Goal: Task Accomplishment & Management: Complete application form

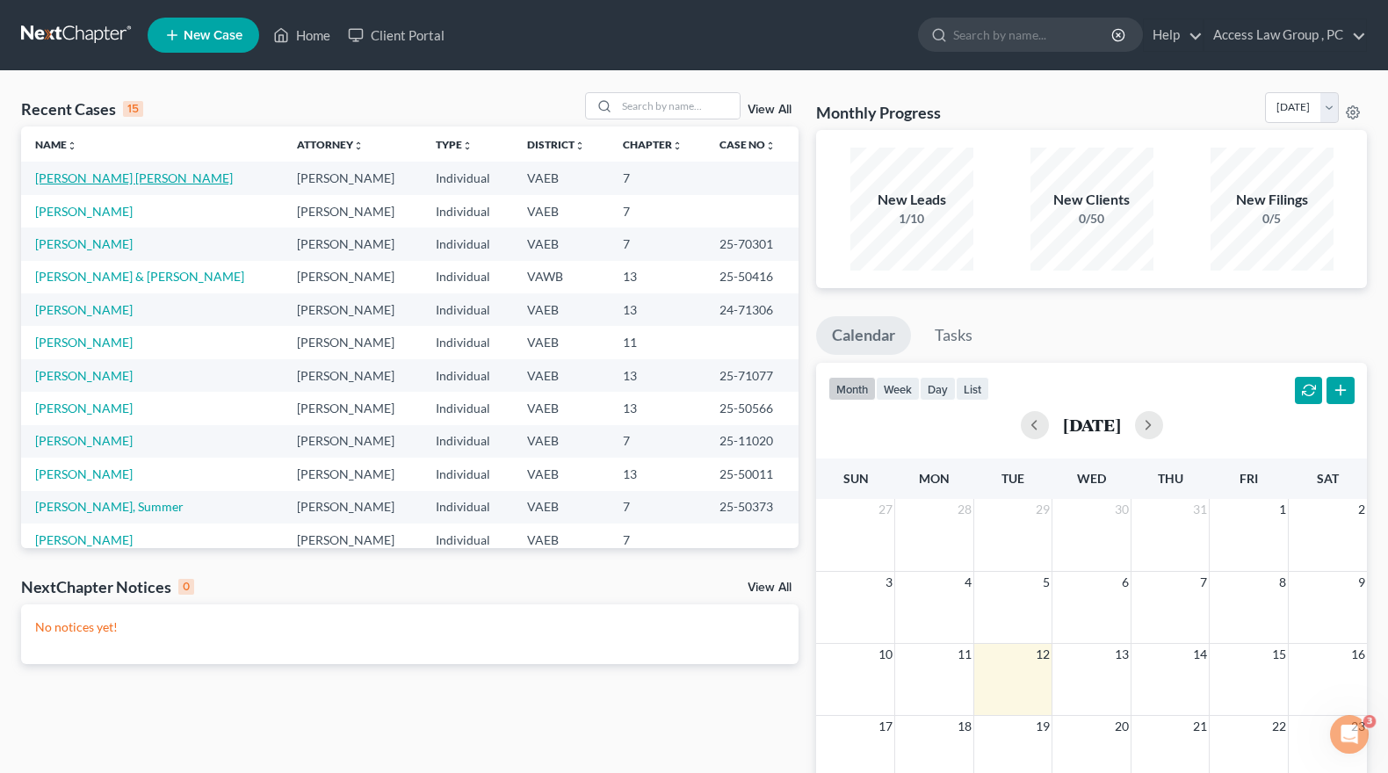
click at [105, 177] on link "[PERSON_NAME] [PERSON_NAME]" at bounding box center [134, 177] width 198 height 15
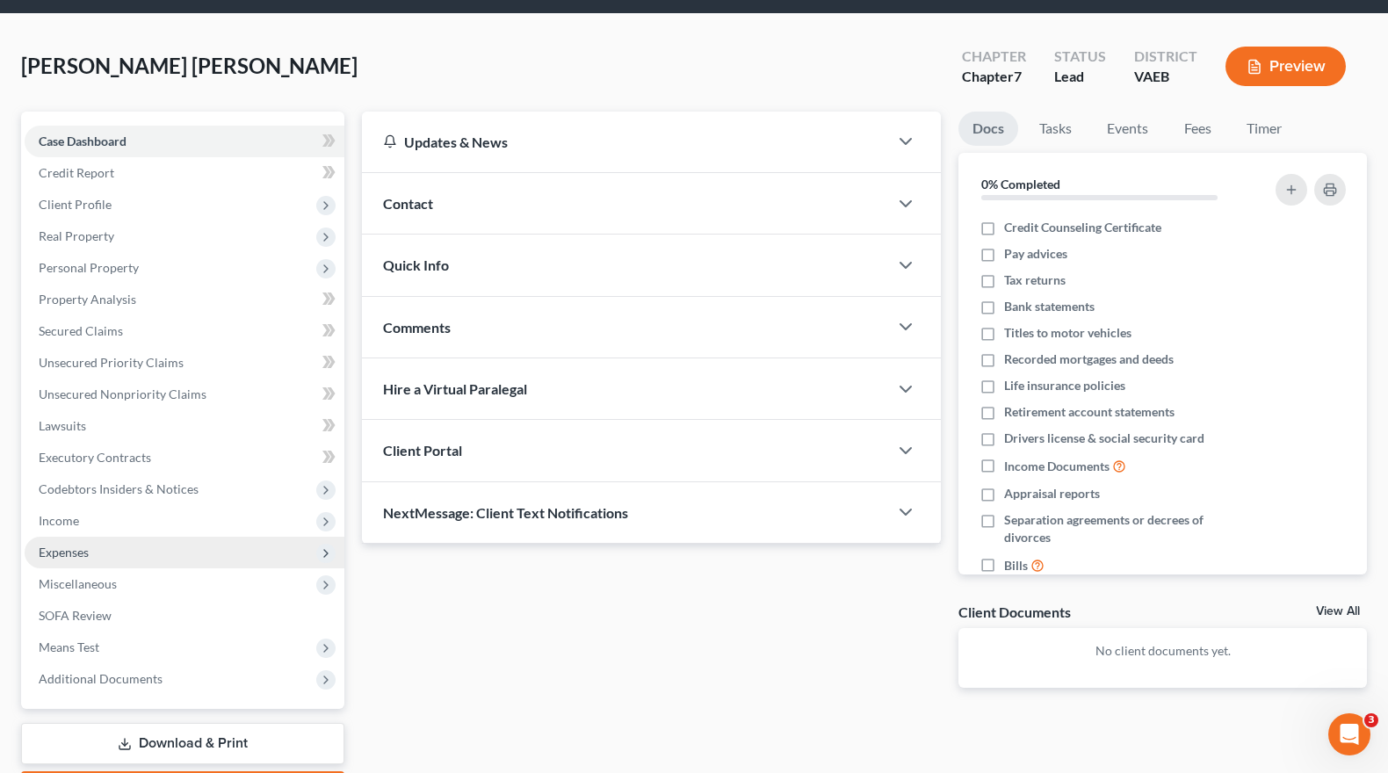
scroll to position [161, 0]
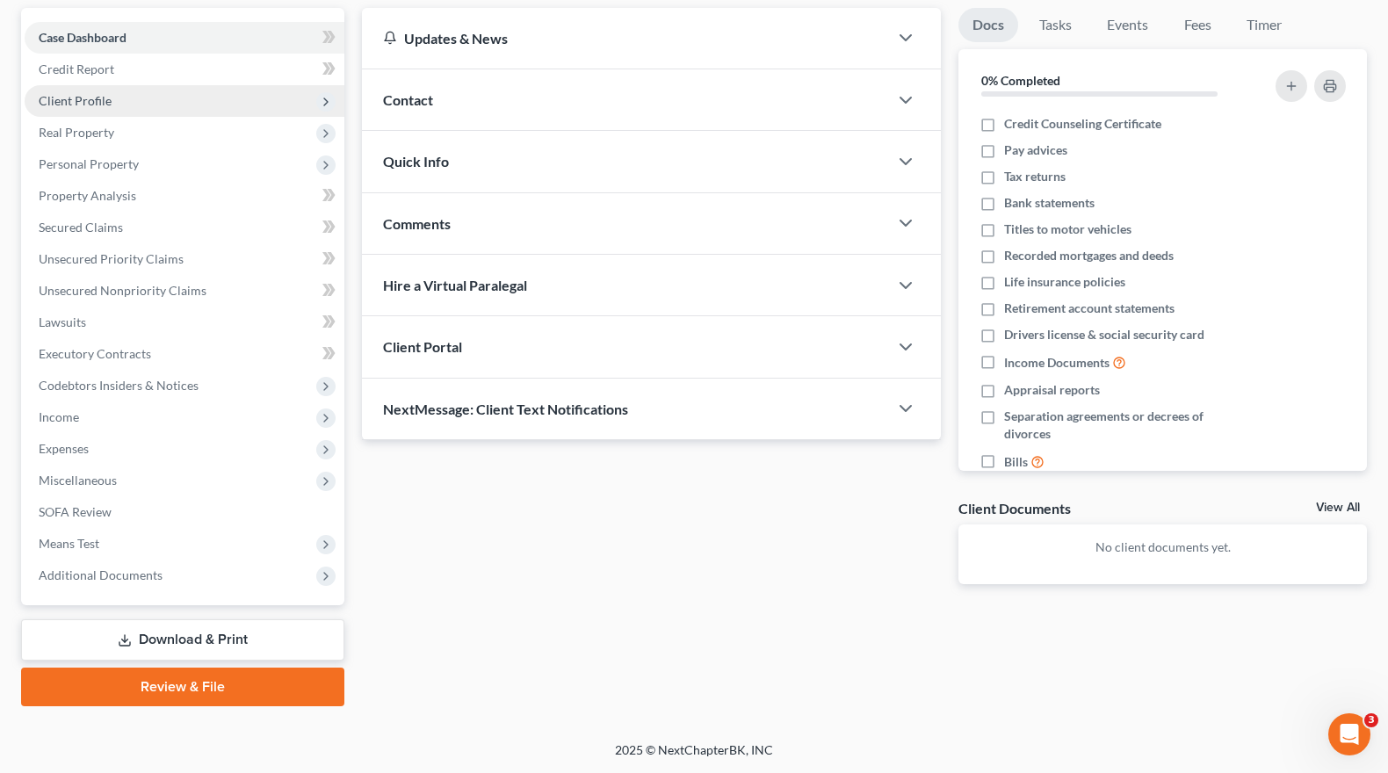
click at [75, 104] on span "Client Profile" at bounding box center [75, 100] width 73 height 15
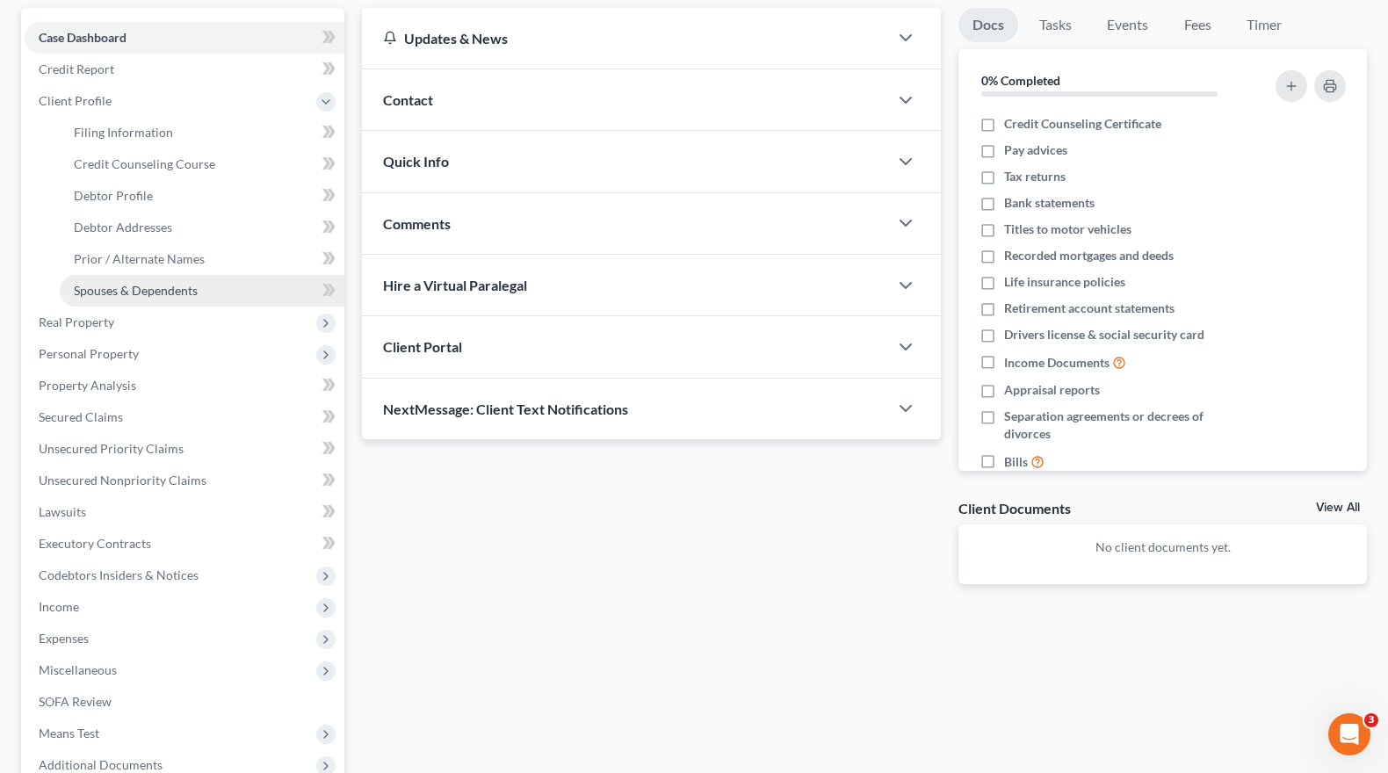
click at [124, 294] on span "Spouses & Dependents" at bounding box center [136, 290] width 124 height 15
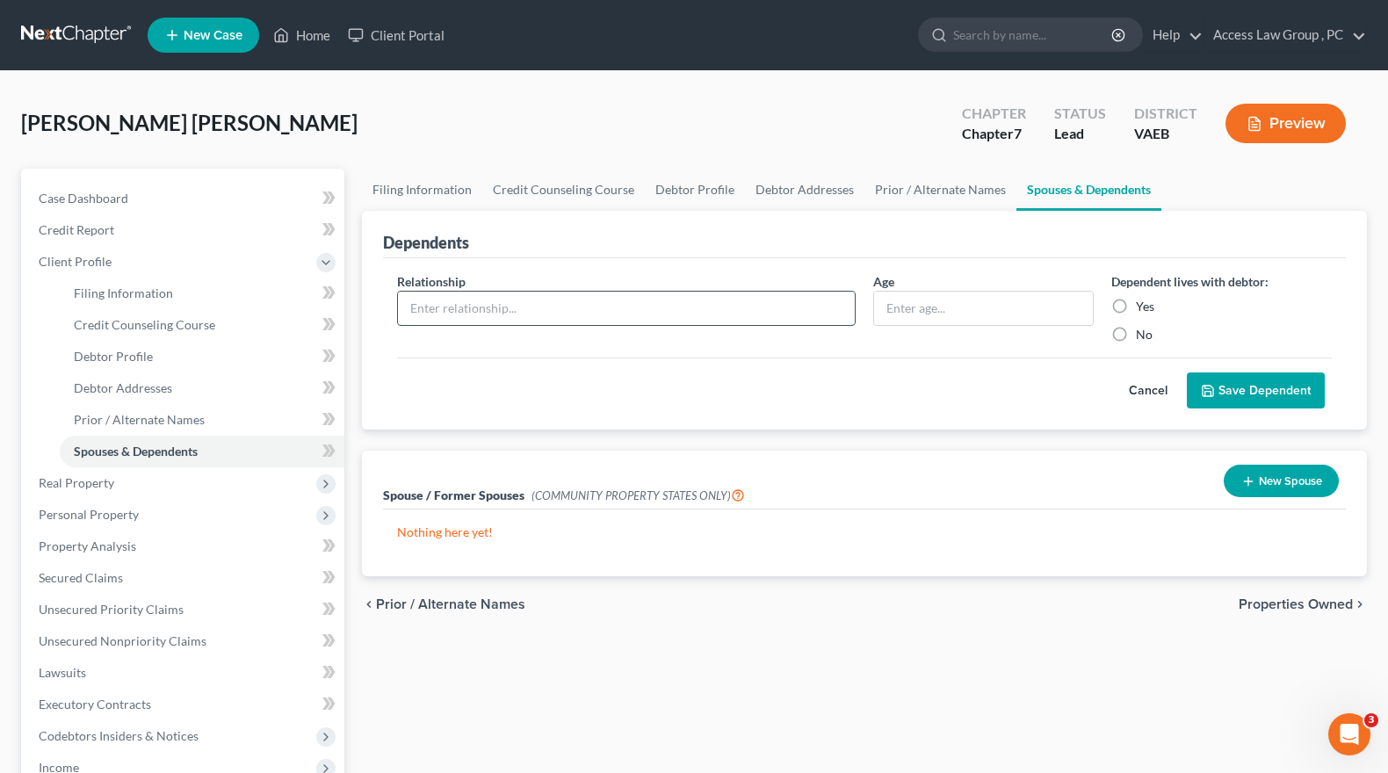
click at [446, 303] on input "text" at bounding box center [626, 308] width 457 height 33
type input "Spouse"
click at [901, 308] on input "text" at bounding box center [983, 308] width 219 height 33
type input "64"
click at [1136, 305] on label "Yes" at bounding box center [1145, 307] width 18 height 18
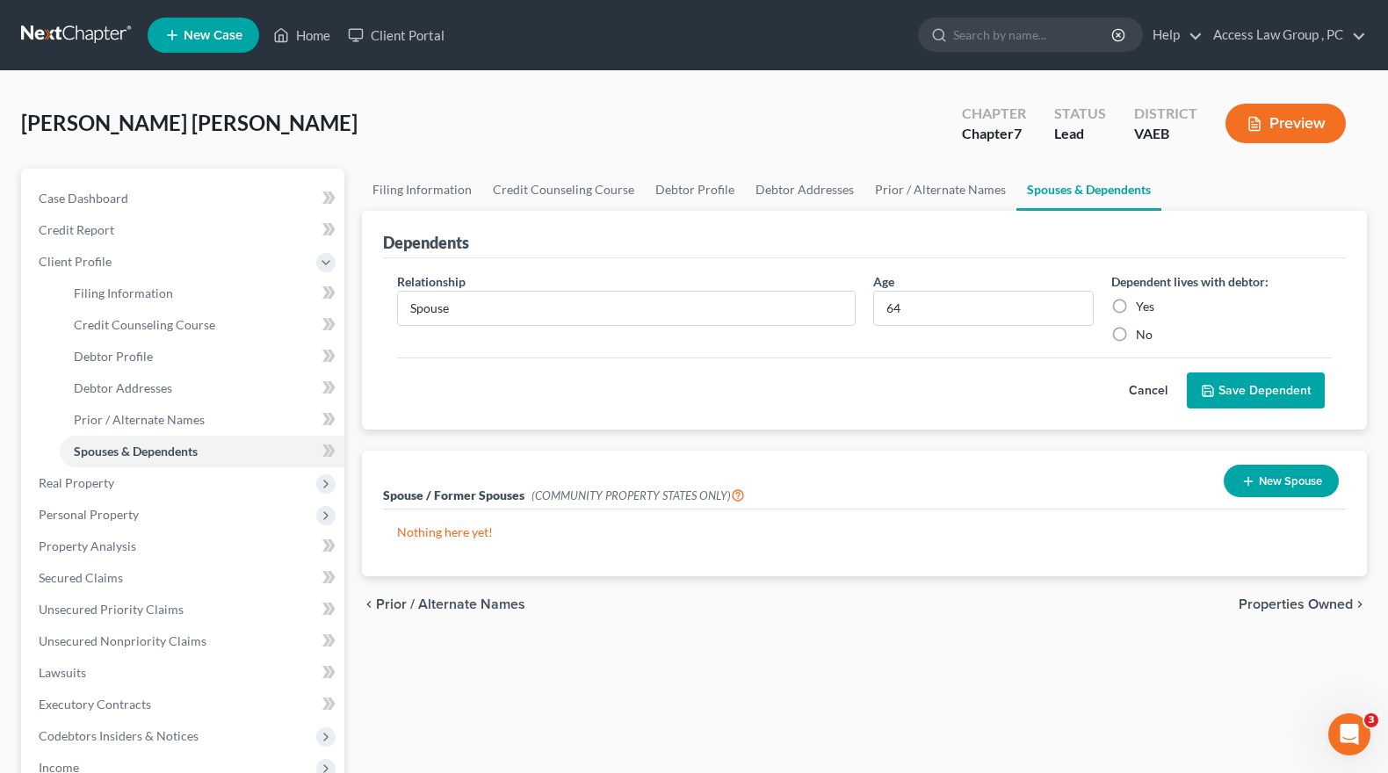
click at [1143, 305] on input "Yes" at bounding box center [1148, 303] width 11 height 11
radio input "true"
click at [1260, 391] on button "Save Dependent" at bounding box center [1256, 390] width 138 height 37
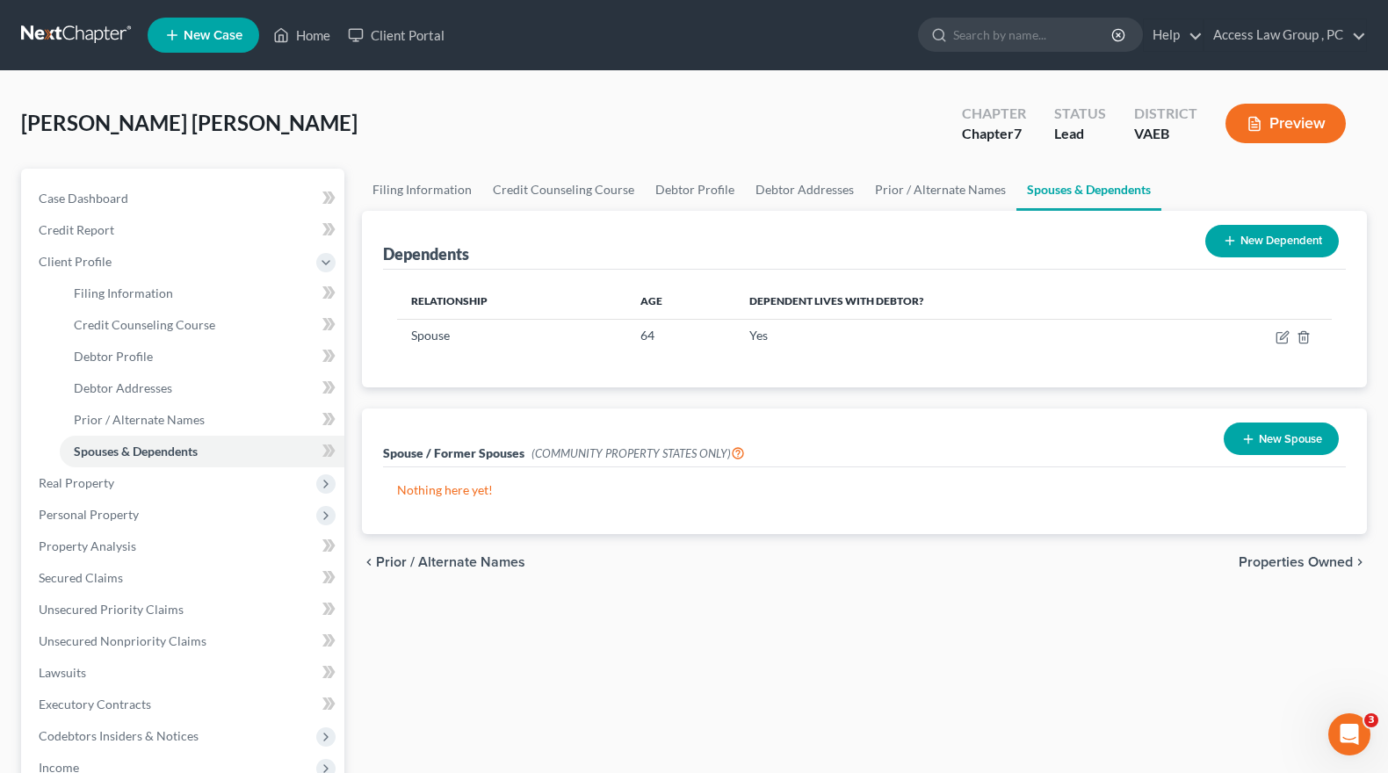
click at [1278, 239] on button "New Dependent" at bounding box center [1272, 241] width 134 height 33
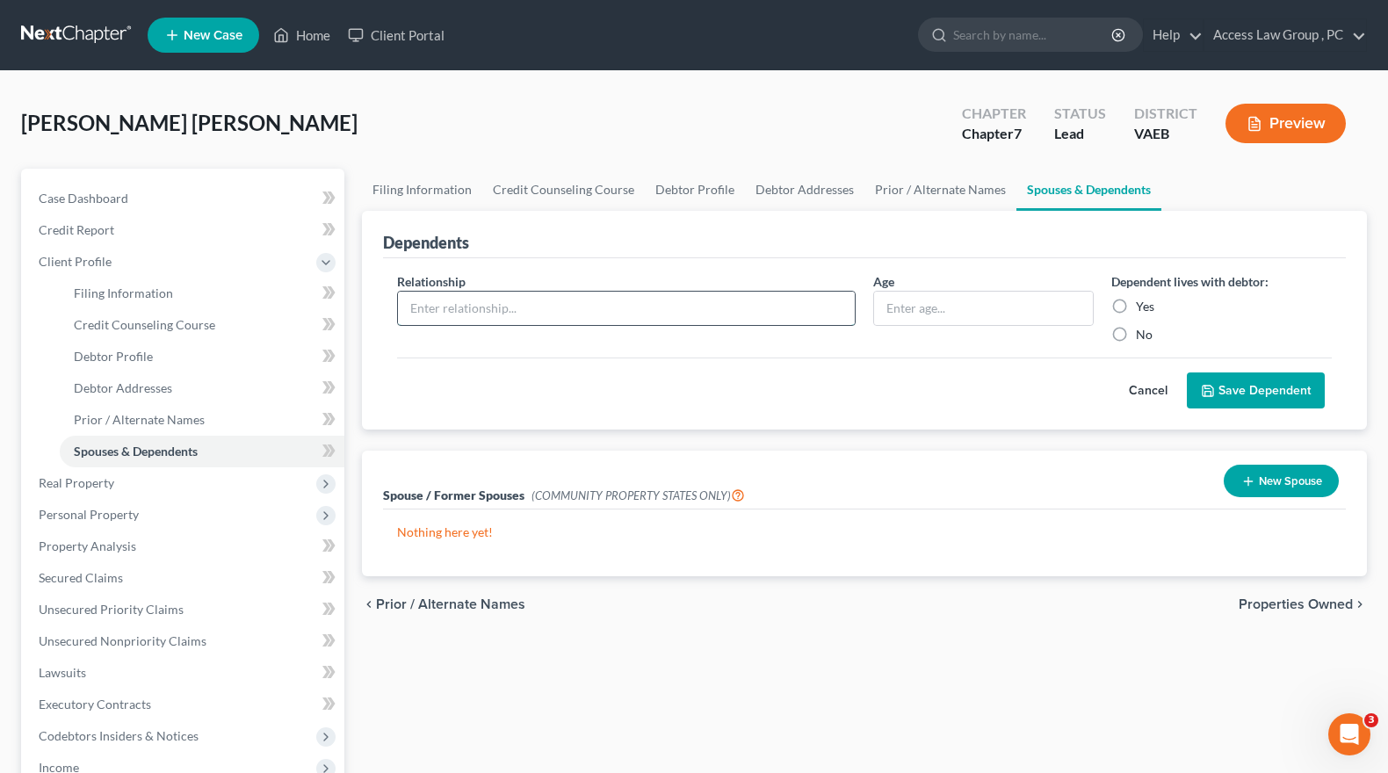
click at [464, 307] on input "text" at bounding box center [626, 308] width 457 height 33
type input "Daughter"
type input "18"
click at [1136, 304] on label "Yes" at bounding box center [1145, 307] width 18 height 18
click at [1143, 304] on input "Yes" at bounding box center [1148, 303] width 11 height 11
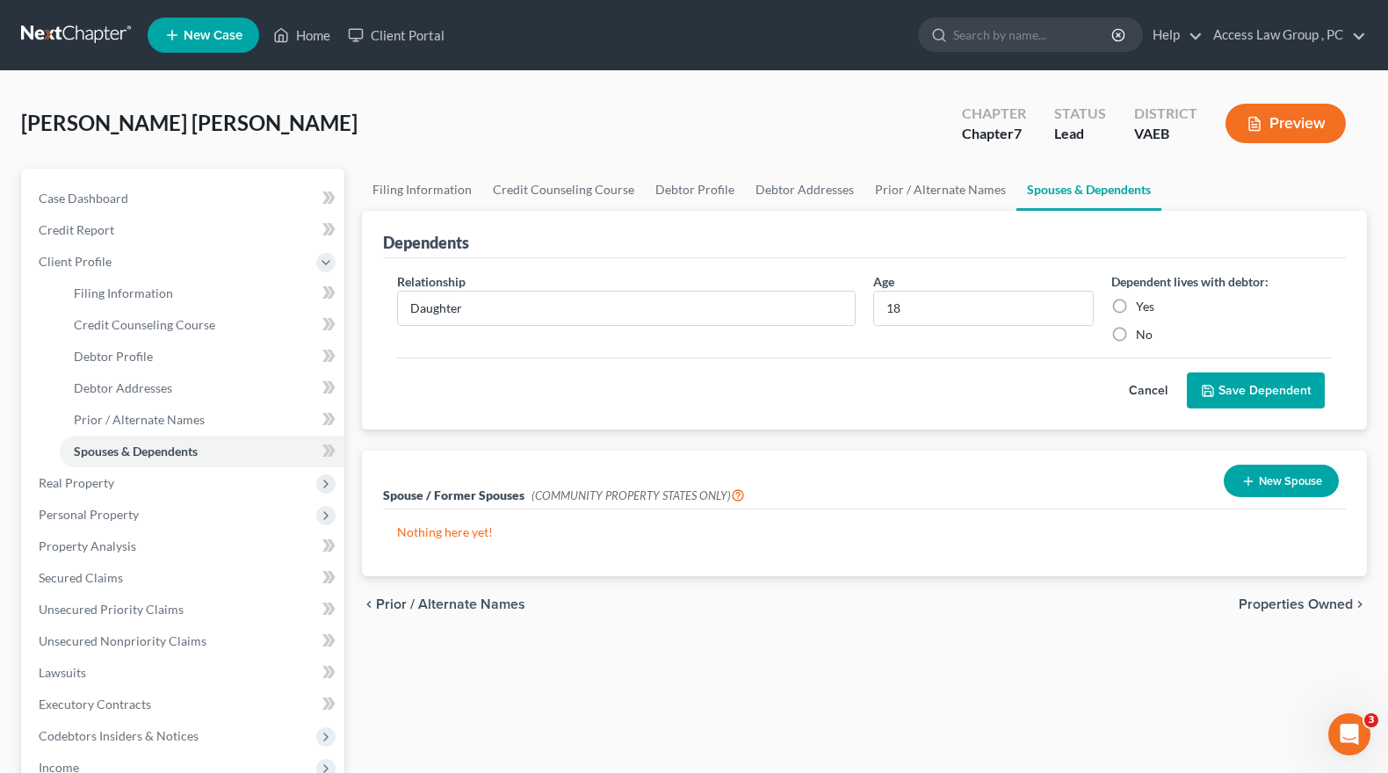
radio input "true"
click at [1220, 386] on button "Save Dependent" at bounding box center [1256, 390] width 138 height 37
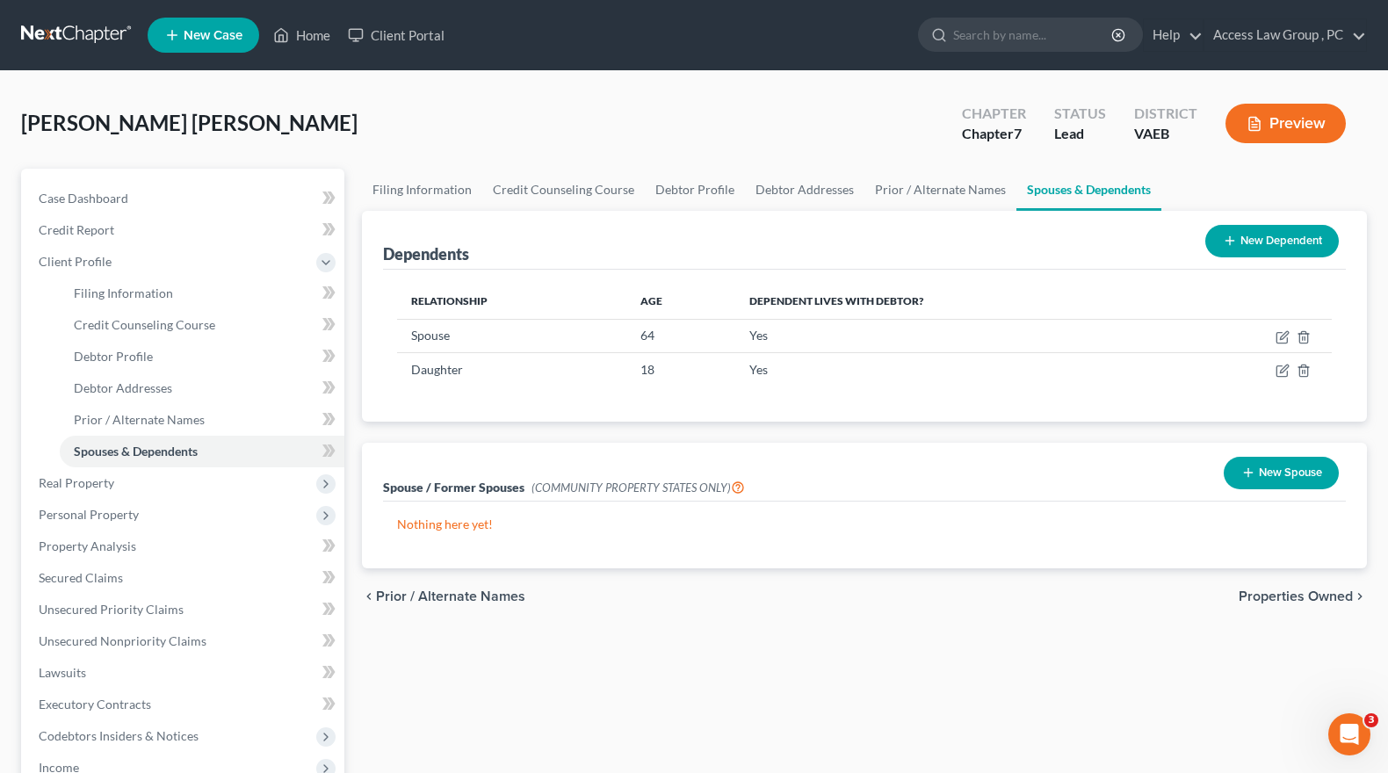
click at [1339, 594] on span "Properties Owned" at bounding box center [1296, 596] width 114 height 14
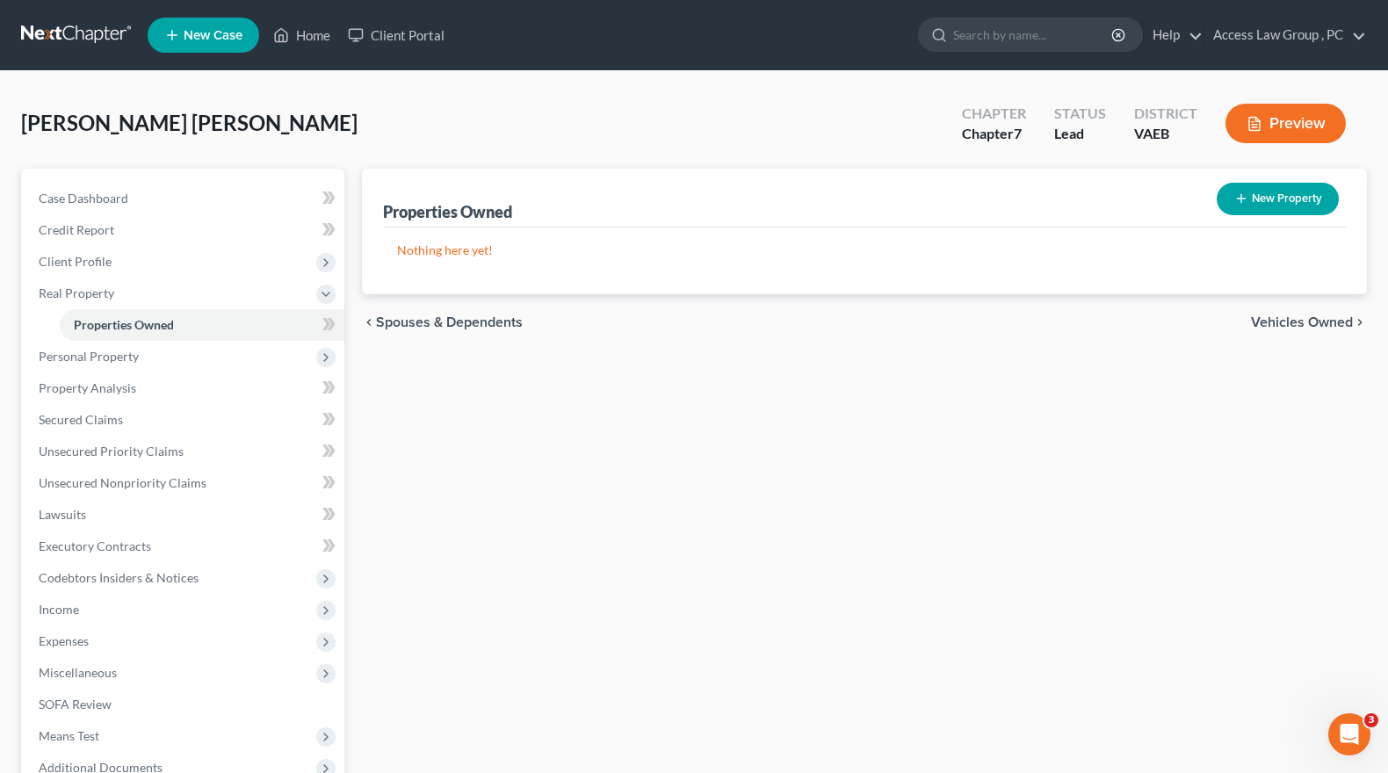
click at [1323, 321] on span "Vehicles Owned" at bounding box center [1302, 322] width 102 height 14
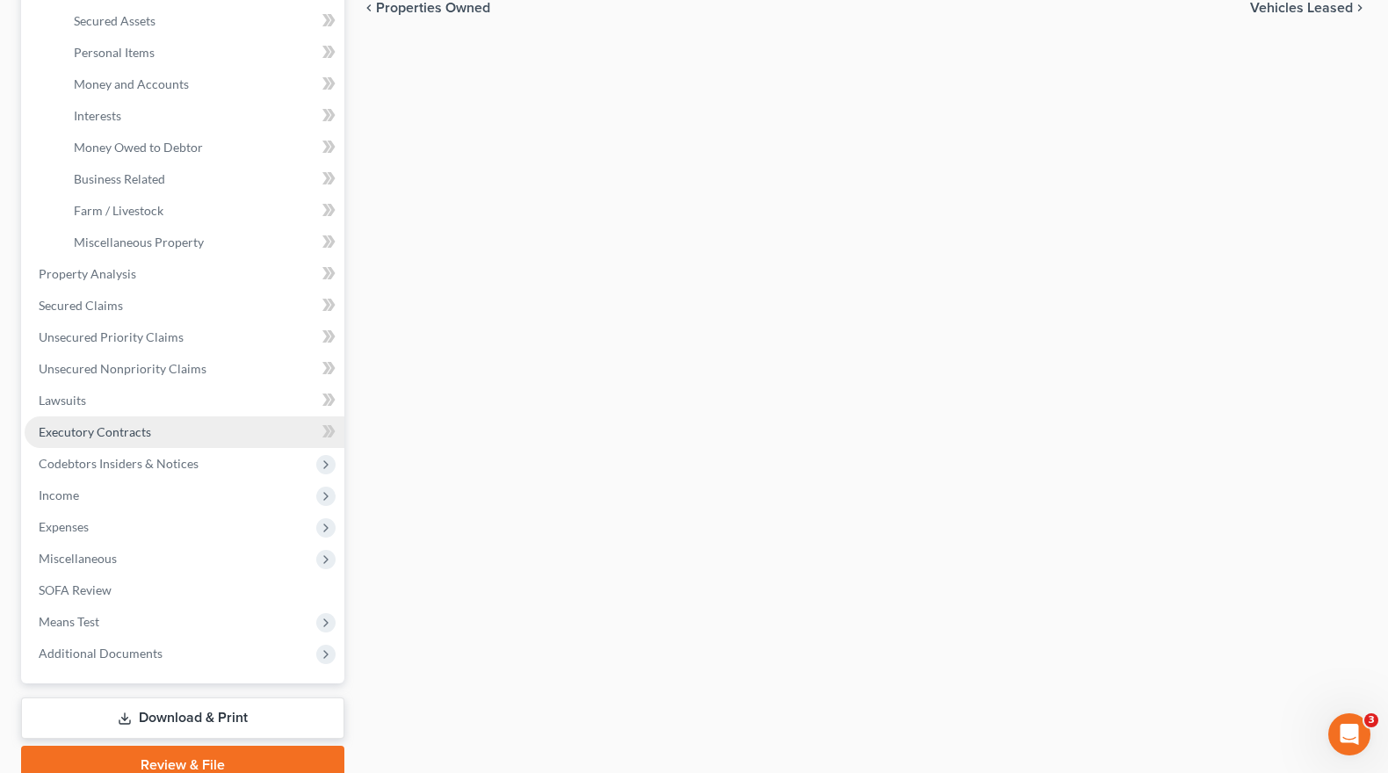
scroll to position [439, 0]
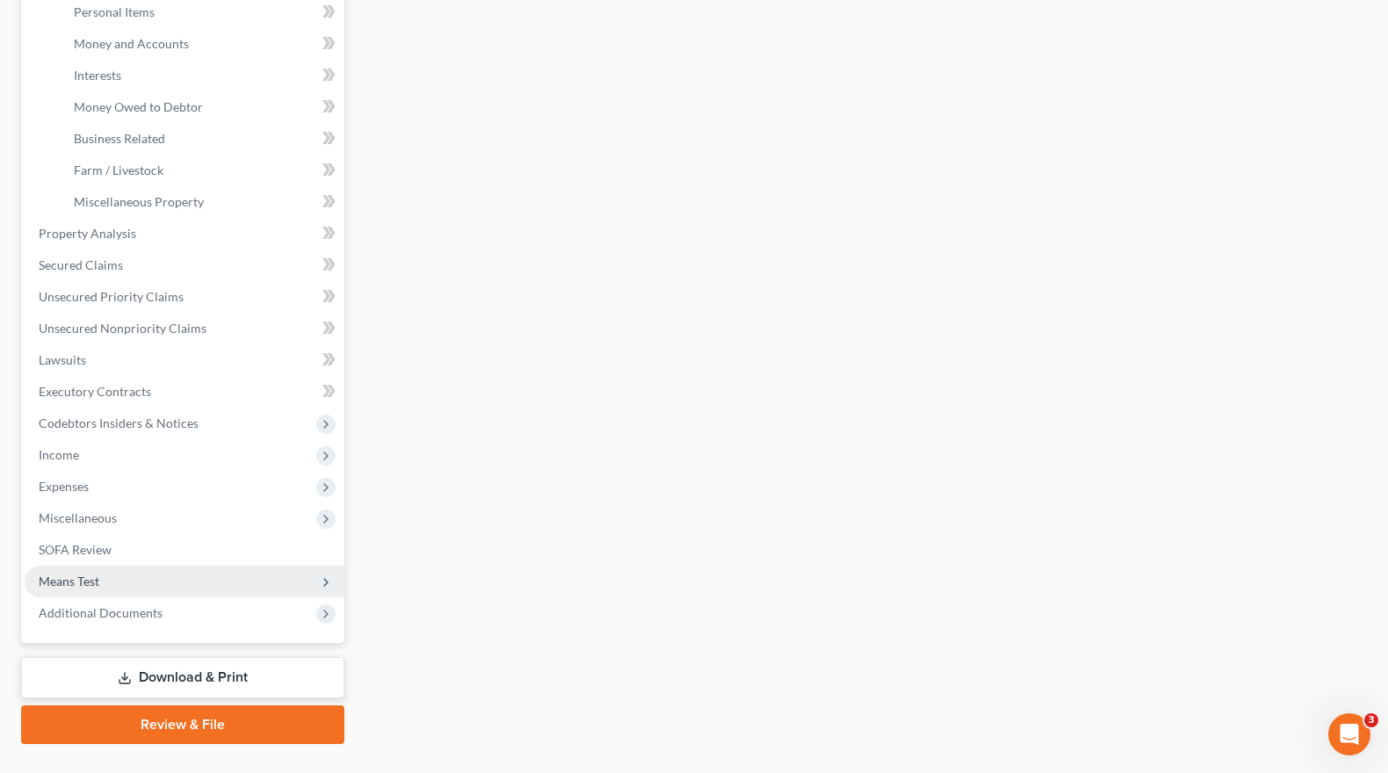
click at [73, 582] on span "Means Test" at bounding box center [69, 581] width 61 height 15
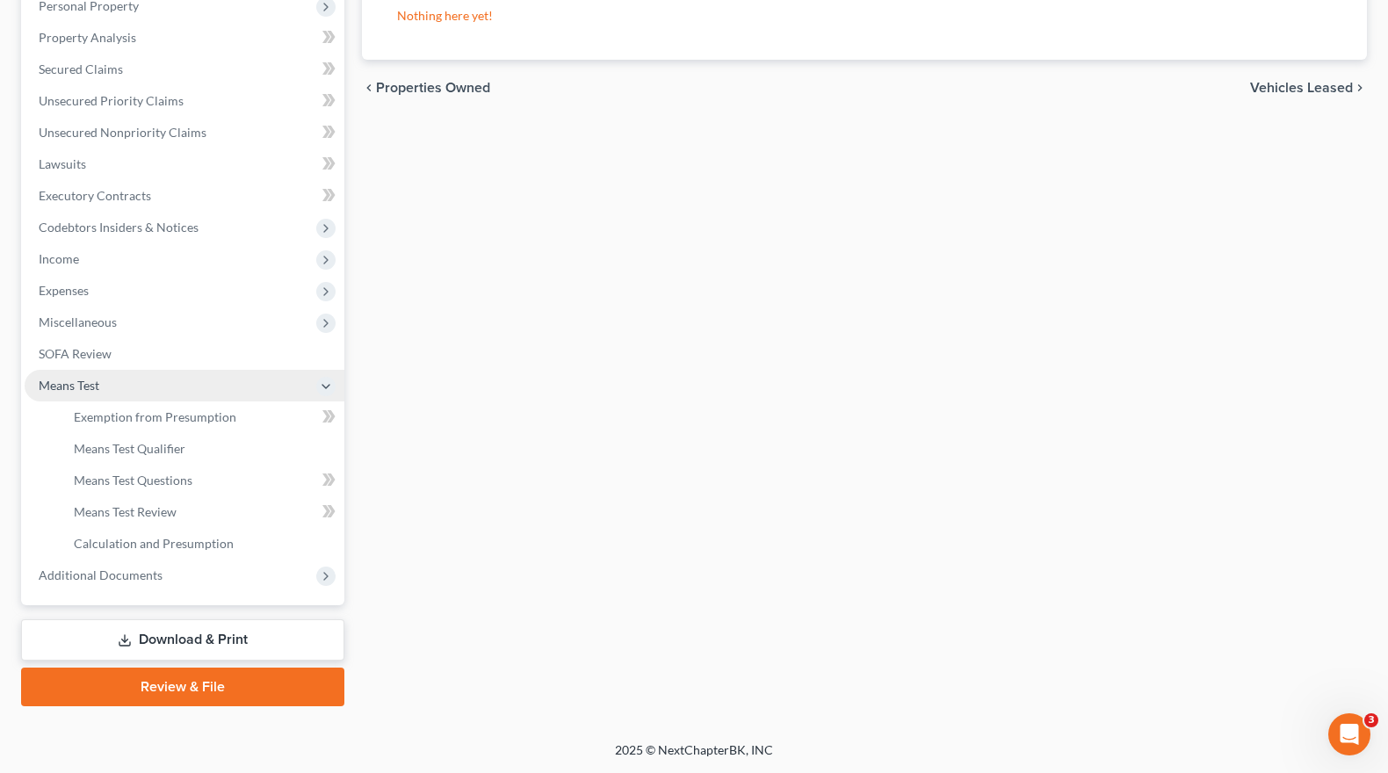
scroll to position [319, 0]
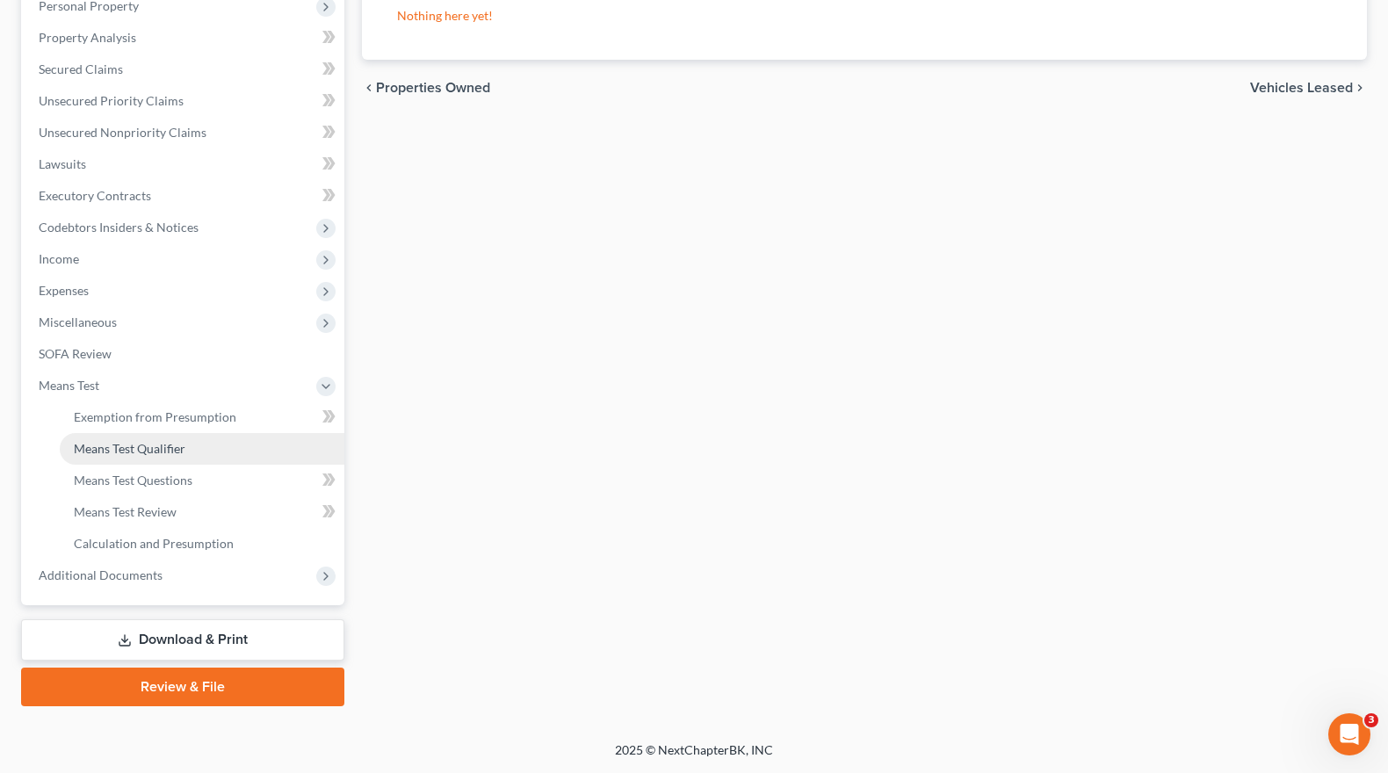
click at [170, 451] on span "Means Test Qualifier" at bounding box center [130, 448] width 112 height 15
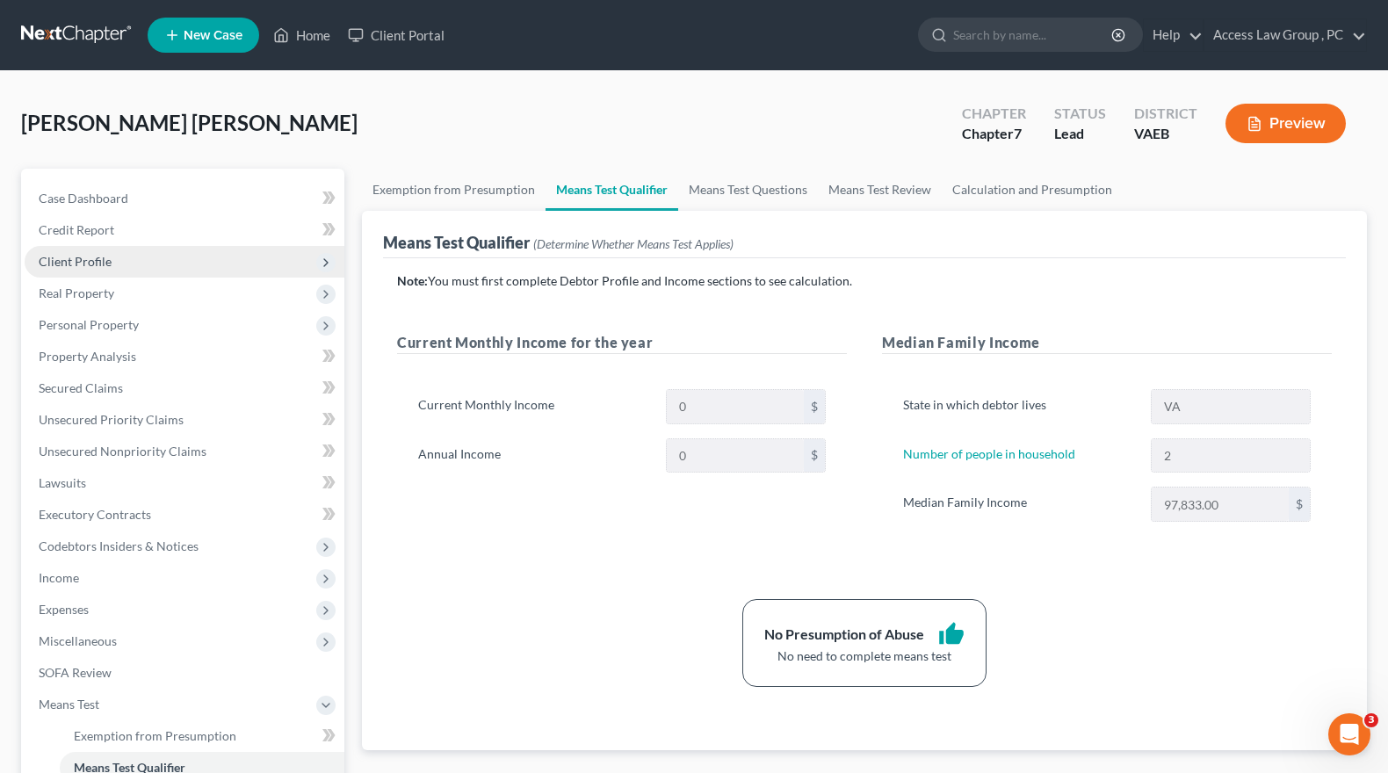
click at [104, 270] on span "Client Profile" at bounding box center [185, 262] width 320 height 32
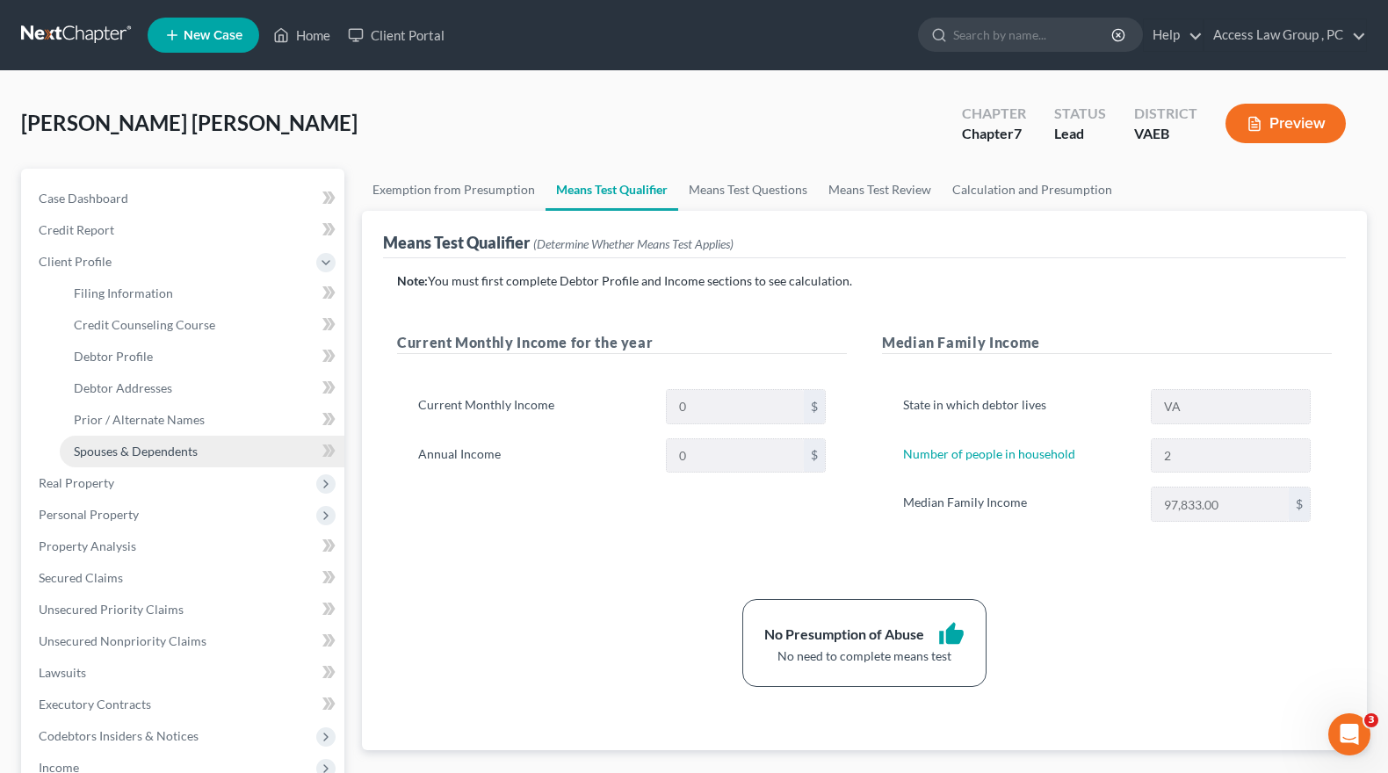
click at [119, 451] on span "Spouses & Dependents" at bounding box center [136, 451] width 124 height 15
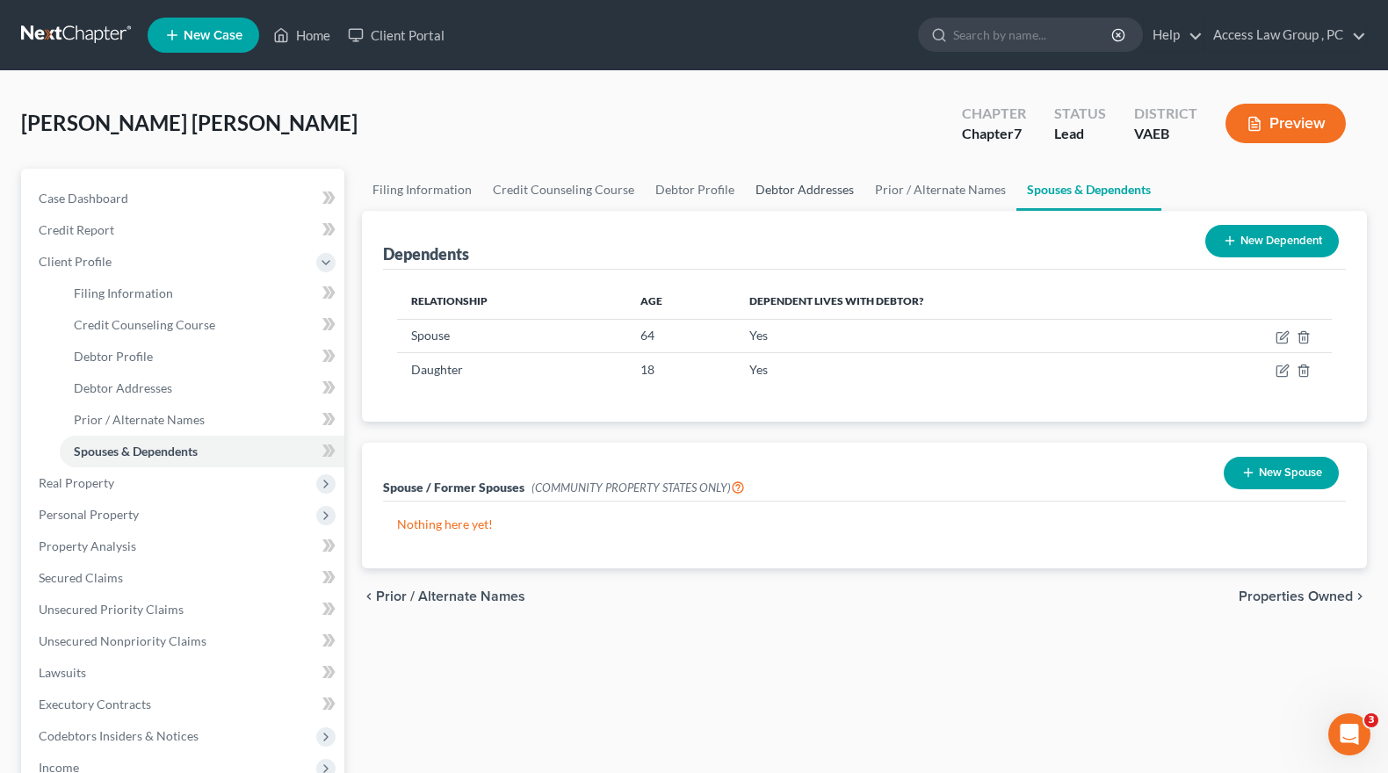
click at [805, 195] on link "Debtor Addresses" at bounding box center [804, 190] width 119 height 42
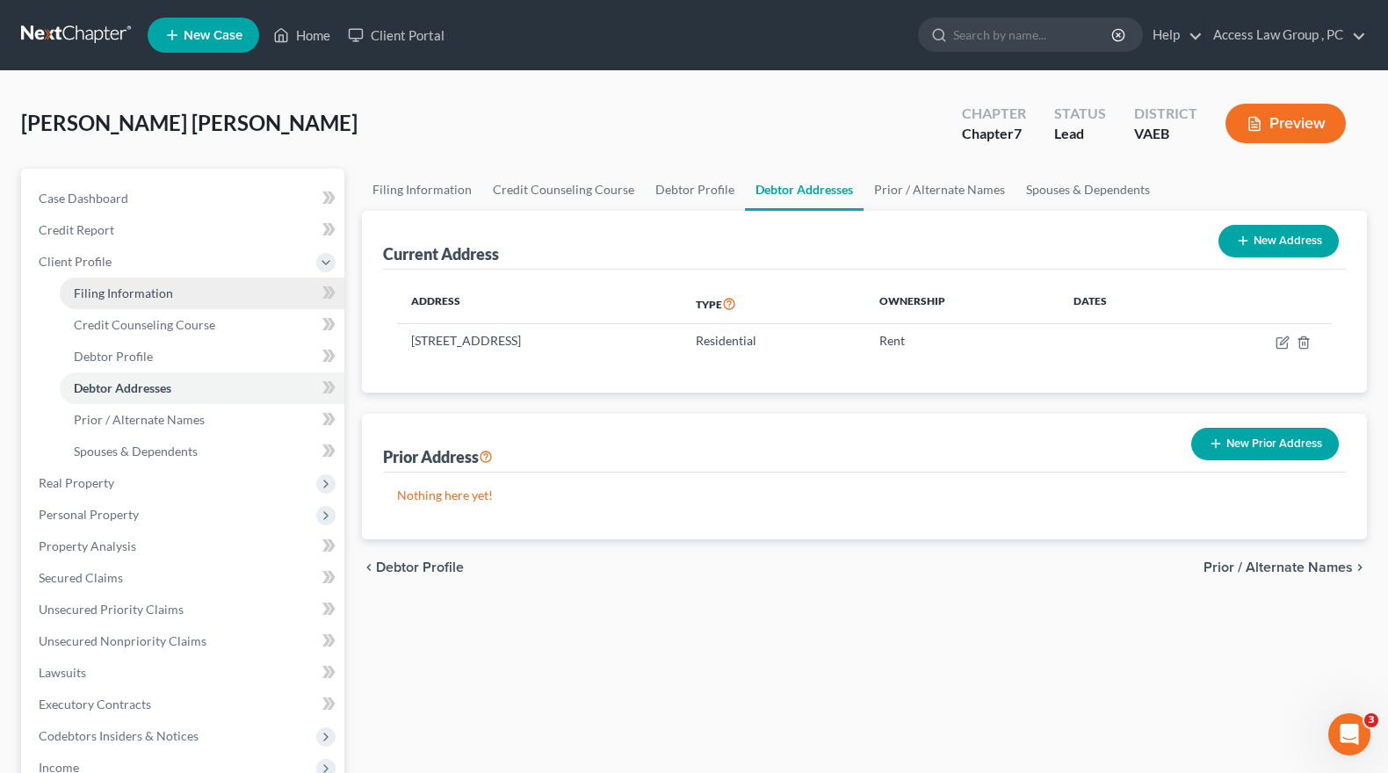
click at [116, 292] on span "Filing Information" at bounding box center [123, 292] width 99 height 15
select select "1"
select select "0"
select select "48"
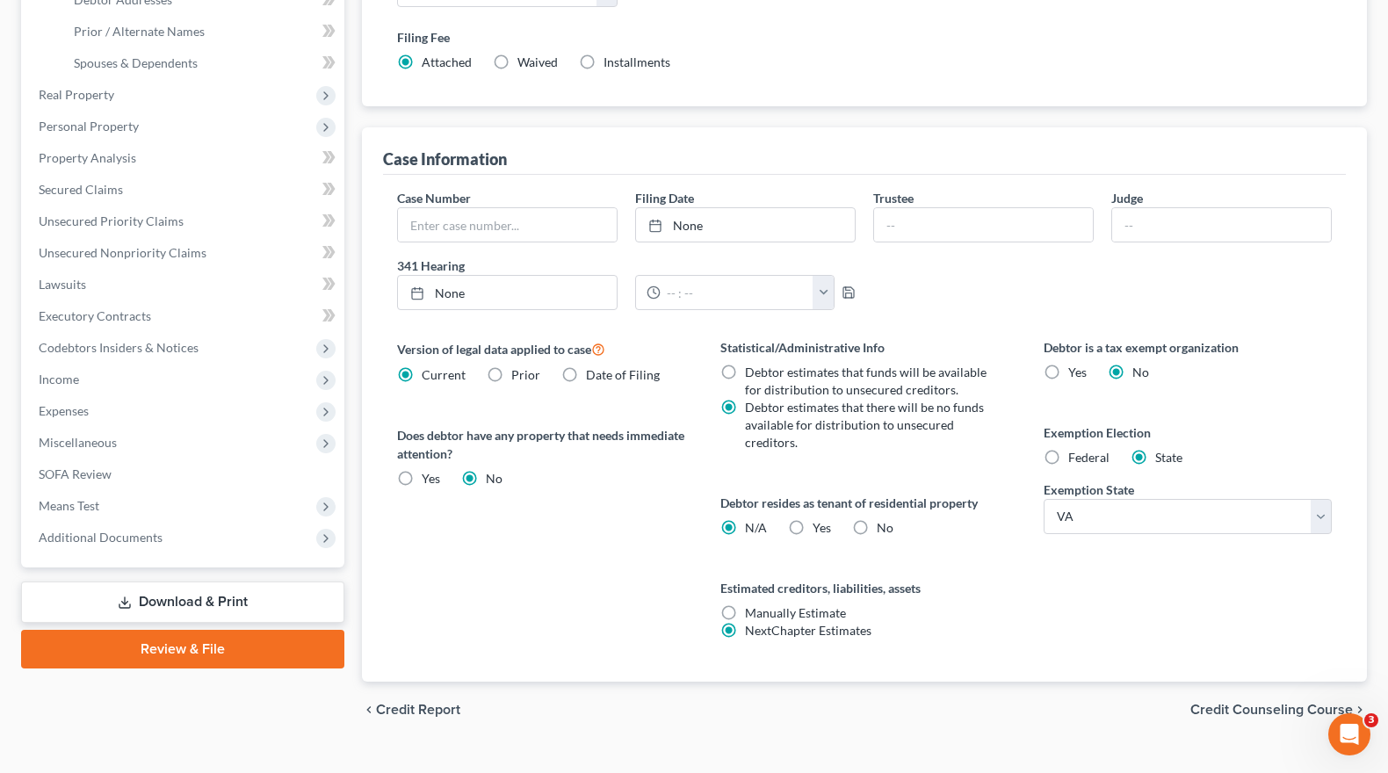
scroll to position [420, 0]
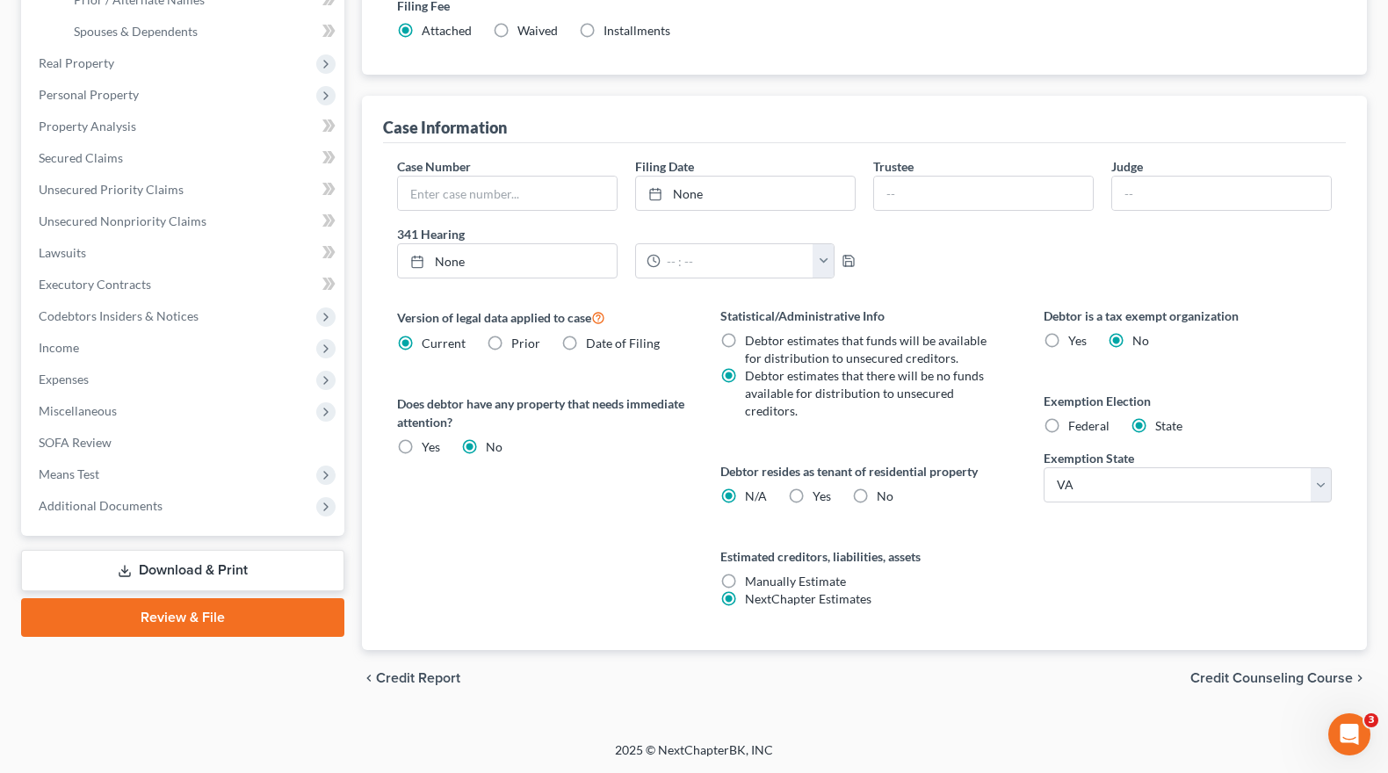
click at [1211, 678] on span "Credit Counseling Course" at bounding box center [1271, 678] width 163 height 14
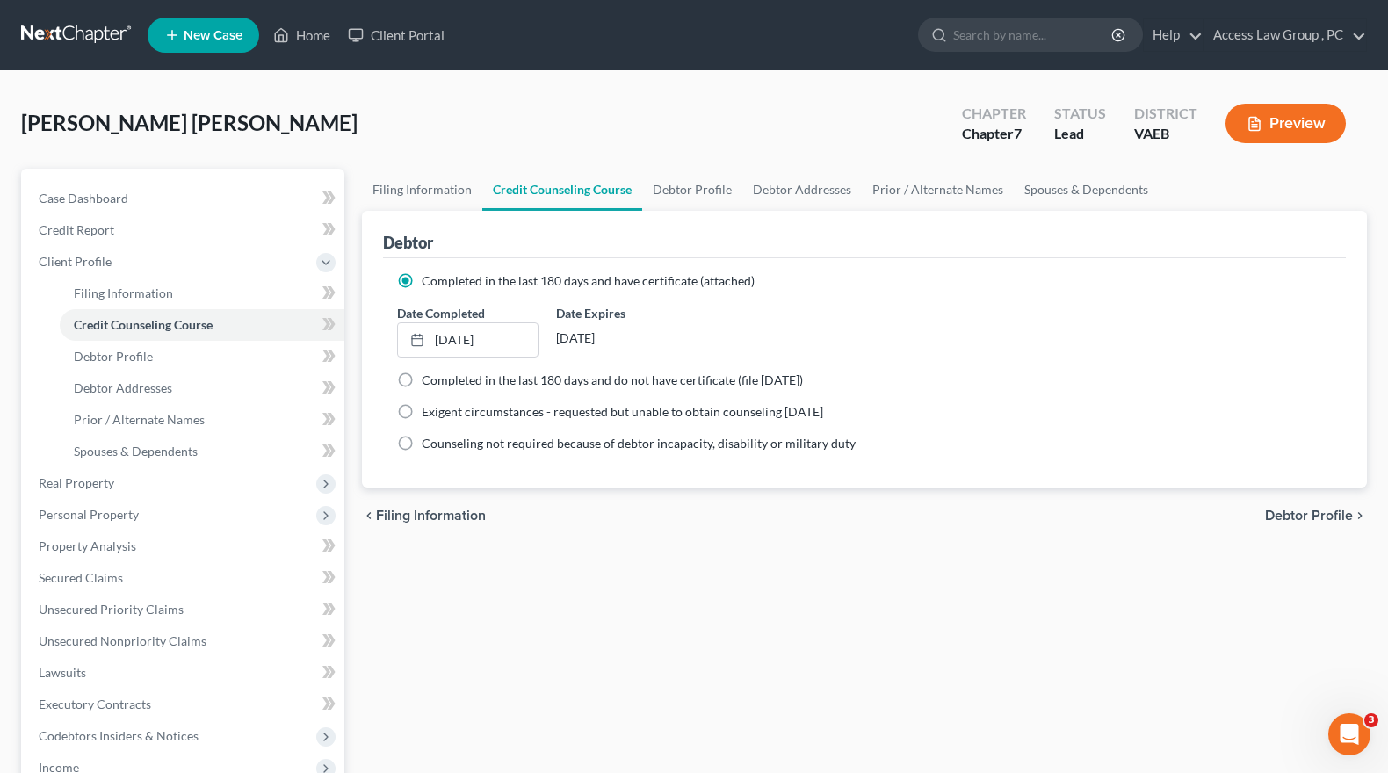
click at [1284, 511] on span "Debtor Profile" at bounding box center [1309, 516] width 88 height 14
select select "1"
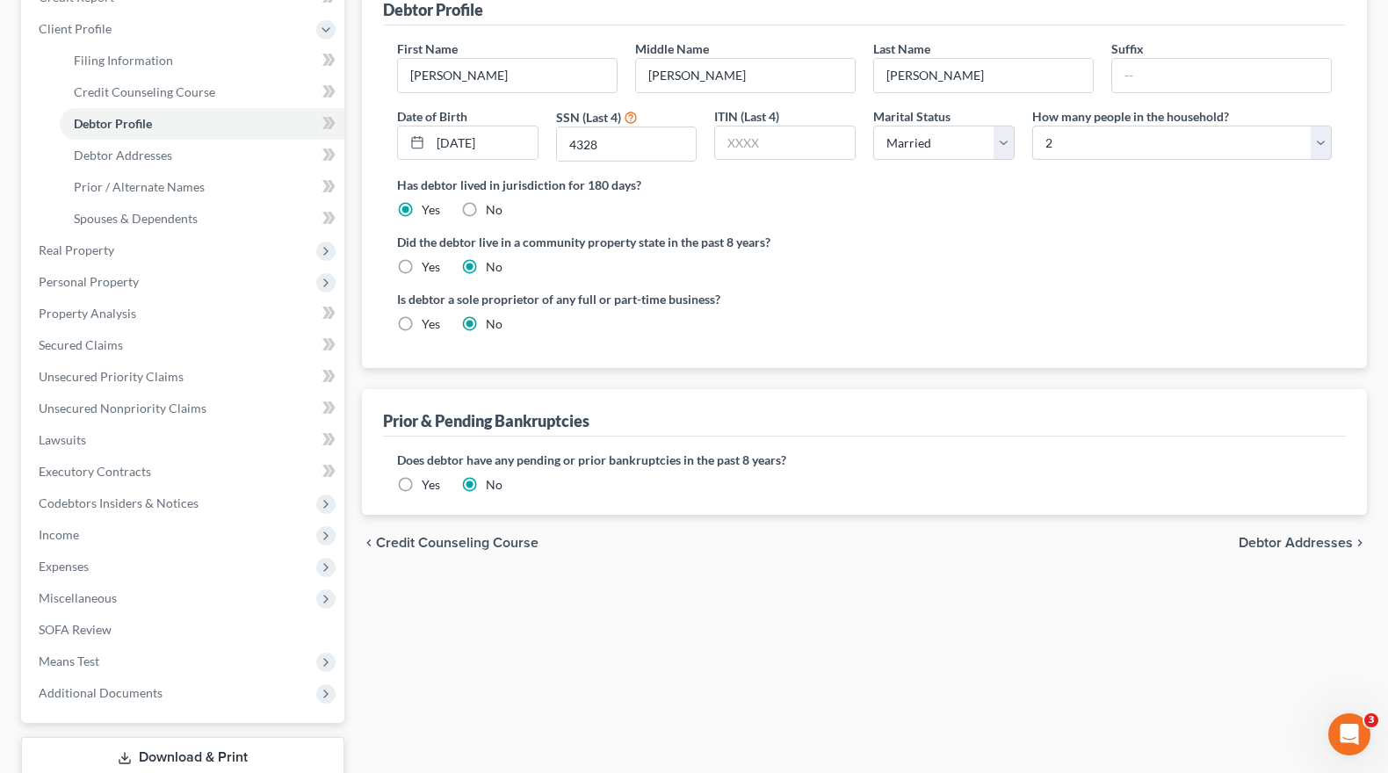
scroll to position [264, 0]
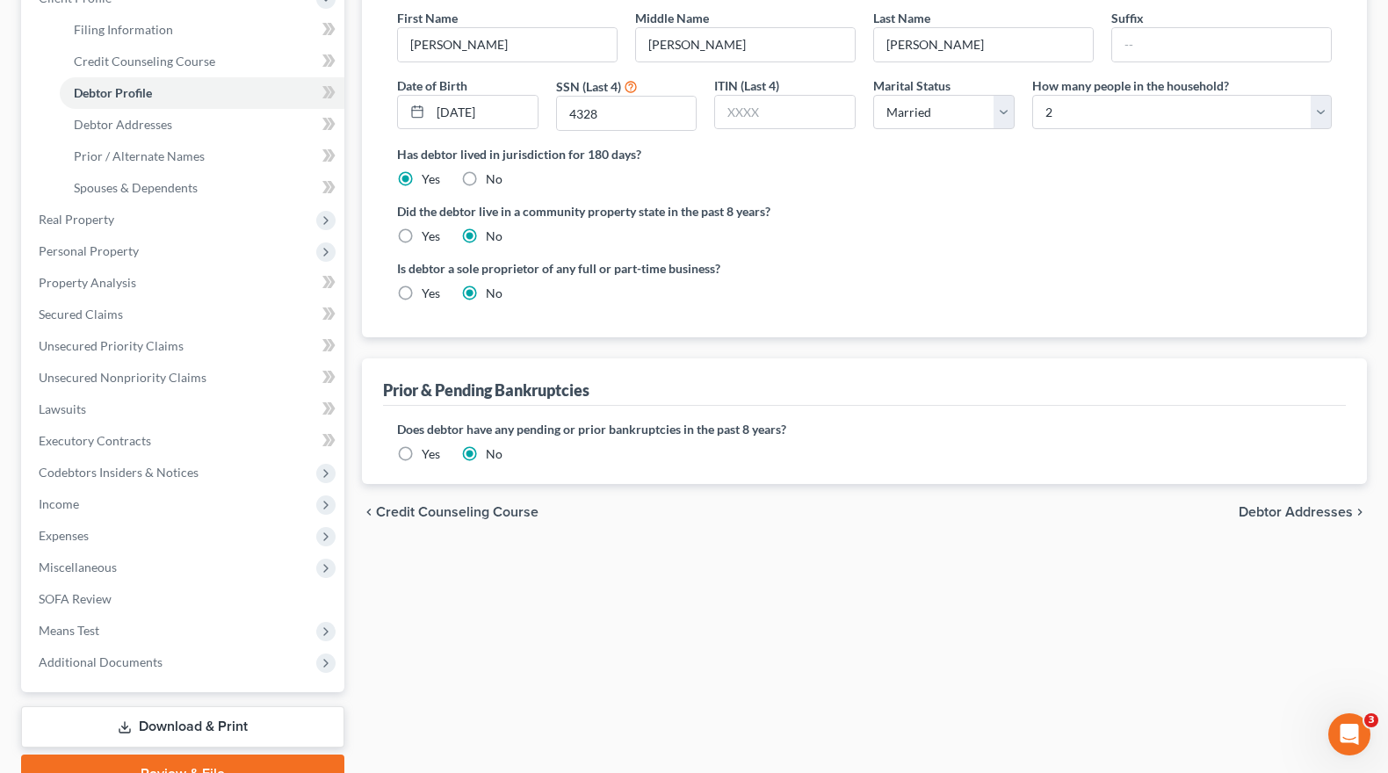
click at [1284, 510] on span "Debtor Addresses" at bounding box center [1296, 512] width 114 height 14
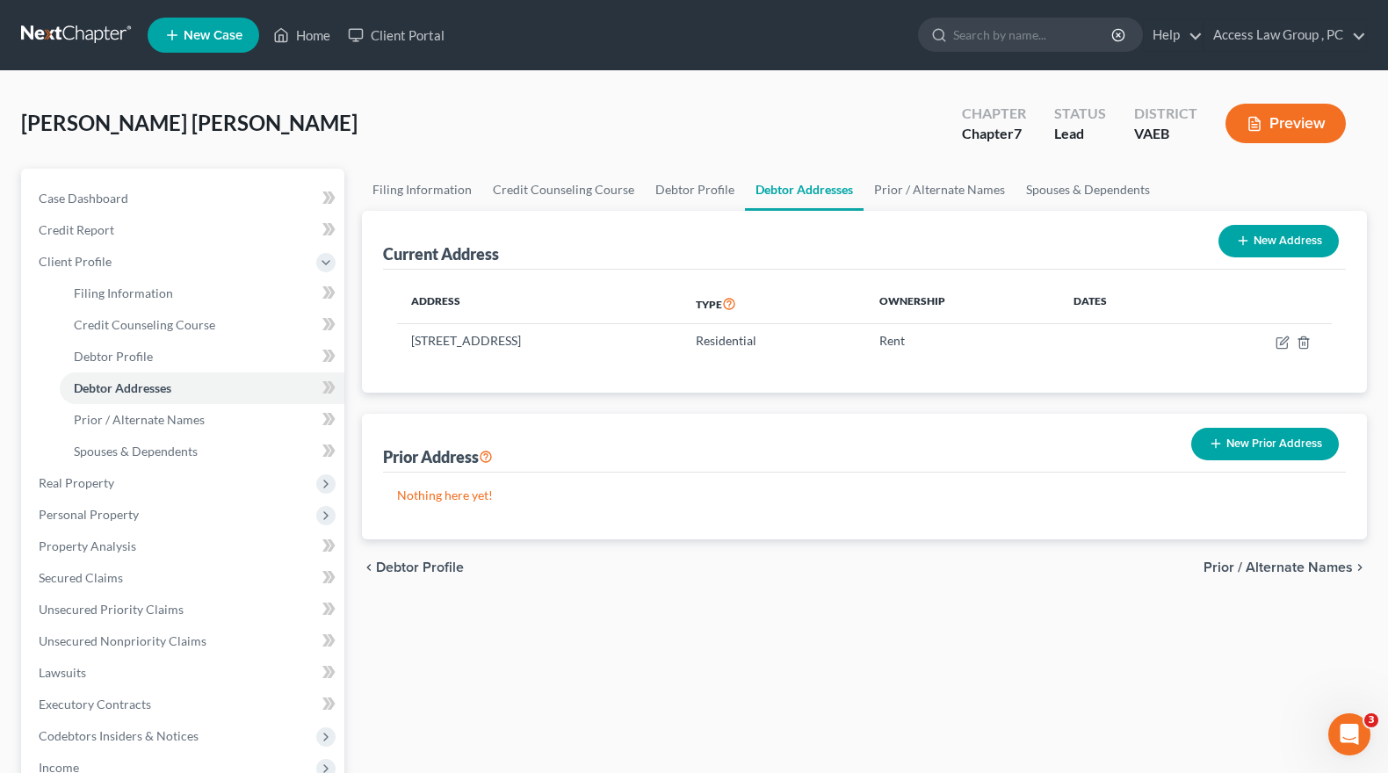
click at [1295, 567] on span "Prior / Alternate Names" at bounding box center [1277, 567] width 149 height 14
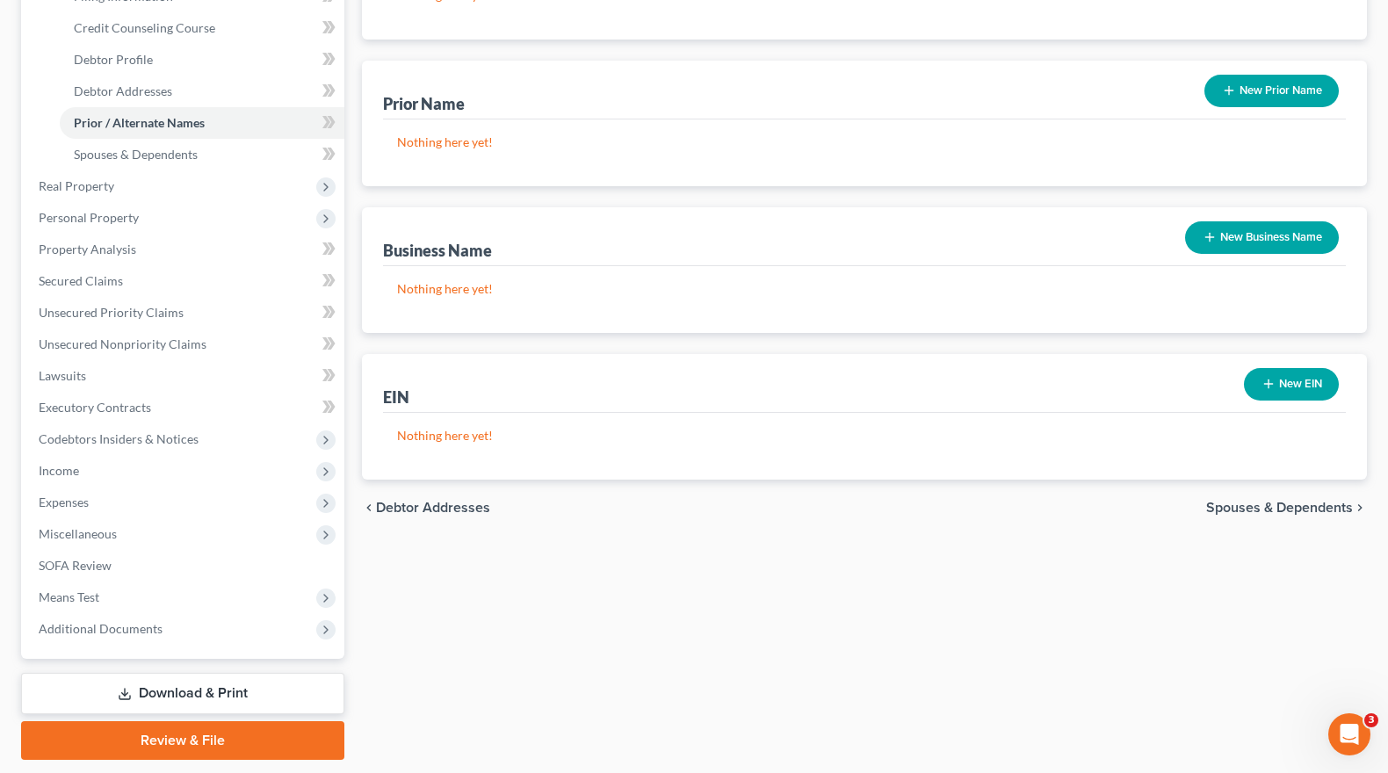
scroll to position [350, 0]
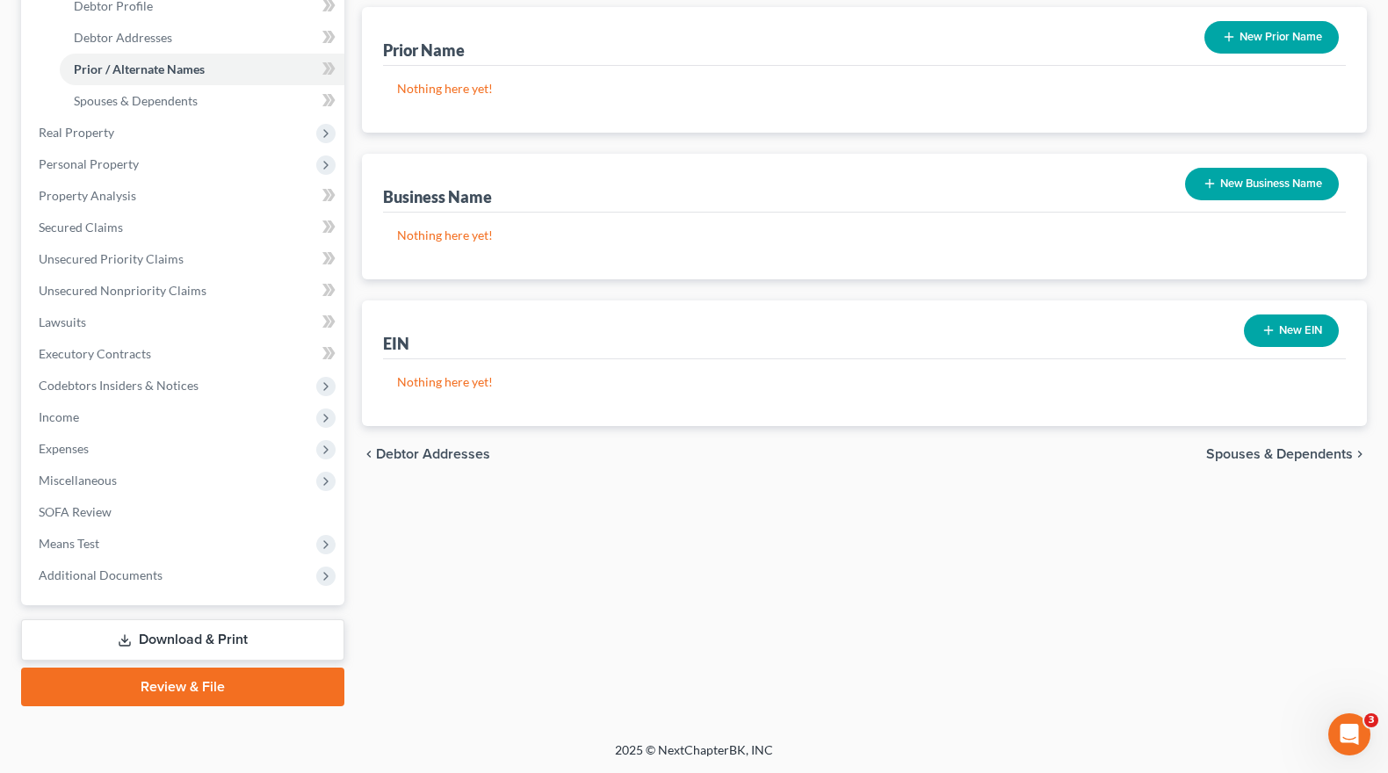
click at [1264, 454] on span "Spouses & Dependents" at bounding box center [1279, 454] width 147 height 14
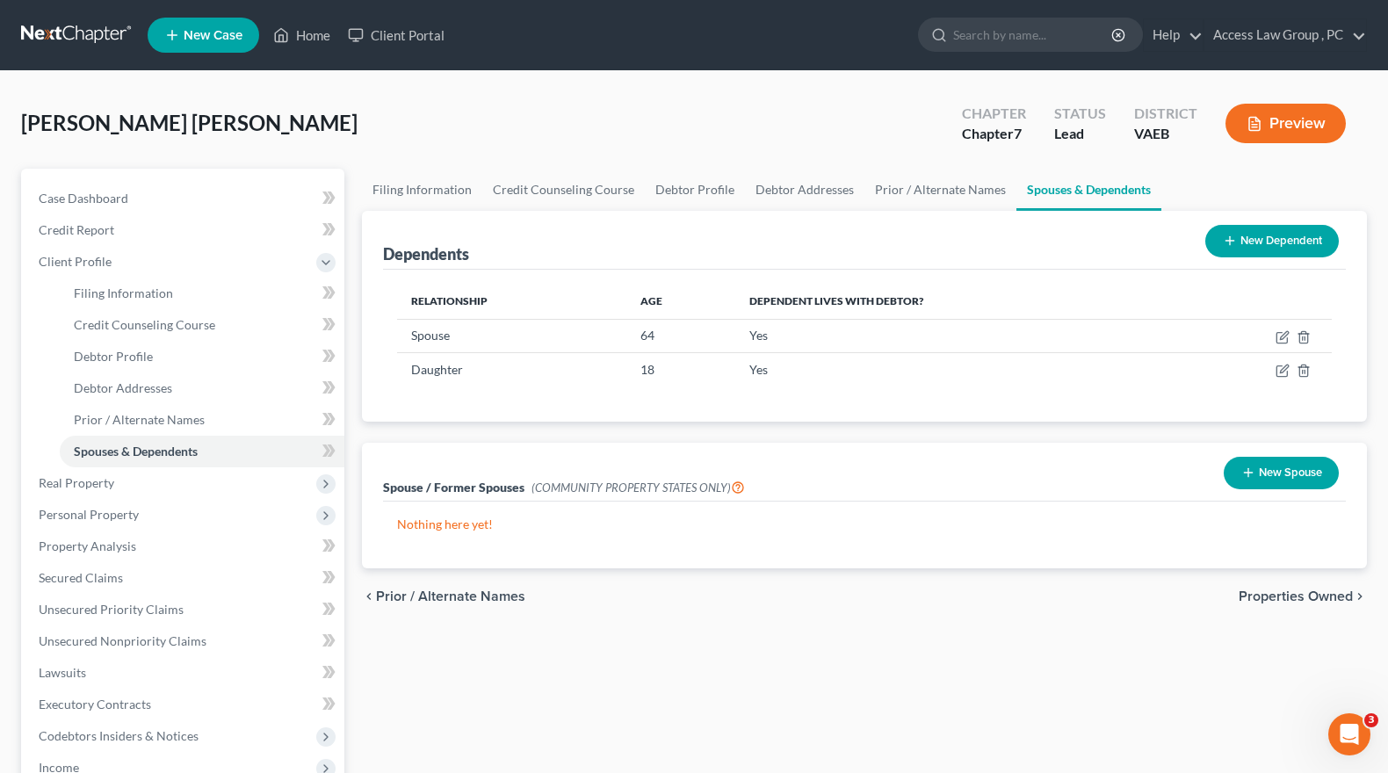
click at [1254, 243] on button "New Dependent" at bounding box center [1272, 241] width 134 height 33
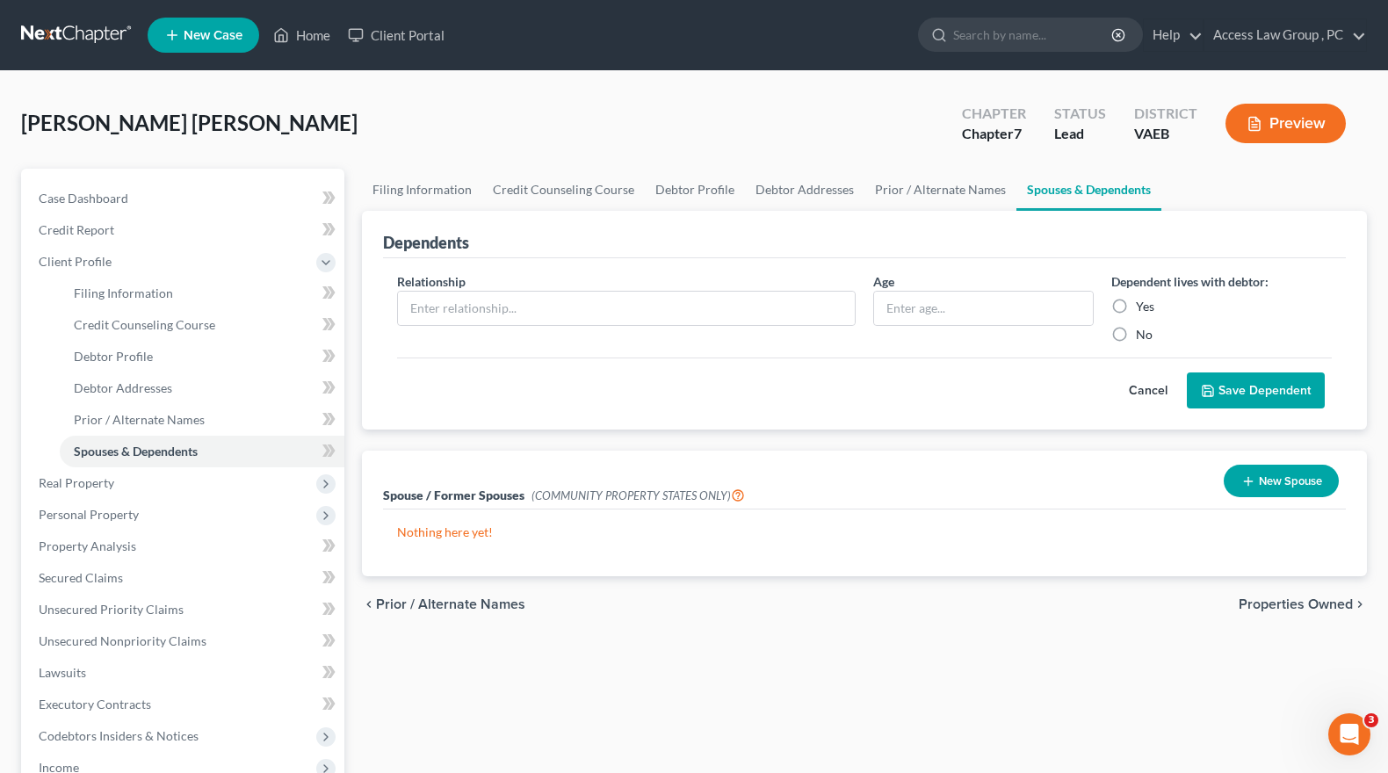
click at [1274, 481] on button "New Spouse" at bounding box center [1281, 481] width 115 height 33
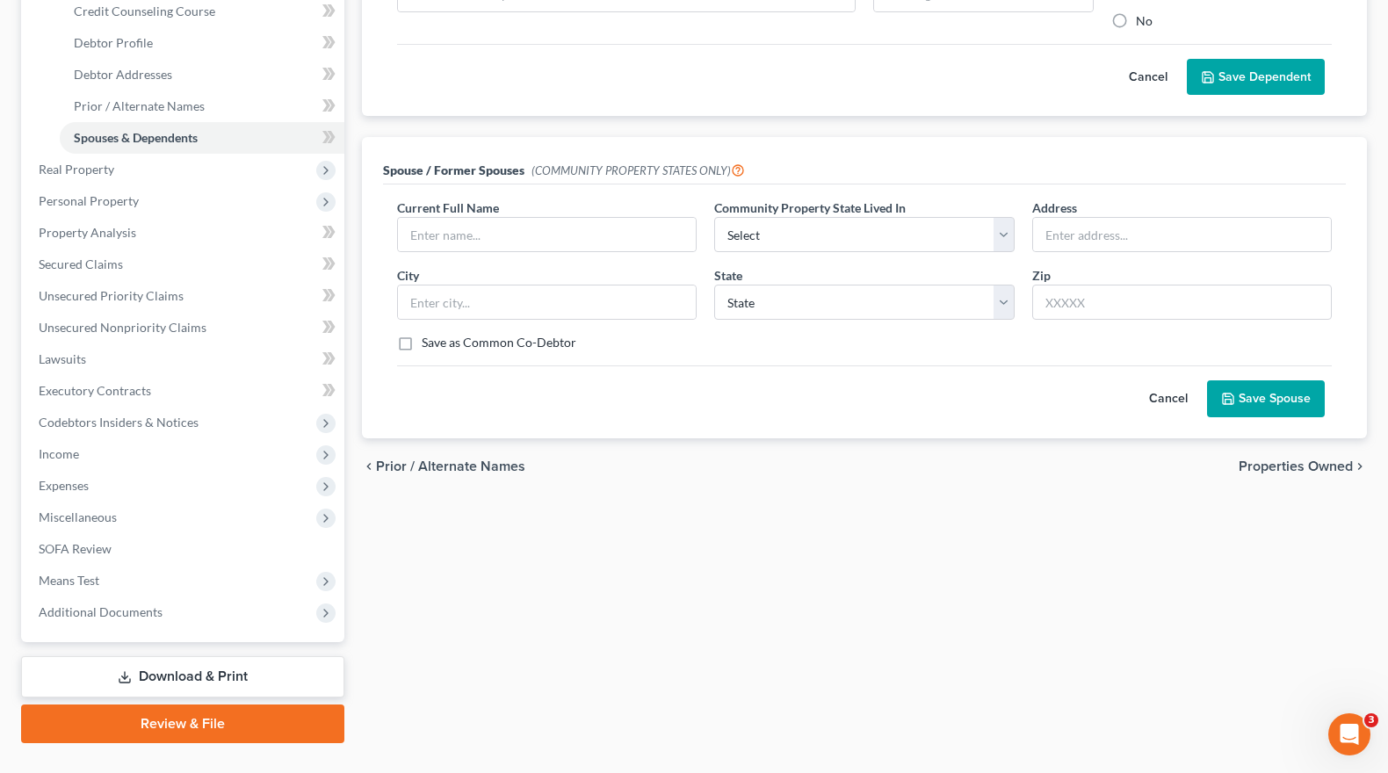
scroll to position [350, 0]
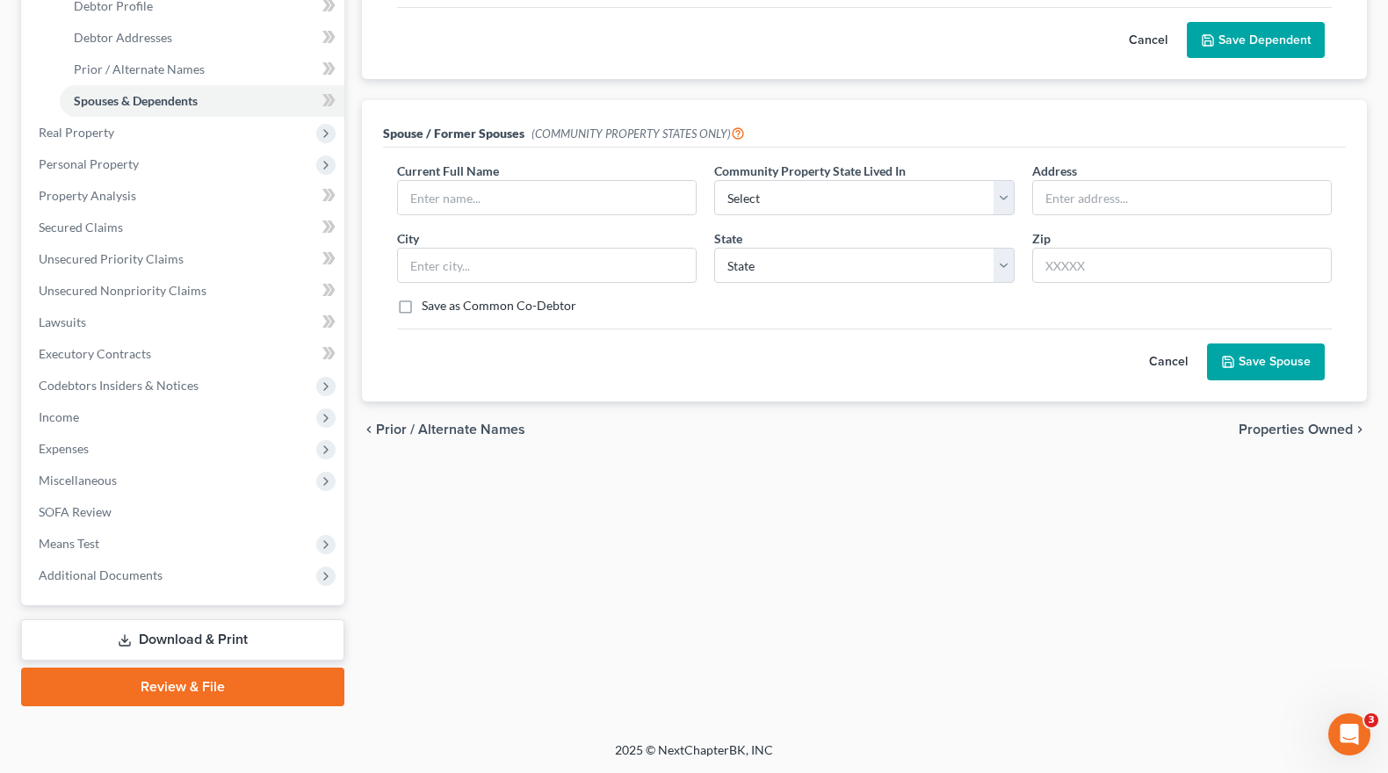
click at [1157, 358] on button "Cancel" at bounding box center [1168, 361] width 77 height 35
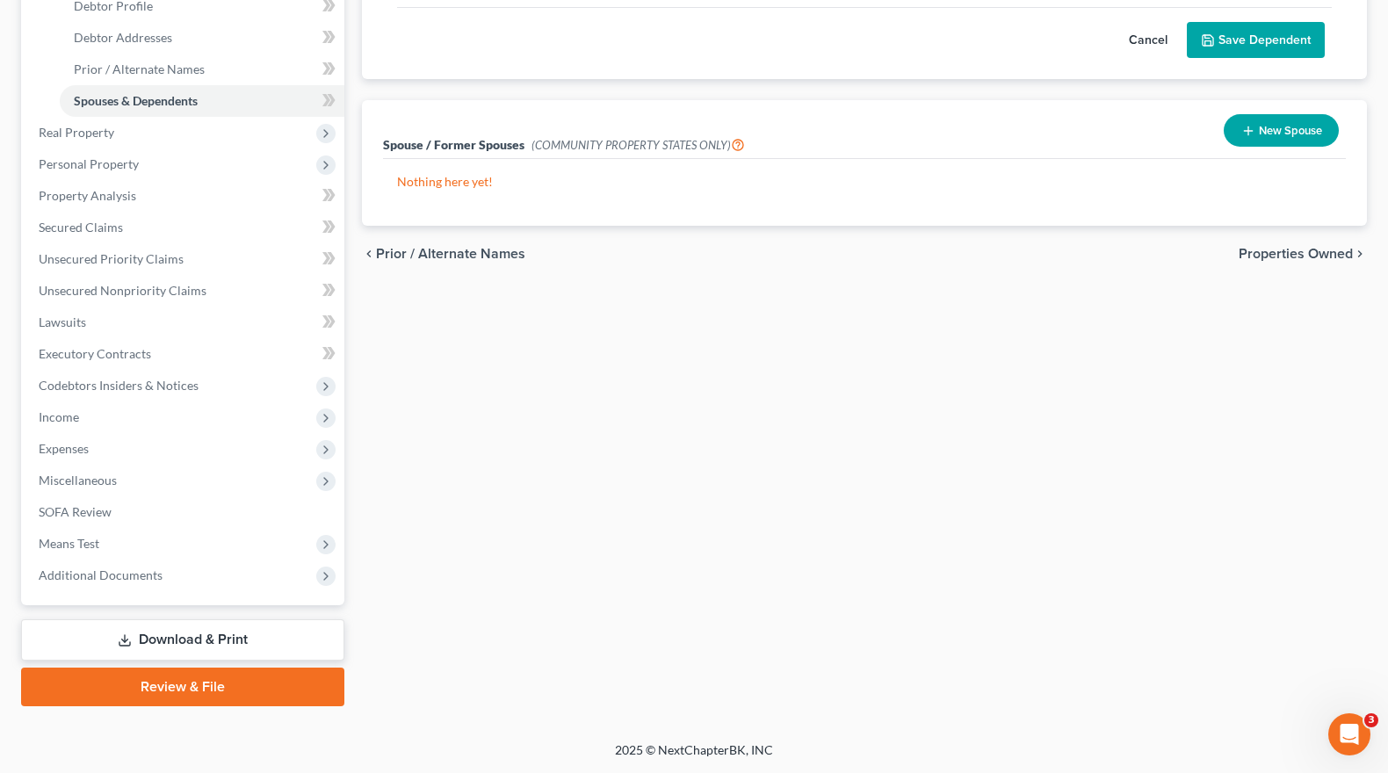
click at [1150, 41] on button "Cancel" at bounding box center [1147, 40] width 77 height 35
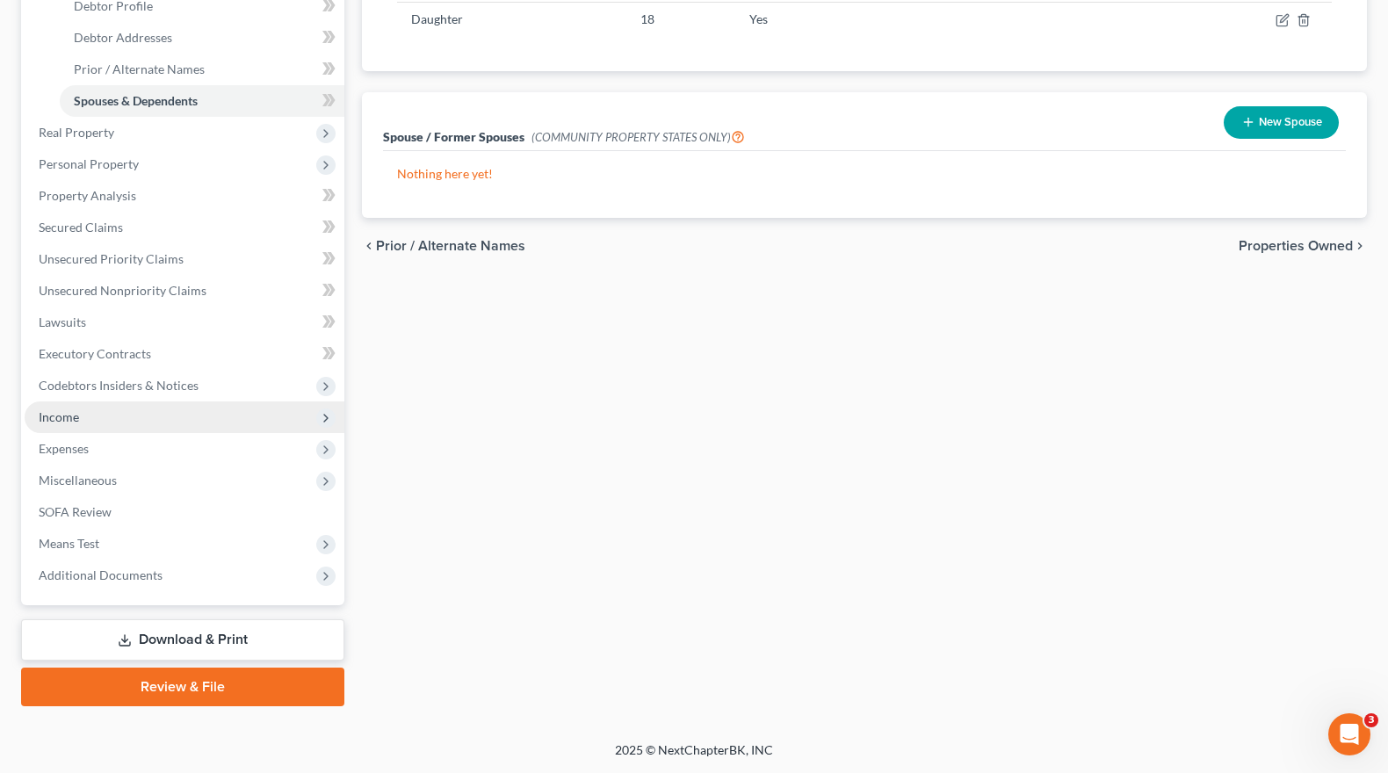
click at [68, 417] on span "Income" at bounding box center [59, 416] width 40 height 15
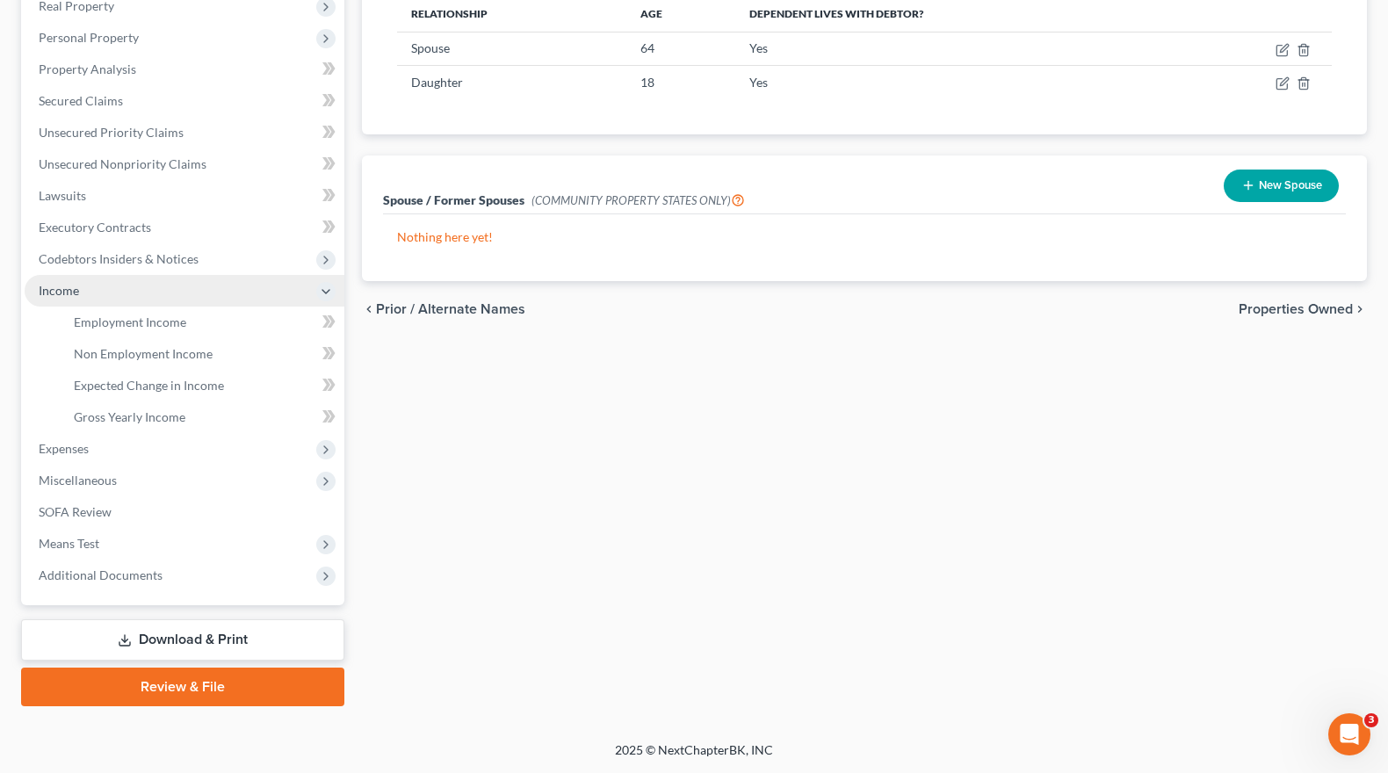
scroll to position [287, 0]
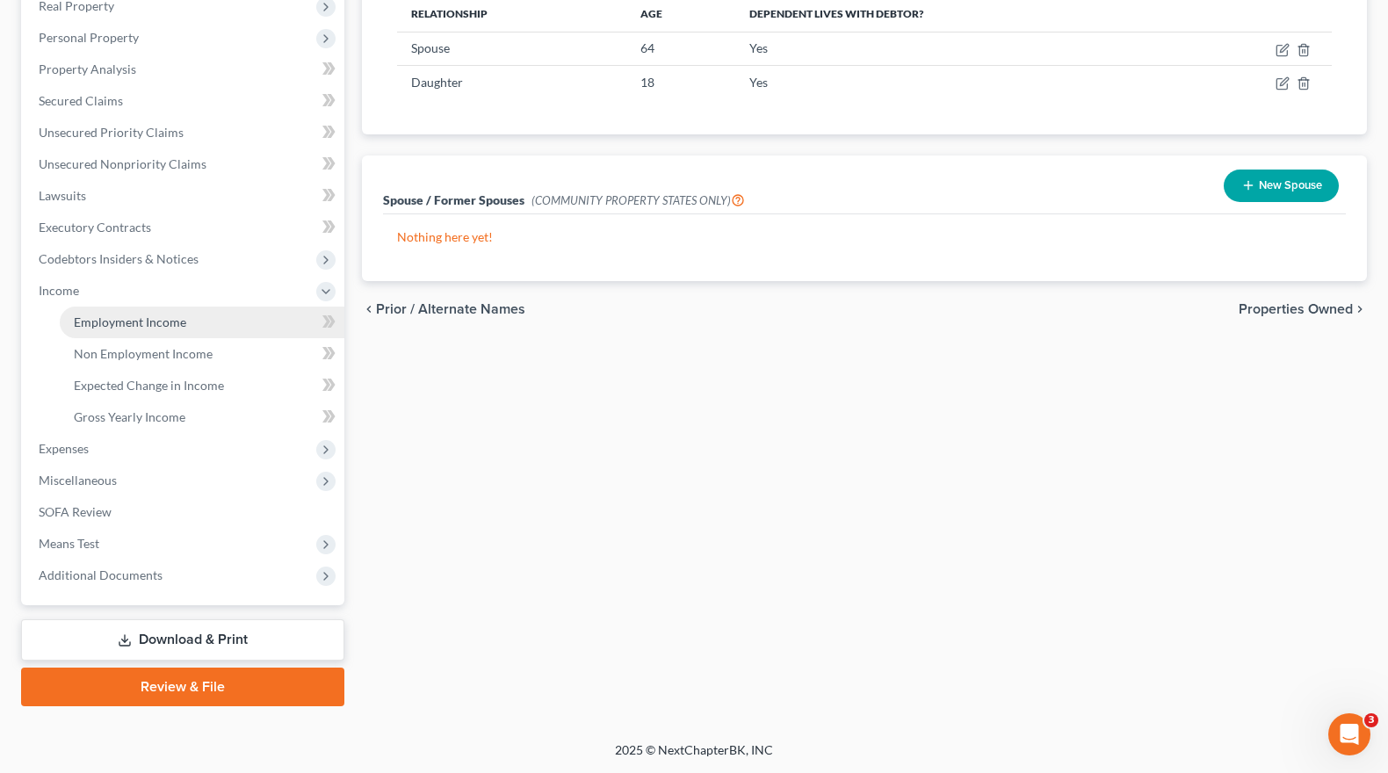
click at [175, 330] on link "Employment Income" at bounding box center [202, 323] width 285 height 32
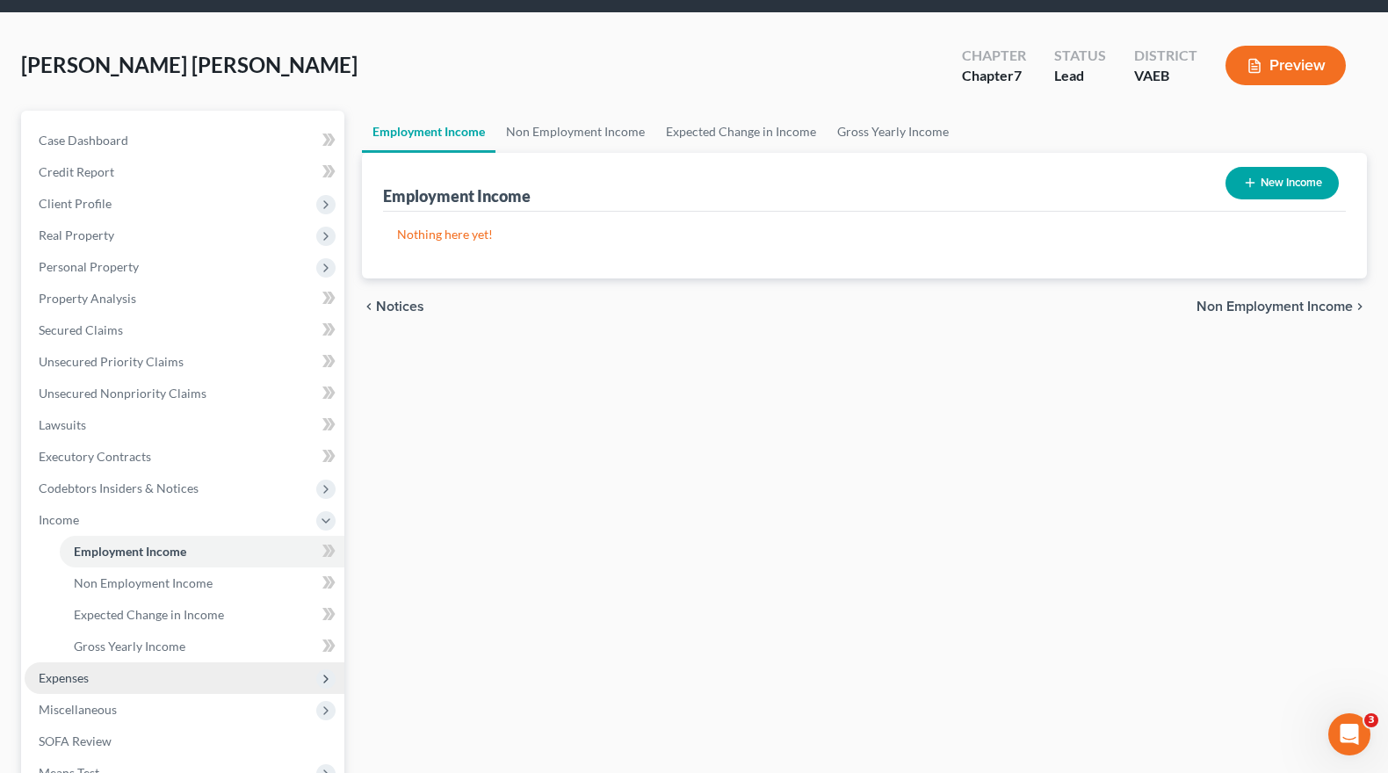
scroll to position [88, 0]
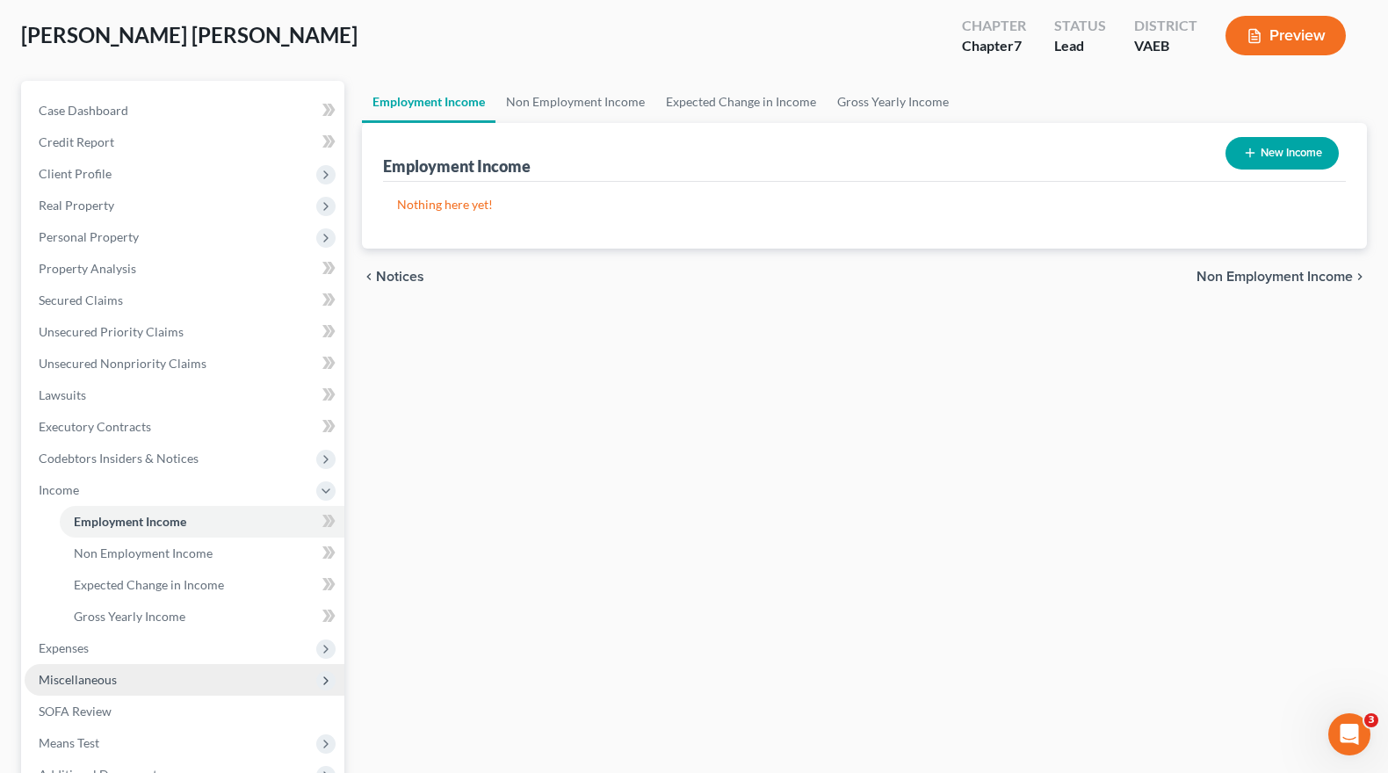
click at [76, 683] on span "Miscellaneous" at bounding box center [78, 679] width 78 height 15
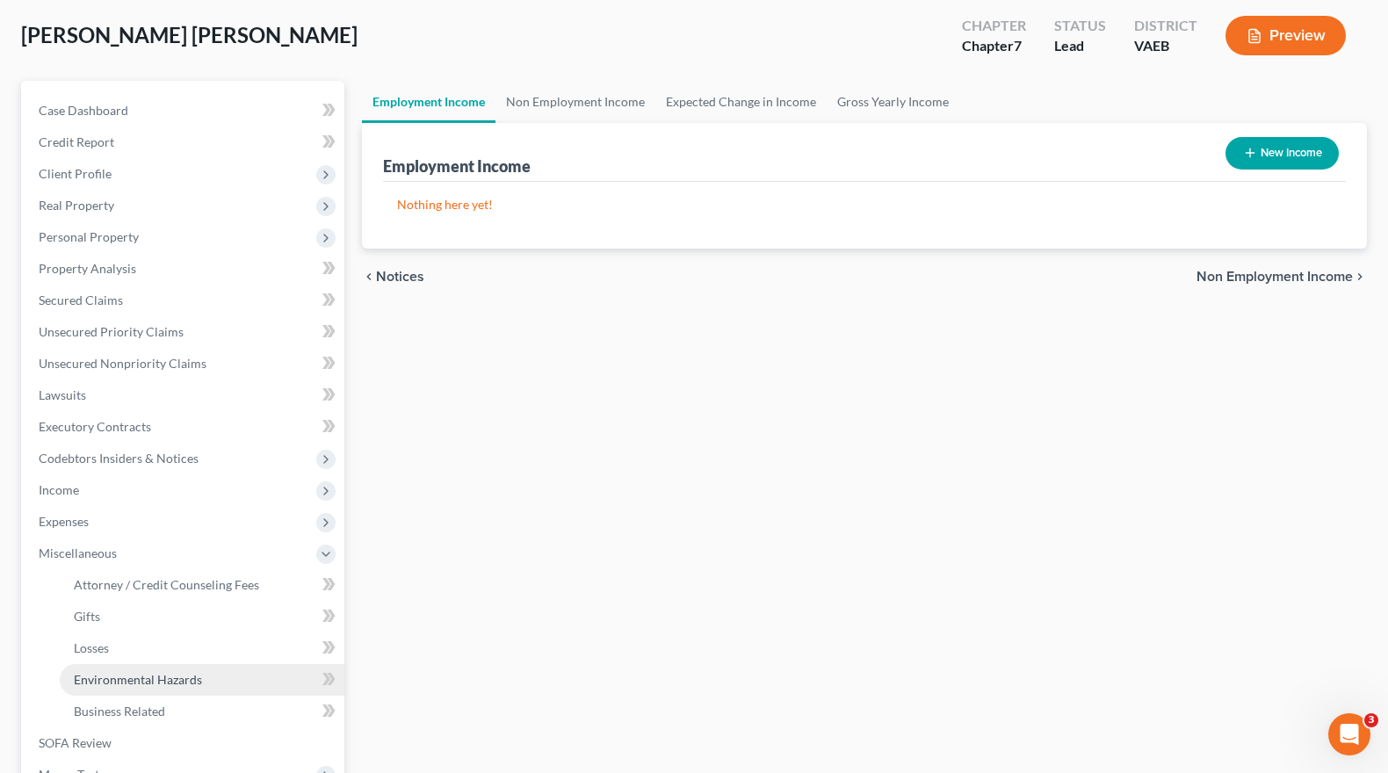
scroll to position [176, 0]
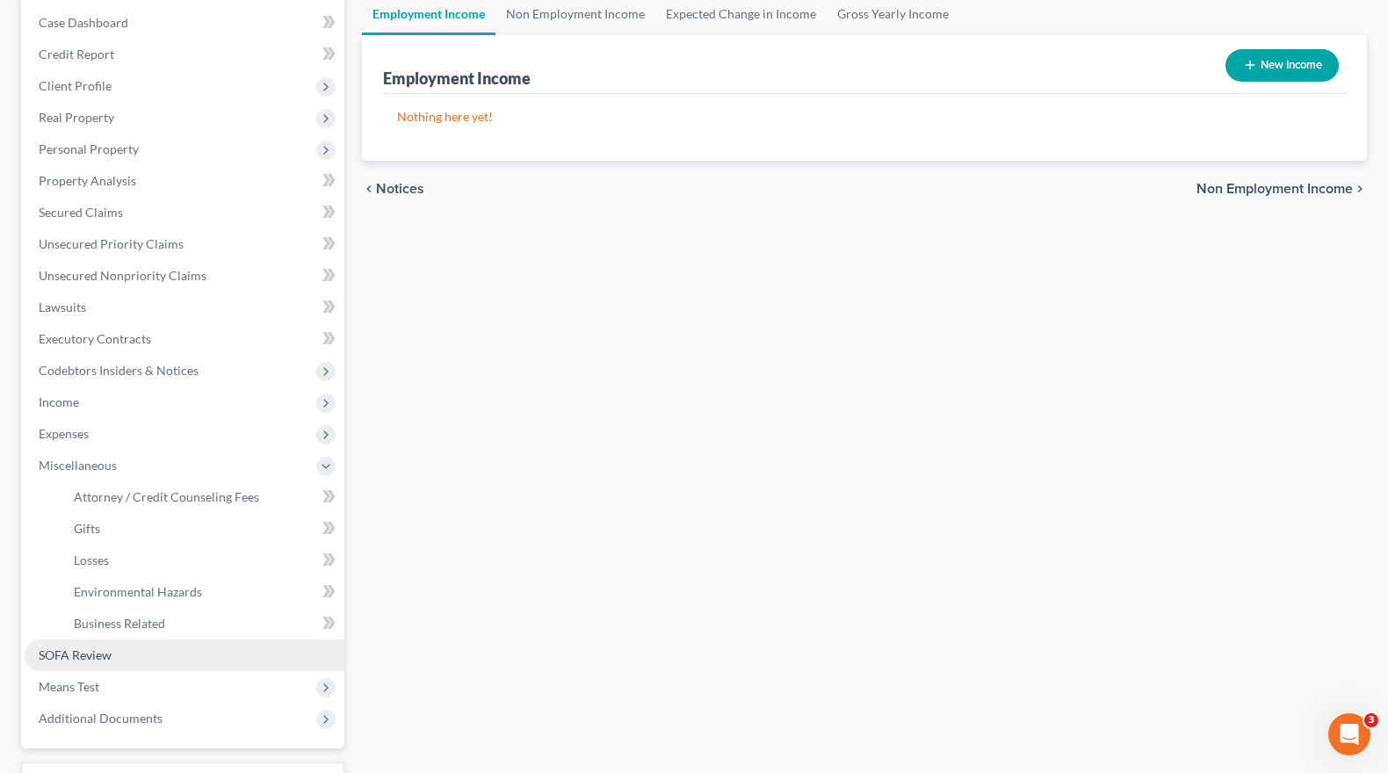
click at [95, 659] on span "SOFA Review" at bounding box center [75, 654] width 73 height 15
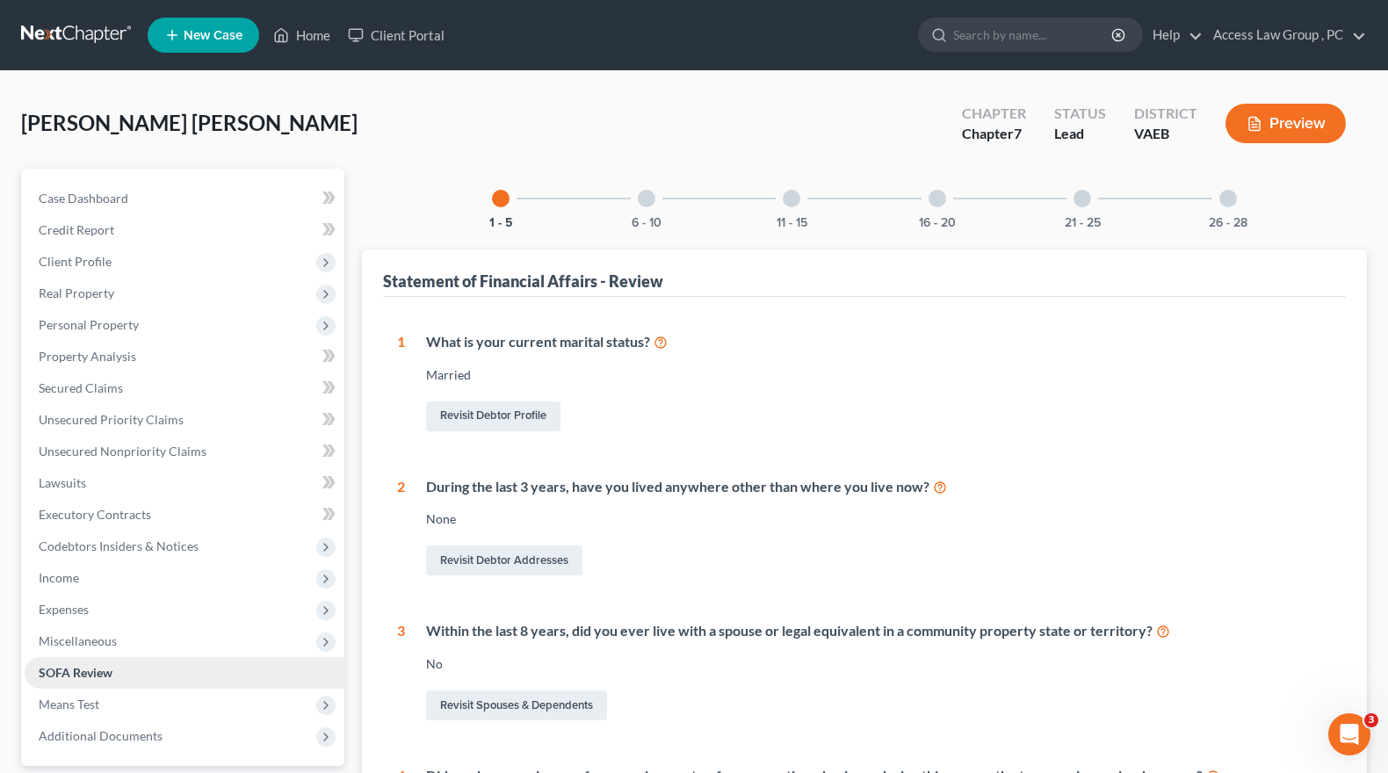
scroll to position [88, 0]
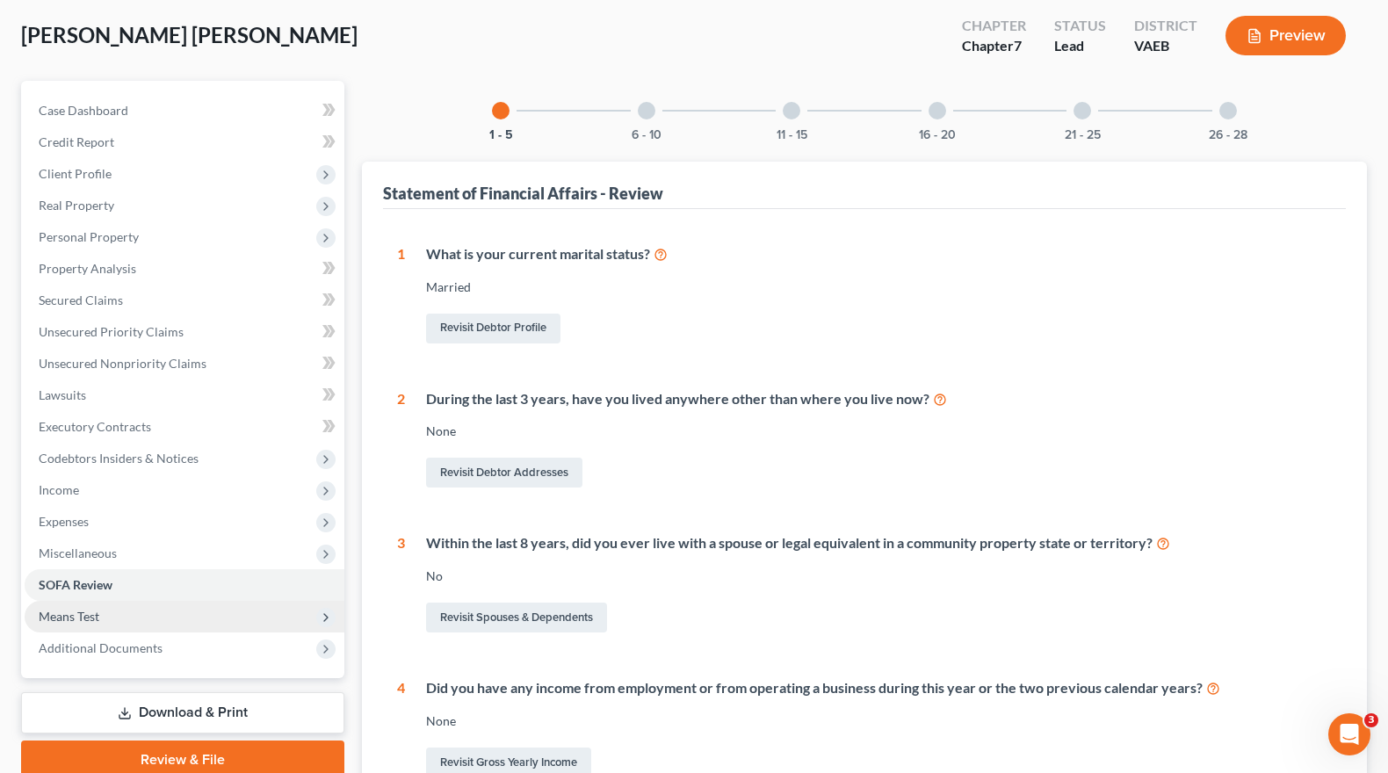
click at [82, 609] on span "Means Test" at bounding box center [69, 616] width 61 height 15
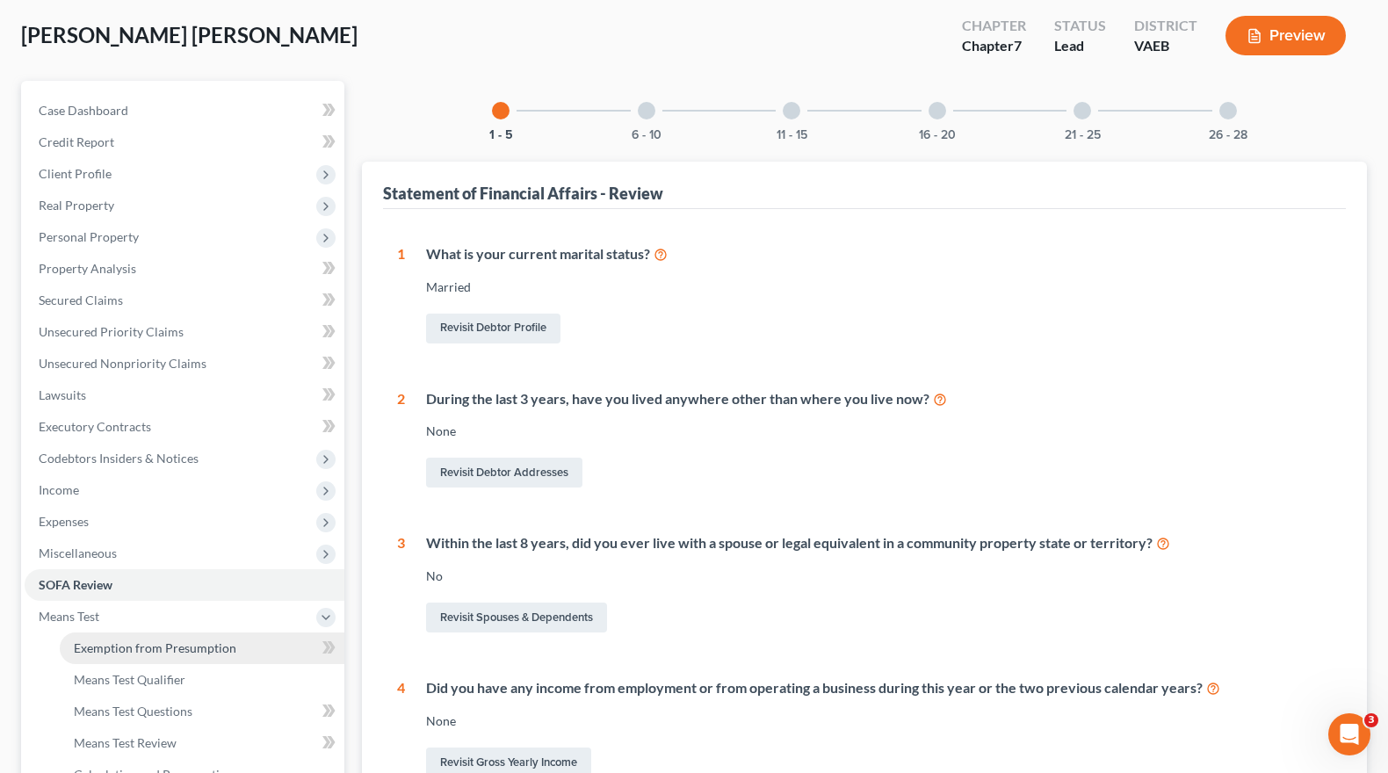
click at [141, 648] on span "Exemption from Presumption" at bounding box center [155, 647] width 163 height 15
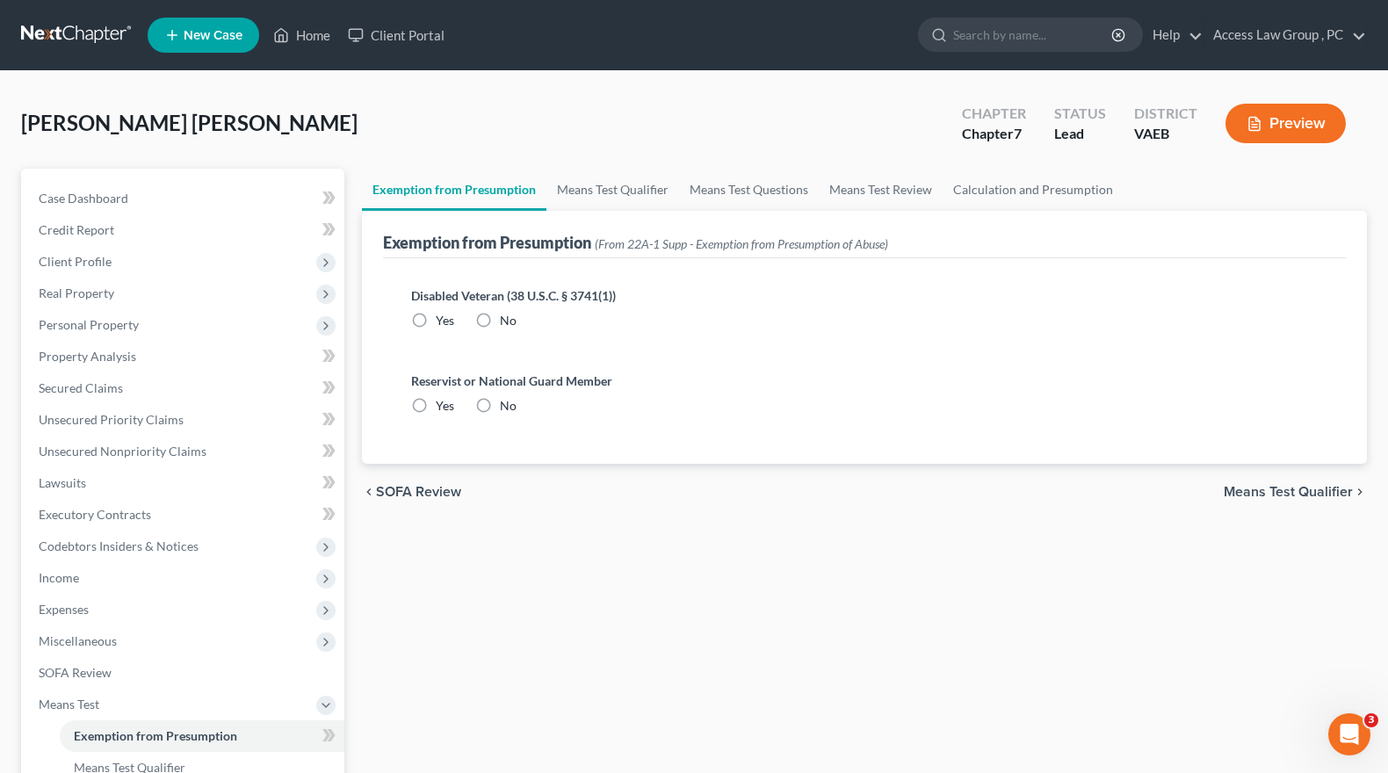
click at [500, 324] on label "No" at bounding box center [508, 321] width 17 height 18
click at [507, 323] on input "No" at bounding box center [512, 317] width 11 height 11
radio input "true"
click at [500, 404] on label "No" at bounding box center [508, 406] width 17 height 18
click at [507, 404] on input "No" at bounding box center [512, 402] width 11 height 11
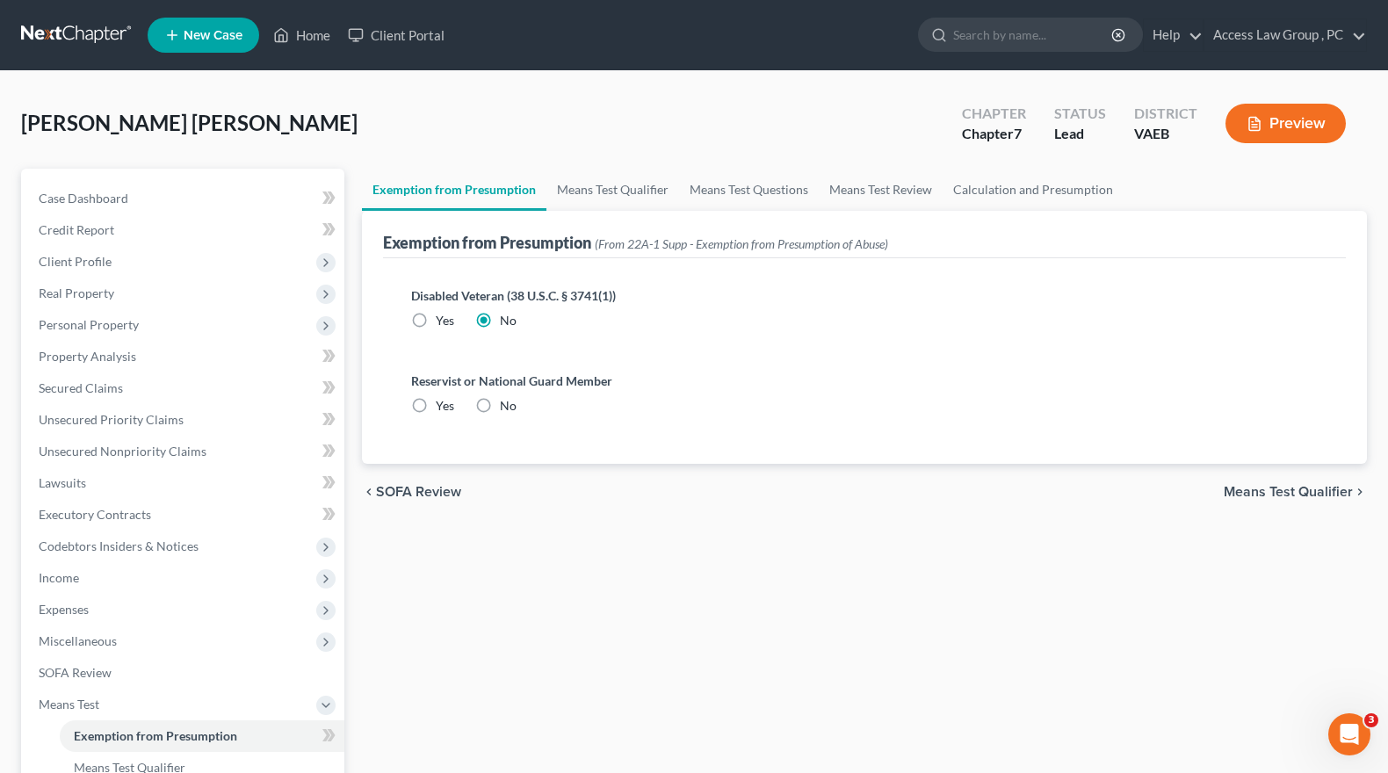
radio input "true"
click at [640, 187] on link "Means Test Qualifier" at bounding box center [612, 190] width 133 height 42
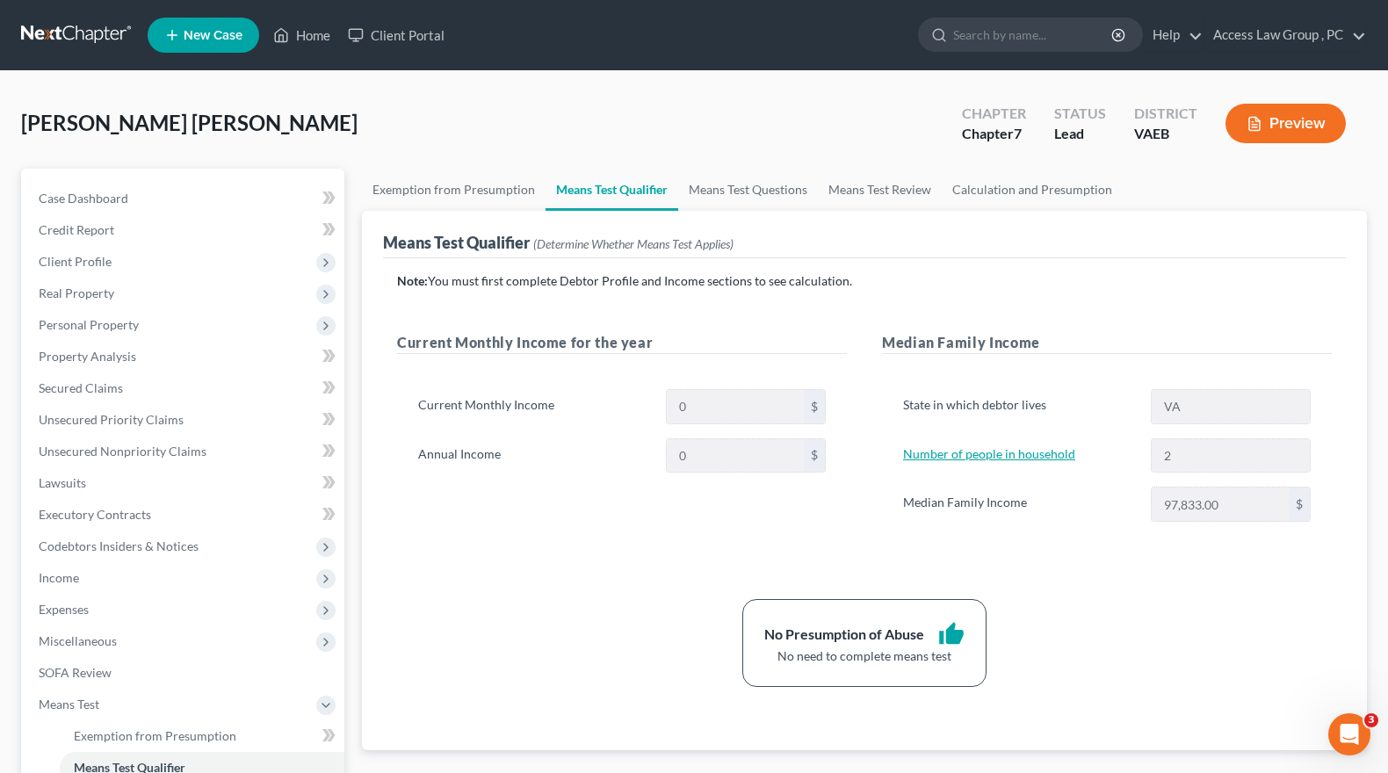
click at [1016, 452] on link "Number of people in household" at bounding box center [989, 453] width 172 height 15
select select "1"
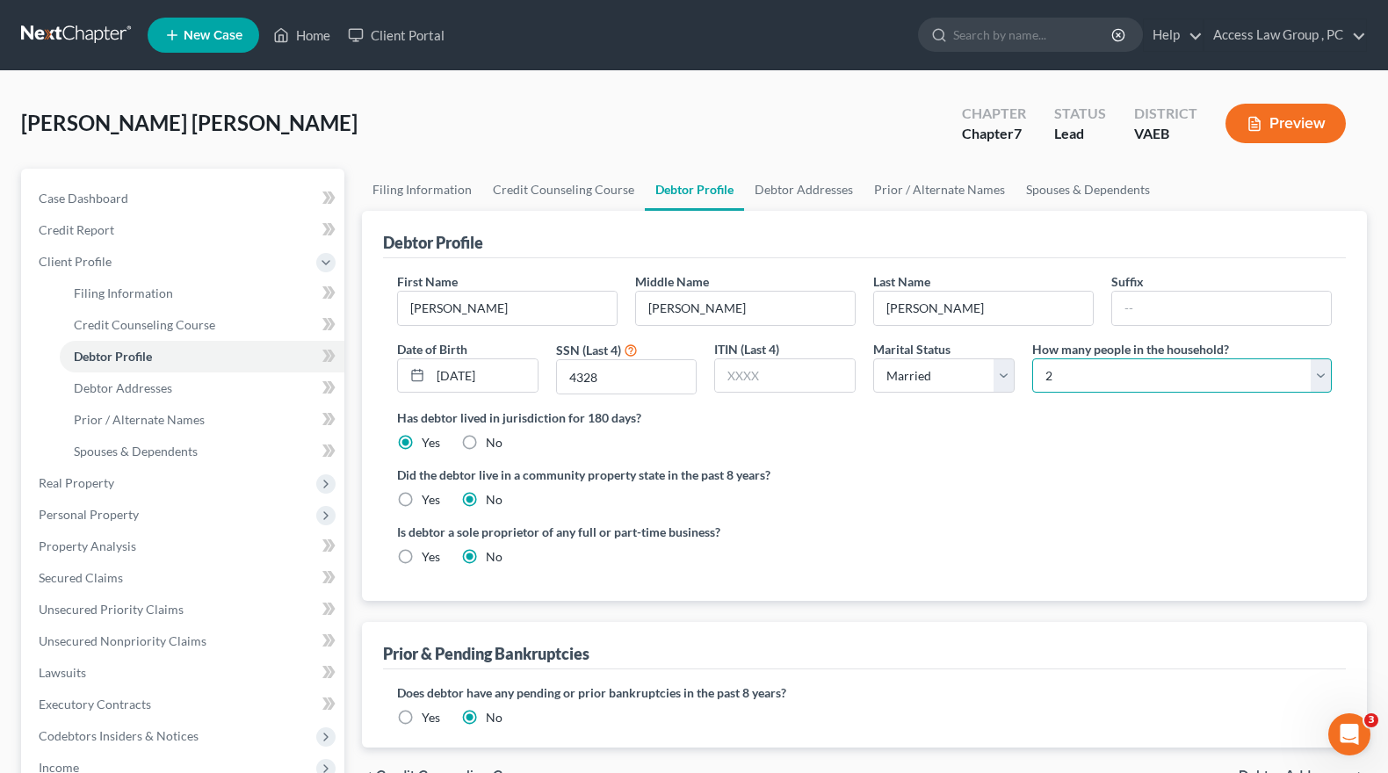
click at [1316, 374] on select "Select 1 2 3 4 5 6 7 8 9 10 11 12 13 14 15 16 17 18 19 20" at bounding box center [1182, 375] width 300 height 35
select select "2"
click at [1032, 358] on select "Select 1 2 3 4 5 6 7 8 9 10 11 12 13 14 15 16 17 18 19 20" at bounding box center [1182, 375] width 300 height 35
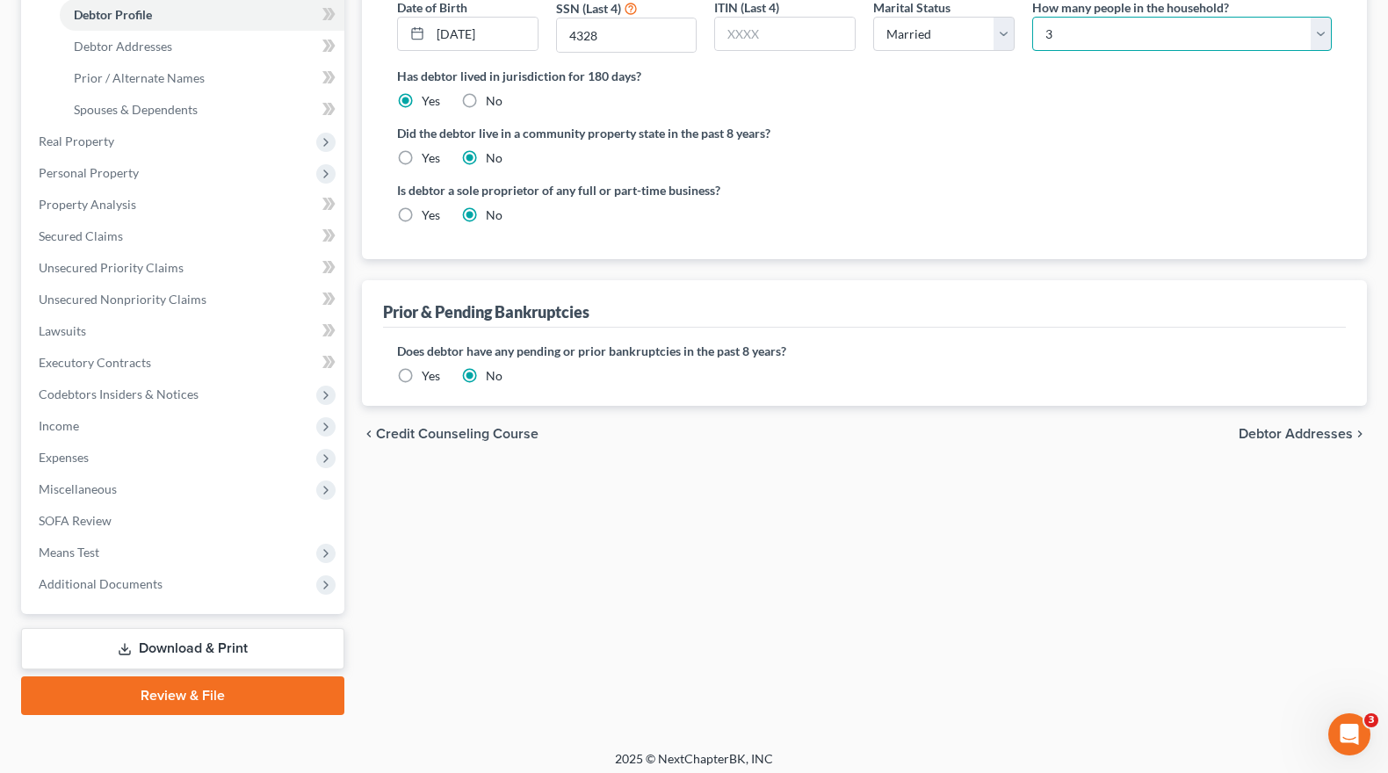
scroll to position [350, 0]
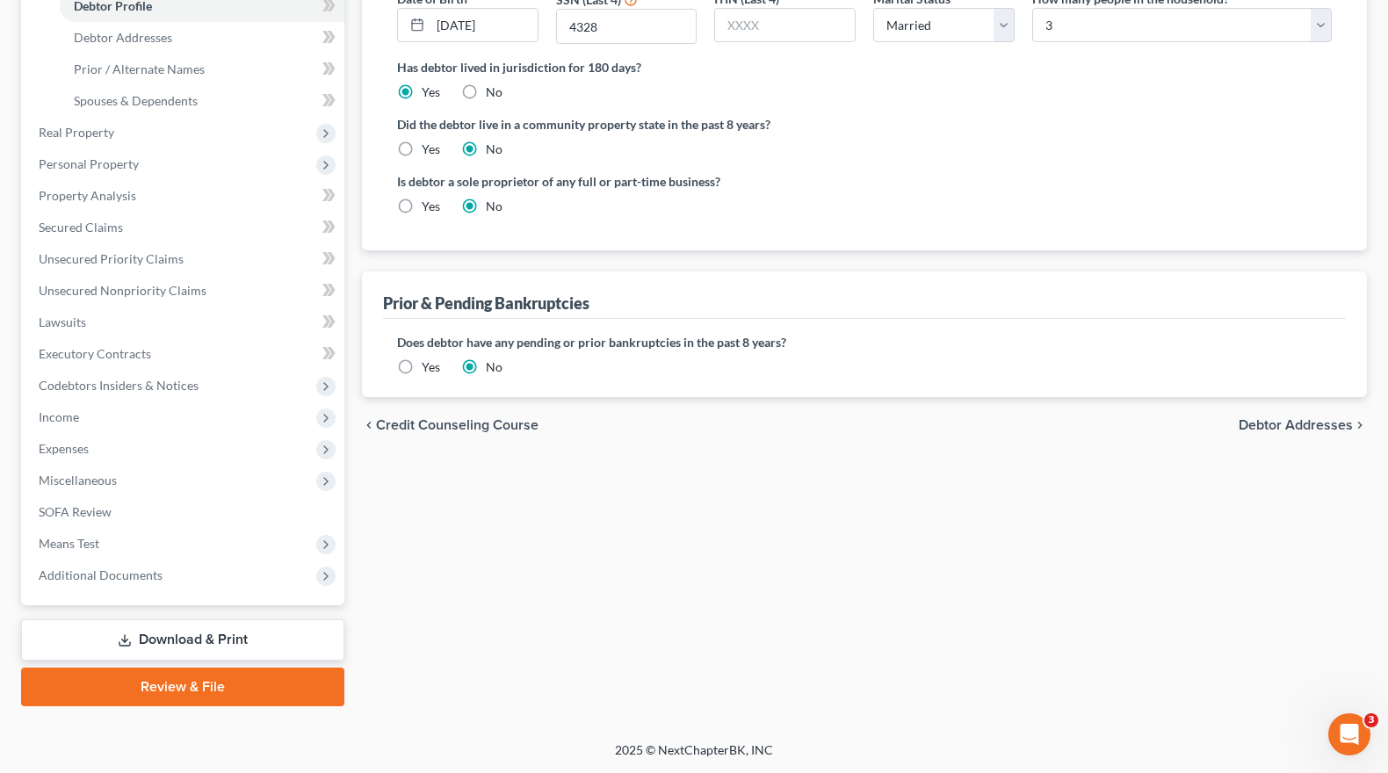
click at [1283, 429] on span "Debtor Addresses" at bounding box center [1296, 425] width 114 height 14
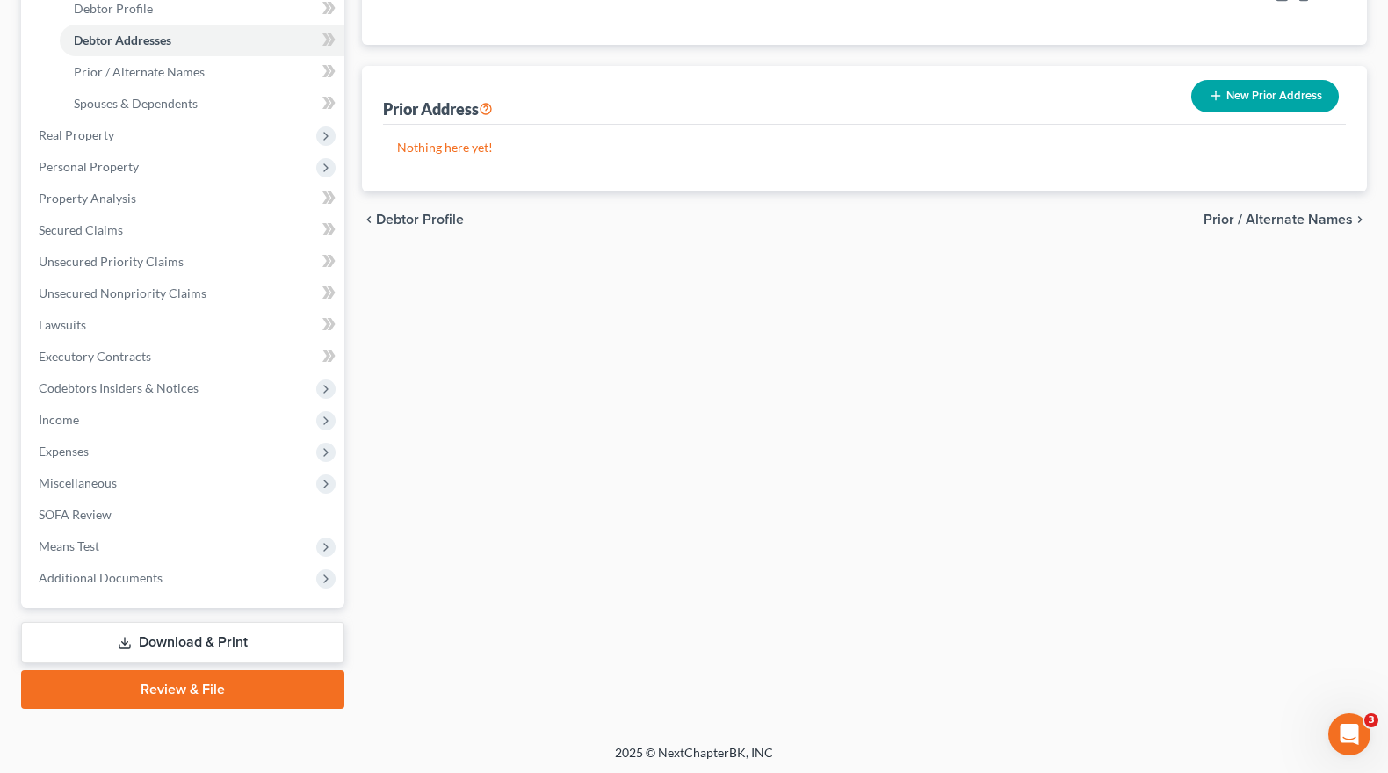
scroll to position [350, 0]
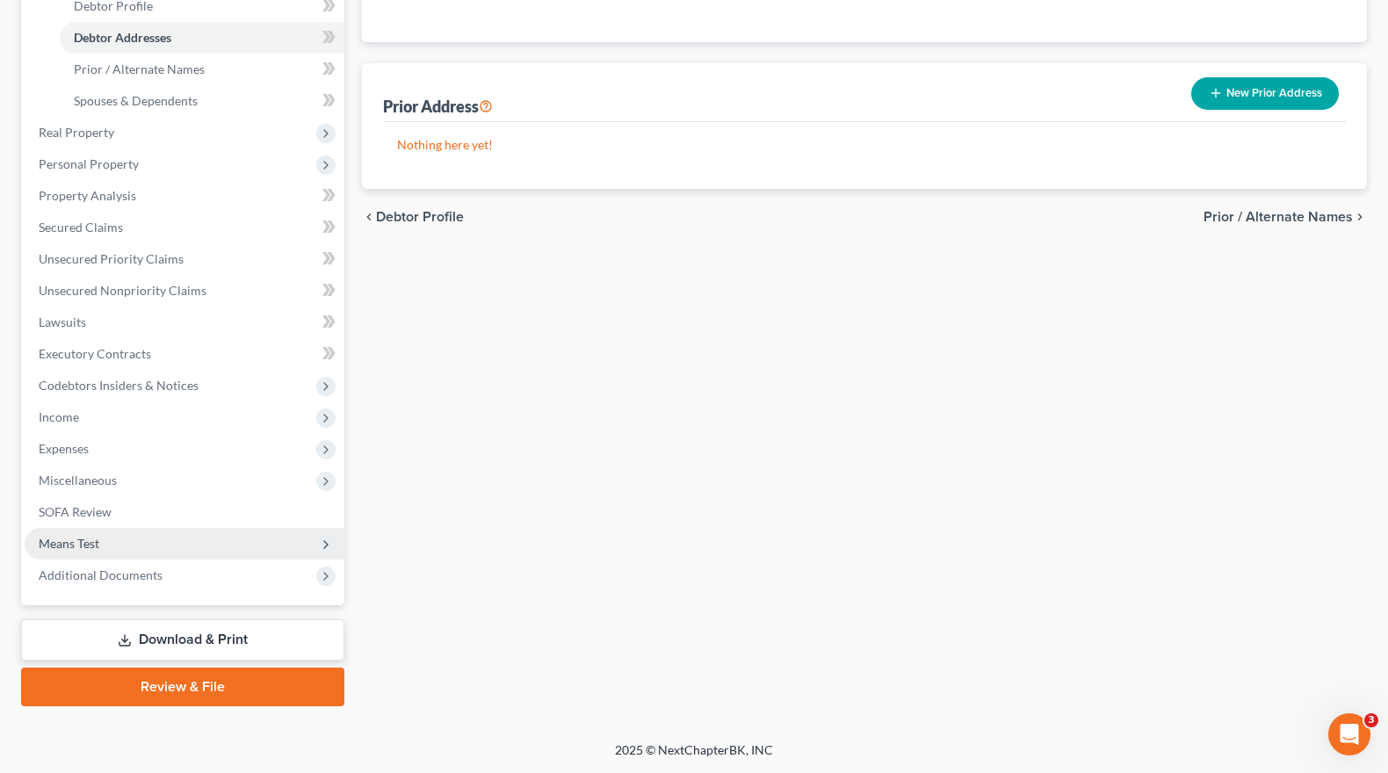
click at [69, 542] on span "Means Test" at bounding box center [69, 543] width 61 height 15
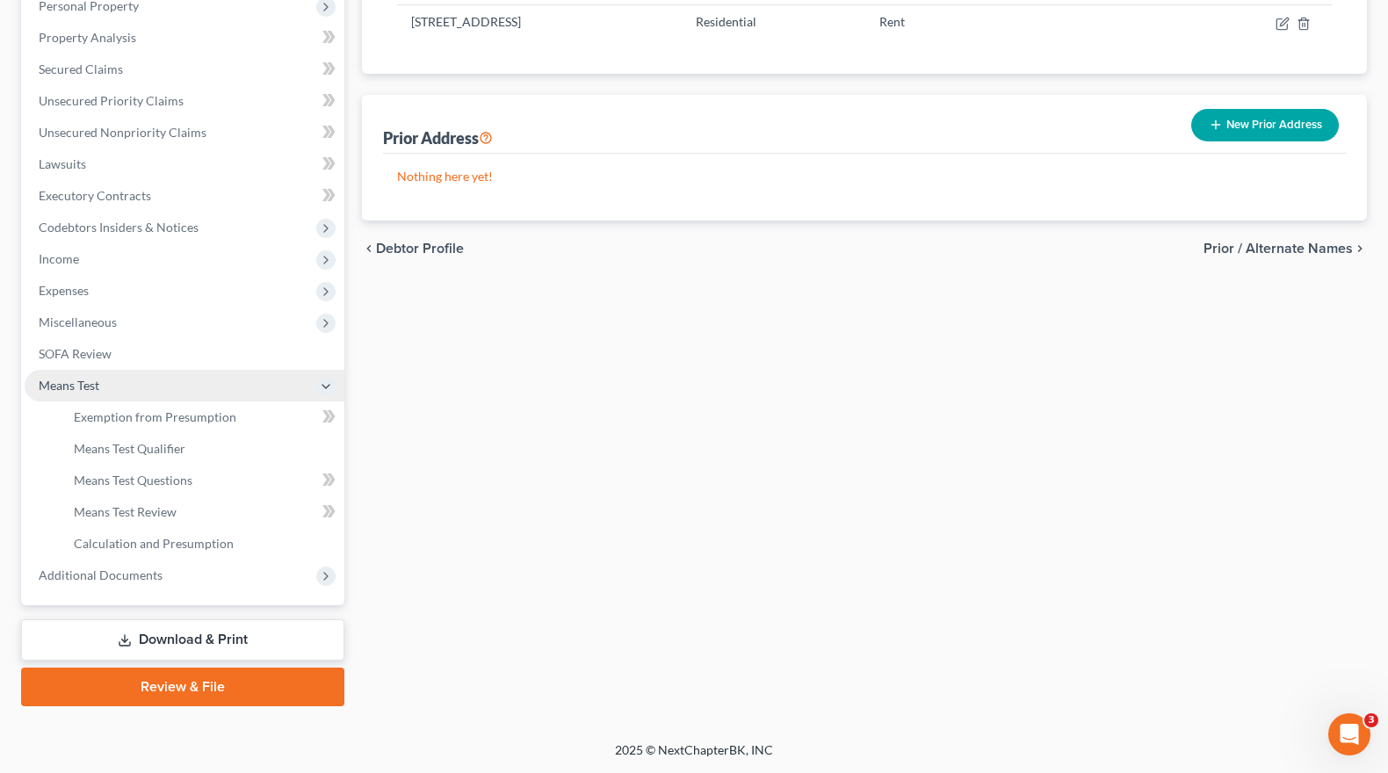
scroll to position [319, 0]
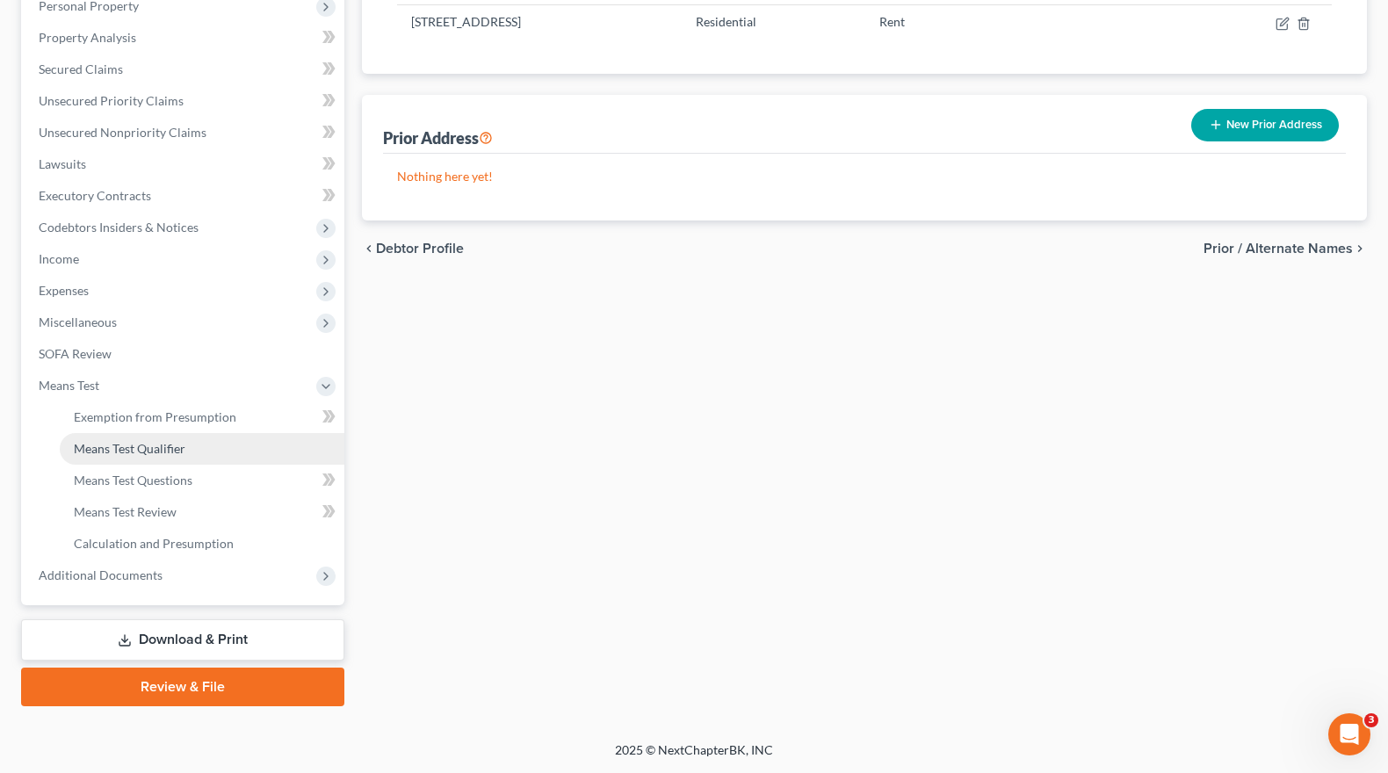
click at [163, 452] on span "Means Test Qualifier" at bounding box center [130, 448] width 112 height 15
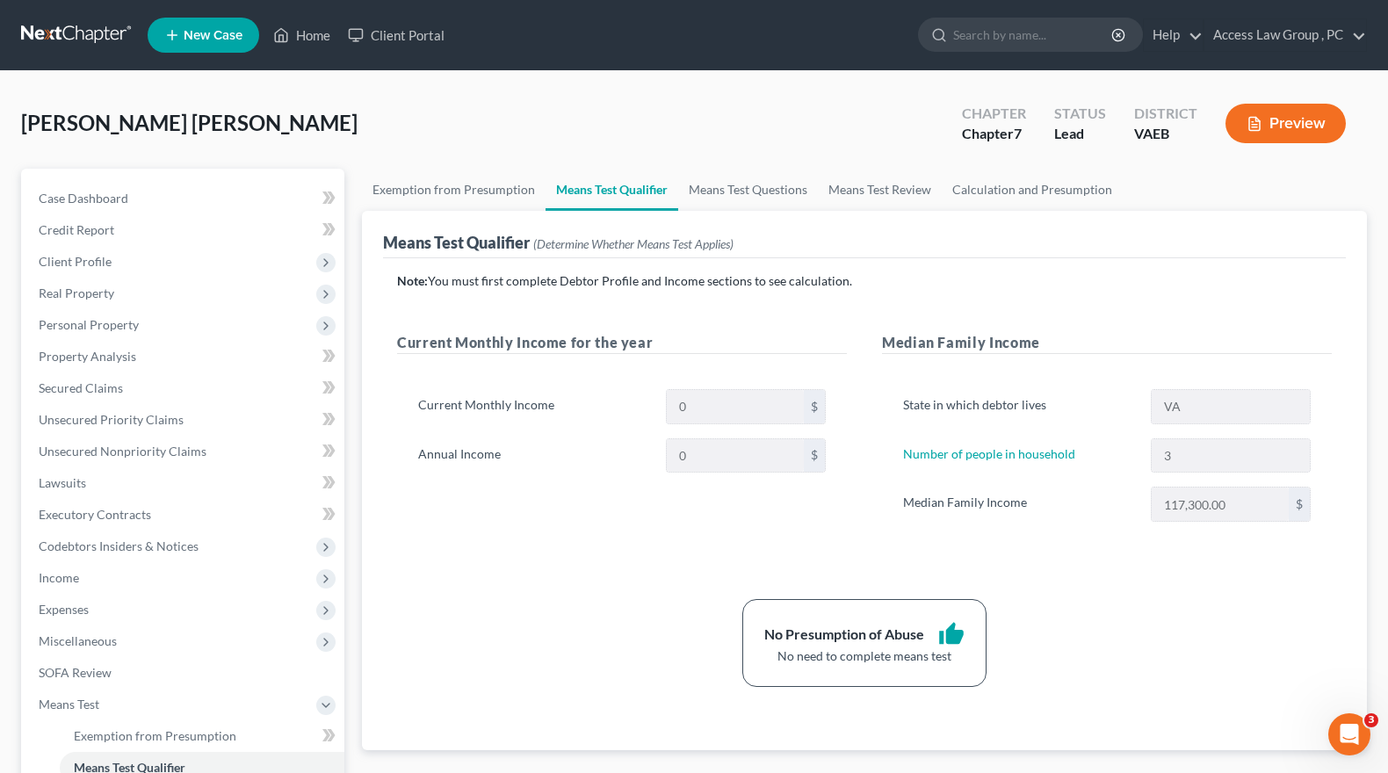
click at [995, 135] on div "Chapter 7" at bounding box center [994, 134] width 64 height 20
click at [1283, 125] on button "Preview" at bounding box center [1285, 124] width 120 height 40
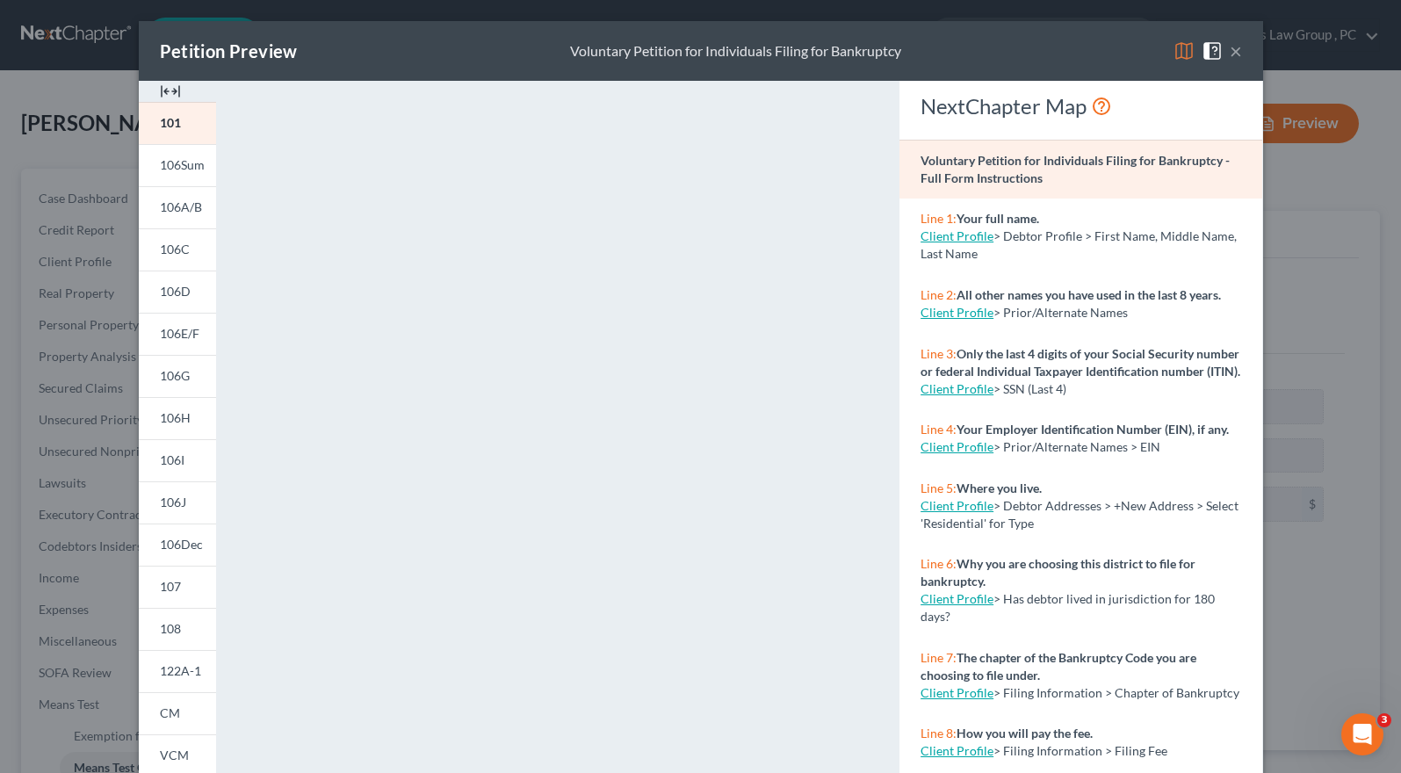
click at [1232, 52] on button "×" at bounding box center [1236, 50] width 12 height 21
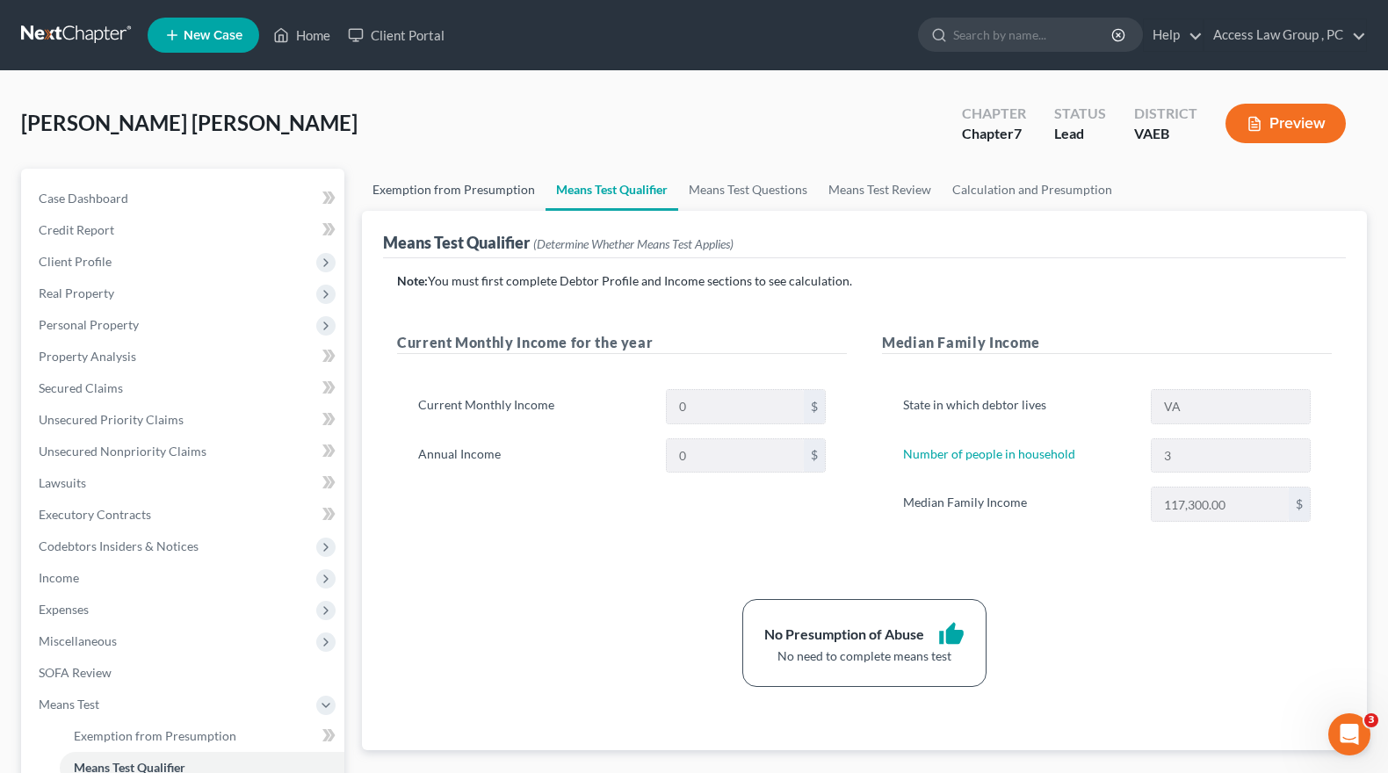
click at [401, 187] on link "Exemption from Presumption" at bounding box center [454, 190] width 184 height 42
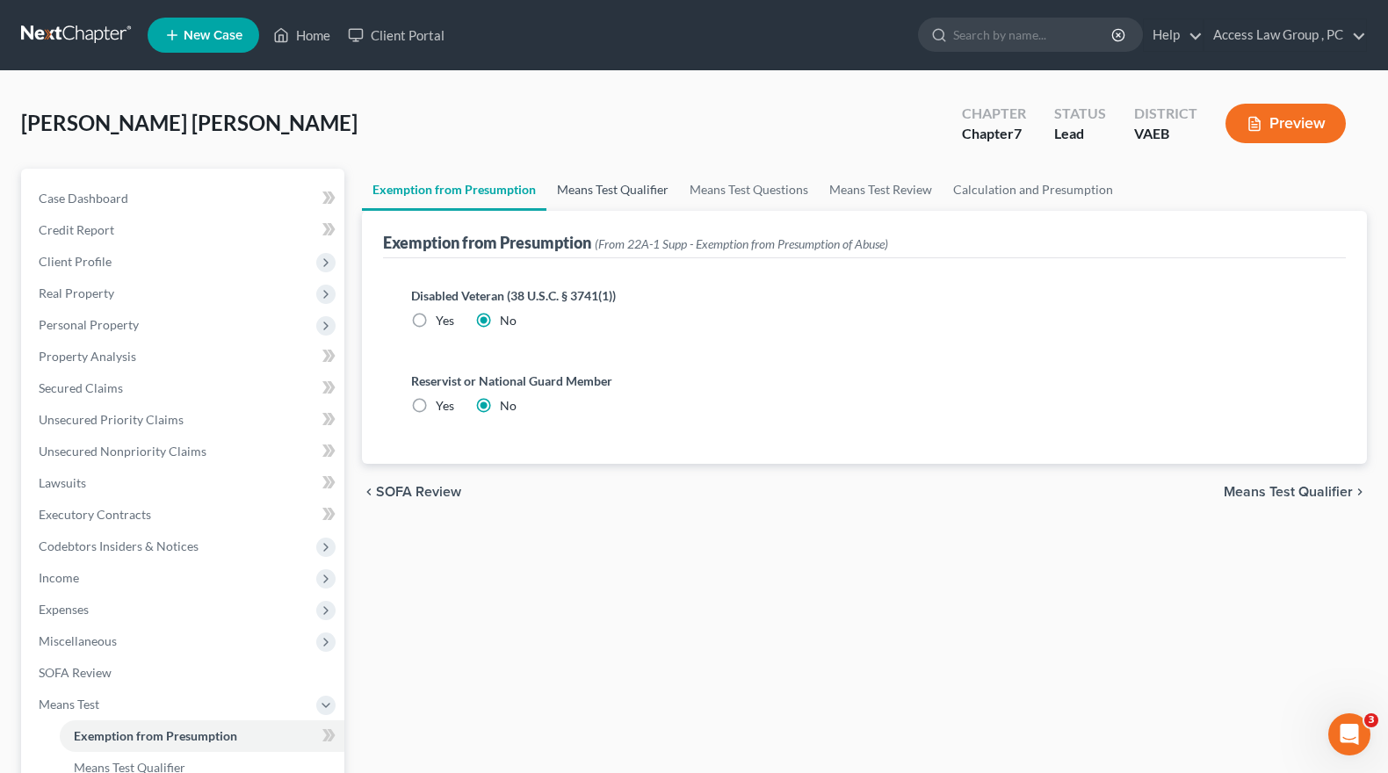
click at [611, 193] on link "Means Test Qualifier" at bounding box center [612, 190] width 133 height 42
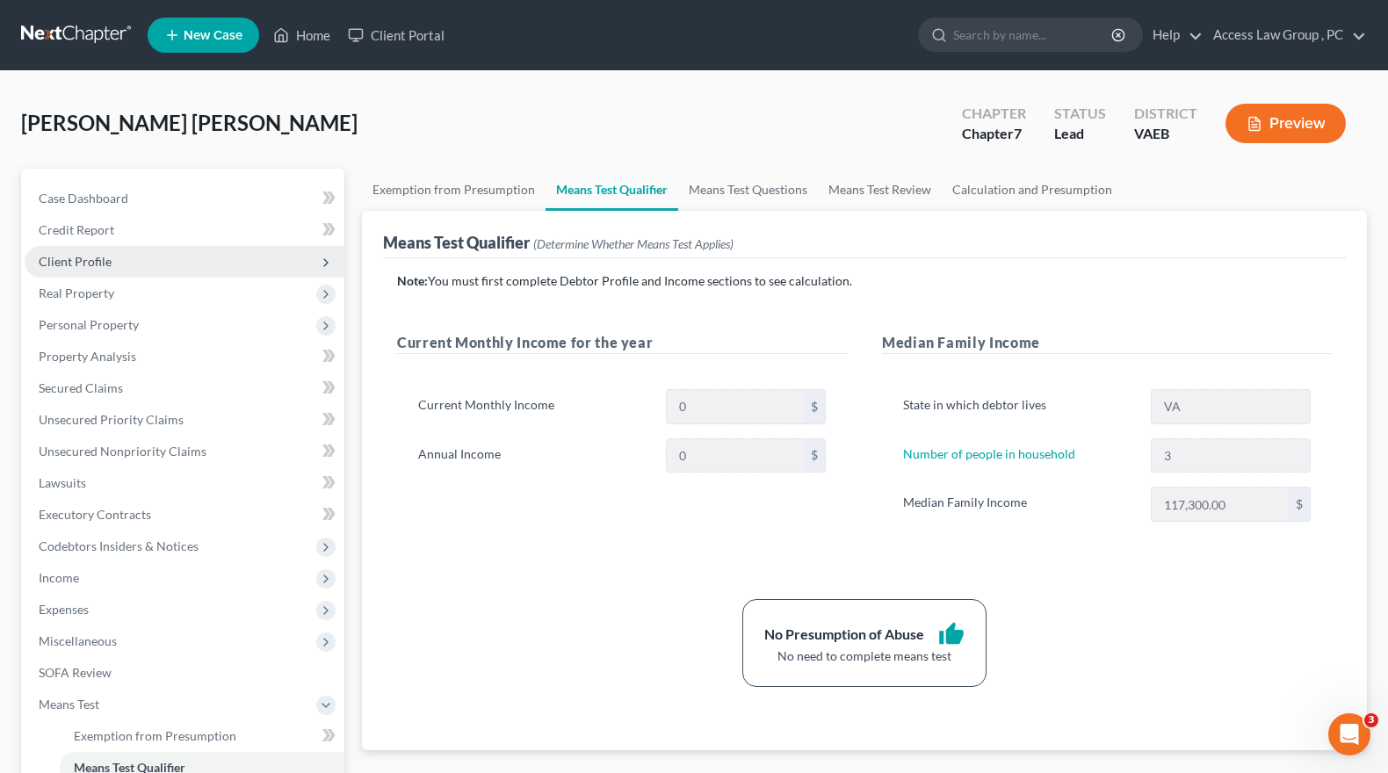
click at [95, 259] on span "Client Profile" at bounding box center [75, 261] width 73 height 15
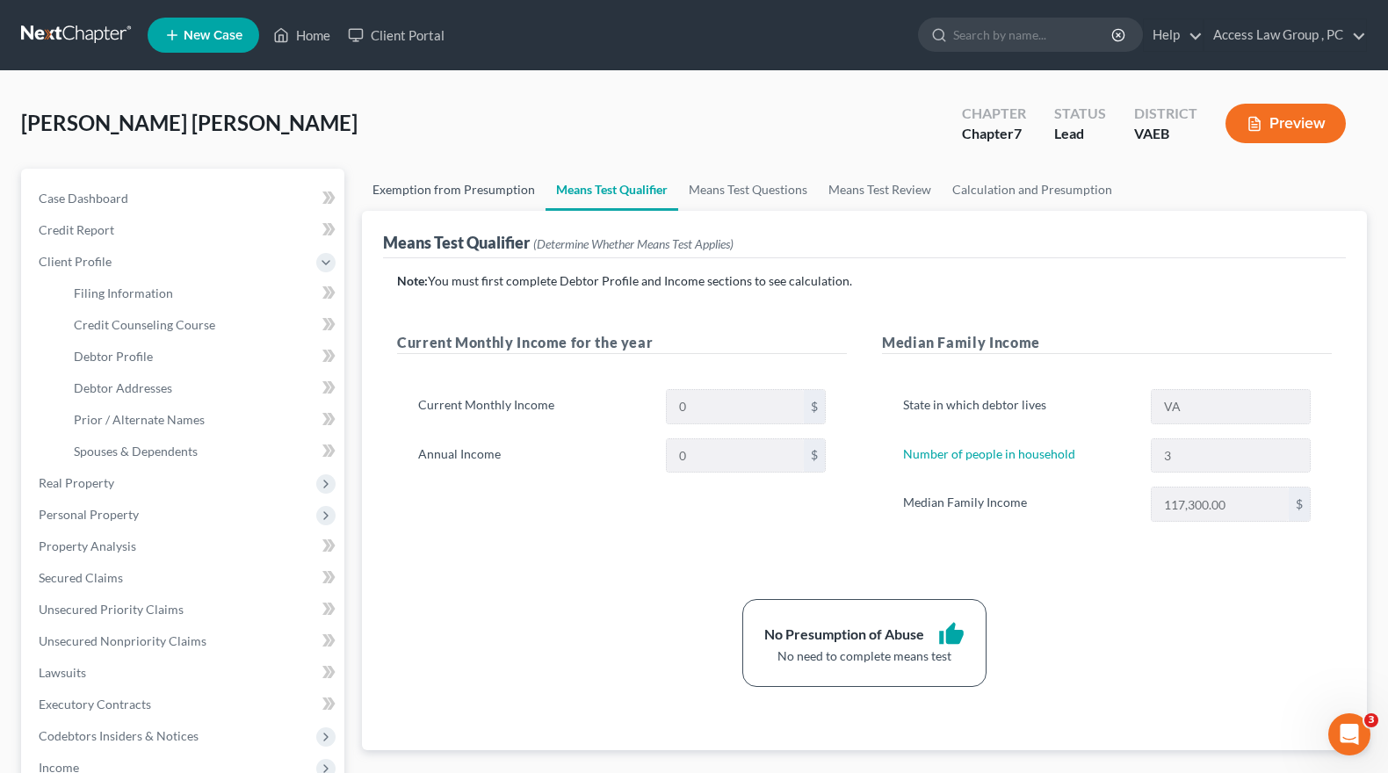
click at [459, 196] on link "Exemption from Presumption" at bounding box center [454, 190] width 184 height 42
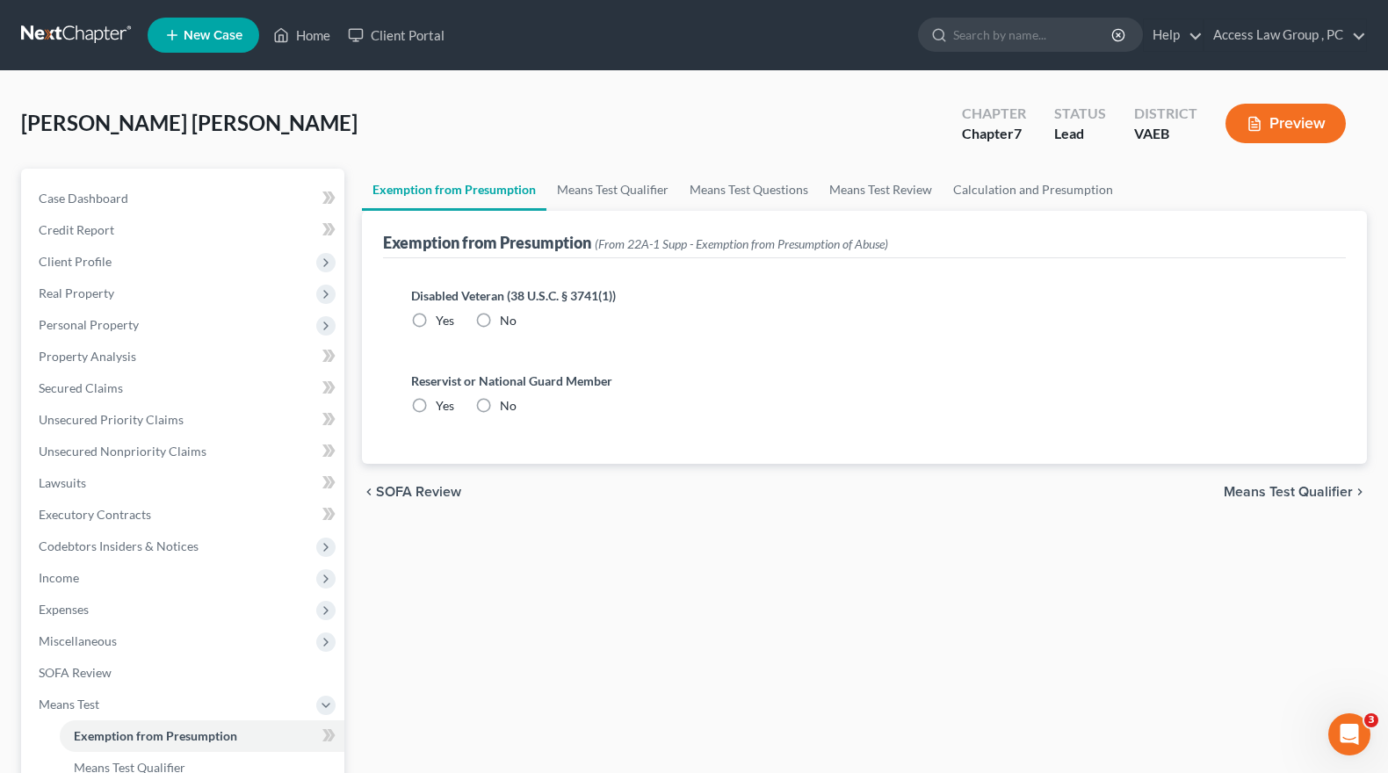
radio input "true"
click at [79, 292] on span "Real Property" at bounding box center [77, 292] width 76 height 15
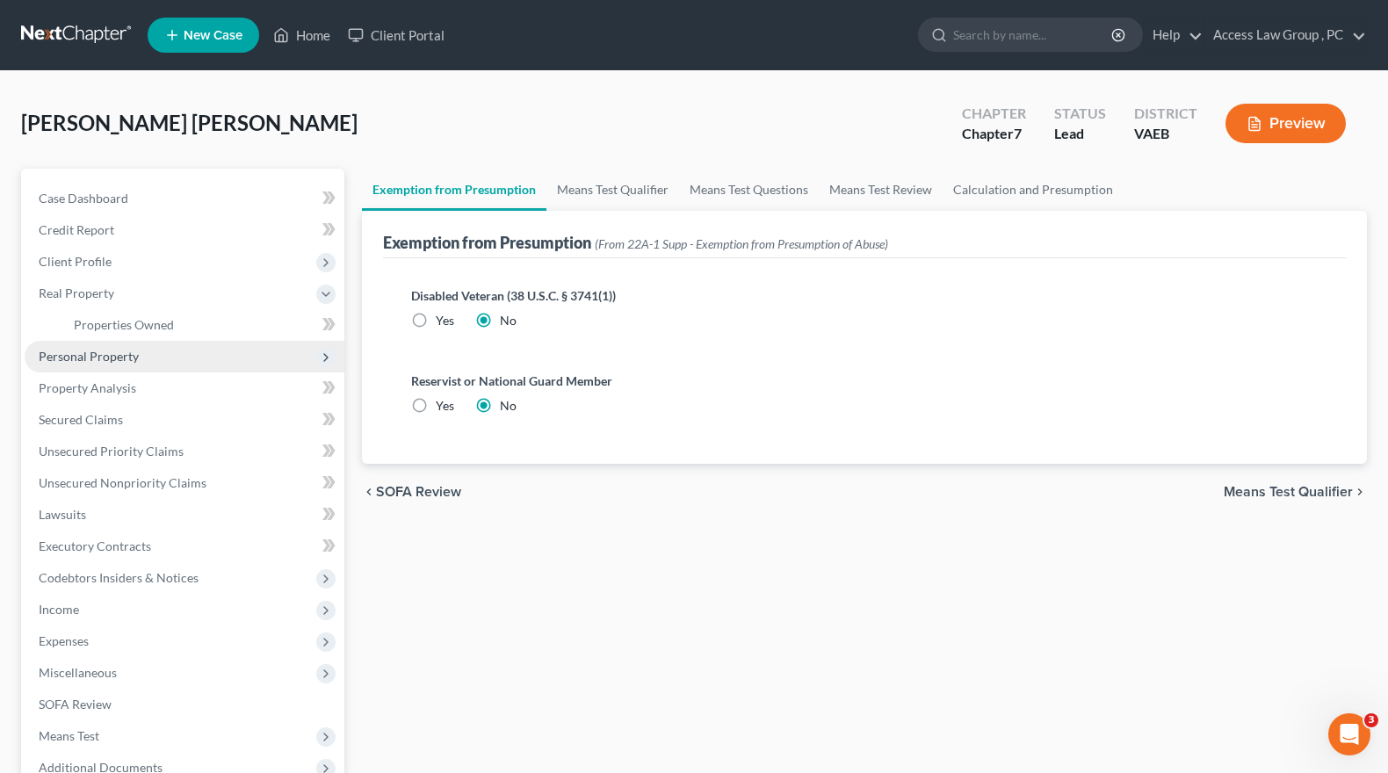
click at [106, 358] on span "Personal Property" at bounding box center [89, 356] width 100 height 15
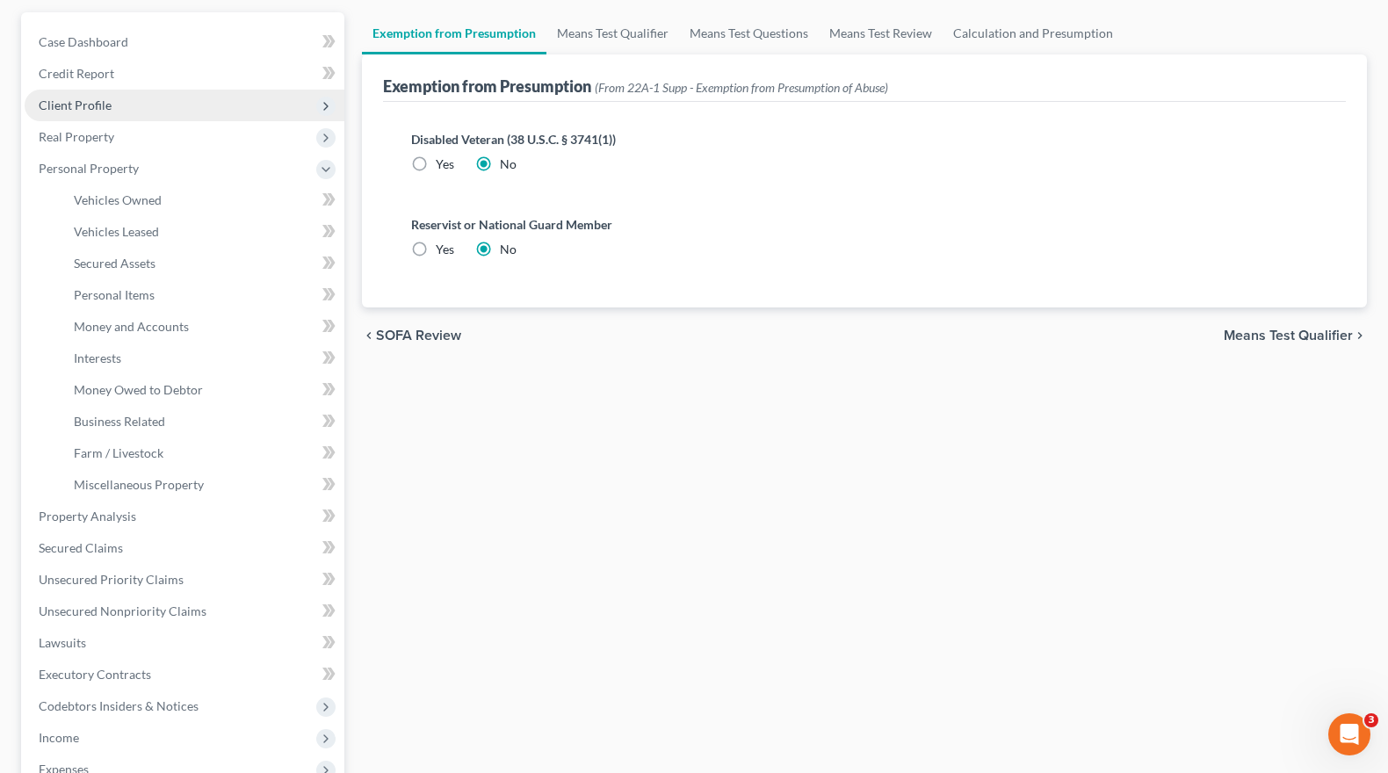
scroll to position [88, 0]
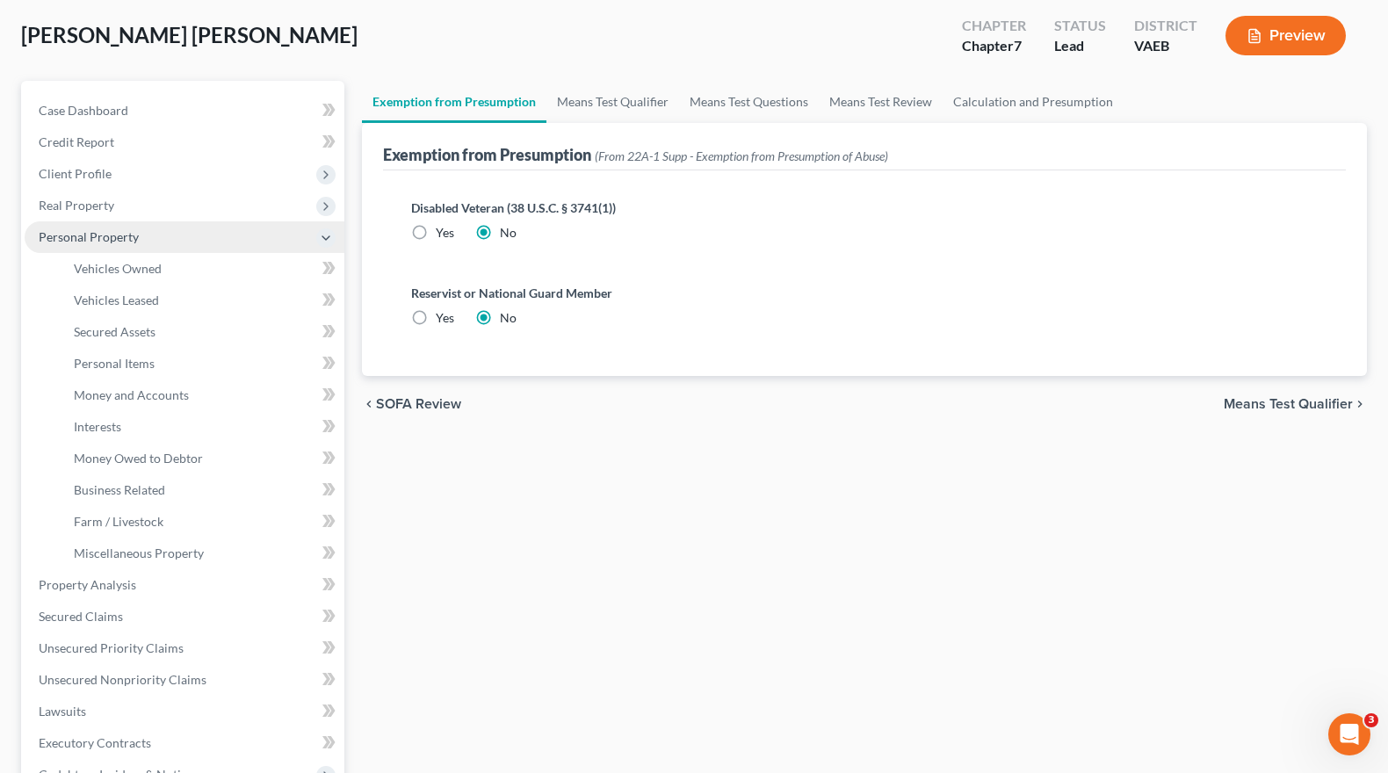
click at [84, 235] on span "Personal Property" at bounding box center [89, 236] width 100 height 15
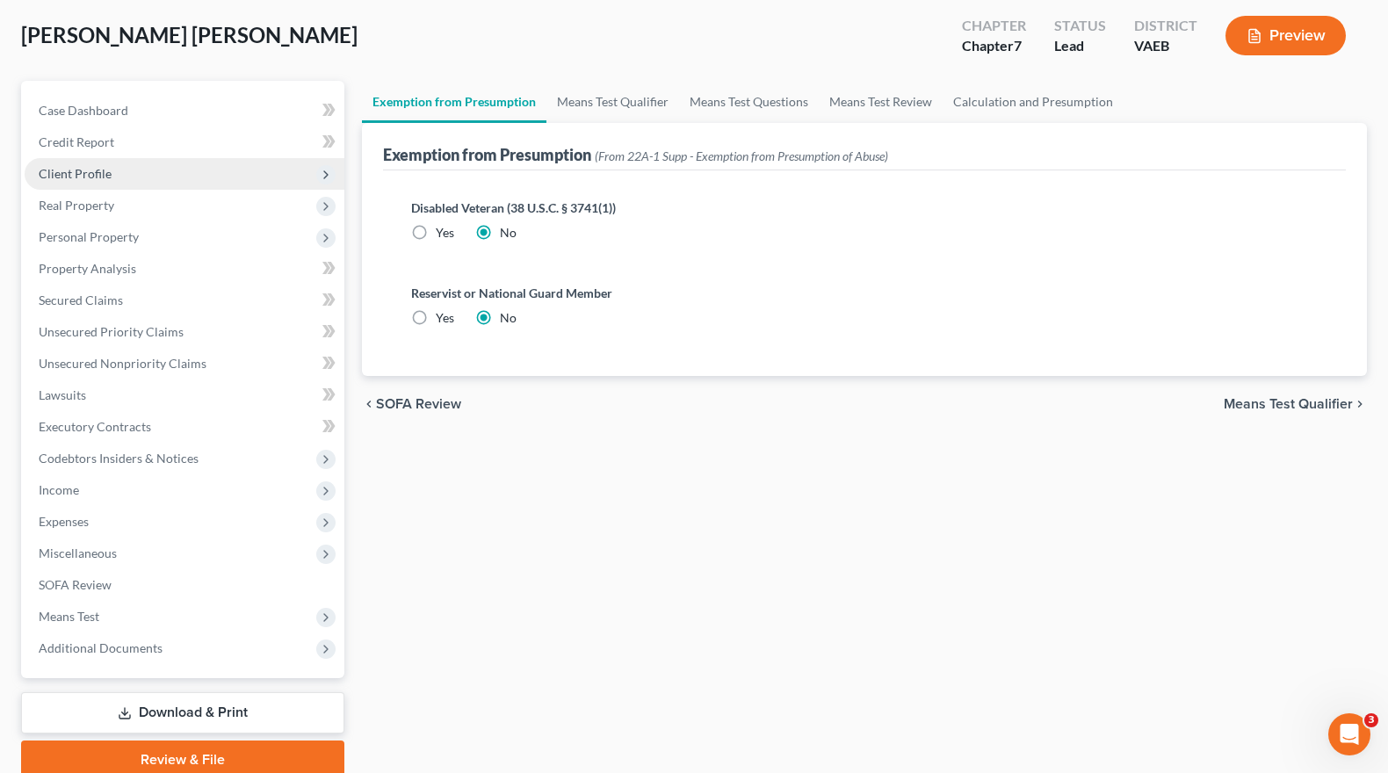
click at [76, 175] on span "Client Profile" at bounding box center [75, 173] width 73 height 15
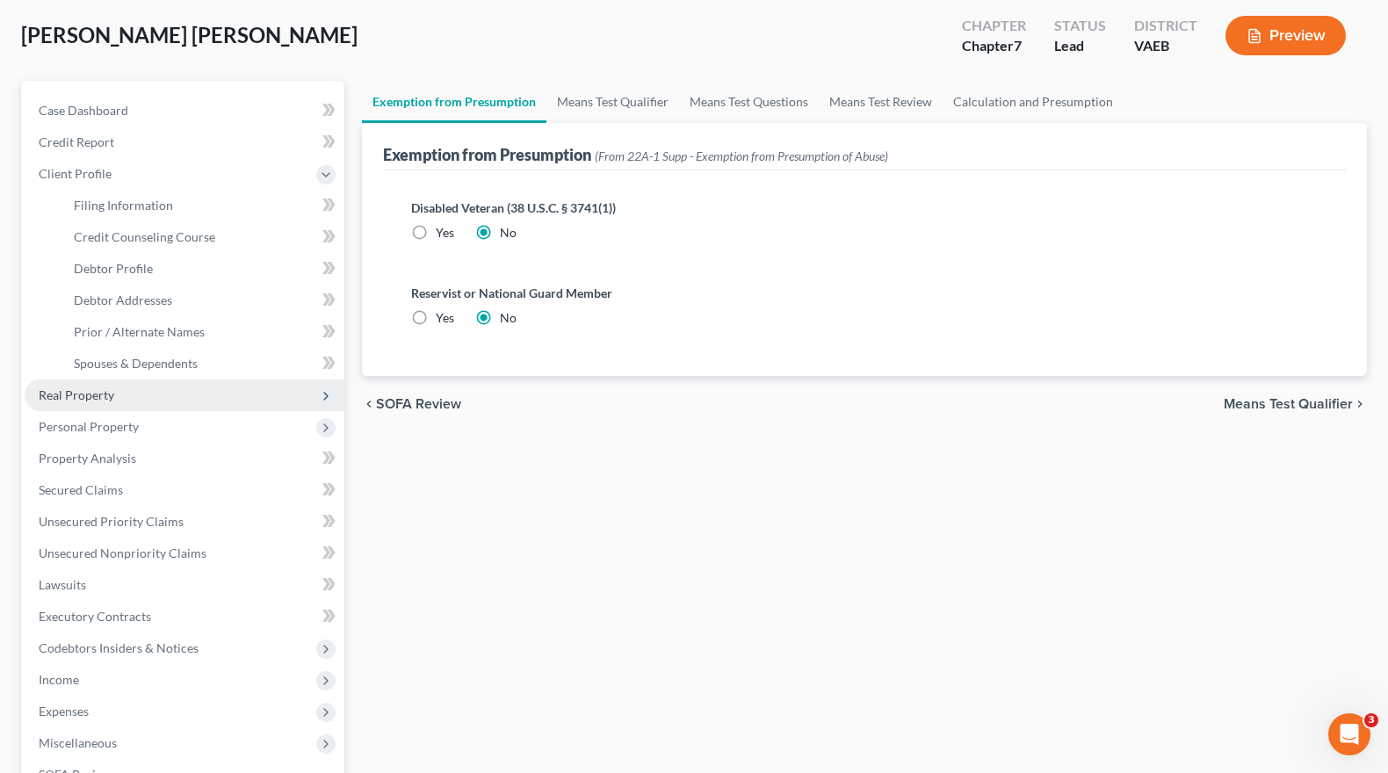
click at [88, 398] on span "Real Property" at bounding box center [77, 394] width 76 height 15
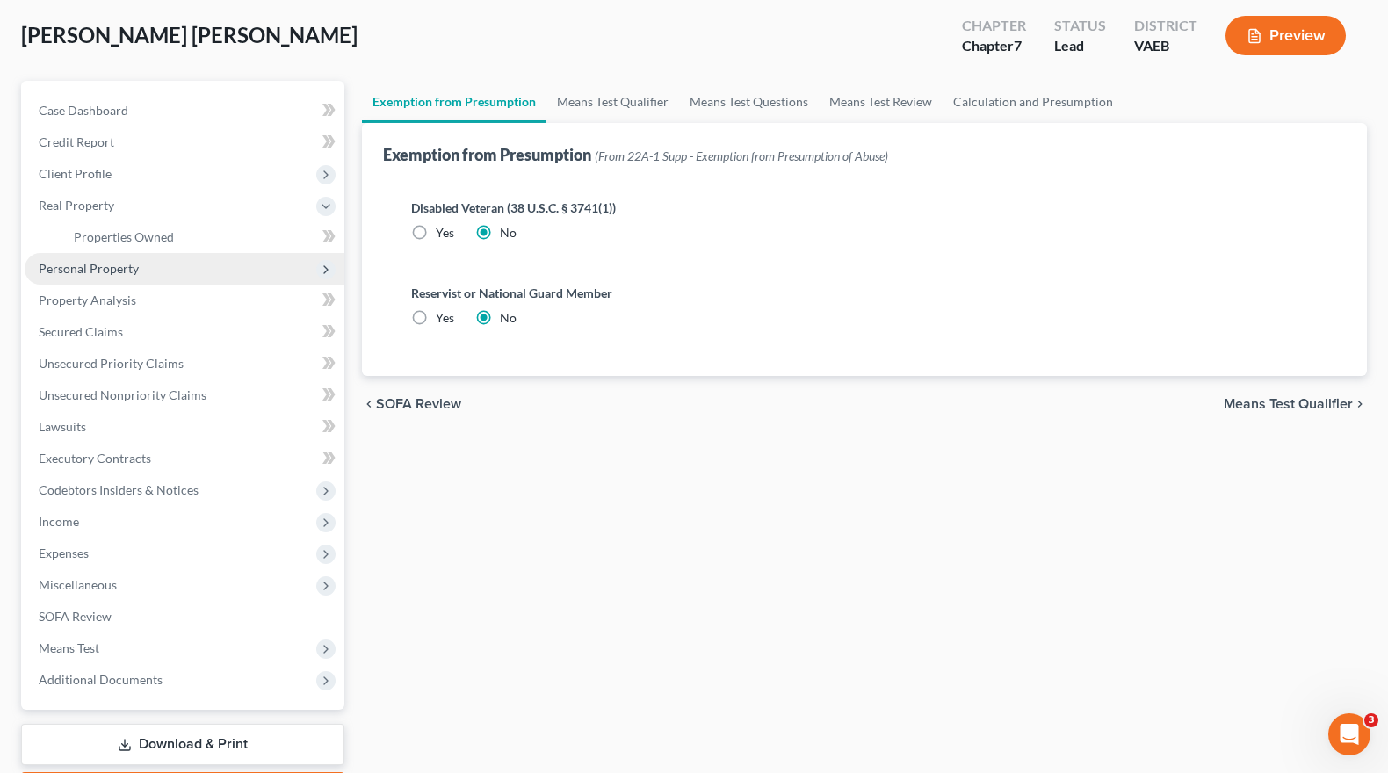
click at [105, 267] on span "Personal Property" at bounding box center [89, 268] width 100 height 15
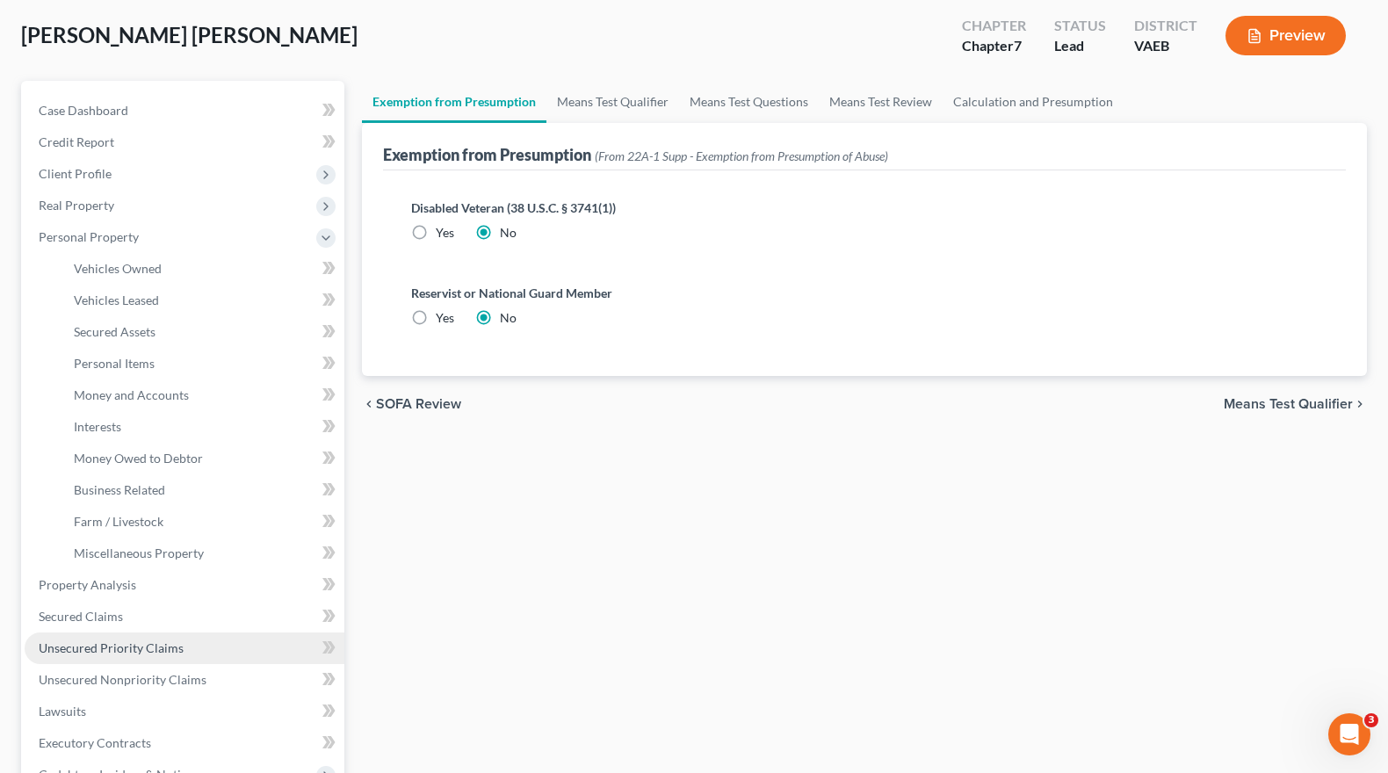
click at [98, 650] on span "Unsecured Priority Claims" at bounding box center [111, 647] width 145 height 15
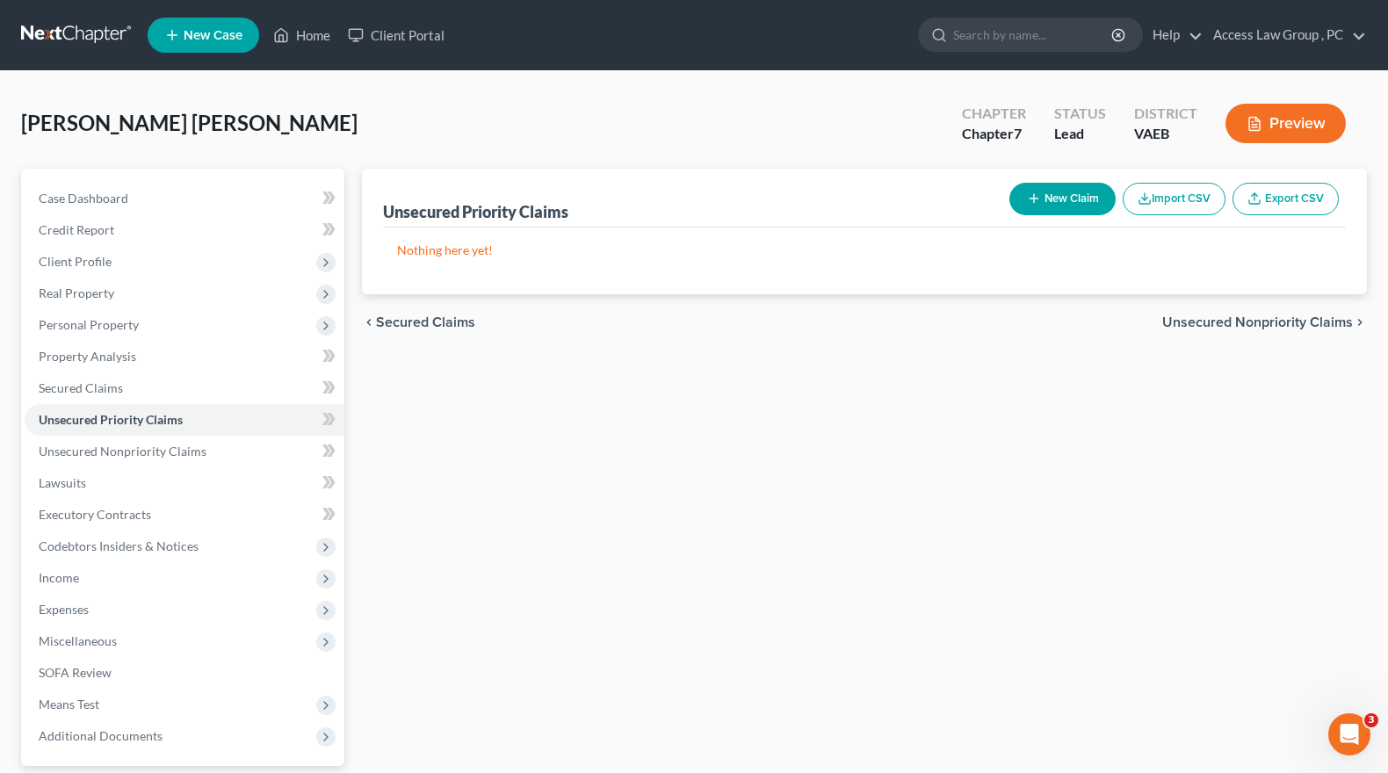
click at [1051, 204] on button "New Claim" at bounding box center [1062, 199] width 106 height 33
select select "0"
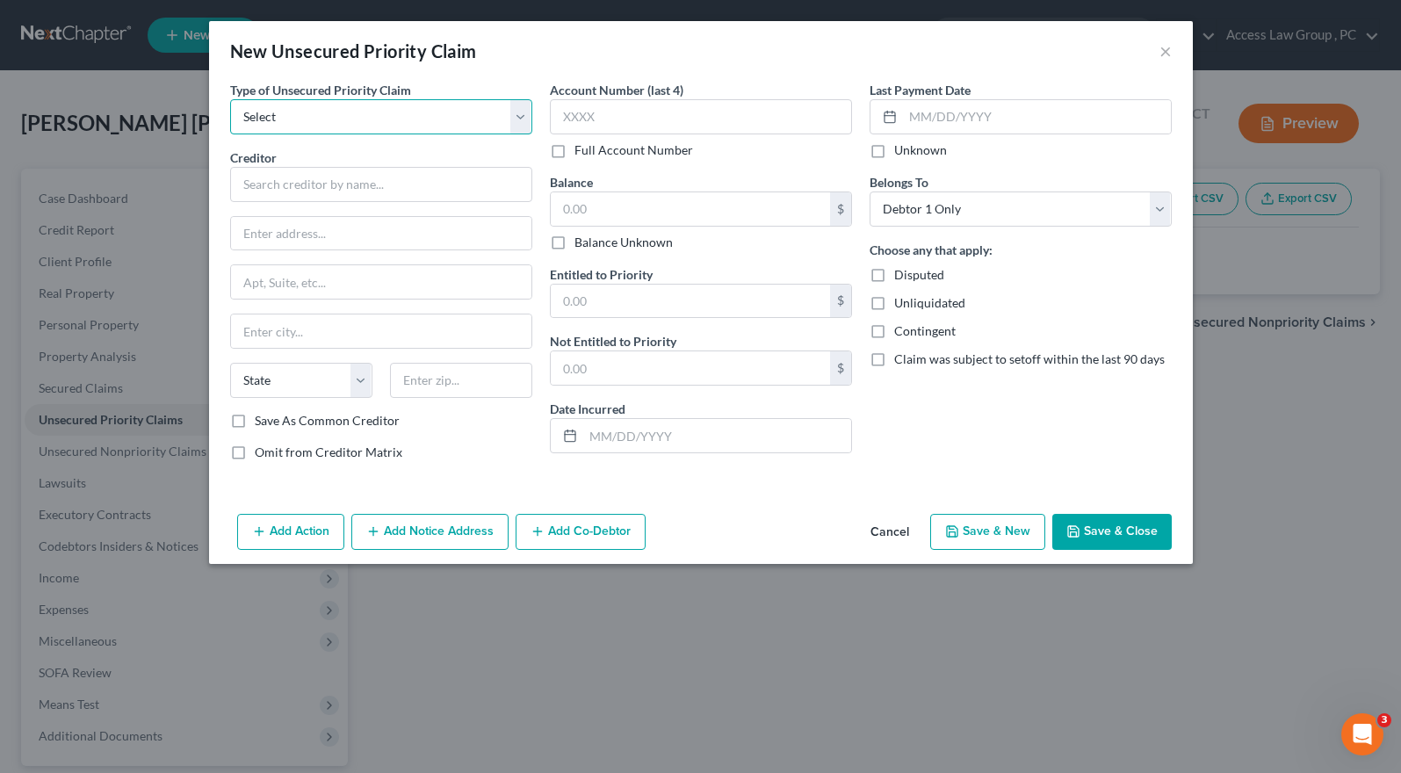
click at [522, 124] on select "Select Taxes & Other Government Units Domestic Support Obligations Extensions o…" at bounding box center [381, 116] width 302 height 35
click at [518, 126] on select "Select Taxes & Other Government Units Domestic Support Obligations Extensions o…" at bounding box center [381, 116] width 302 height 35
click at [86, 455] on div "New Unsecured Priority Claim × Type of Unsecured Priority Claim * Select Taxes …" at bounding box center [700, 386] width 1401 height 773
click at [884, 528] on button "Cancel" at bounding box center [889, 533] width 67 height 35
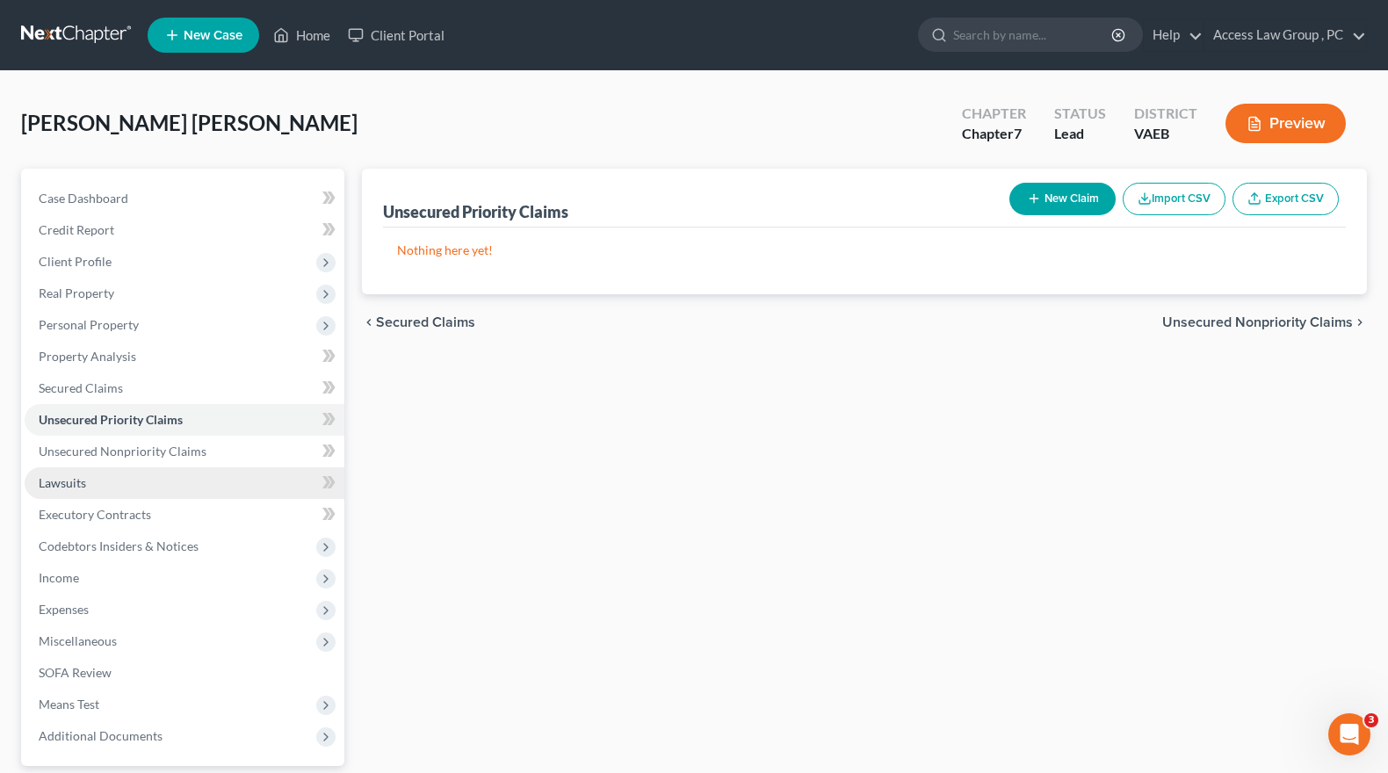
click at [66, 483] on span "Lawsuits" at bounding box center [62, 482] width 47 height 15
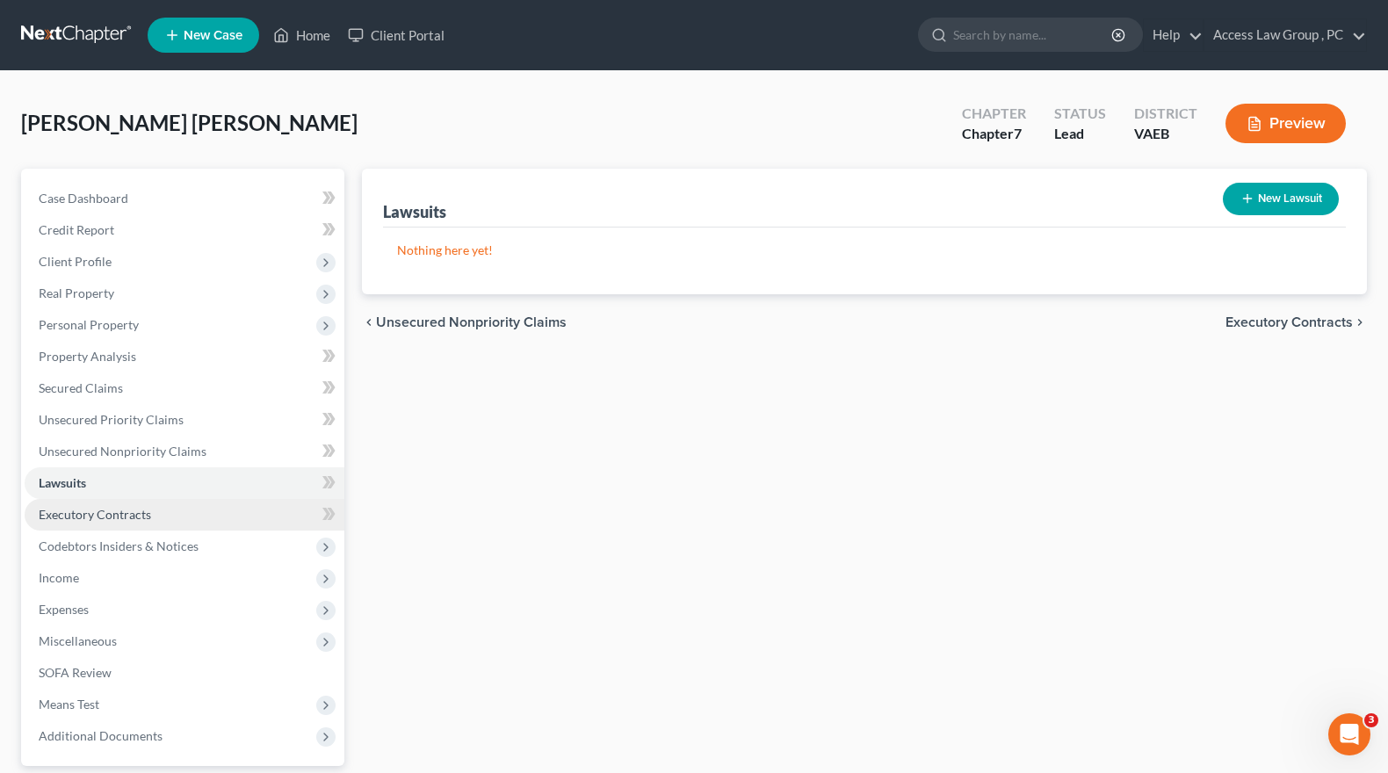
click at [74, 517] on span "Executory Contracts" at bounding box center [95, 514] width 112 height 15
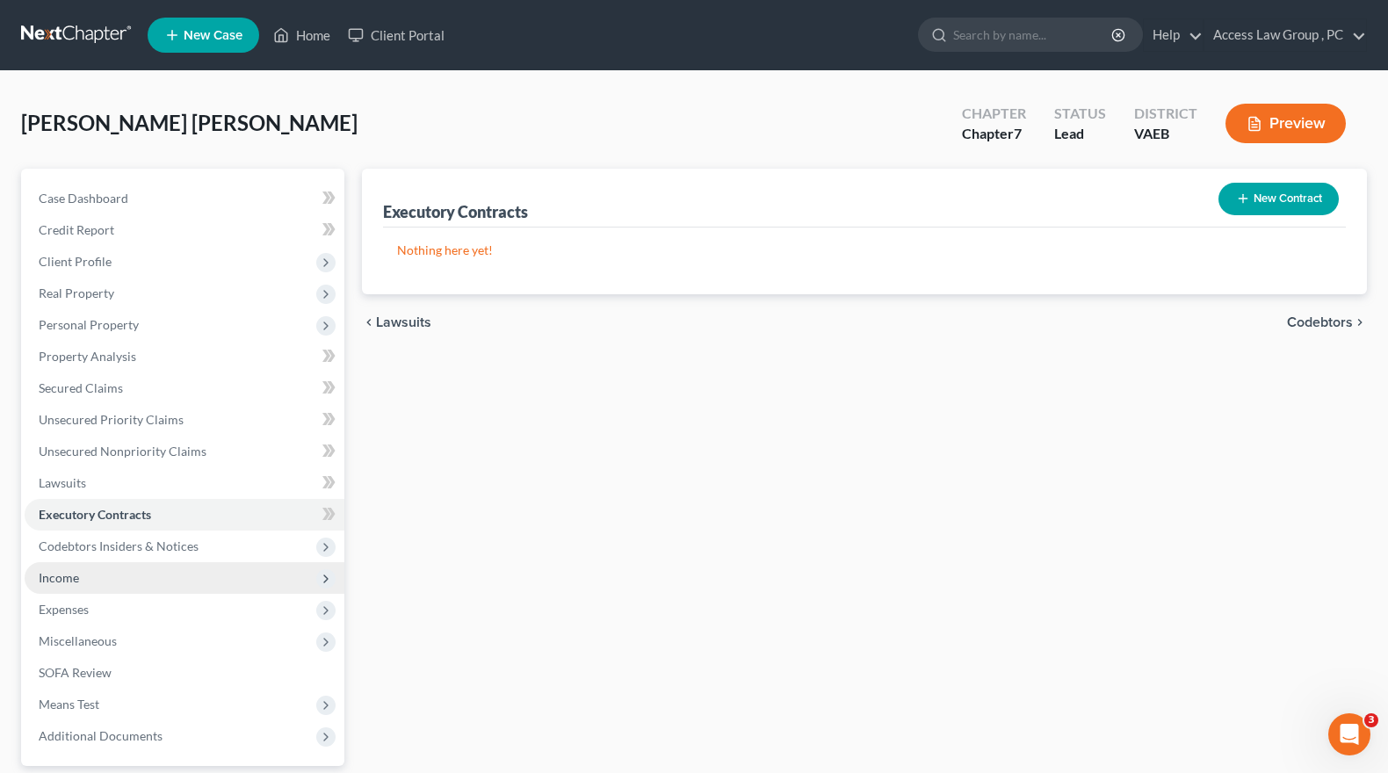
click at [63, 582] on span "Income" at bounding box center [59, 577] width 40 height 15
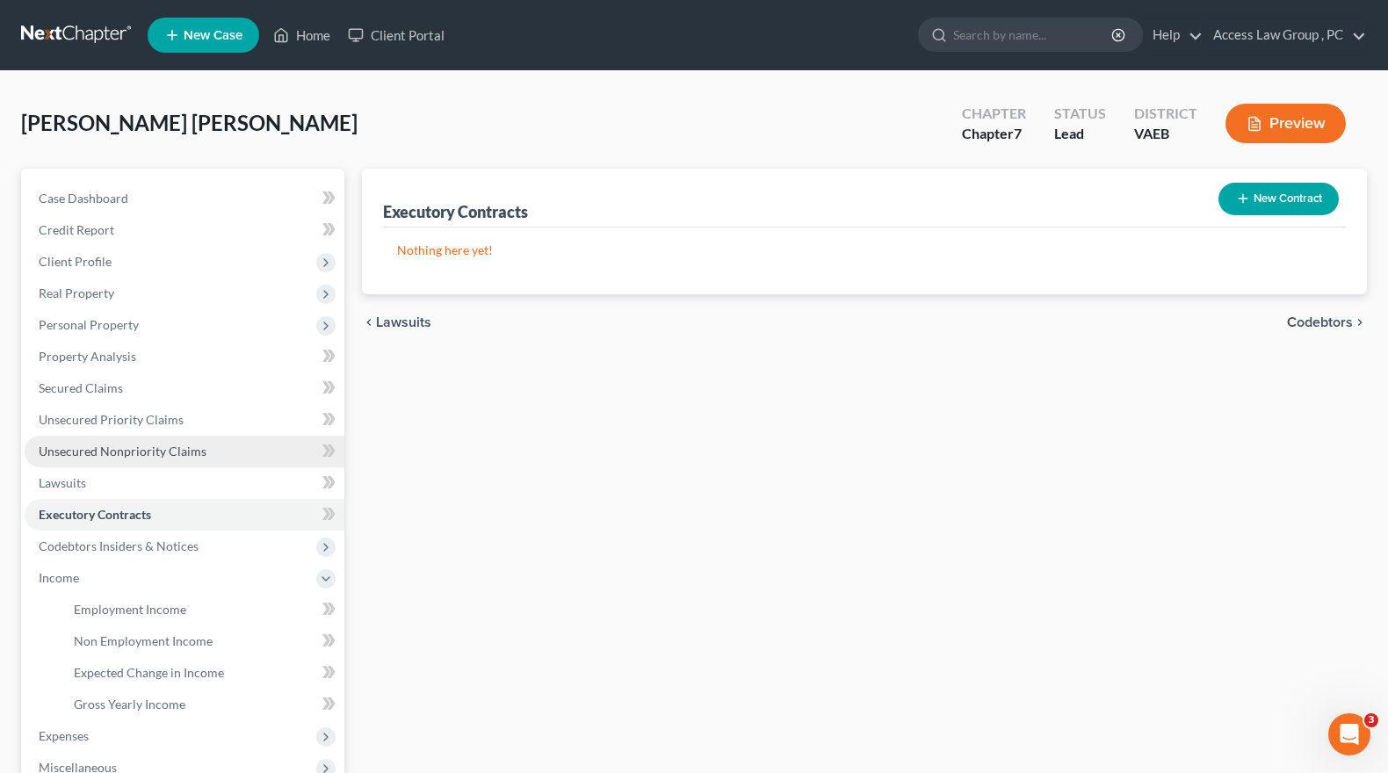
click at [81, 451] on span "Unsecured Nonpriority Claims" at bounding box center [123, 451] width 168 height 15
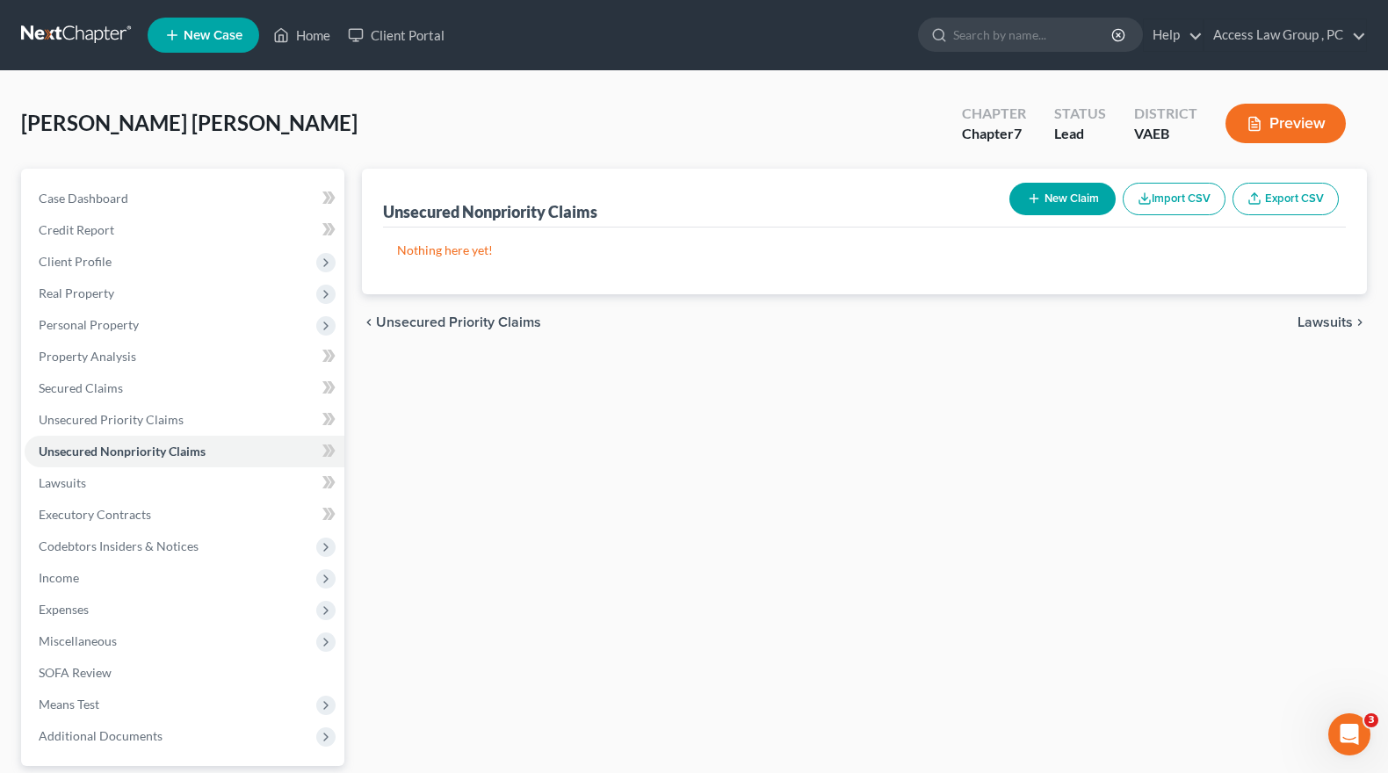
click at [1064, 196] on button "New Claim" at bounding box center [1062, 199] width 106 height 33
select select "0"
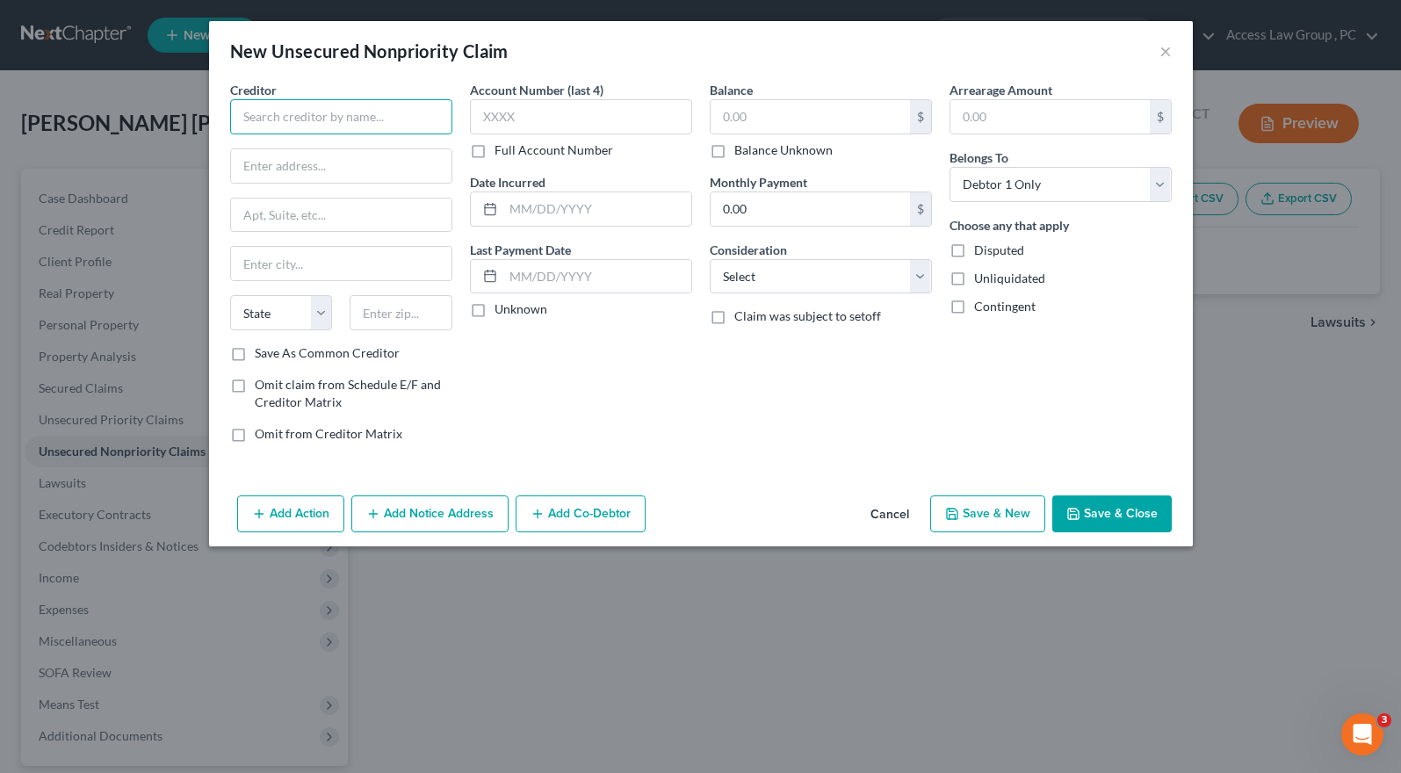
click at [246, 117] on input "text" at bounding box center [341, 116] width 222 height 35
type input "H&S Financial Inc, Assignee of"
type input "Absolute Resolution Corp"
click at [442, 517] on button "Add Notice Address" at bounding box center [429, 513] width 157 height 37
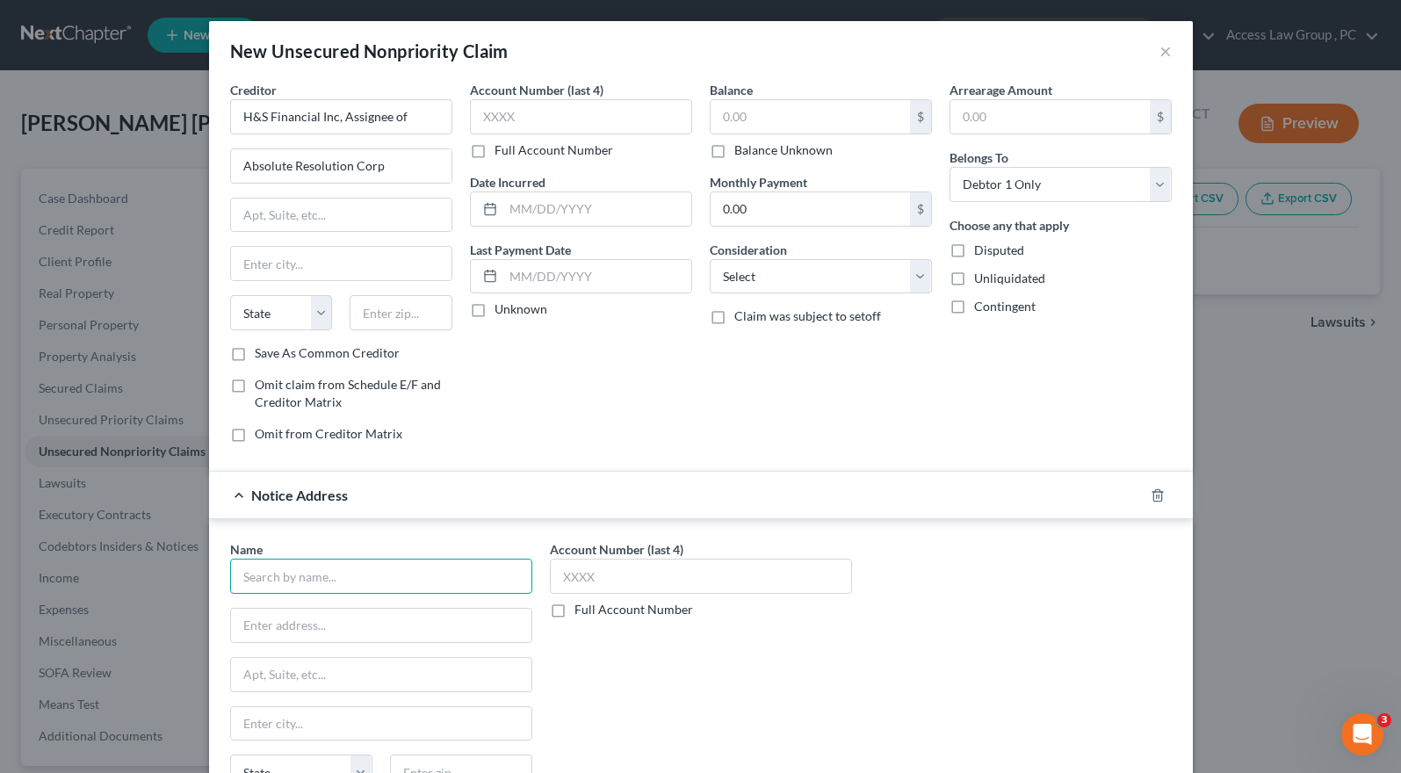
click at [288, 589] on input "text" at bounding box center [381, 576] width 302 height 35
type input "Terry C Legum, Esq"
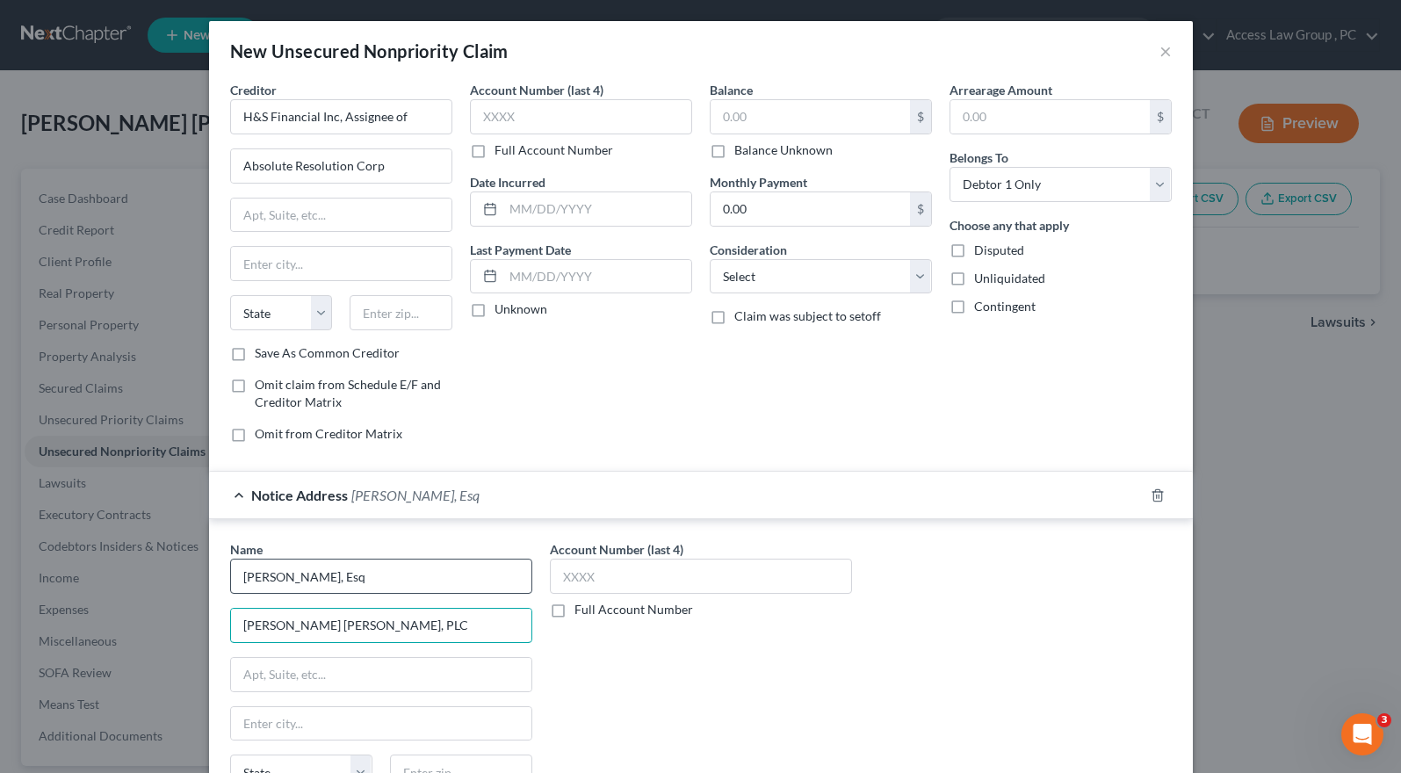
type input "Legum Fitzpatrick, PLC"
type input "4004 Williamsburg Court"
type input "Fairfax"
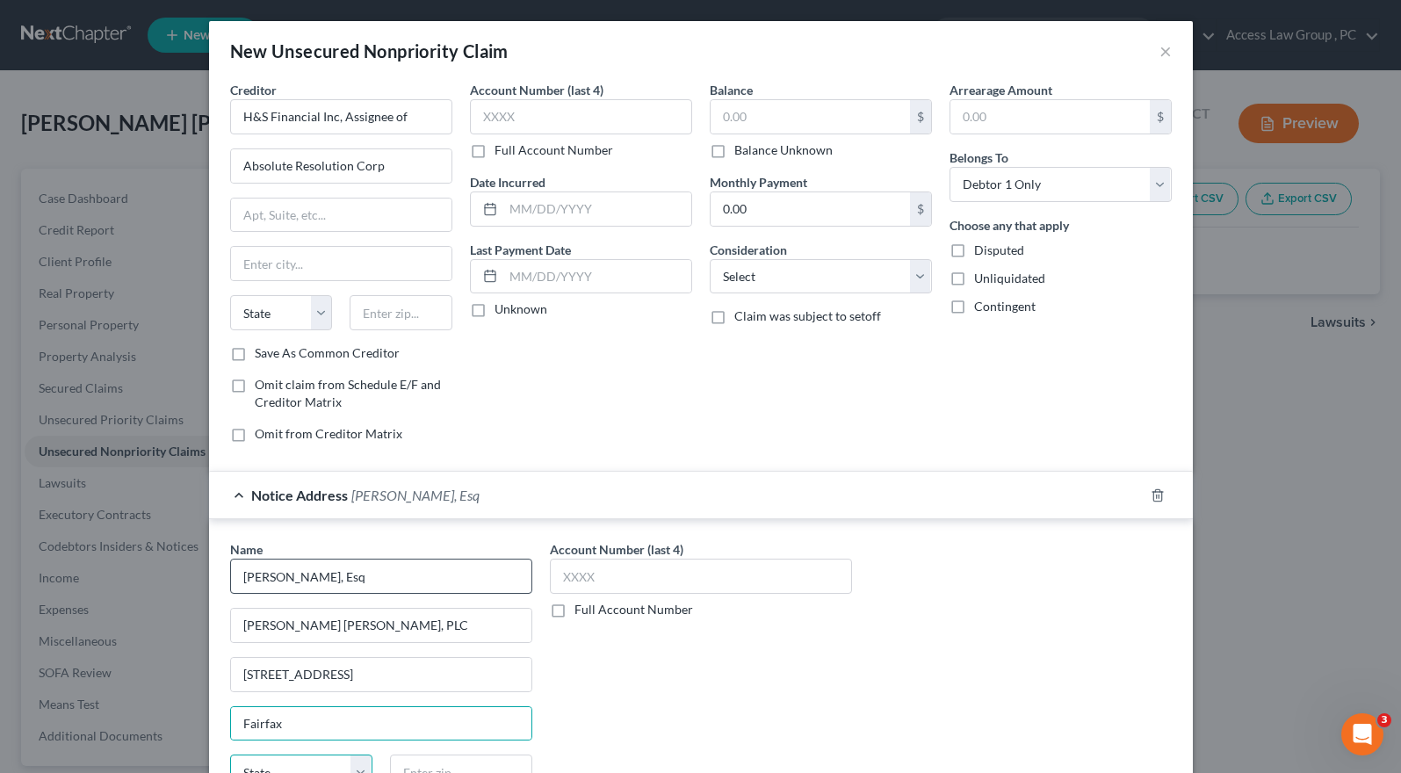
scroll to position [17, 0]
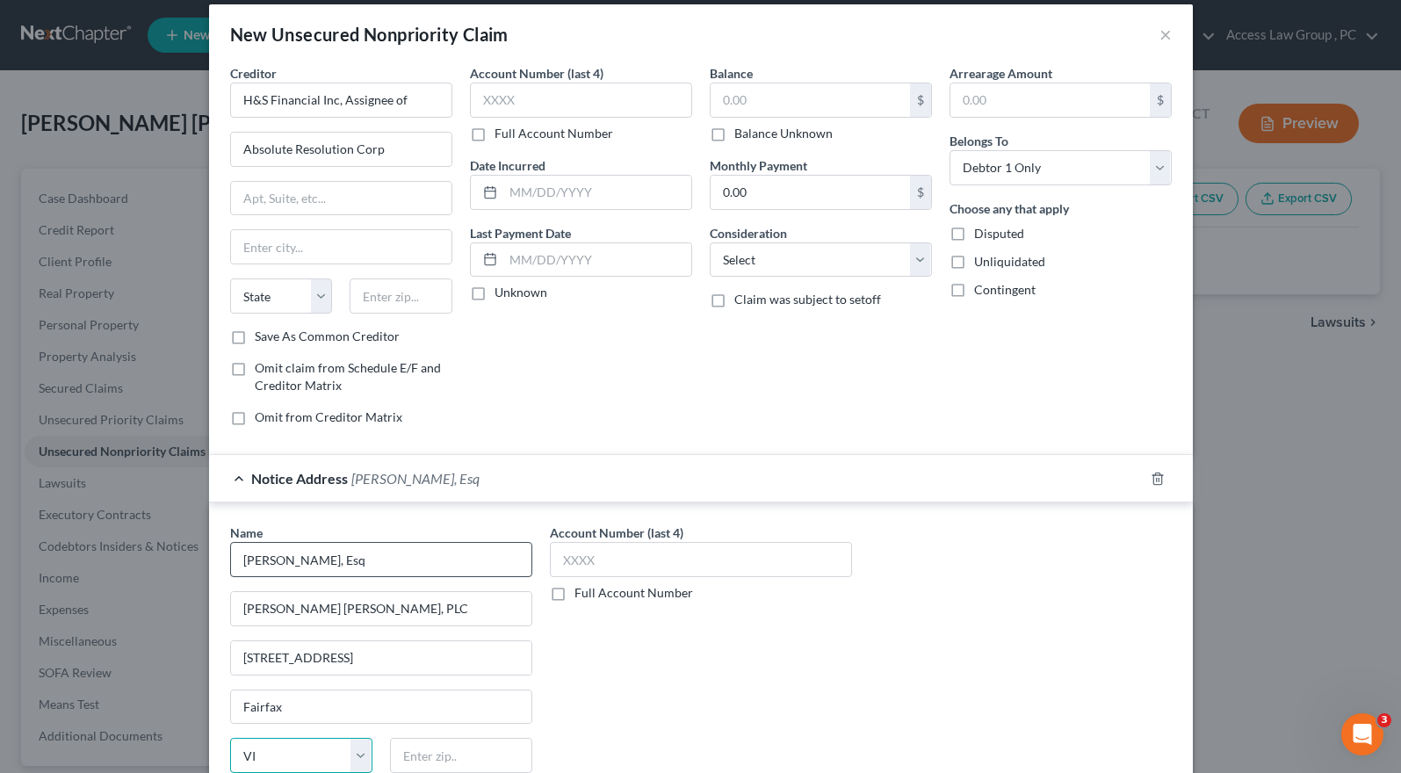
select select "48"
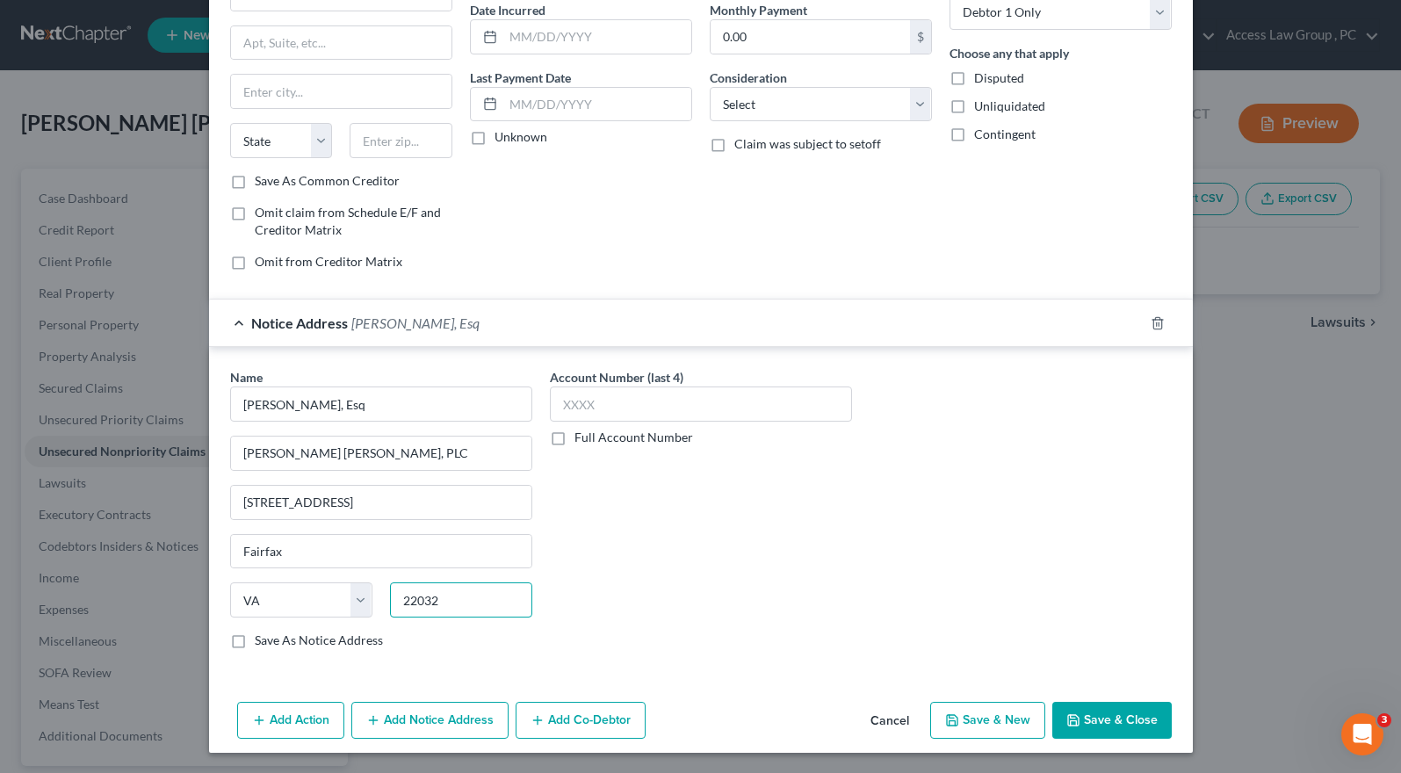
scroll to position [173, 0]
type input "22032"
click at [575, 441] on label "Full Account Number" at bounding box center [634, 437] width 119 height 18
click at [582, 439] on input "Full Account Number" at bounding box center [587, 433] width 11 height 11
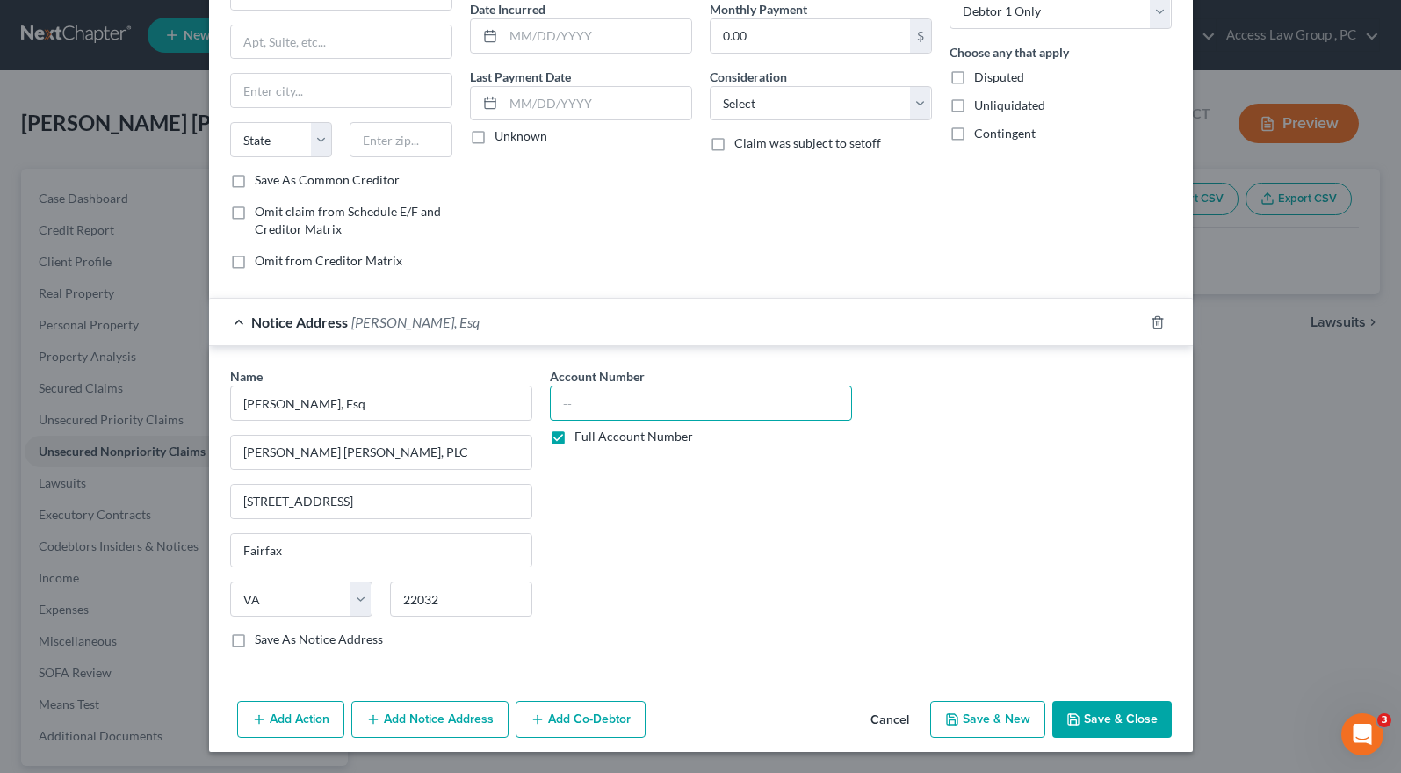
click at [565, 407] on input "text" at bounding box center [701, 403] width 302 height 35
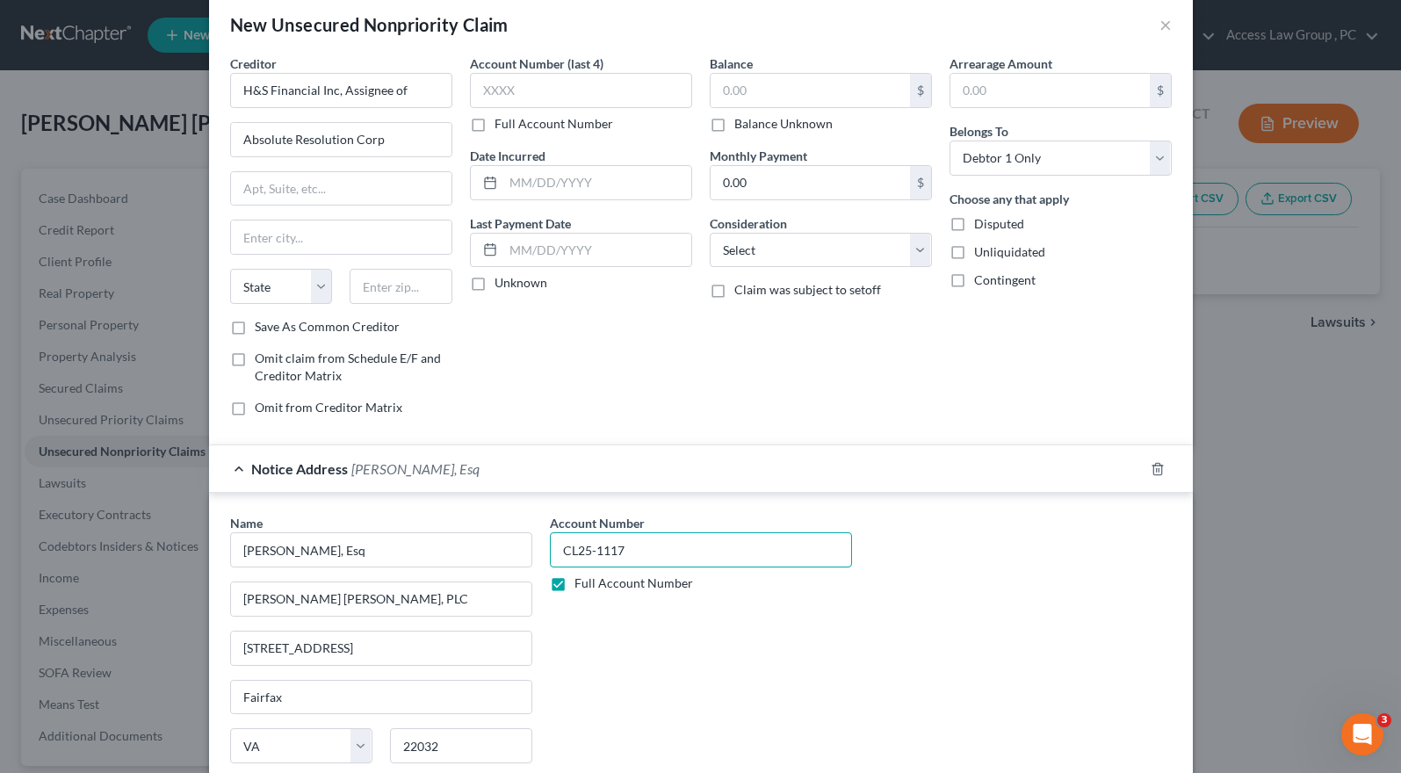
scroll to position [0, 0]
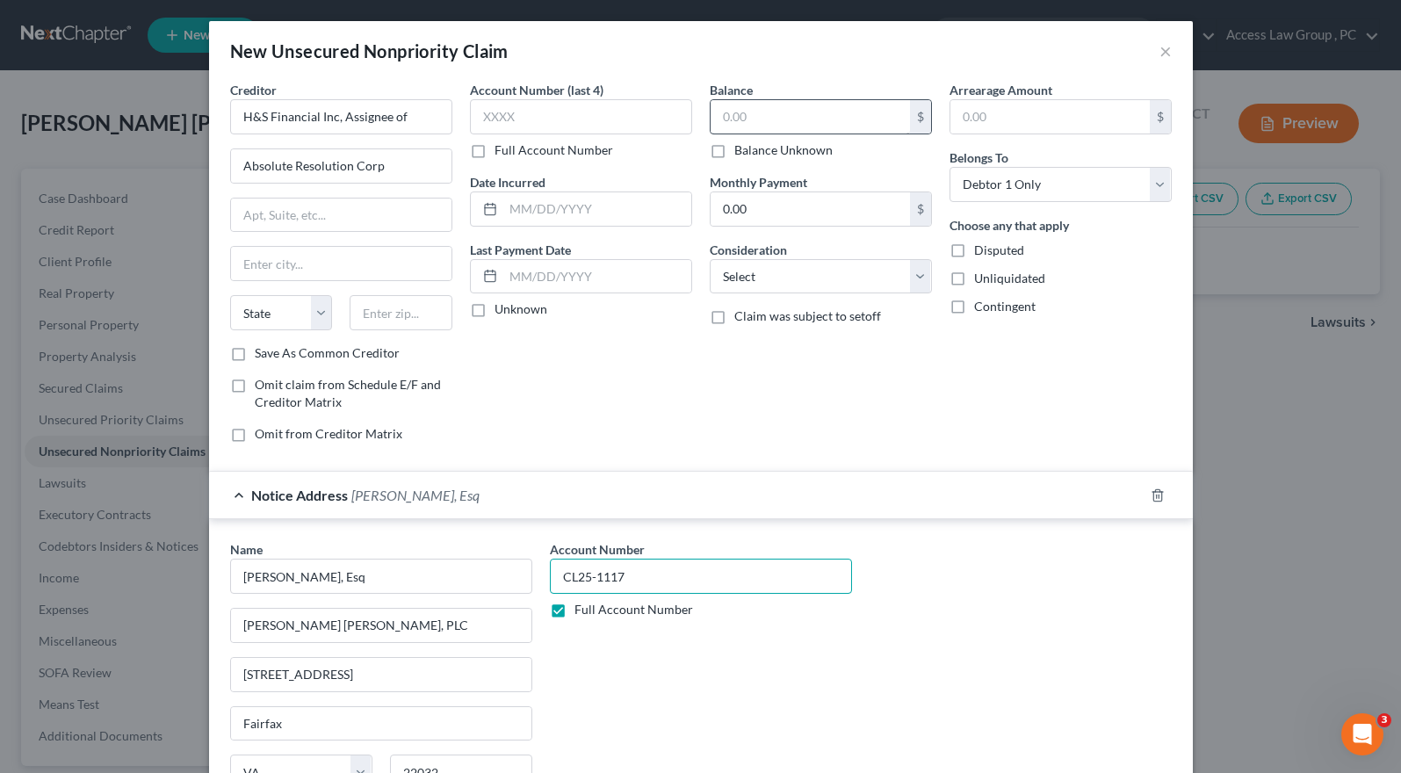
type input "CL25-1117"
click at [717, 111] on input "text" at bounding box center [810, 116] width 199 height 33
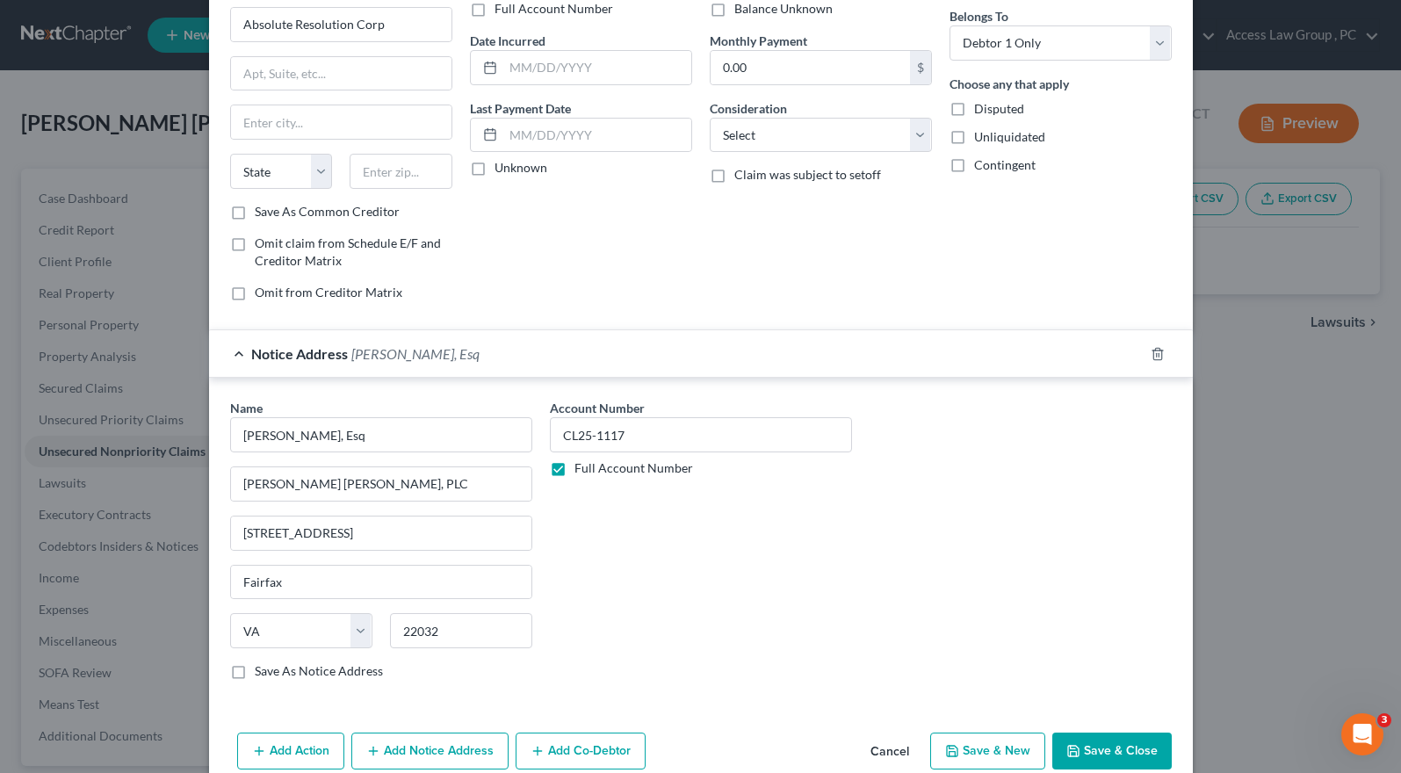
scroll to position [173, 0]
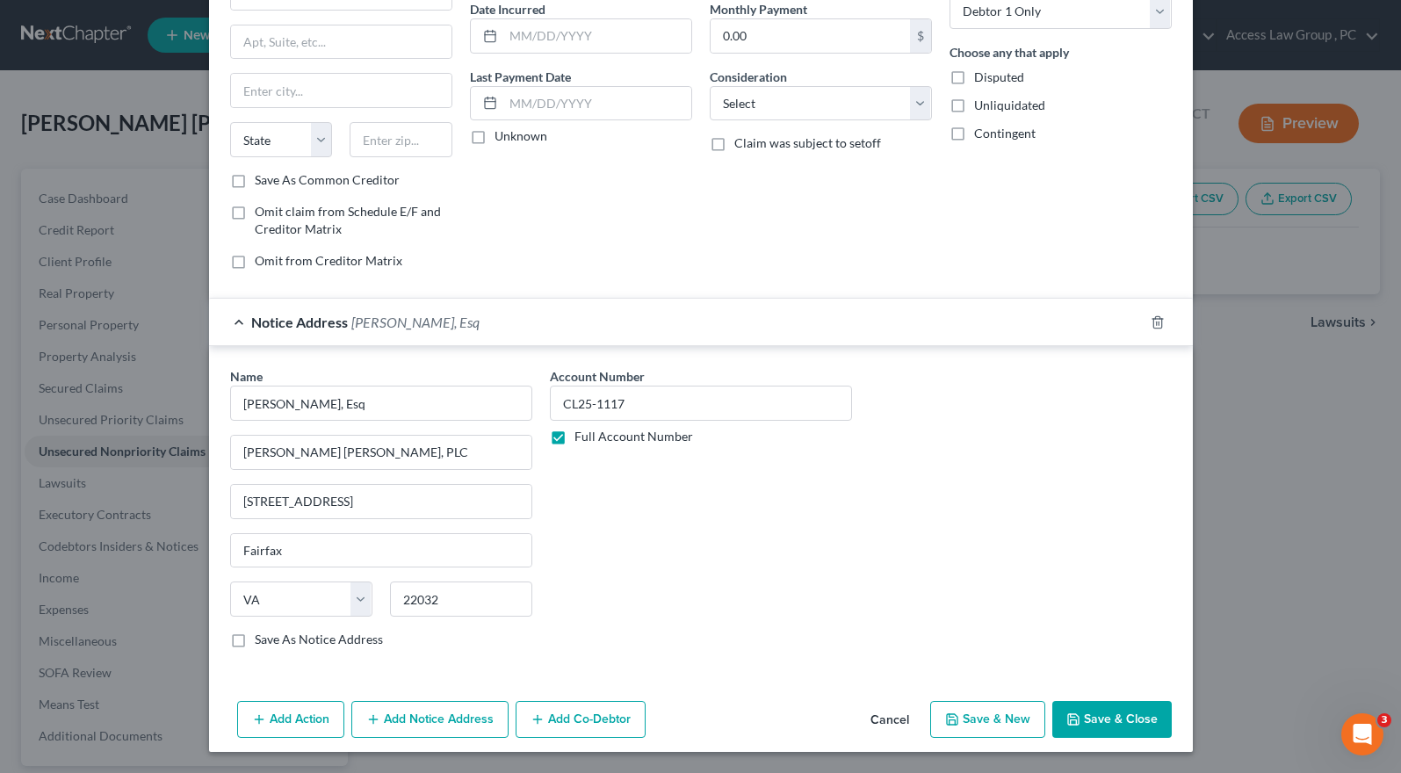
type input "12,483.30"
click at [291, 721] on button "Add Action" at bounding box center [290, 719] width 107 height 37
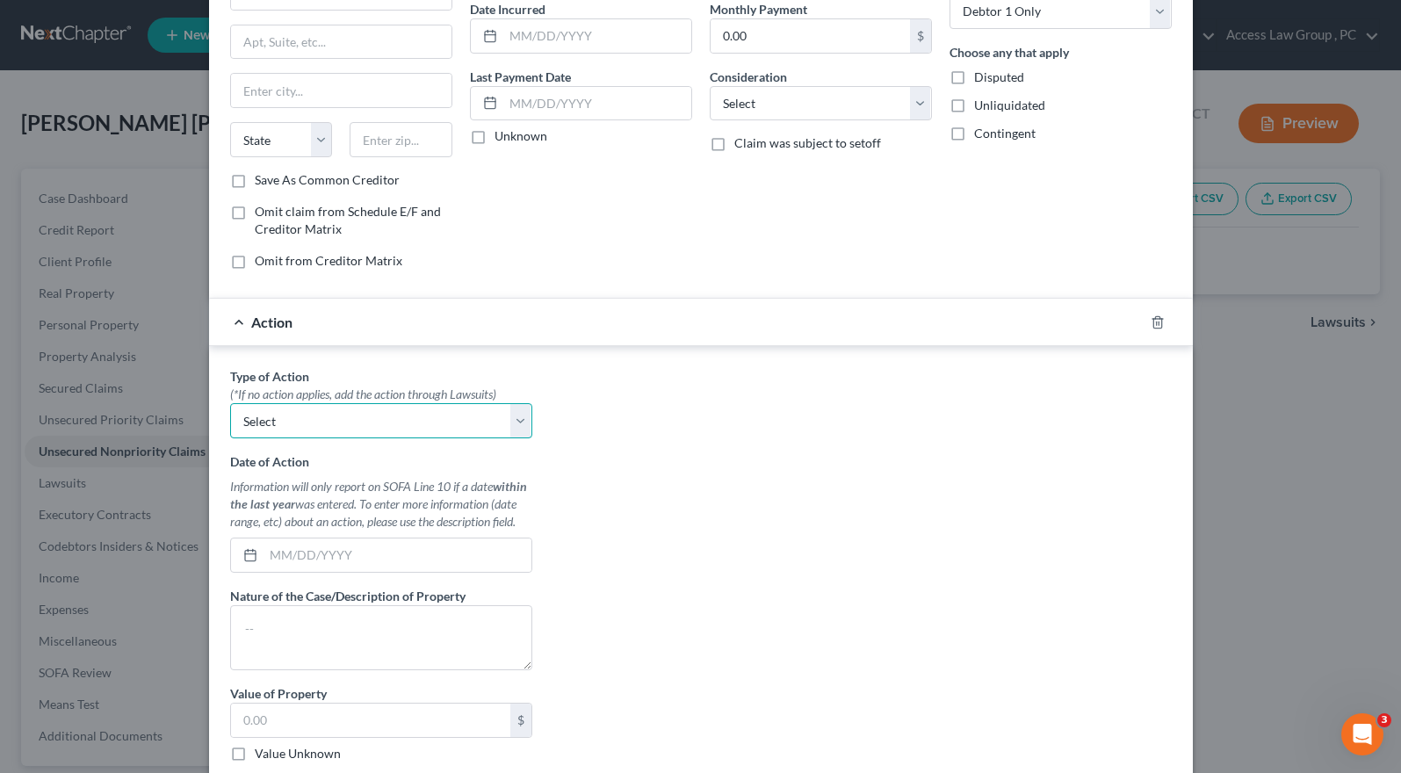
click at [516, 419] on select "Select Repossession Garnishment Foreclosure Personal Injury Attached, Seized, O…" at bounding box center [381, 420] width 302 height 35
select select "1"
click at [230, 403] on select "Select Repossession Garnishment Foreclosure Personal Injury Attached, Seized, O…" at bounding box center [381, 420] width 302 height 35
click at [280, 557] on input "text" at bounding box center [398, 554] width 268 height 33
type input "08/22/2025"
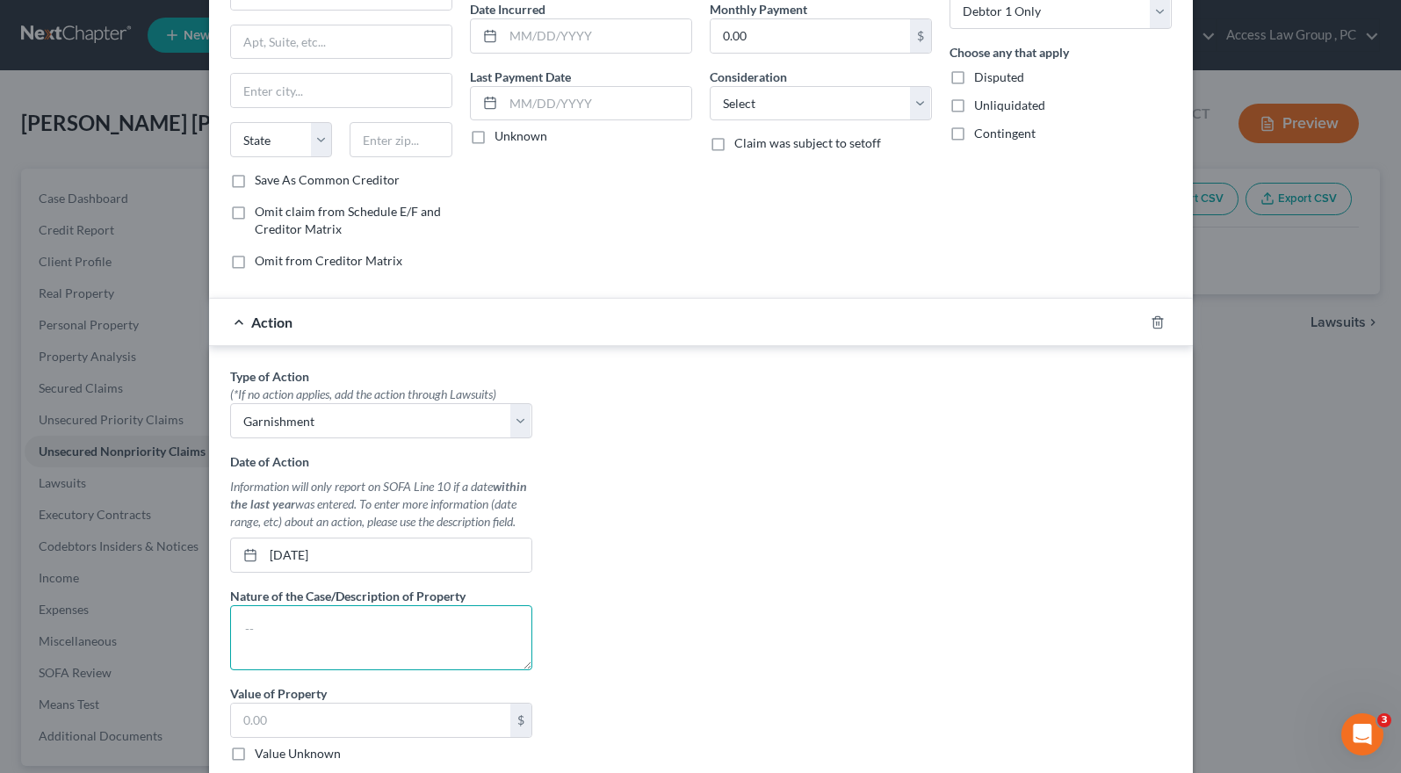
click at [302, 647] on textarea at bounding box center [381, 637] width 302 height 65
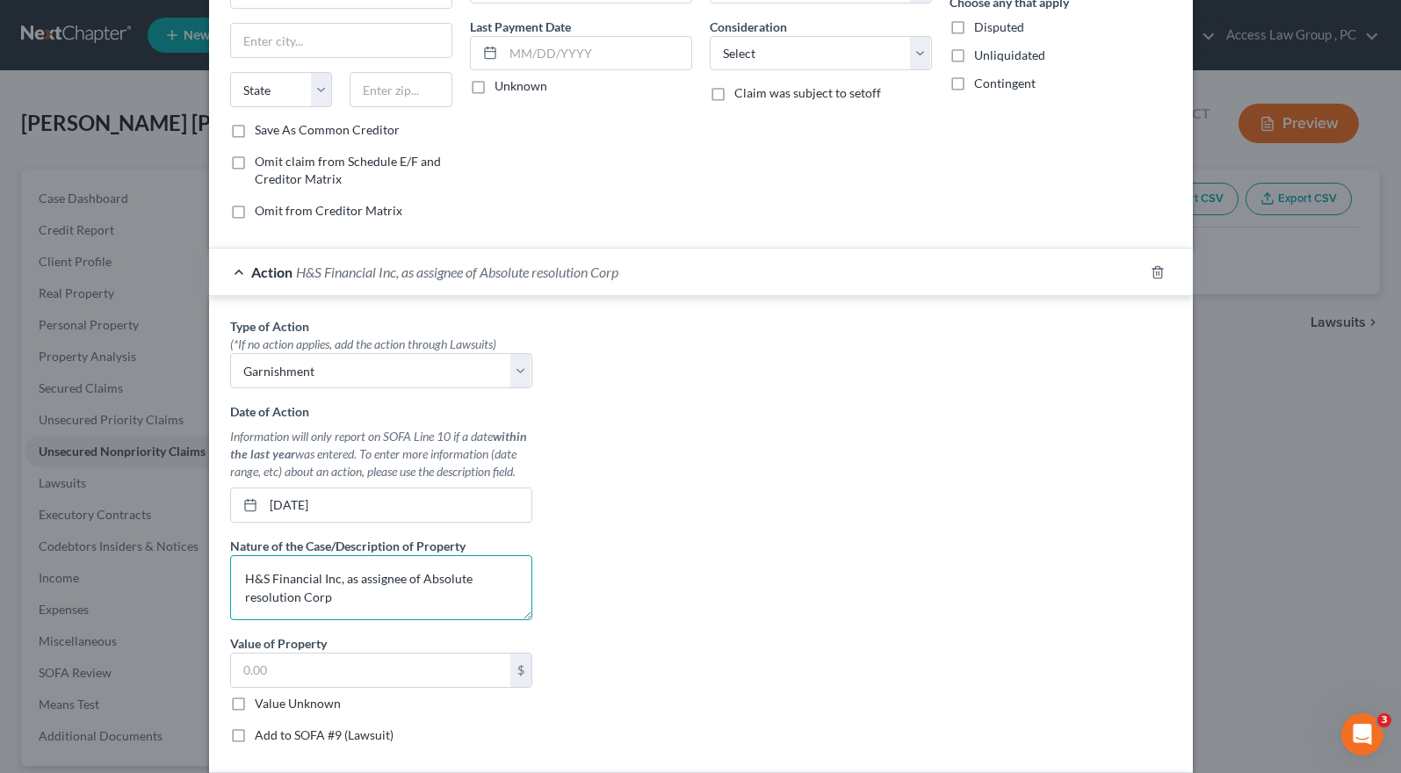
scroll to position [349, 0]
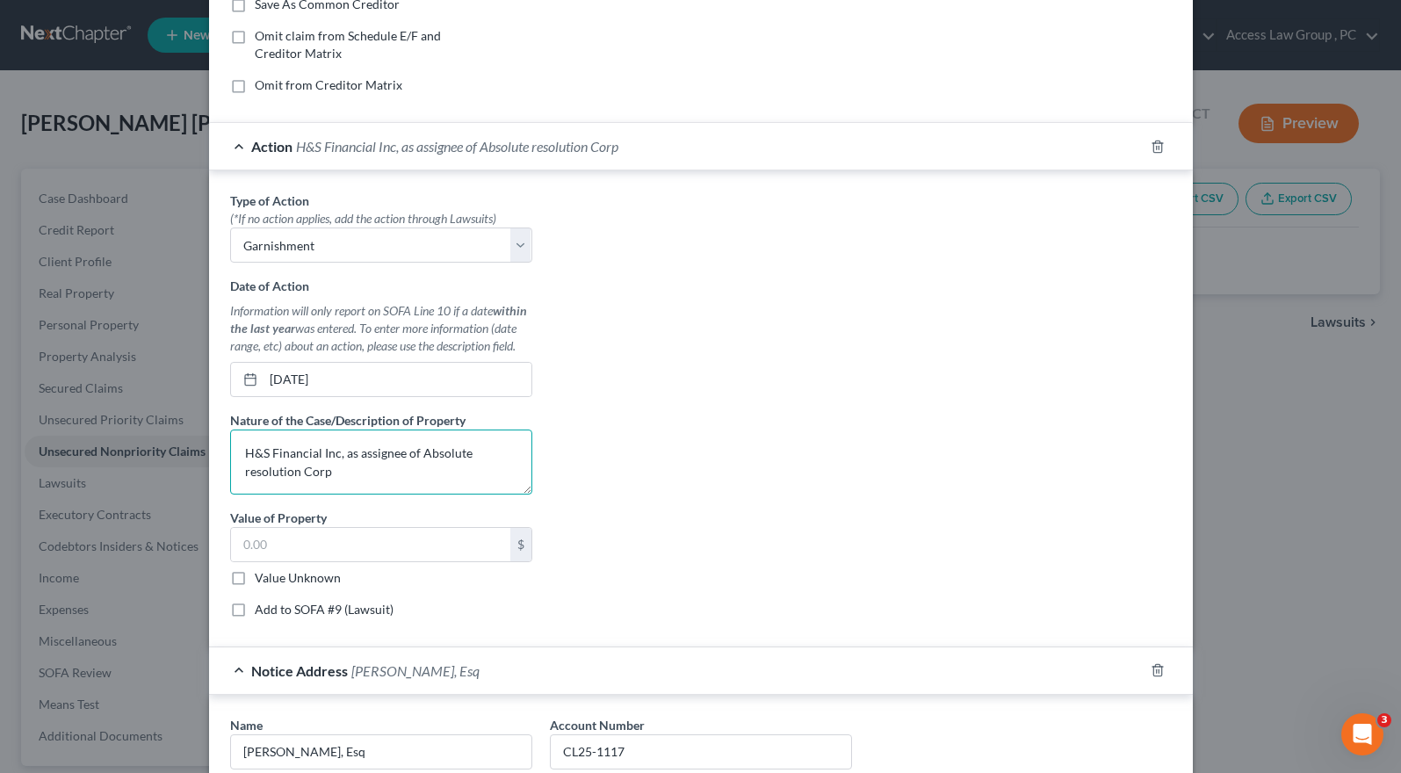
type textarea "H&S Financial Inc, as assignee of Absolute resolution Corp"
click at [255, 577] on label "Value Unknown" at bounding box center [298, 578] width 86 height 18
click at [262, 577] on input "Value Unknown" at bounding box center [267, 574] width 11 height 11
checkbox input "true"
type input "0.00"
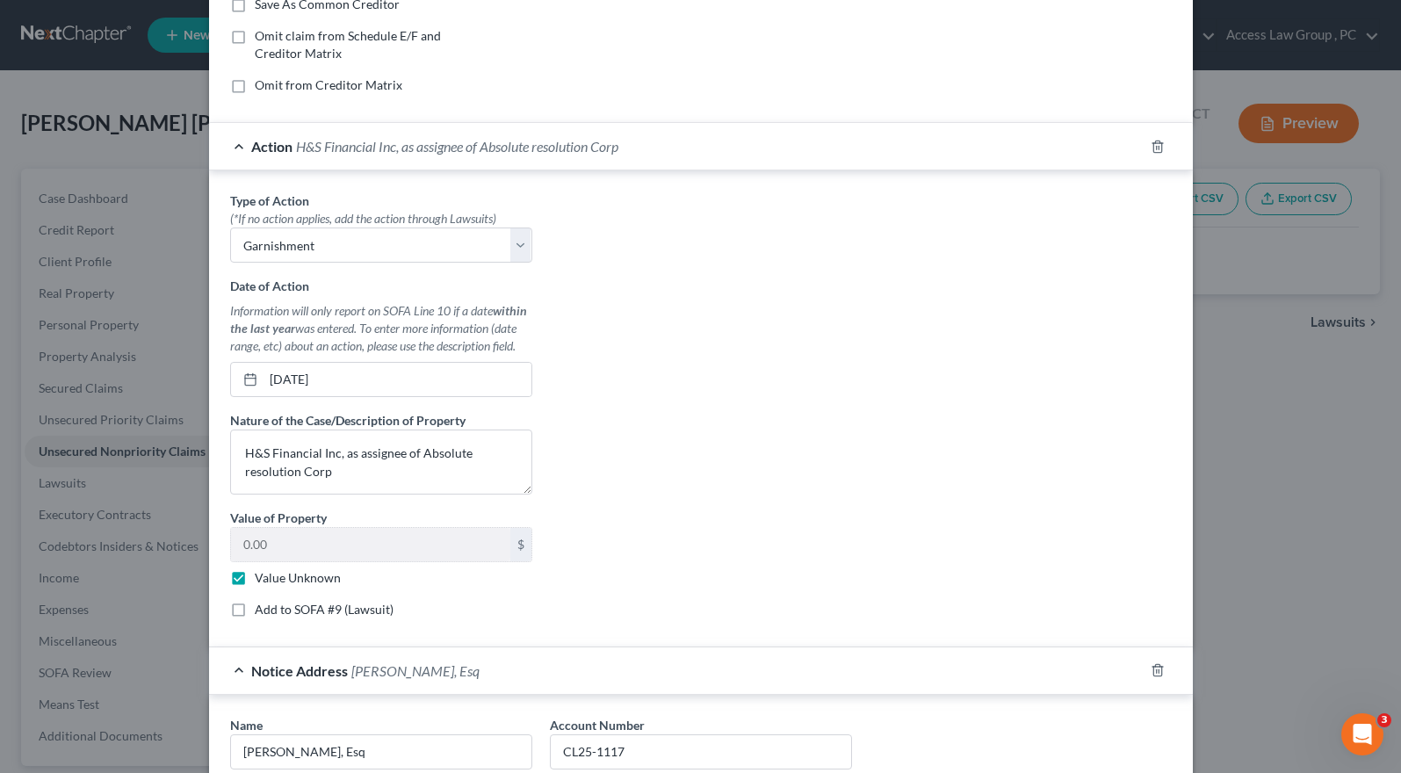
click at [255, 611] on label "Add to SOFA #9 (Lawsuit)" at bounding box center [324, 610] width 139 height 18
click at [262, 611] on input "Add to SOFA #9 (Lawsuit)" at bounding box center [267, 606] width 11 height 11
checkbox input "true"
select select "0"
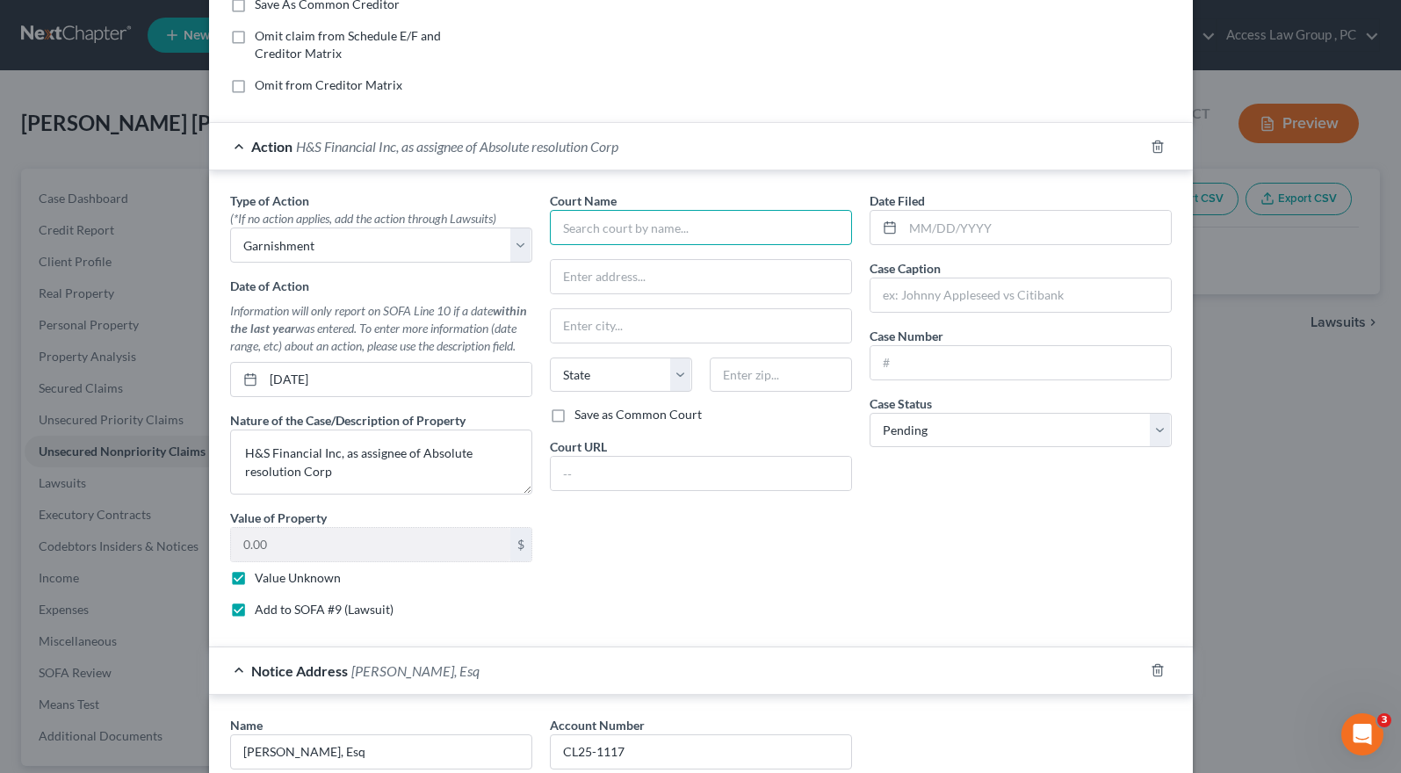
click at [584, 219] on input "text" at bounding box center [701, 227] width 302 height 35
type input "City of Virginia Circuit Court"
type input "2425 Nimmo Parkway, Bldg 10B"
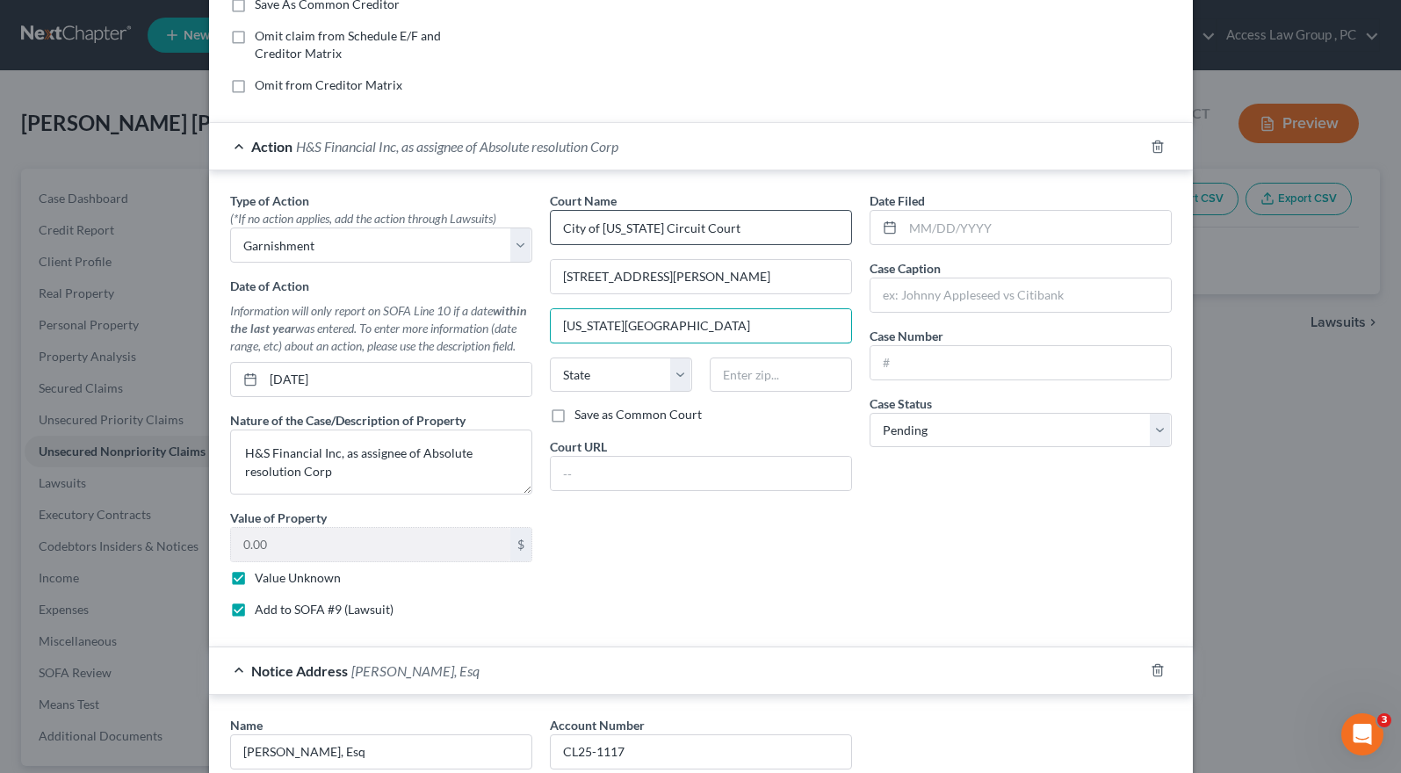
type input "Virginia Beach"
select select "48"
type input "23456"
click at [740, 277] on input "2425 Nimmo Parkway, Bldg 10B" at bounding box center [701, 276] width 300 height 33
type input "2425 Nimmo Parkway, Bldg 10B, 34d Flr"
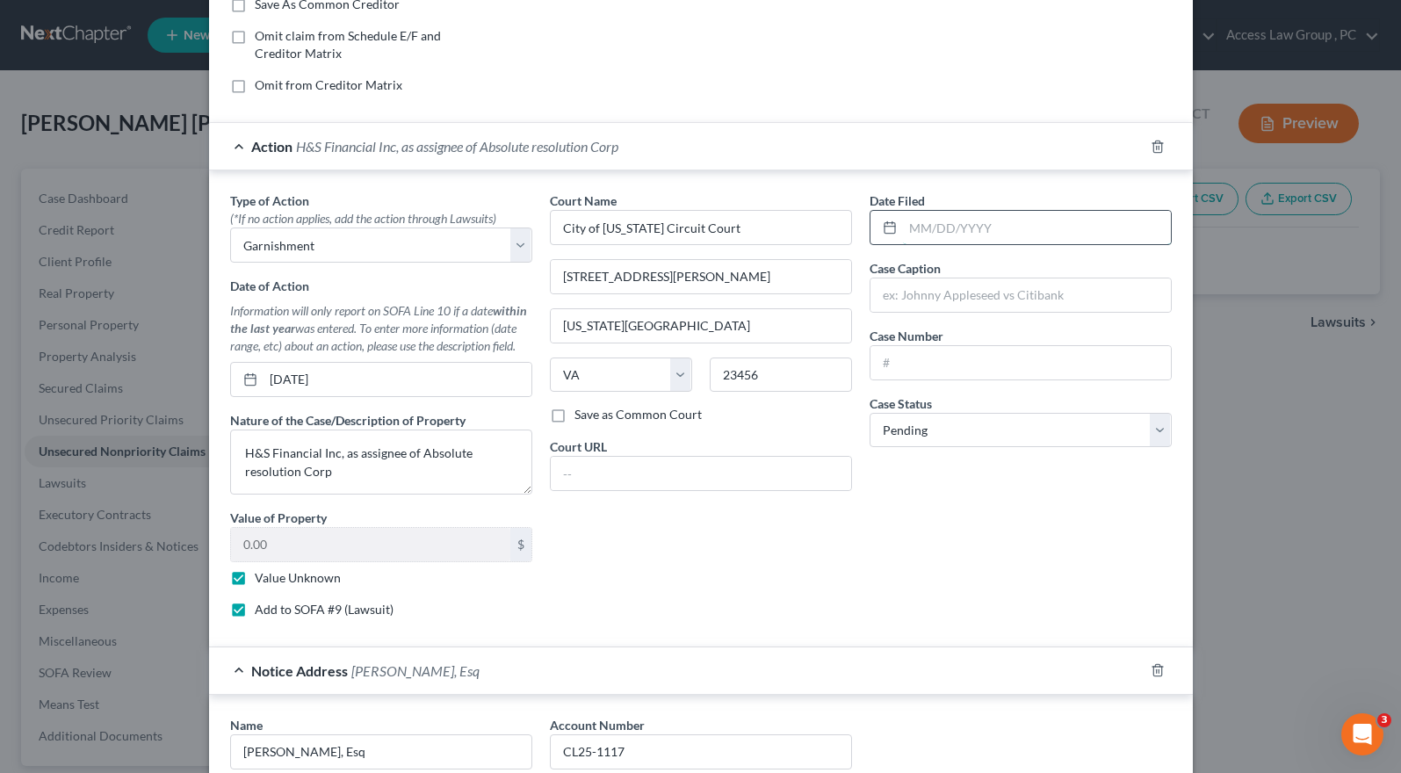
click at [955, 220] on input "text" at bounding box center [1037, 227] width 268 height 33
type input "03/06/2025"
click at [936, 296] on input "text" at bounding box center [1021, 294] width 300 height 33
type input "H & S Financial Inc. v Doretha Selby Diggs"
click at [893, 366] on input "text" at bounding box center [1021, 362] width 300 height 33
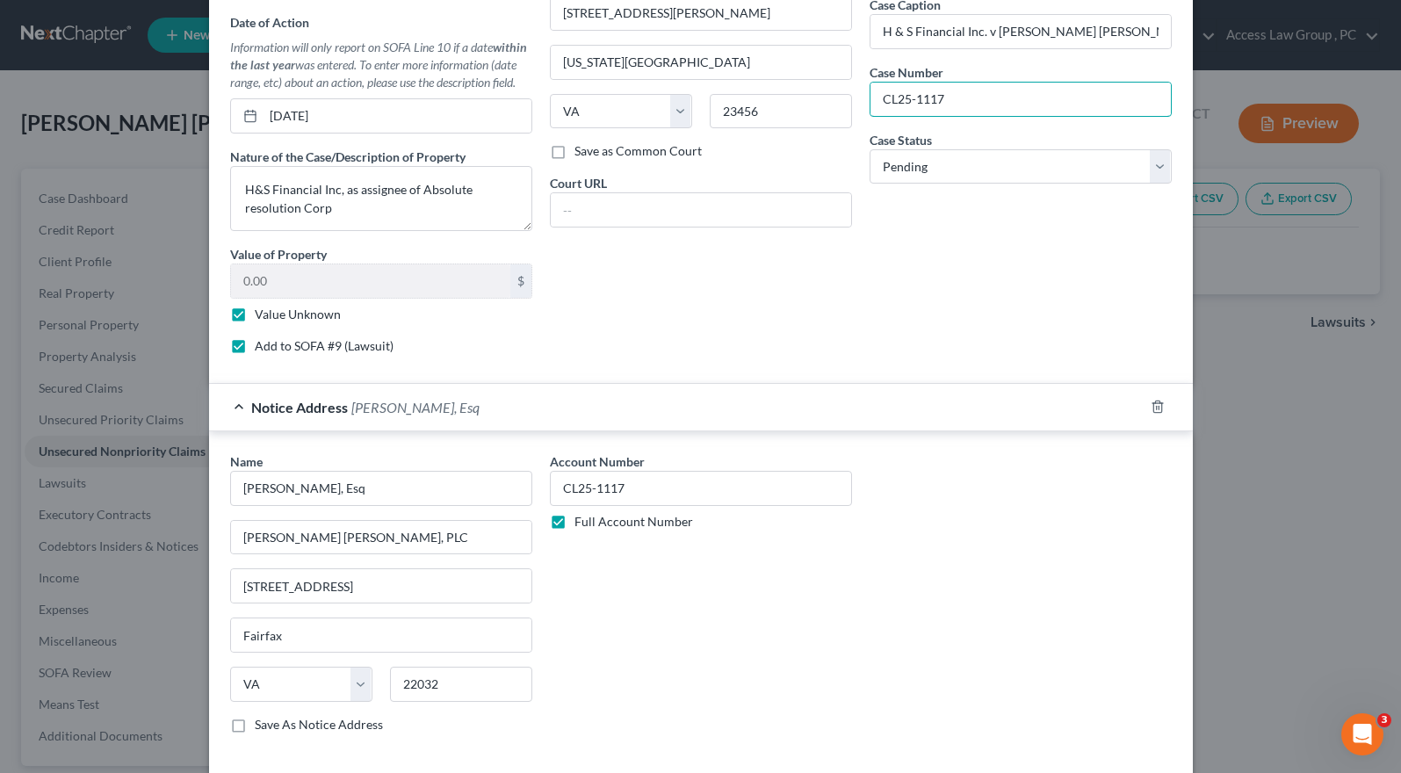
scroll to position [697, 0]
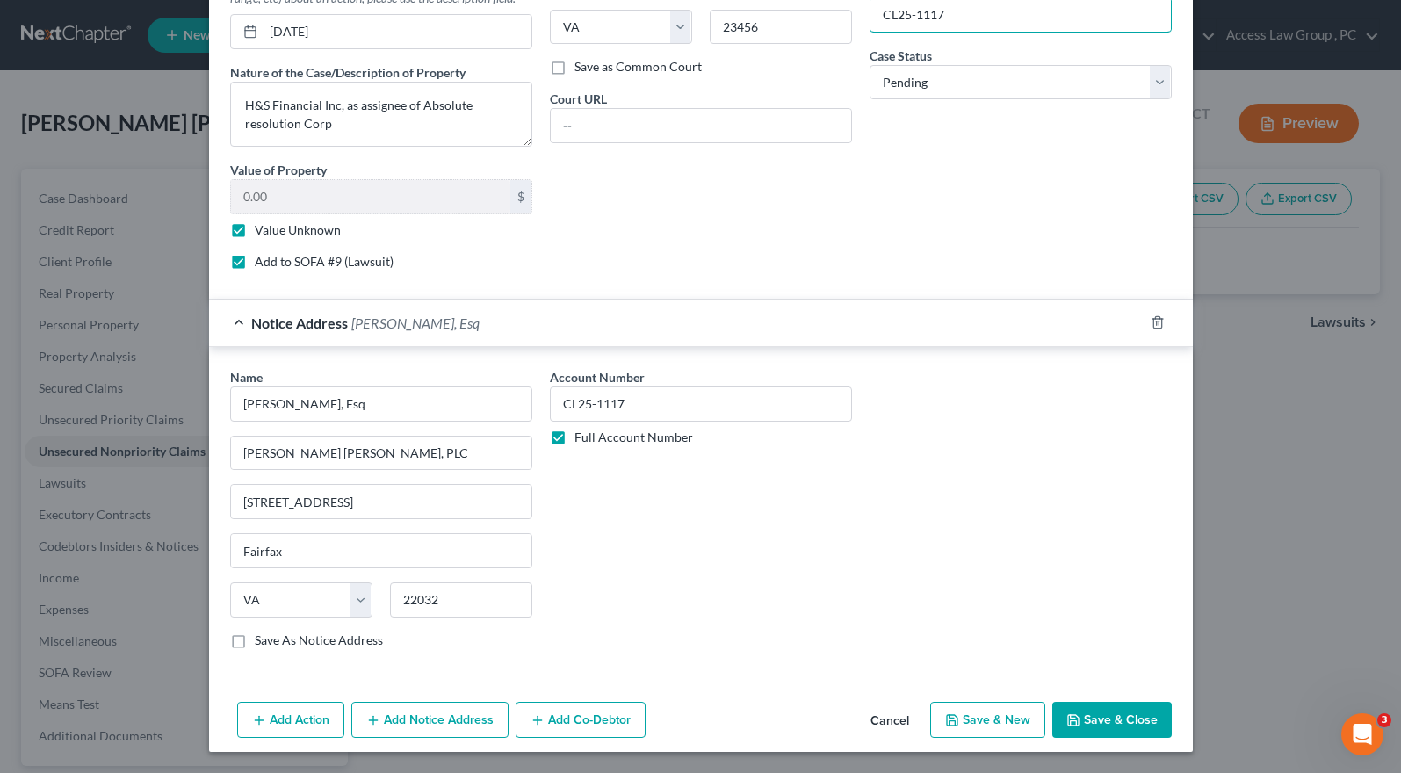
type input "CL25-1117"
click at [1126, 723] on button "Save & Close" at bounding box center [1111, 720] width 119 height 37
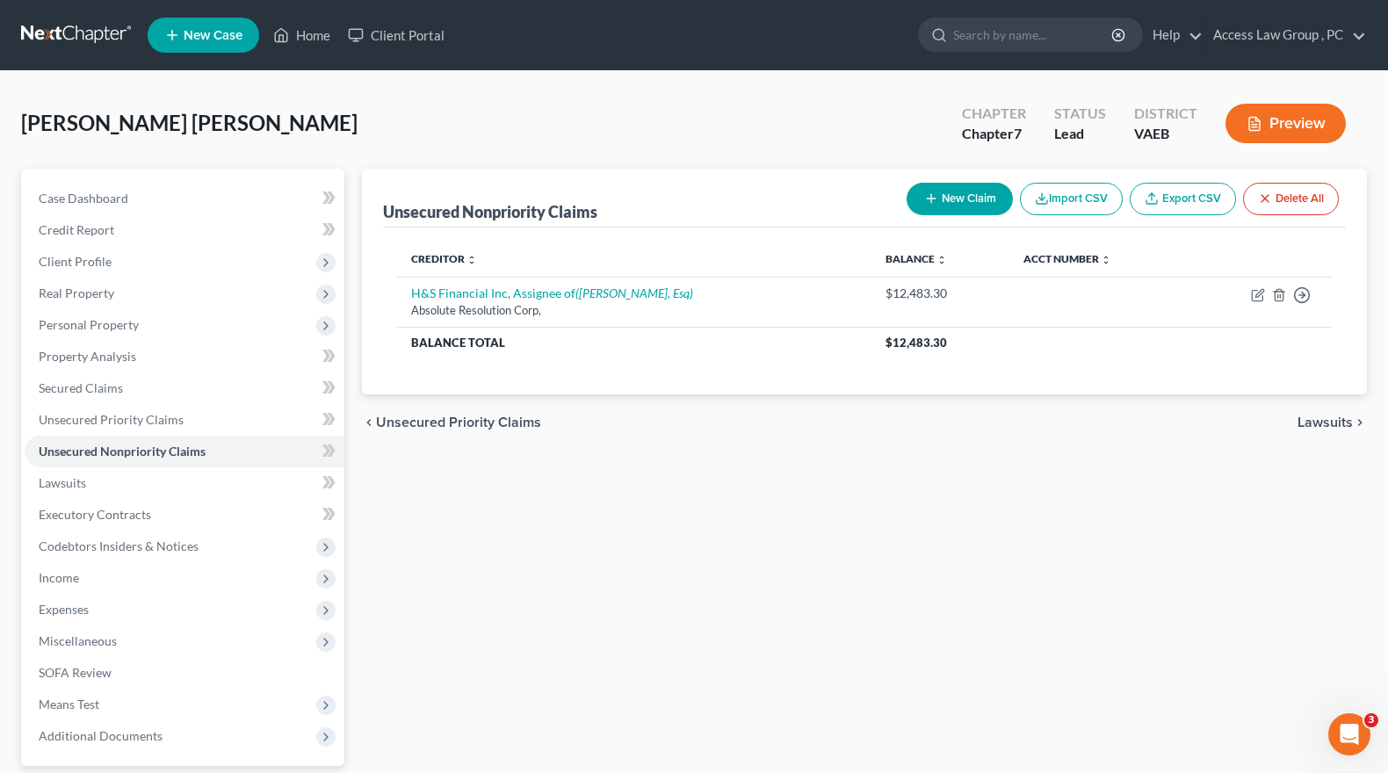
click at [944, 199] on button "New Claim" at bounding box center [960, 199] width 106 height 33
select select "0"
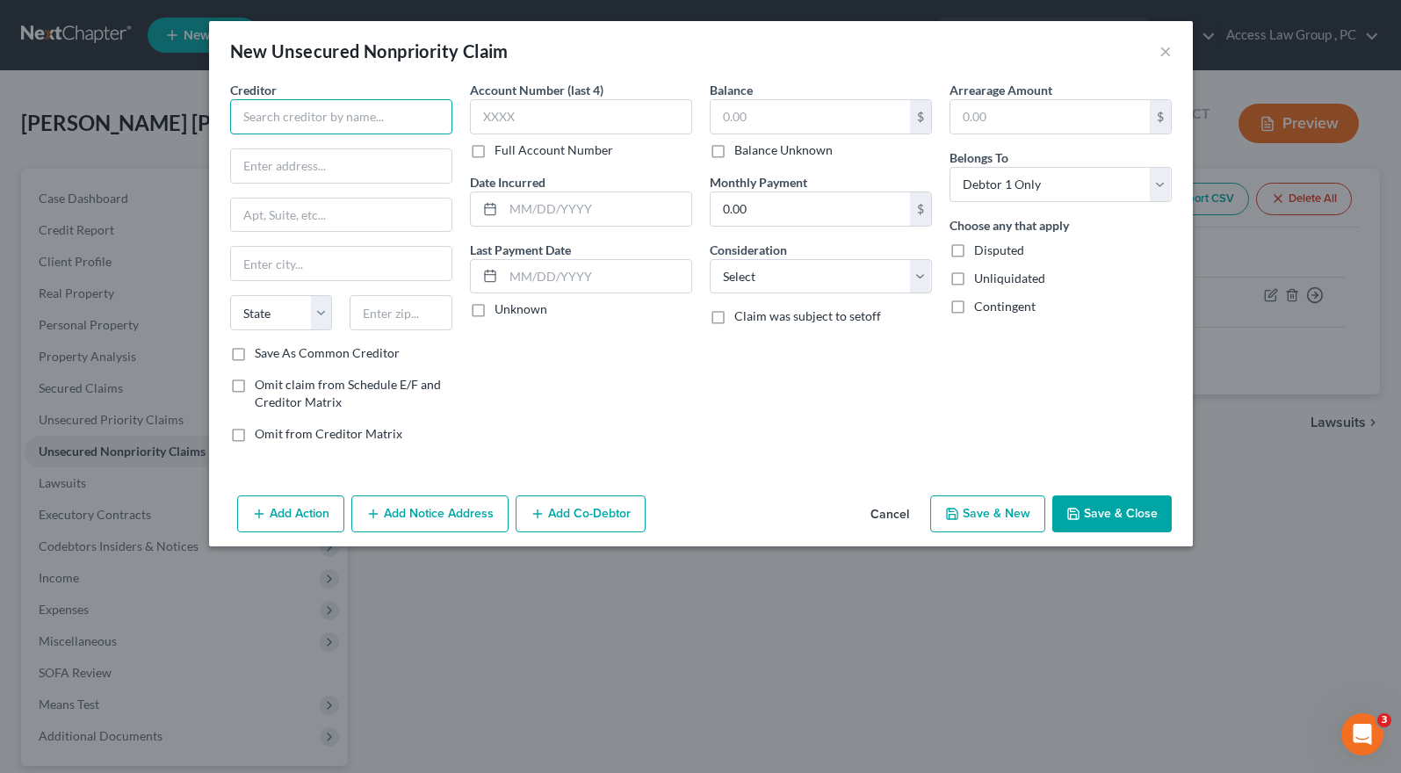
click at [246, 114] on input "text" at bounding box center [341, 116] width 222 height 35
type input "Bank of America"
click at [272, 145] on div "Bank of America" at bounding box center [335, 148] width 183 height 18
type input "PO Box 15019"
type input "Wilmington"
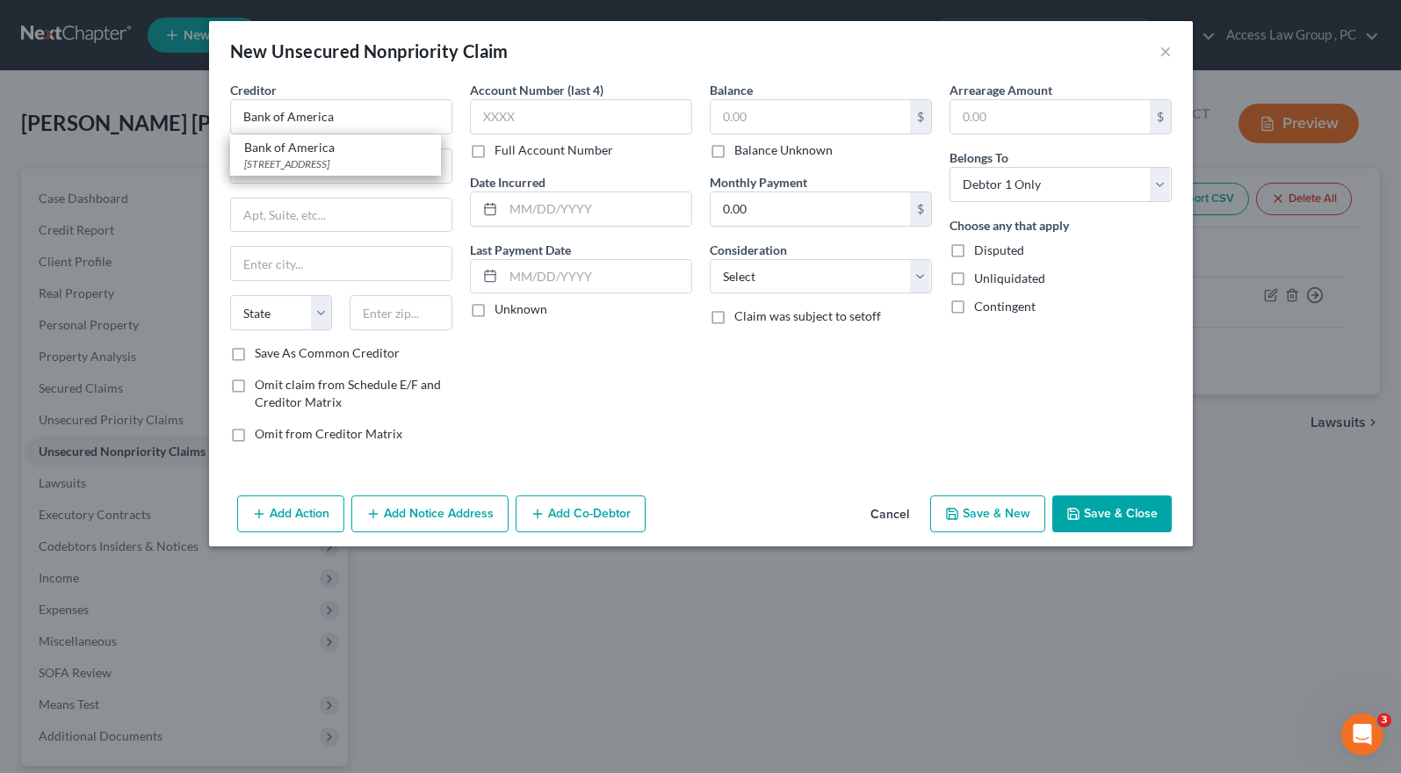
select select "7"
type input "19886-5019"
click at [495, 154] on label "Full Account Number" at bounding box center [554, 150] width 119 height 18
click at [502, 153] on input "Full Account Number" at bounding box center [507, 146] width 11 height 11
click at [491, 121] on input "text" at bounding box center [581, 116] width 222 height 35
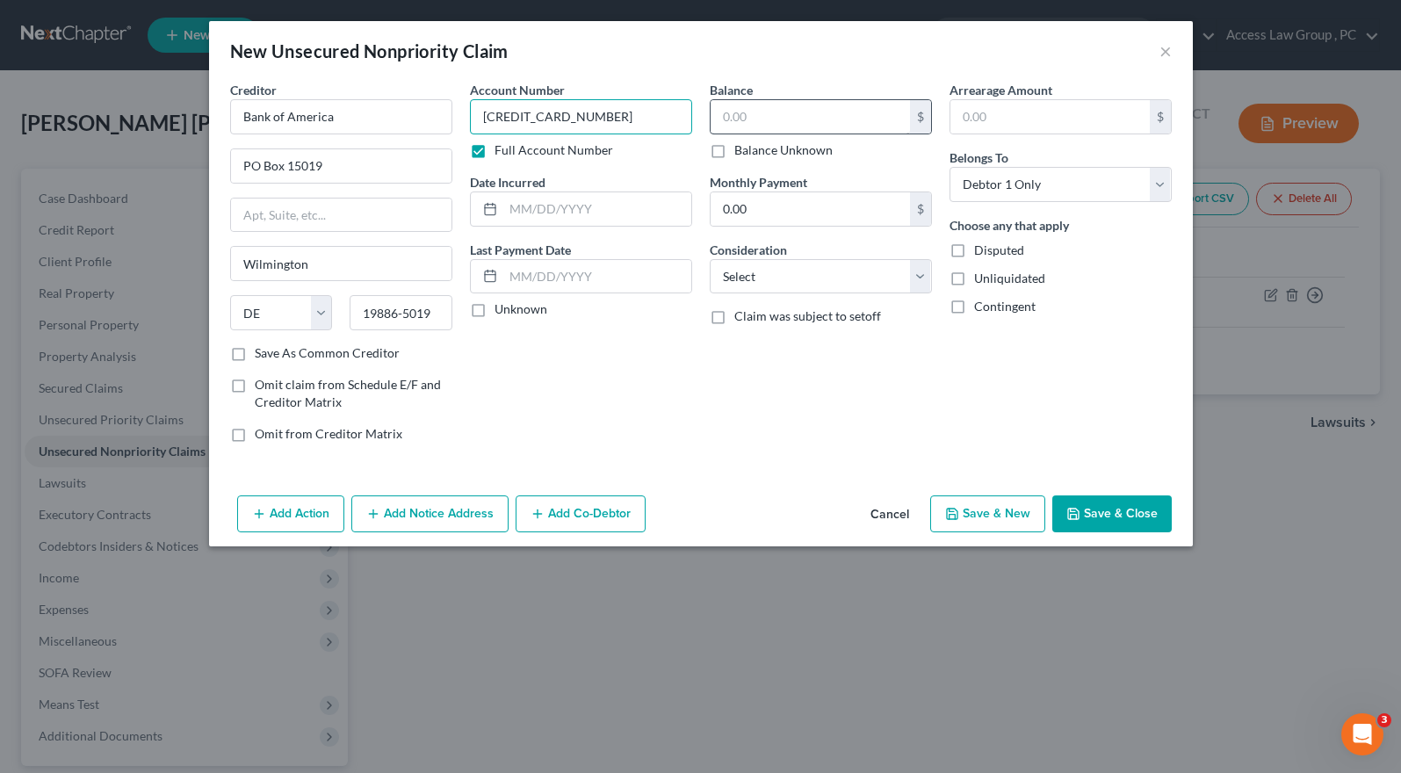
type input "[CREDIT_CARD_NUMBER]"
click at [731, 112] on input "text" at bounding box center [810, 116] width 199 height 33
type input "4,890.49"
click at [929, 271] on select "Select Cable / Satellite Services Collection Agency Credit Card Debt Debt Couns…" at bounding box center [821, 276] width 222 height 35
select select "2"
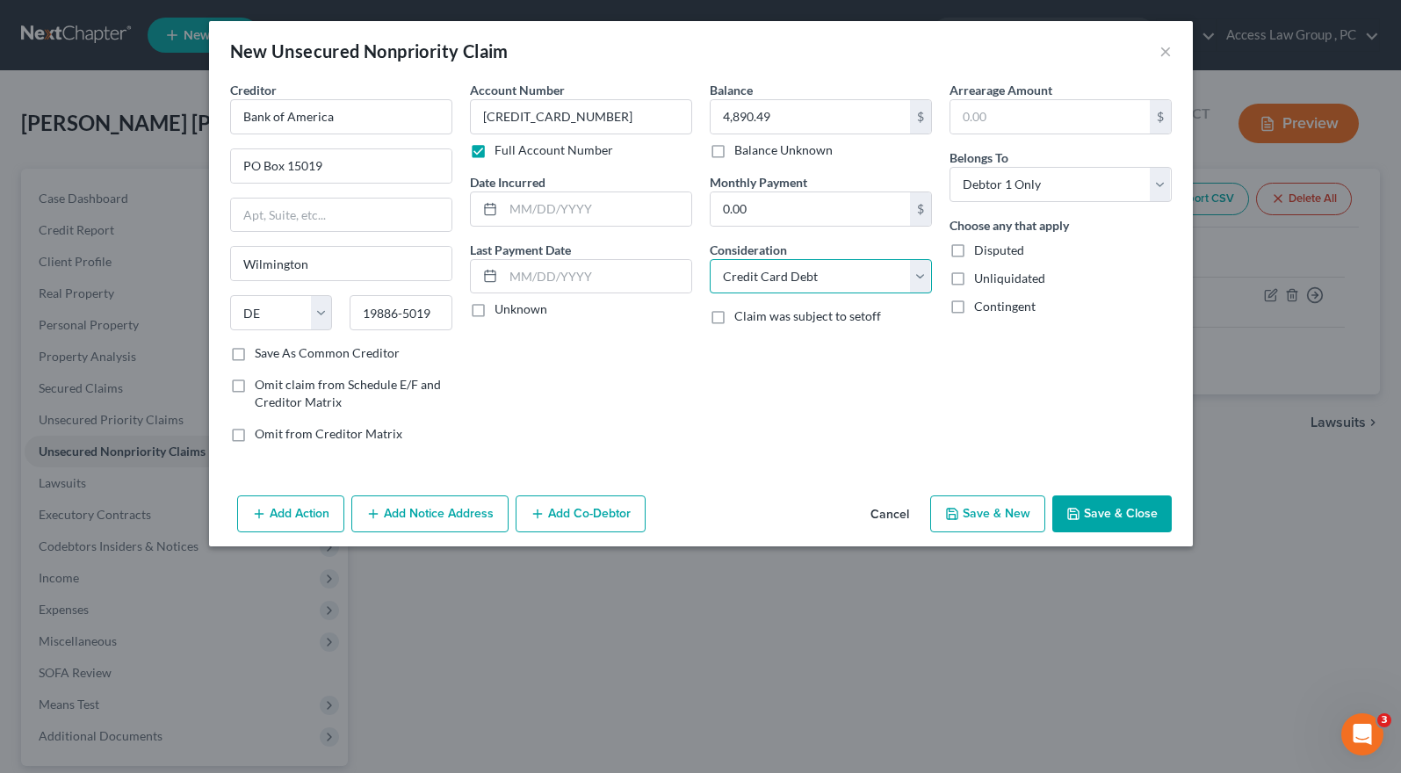
click at [710, 259] on select "Select Cable / Satellite Services Collection Agency Credit Card Debt Debt Couns…" at bounding box center [821, 276] width 222 height 35
click at [1122, 512] on button "Save & Close" at bounding box center [1111, 513] width 119 height 37
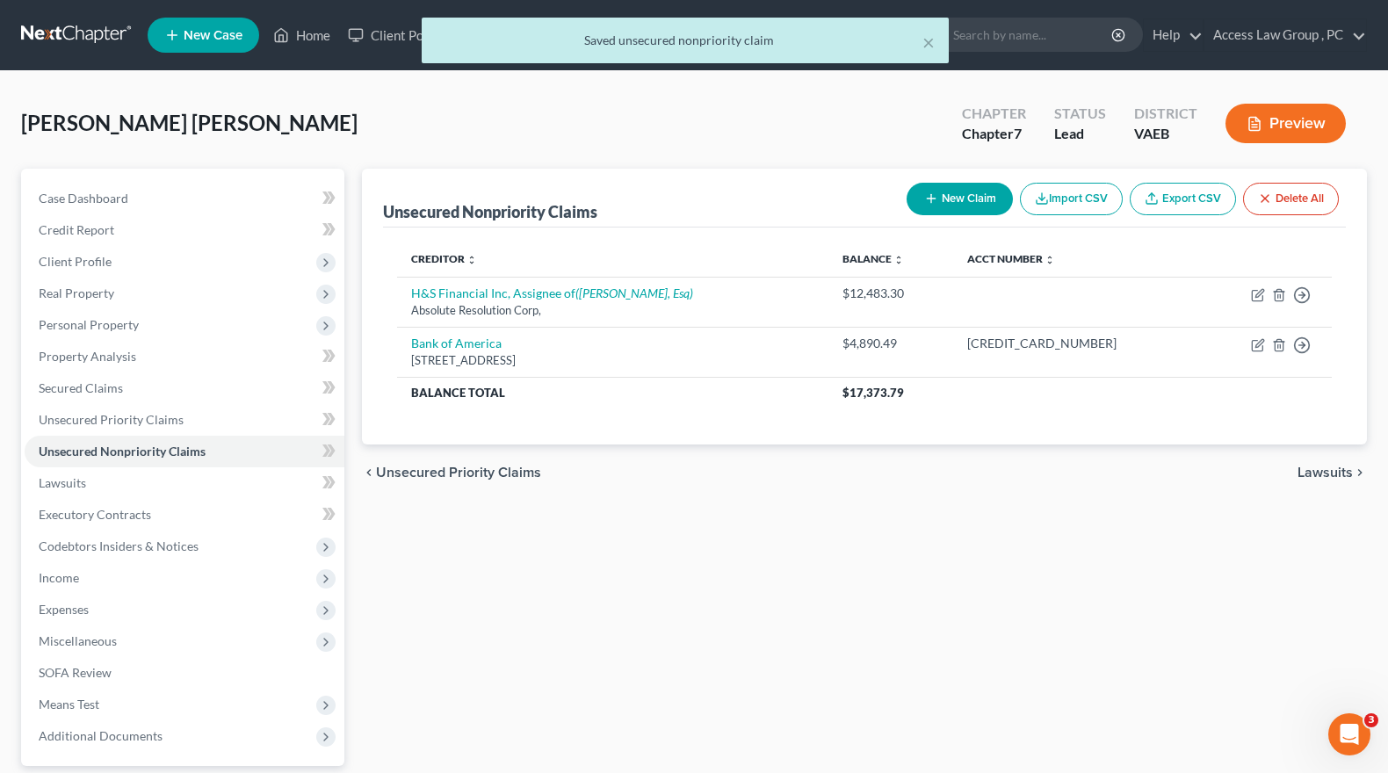
click at [972, 202] on button "New Claim" at bounding box center [960, 199] width 106 height 33
select select "0"
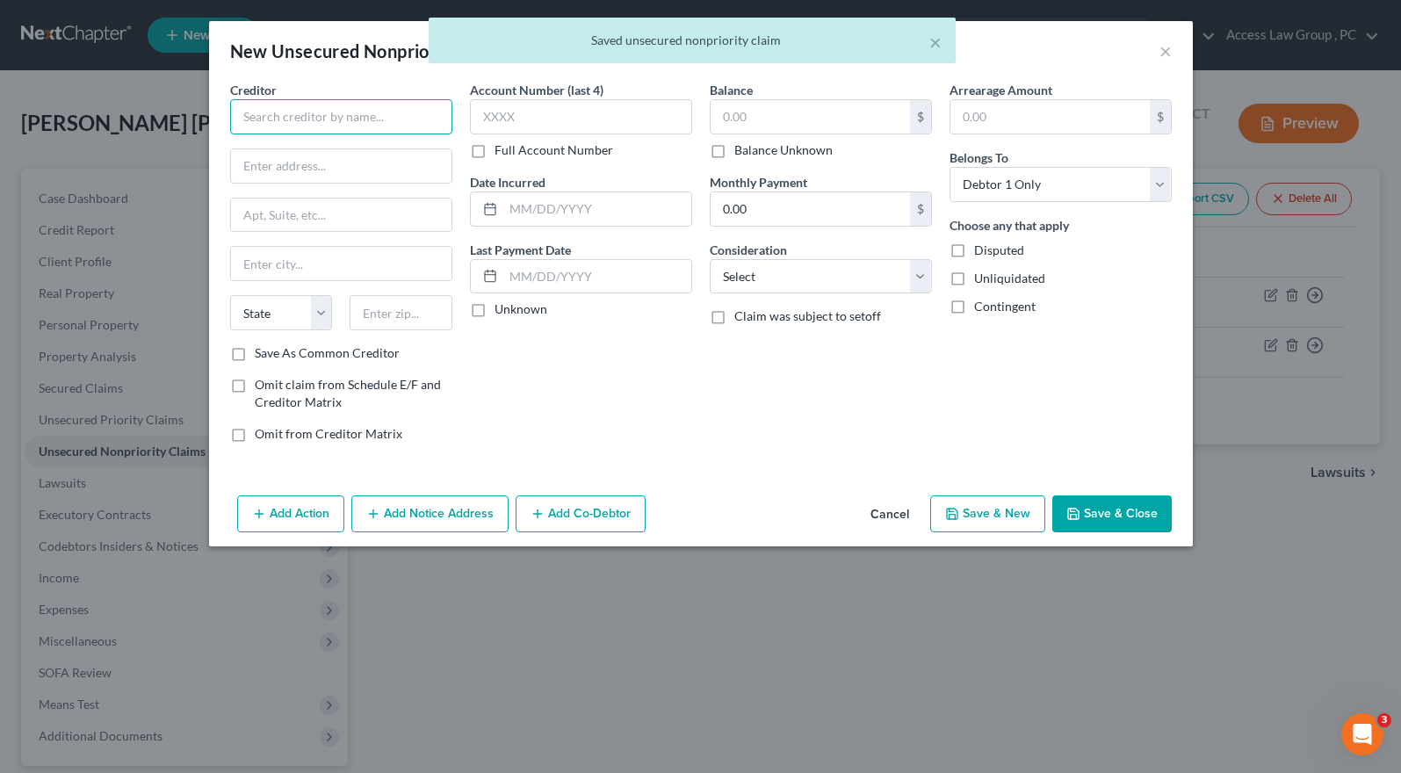
click at [253, 114] on input "text" at bounding box center [341, 116] width 222 height 35
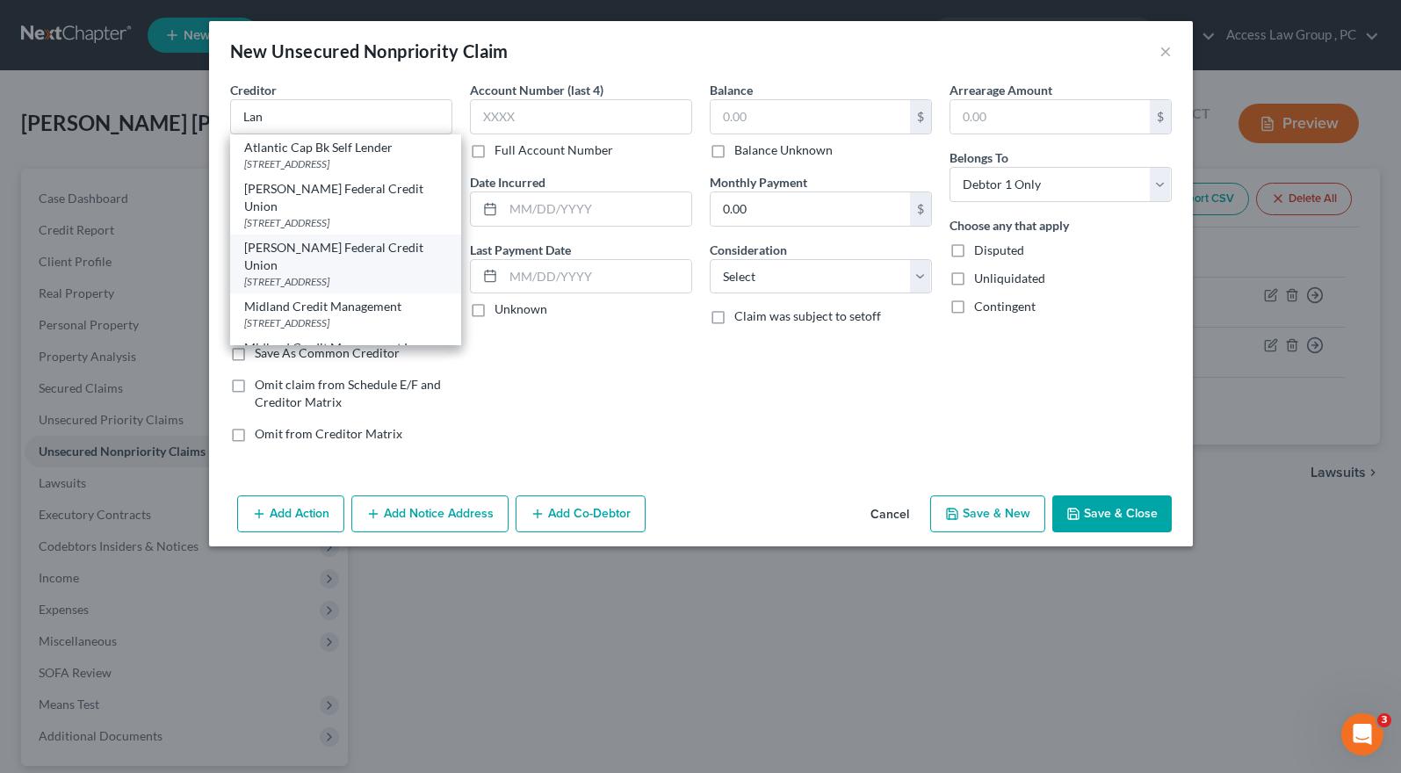
click at [262, 263] on div "[PERSON_NAME] Federal Credit Union" at bounding box center [345, 256] width 203 height 35
type input "[PERSON_NAME] Federal Credit Union"
type input "PO Box 276"
type input "Wilmington"
select select "36"
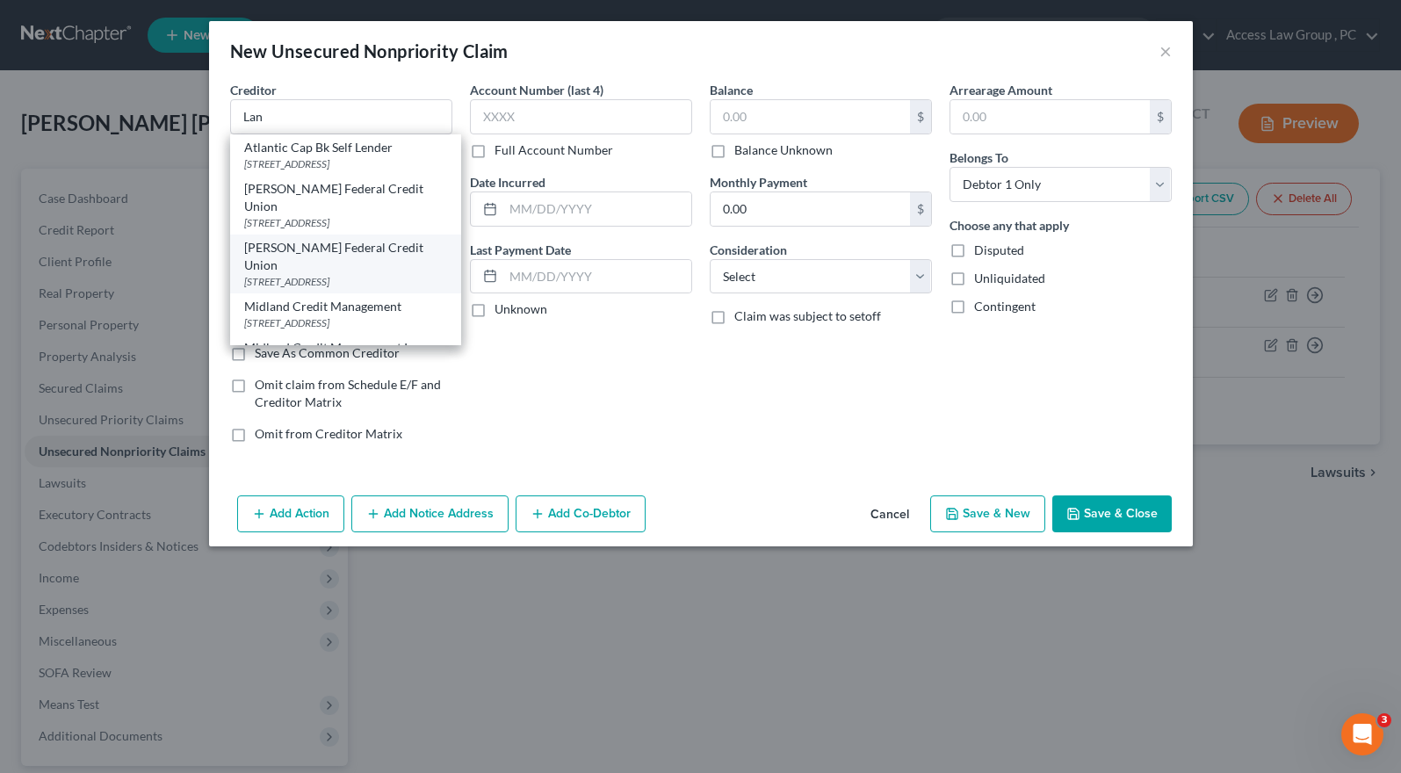
type input "45177"
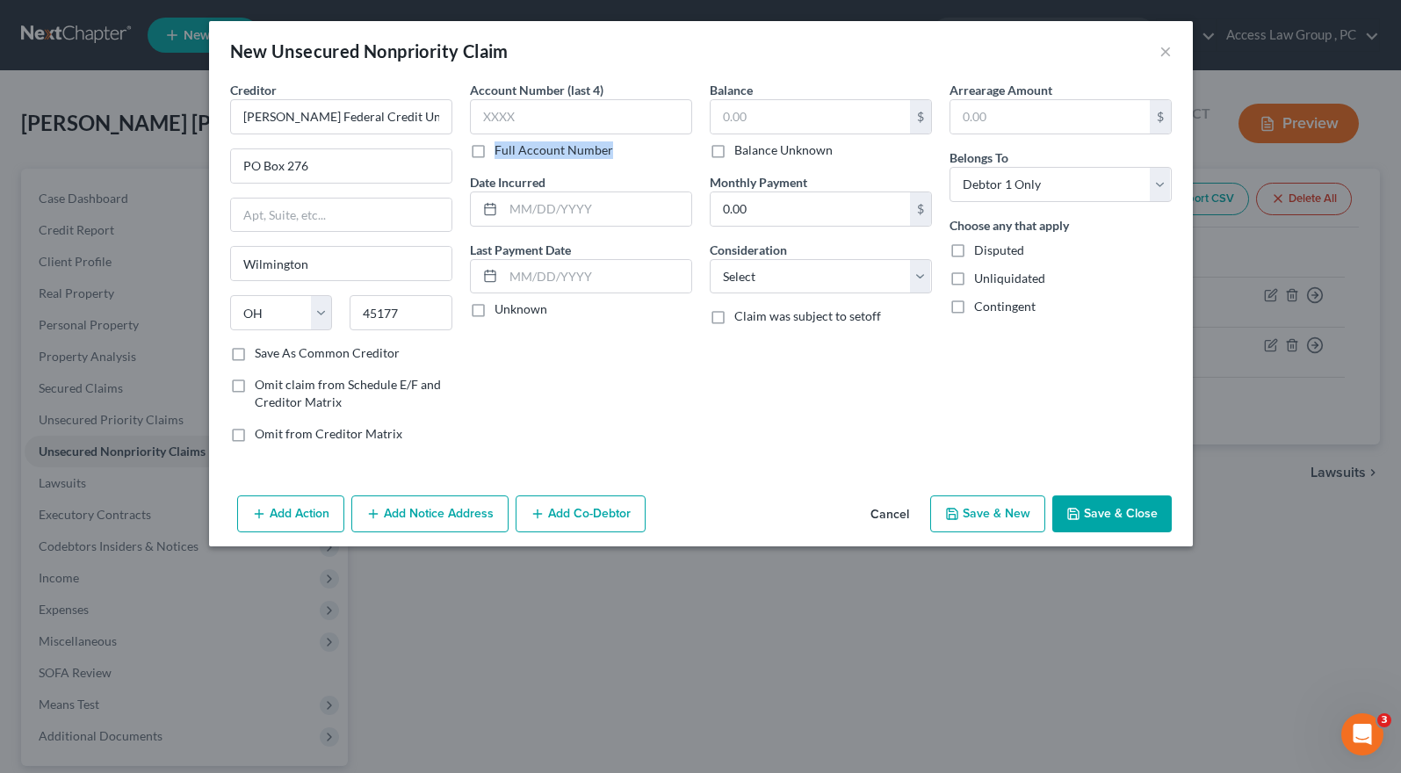
click at [495, 159] on label "Full Account Number" at bounding box center [554, 150] width 119 height 18
click at [495, 147] on label "Full Account Number" at bounding box center [554, 150] width 119 height 18
click at [502, 147] on input "Full Account Number" at bounding box center [507, 146] width 11 height 11
click at [492, 117] on input "text" at bounding box center [581, 116] width 222 height 35
type input "2000307305456"
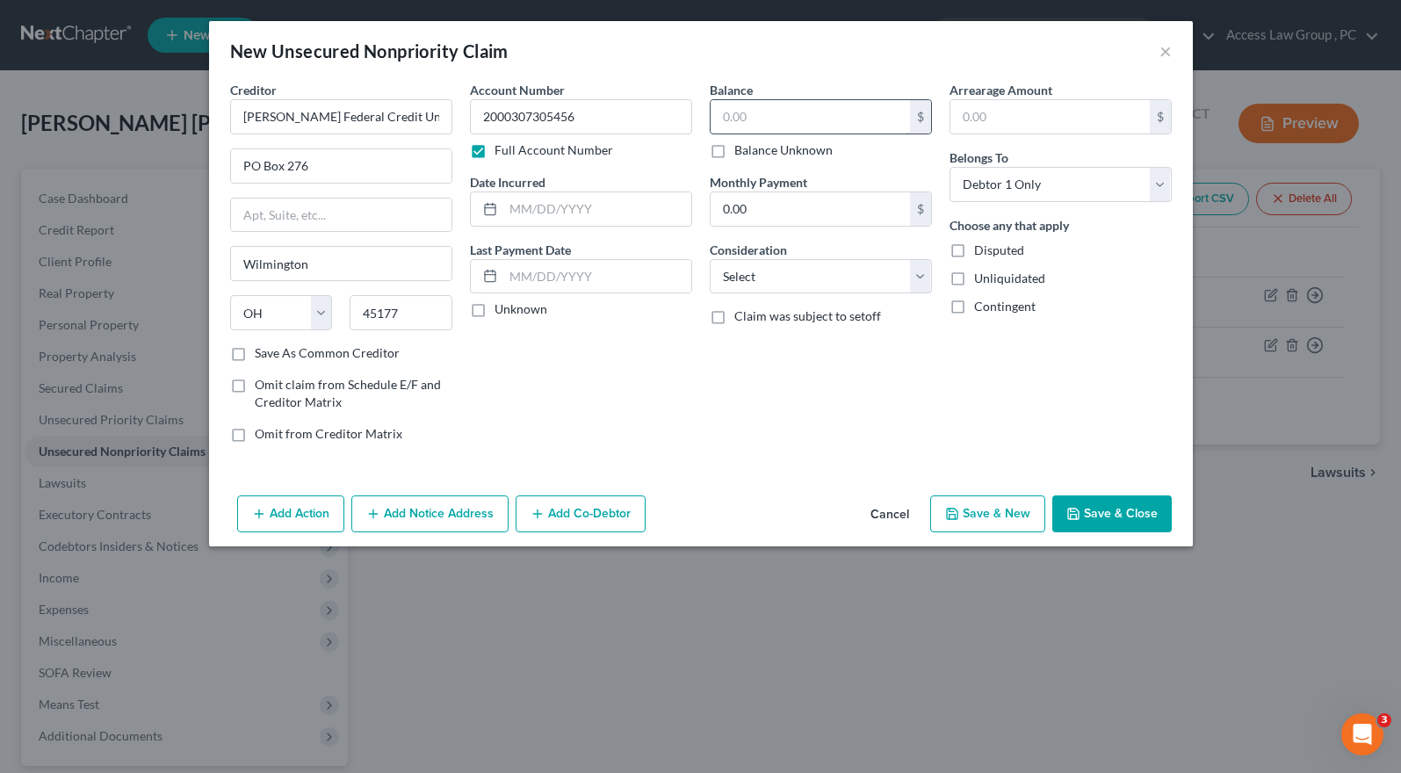
click at [727, 119] on input "text" at bounding box center [810, 116] width 199 height 33
type input "4,876.54"
click at [915, 274] on select "Select Cable / Satellite Services Collection Agency Credit Card Debt Debt Couns…" at bounding box center [821, 276] width 222 height 35
select select "2"
click at [710, 259] on select "Select Cable / Satellite Services Collection Agency Credit Card Debt Debt Couns…" at bounding box center [821, 276] width 222 height 35
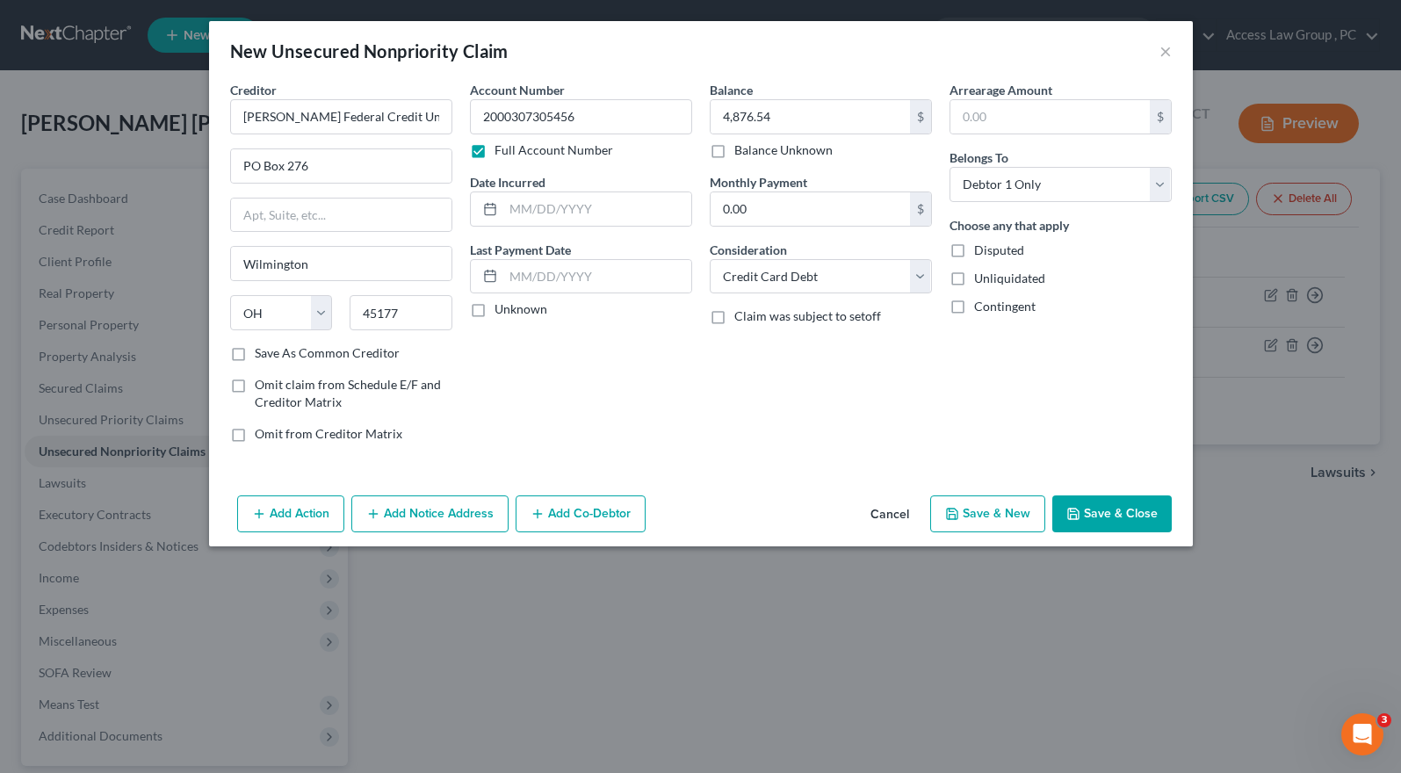
click at [1098, 519] on button "Save & Close" at bounding box center [1111, 513] width 119 height 37
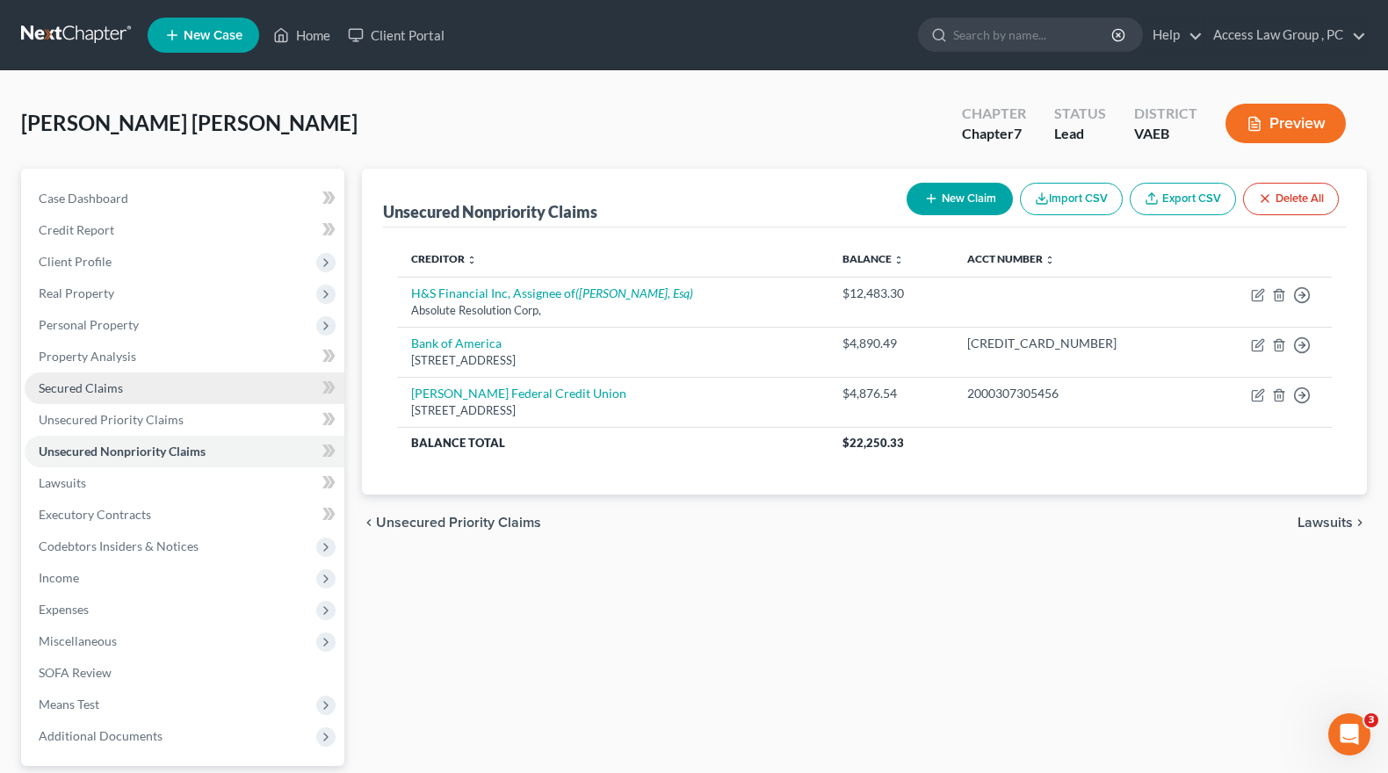
click at [82, 385] on span "Secured Claims" at bounding box center [81, 387] width 84 height 15
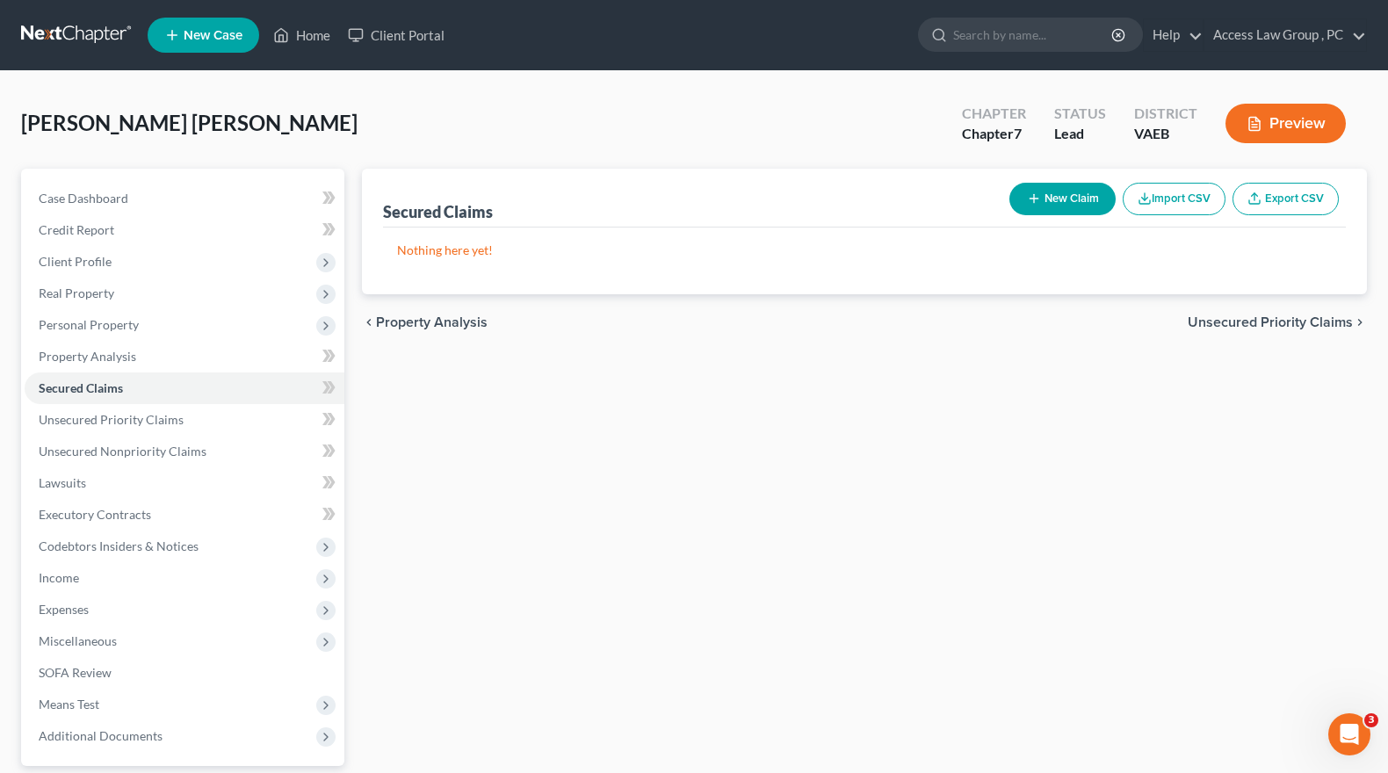
click at [1054, 197] on button "New Claim" at bounding box center [1062, 199] width 106 height 33
select select "0"
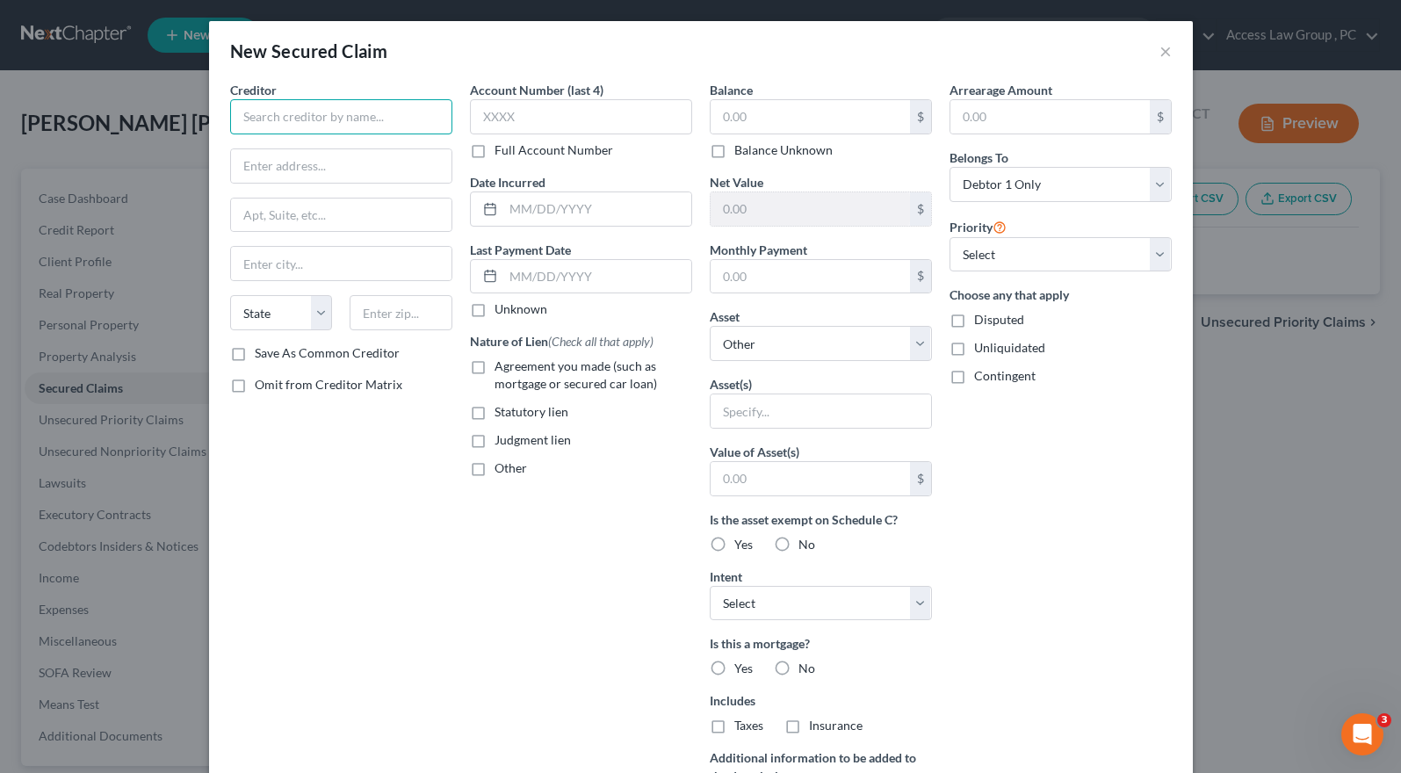
click at [256, 117] on input "text" at bounding box center [341, 116] width 222 height 35
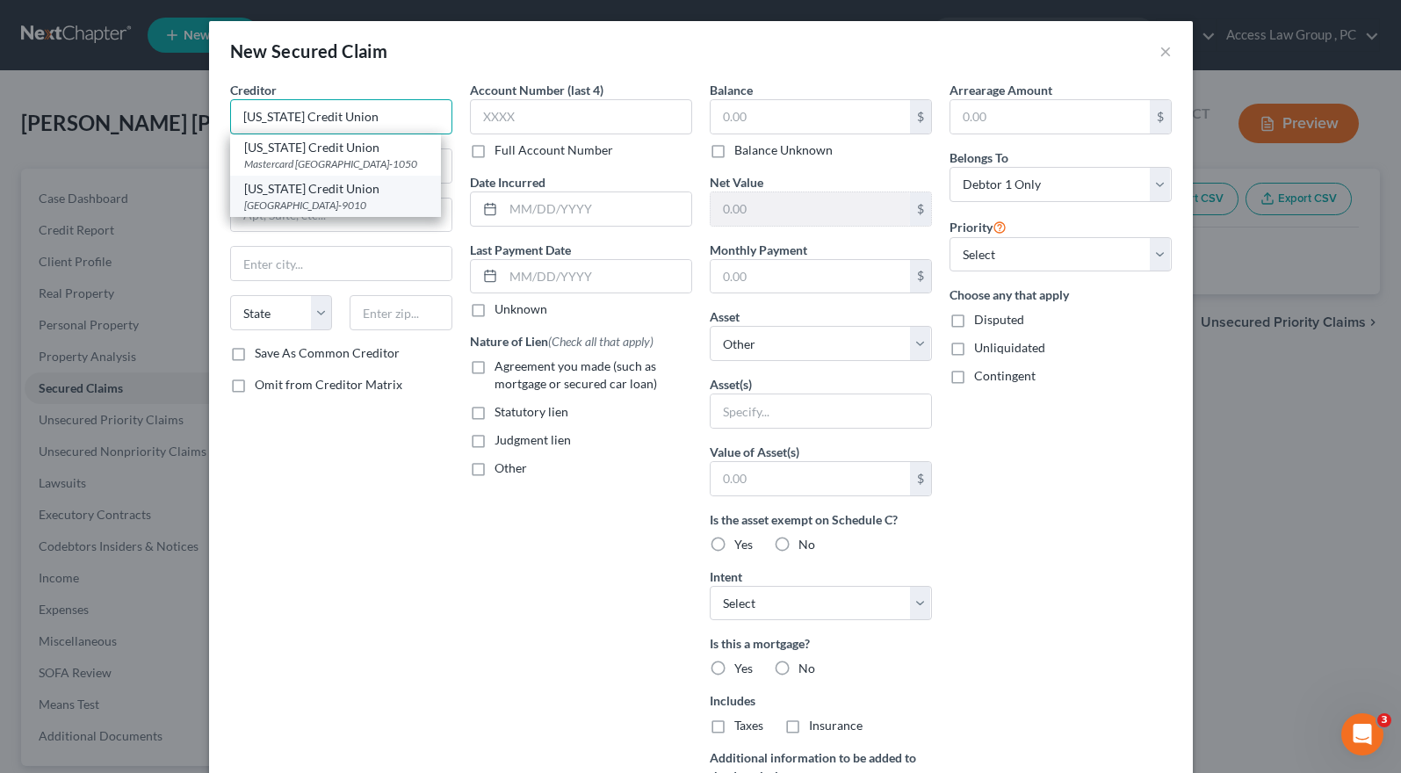
type input "[US_STATE] Credit Union"
click at [315, 198] on div "[US_STATE] Credit Union" at bounding box center [335, 189] width 183 height 18
type input "PO Box 90010"
type input "Richmond"
select select "48"
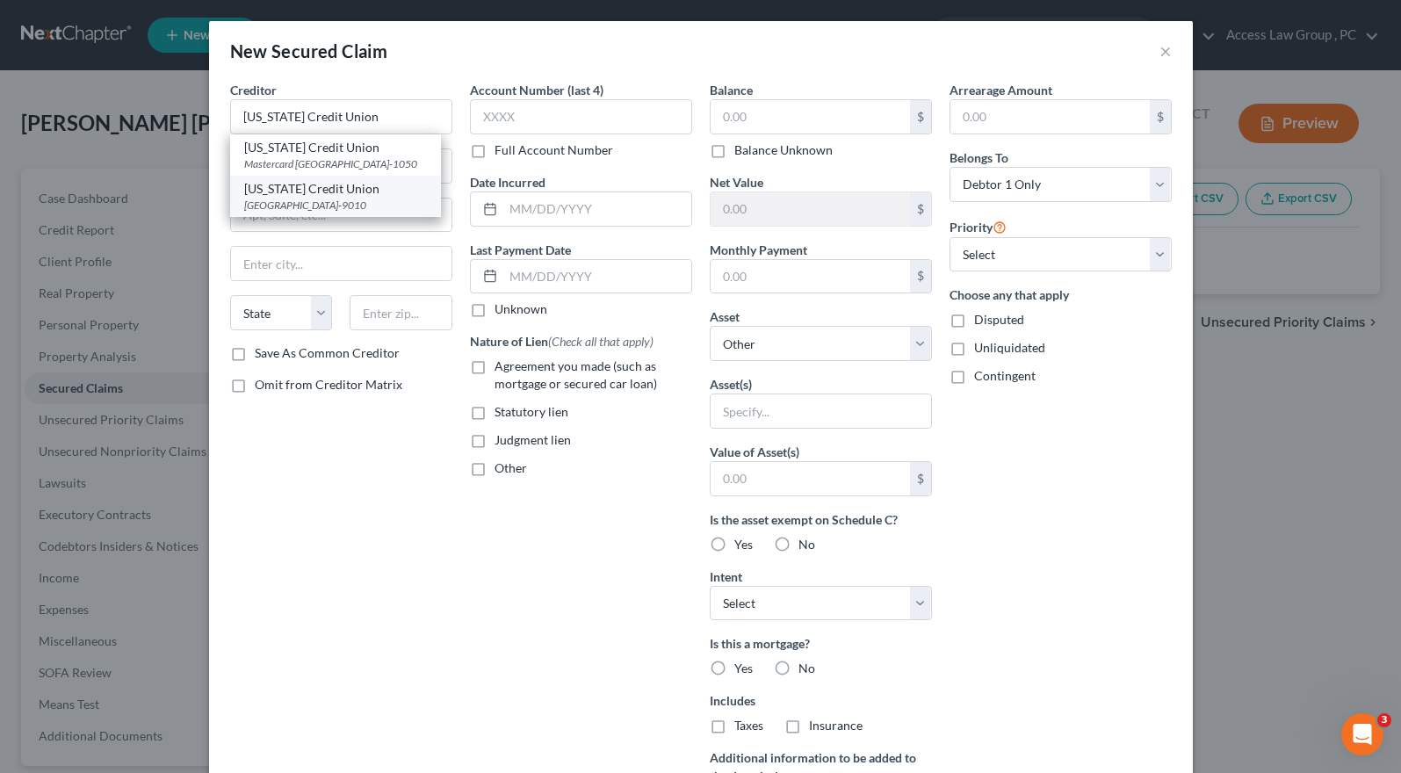
type input "23225-9010"
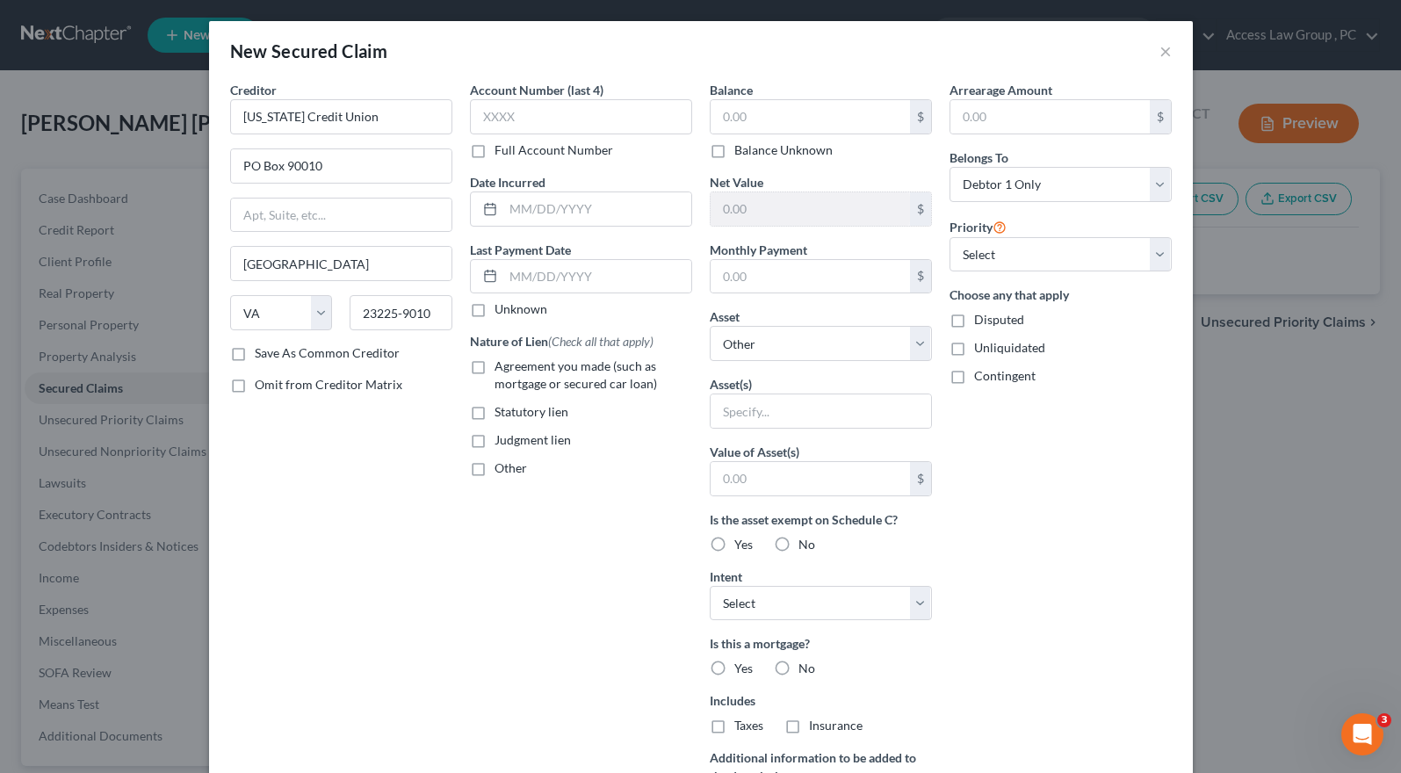
click at [495, 151] on label "Full Account Number" at bounding box center [554, 150] width 119 height 18
click at [502, 151] on input "Full Account Number" at bounding box center [507, 146] width 11 height 11
click at [470, 115] on input "text" at bounding box center [581, 116] width 222 height 35
type input "75215.13"
drag, startPoint x: 726, startPoint y: 122, endPoint x: 735, endPoint y: 119, distance: 10.3
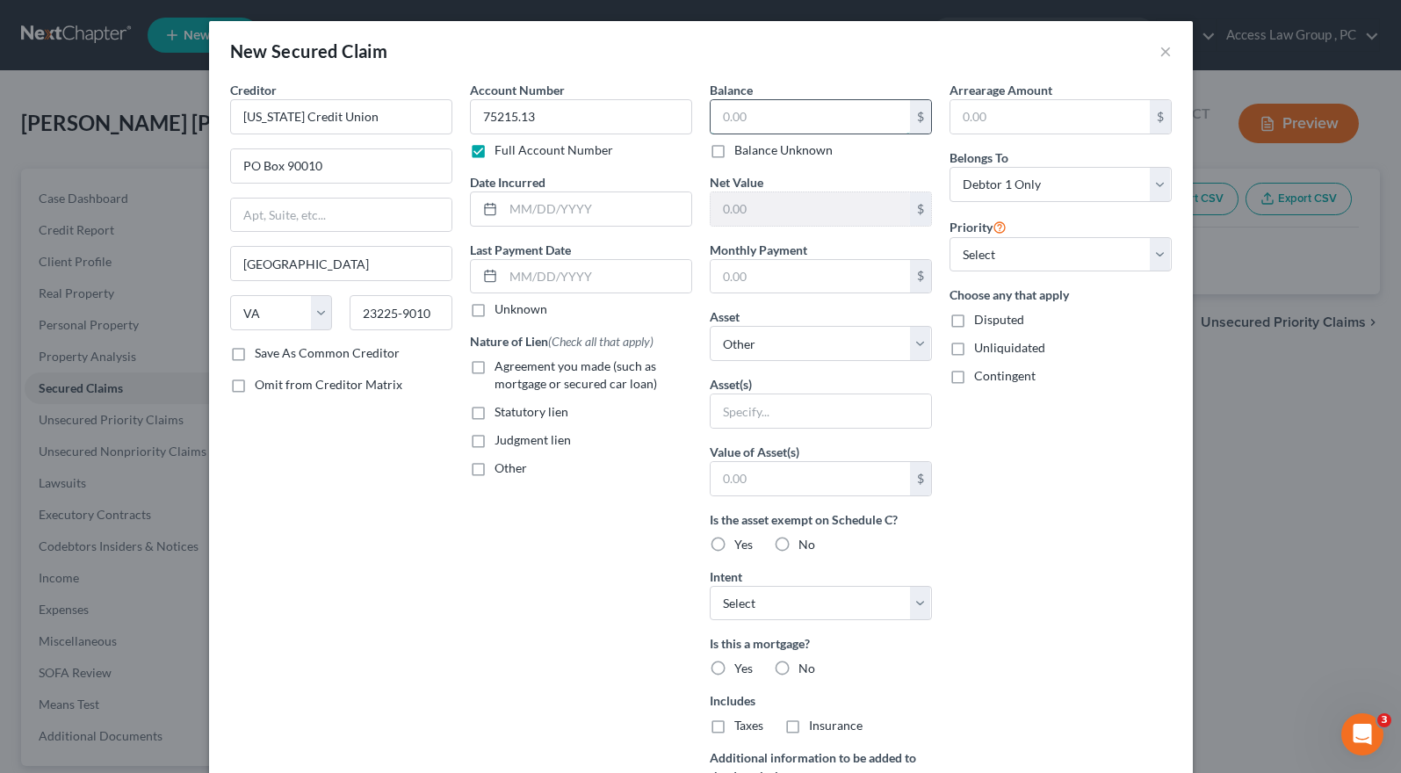
click at [726, 121] on input "text" at bounding box center [810, 116] width 199 height 33
type input "75,215.13"
drag, startPoint x: 538, startPoint y: 119, endPoint x: 451, endPoint y: 119, distance: 87.0
click at [451, 119] on div "Creditor * Virginia Credit Union PO Box 90010 Richmond State AL AK AR AZ CA CO …" at bounding box center [700, 473] width 959 height 784
type input "0201217728"
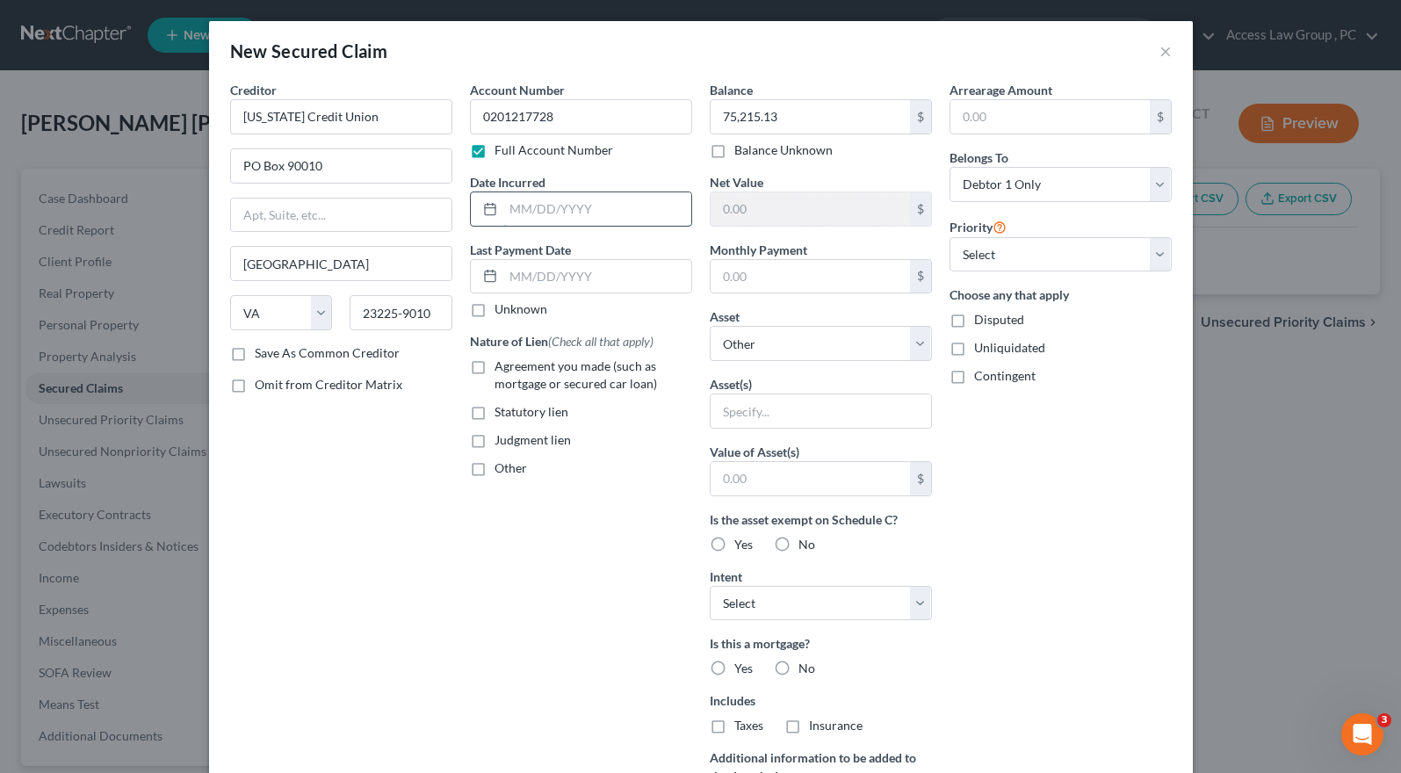
click at [516, 210] on input "text" at bounding box center [597, 208] width 188 height 33
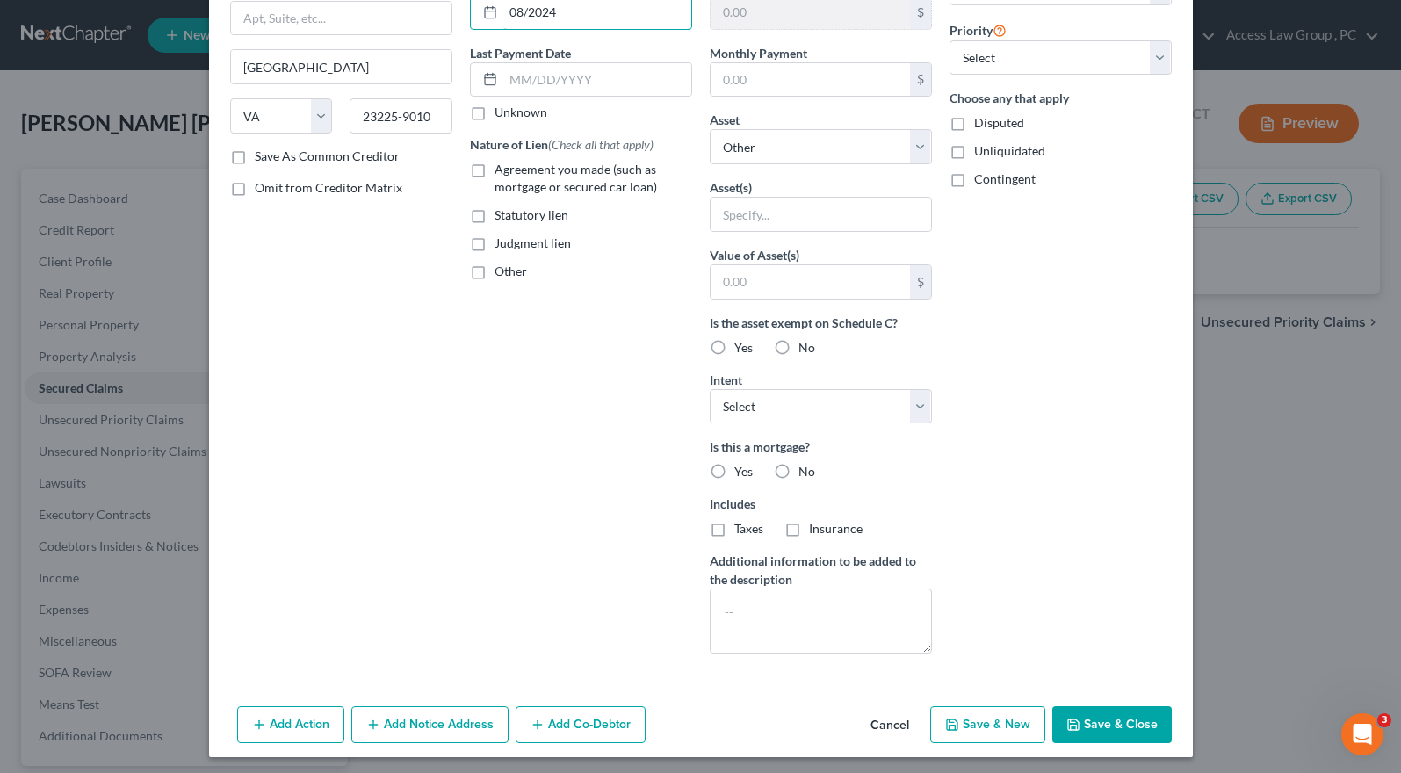
scroll to position [202, 0]
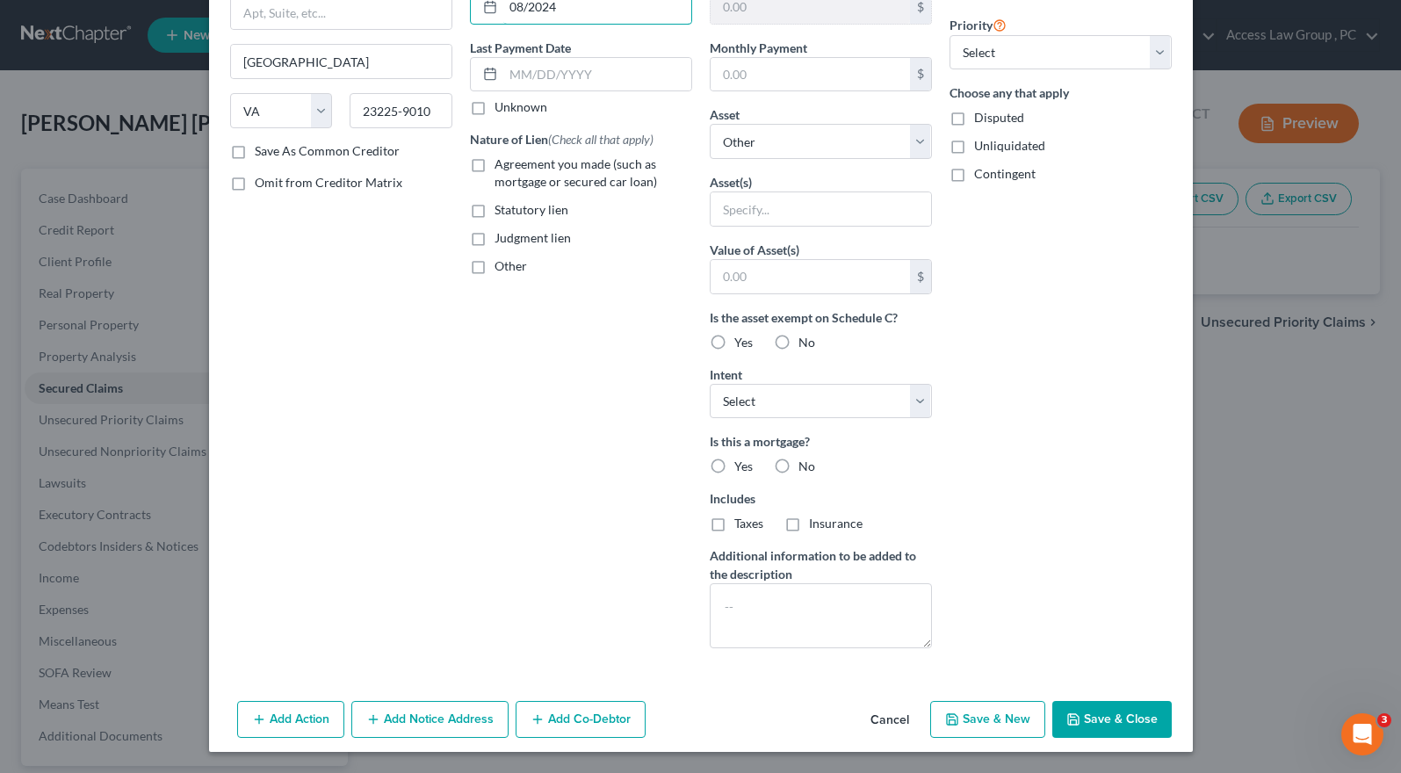
type input "08/2024"
click at [1102, 716] on button "Save & Close" at bounding box center [1111, 719] width 119 height 37
select select
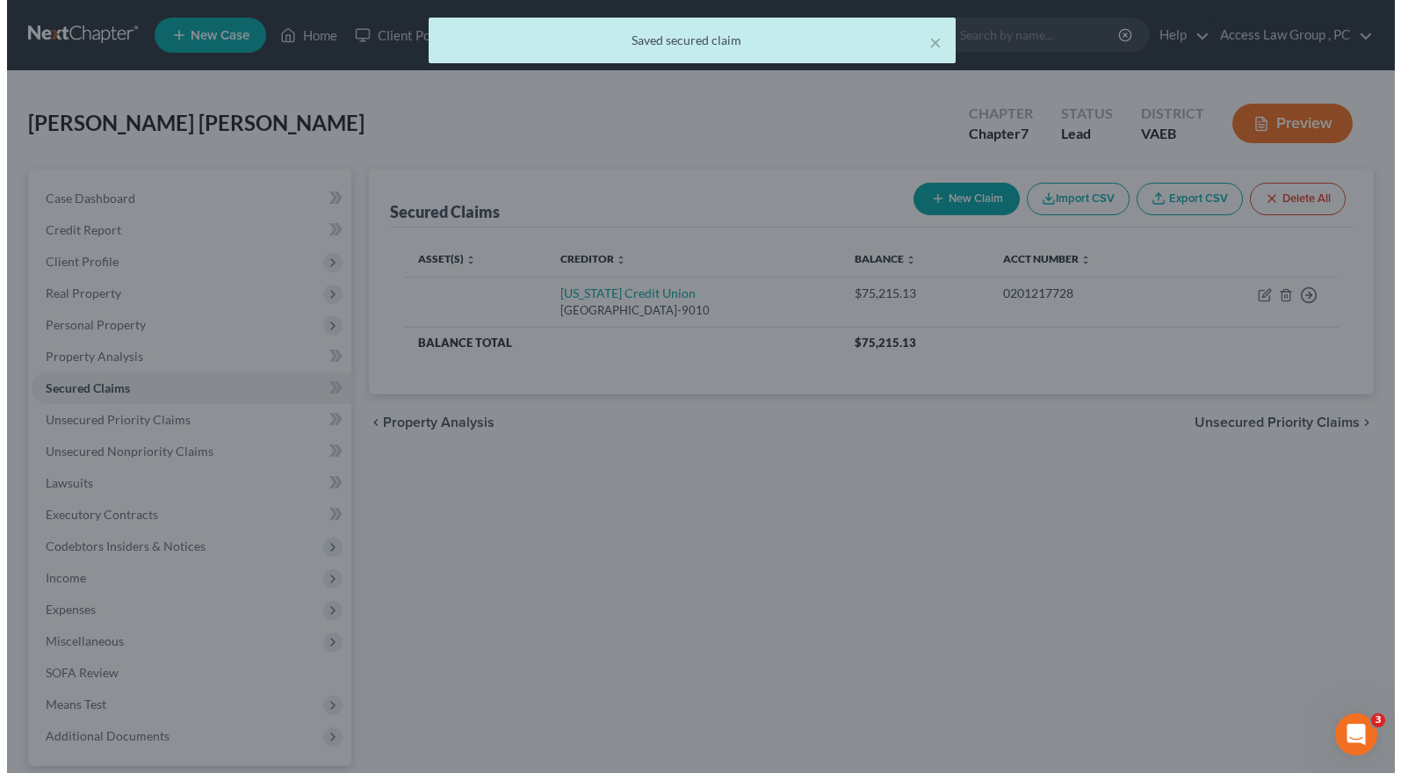
scroll to position [0, 0]
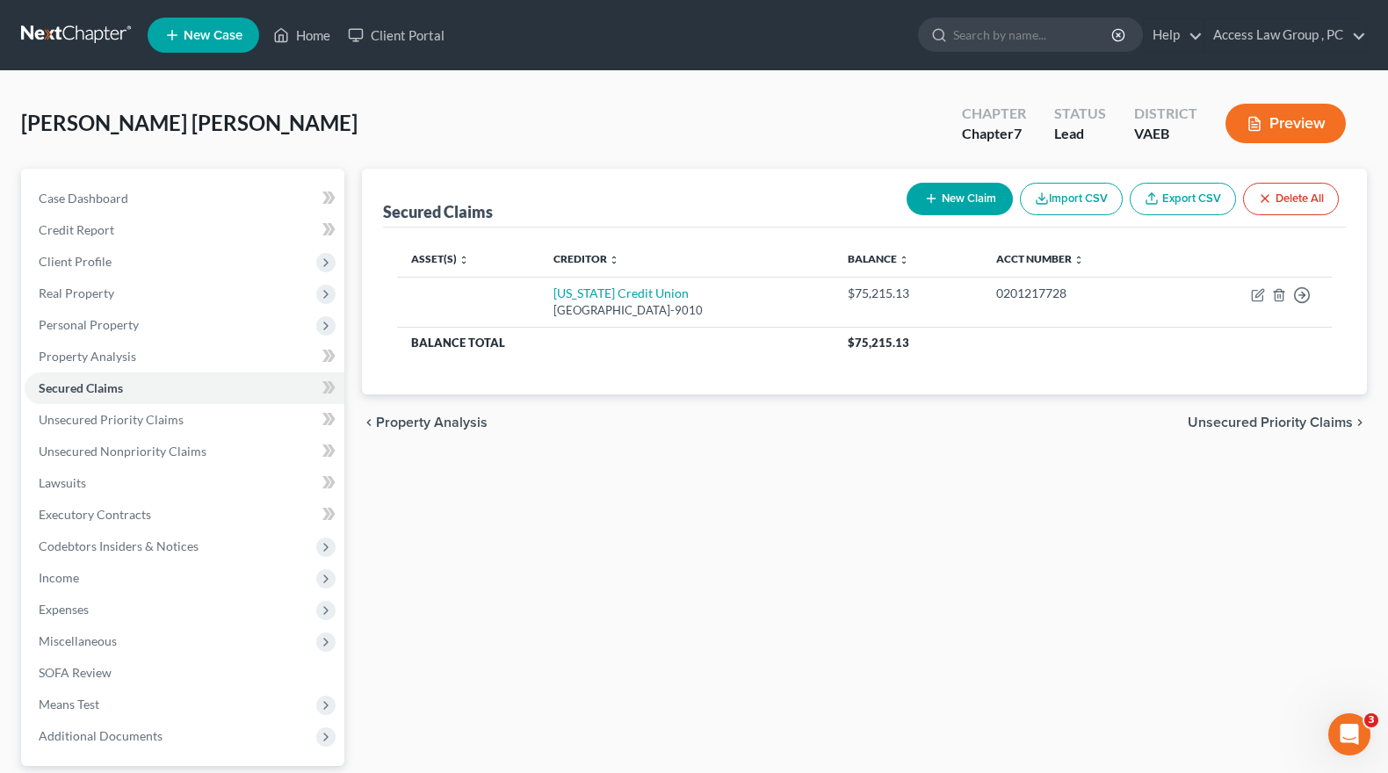
click at [957, 200] on button "New Claim" at bounding box center [960, 199] width 106 height 33
select select "0"
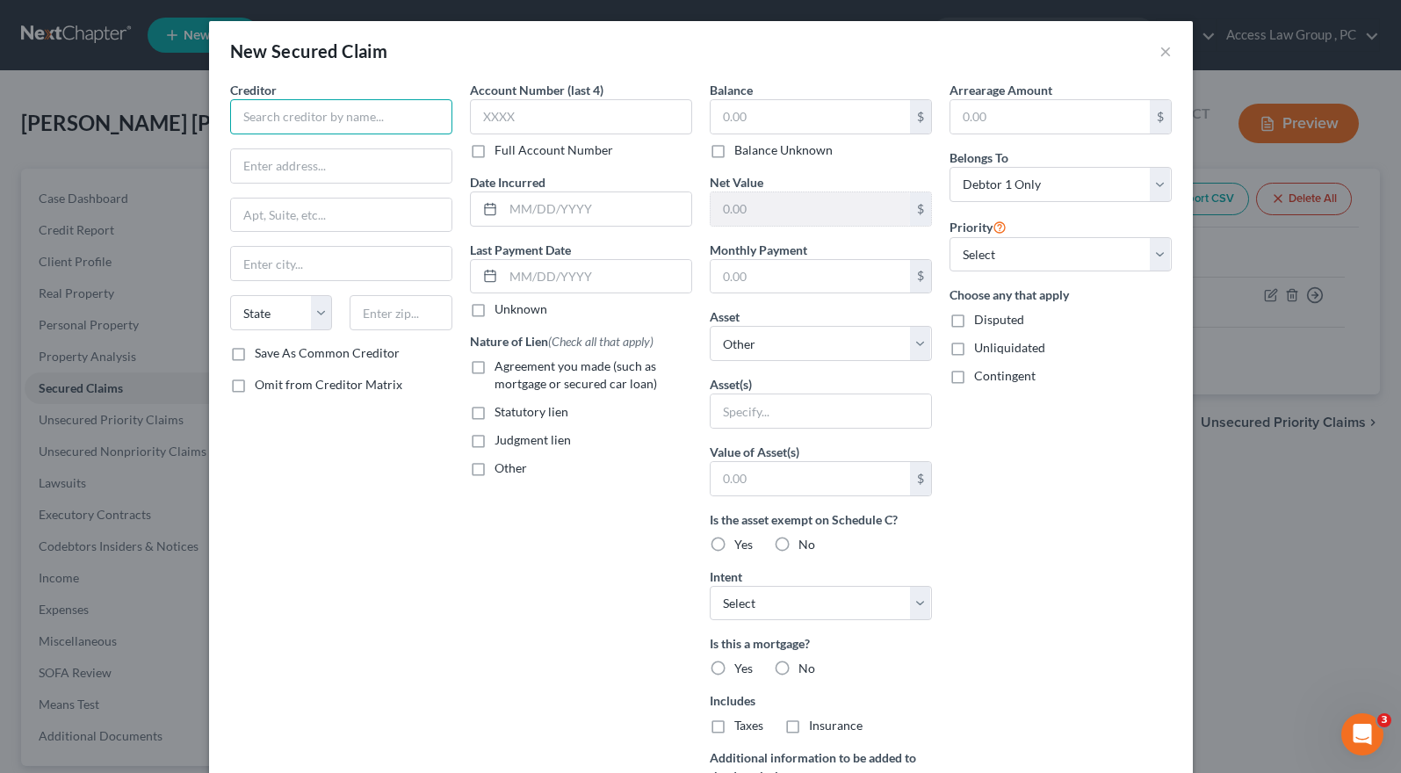
click at [279, 119] on input "text" at bounding box center [341, 116] width 222 height 35
type input "Mariner Finance"
click at [242, 169] on input "text" at bounding box center [341, 165] width 220 height 33
type input "210 Arthur Way"
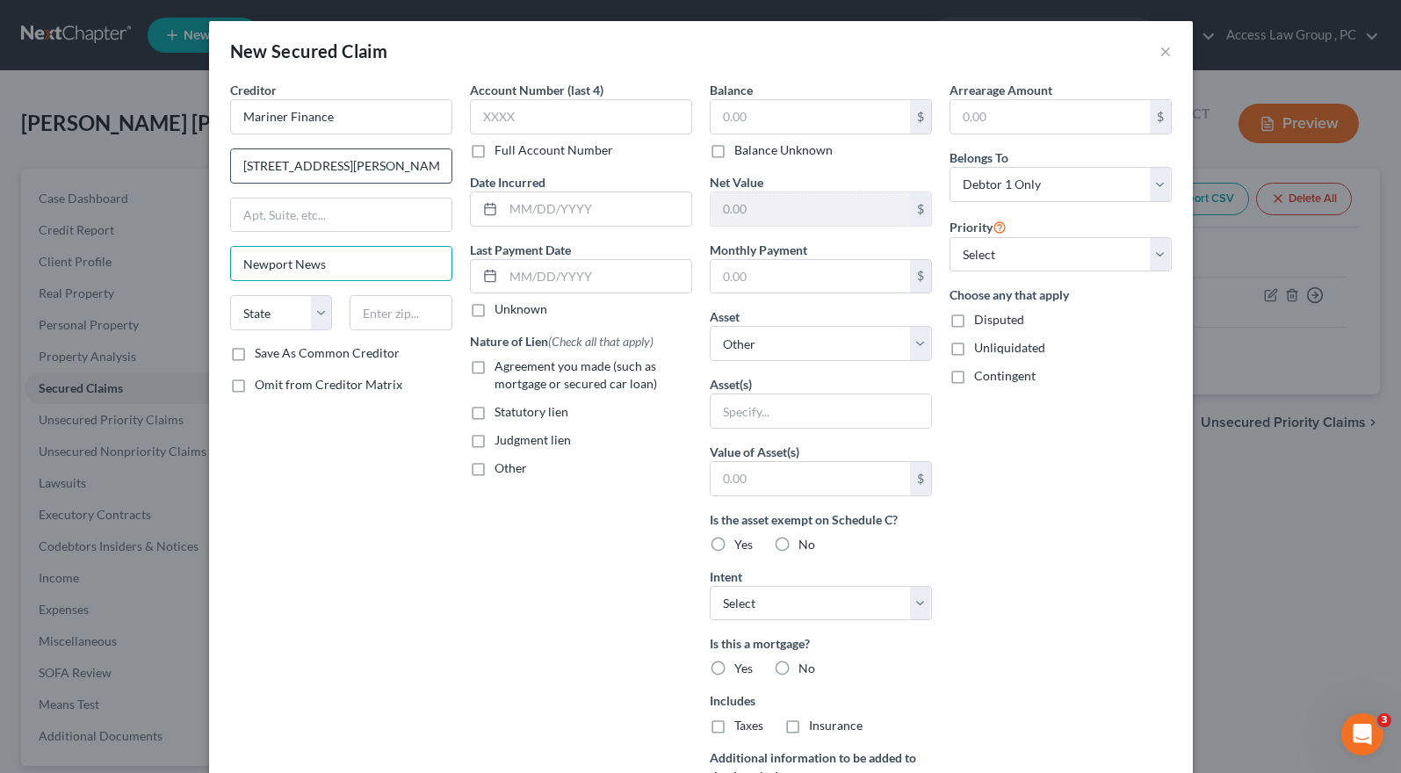
type input "Newport News"
select select "48"
type input "23602"
click at [495, 148] on label "Full Account Number" at bounding box center [554, 150] width 119 height 18
click at [502, 148] on input "Full Account Number" at bounding box center [507, 146] width 11 height 11
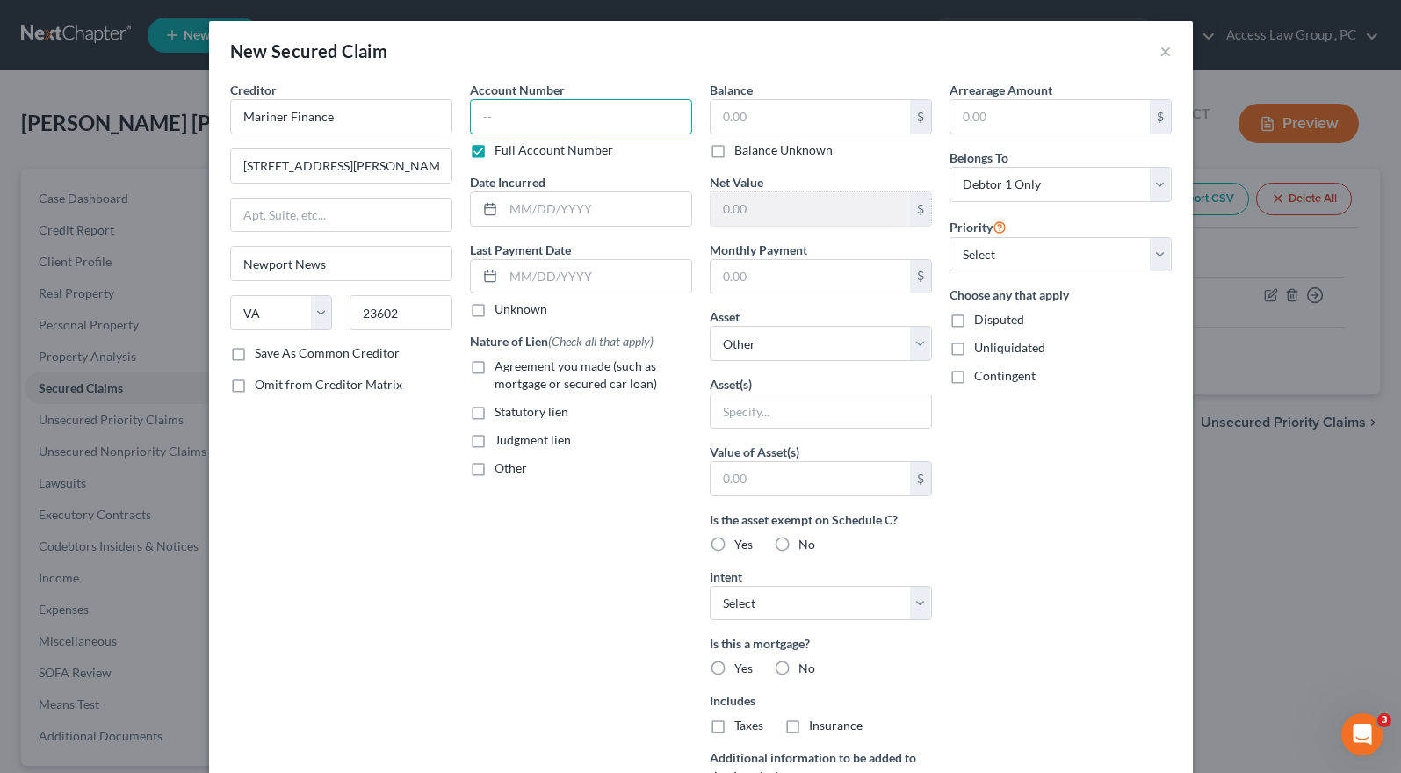
click at [487, 122] on input "text" at bounding box center [581, 116] width 222 height 35
type input "5009-0000039649"
click at [546, 199] on input "text" at bounding box center [597, 208] width 188 height 33
type input "06/11/2028"
click at [719, 112] on input "text" at bounding box center [810, 116] width 199 height 33
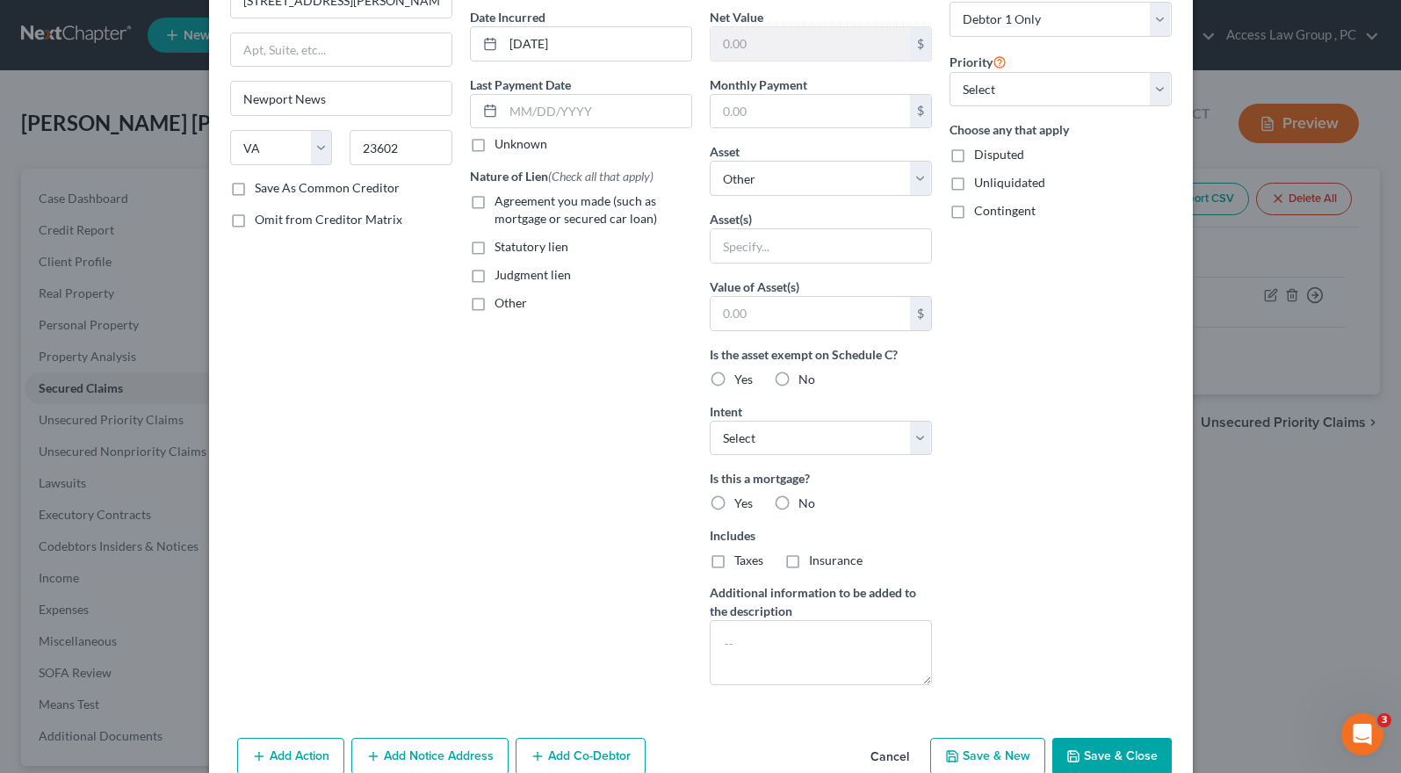
scroll to position [176, 0]
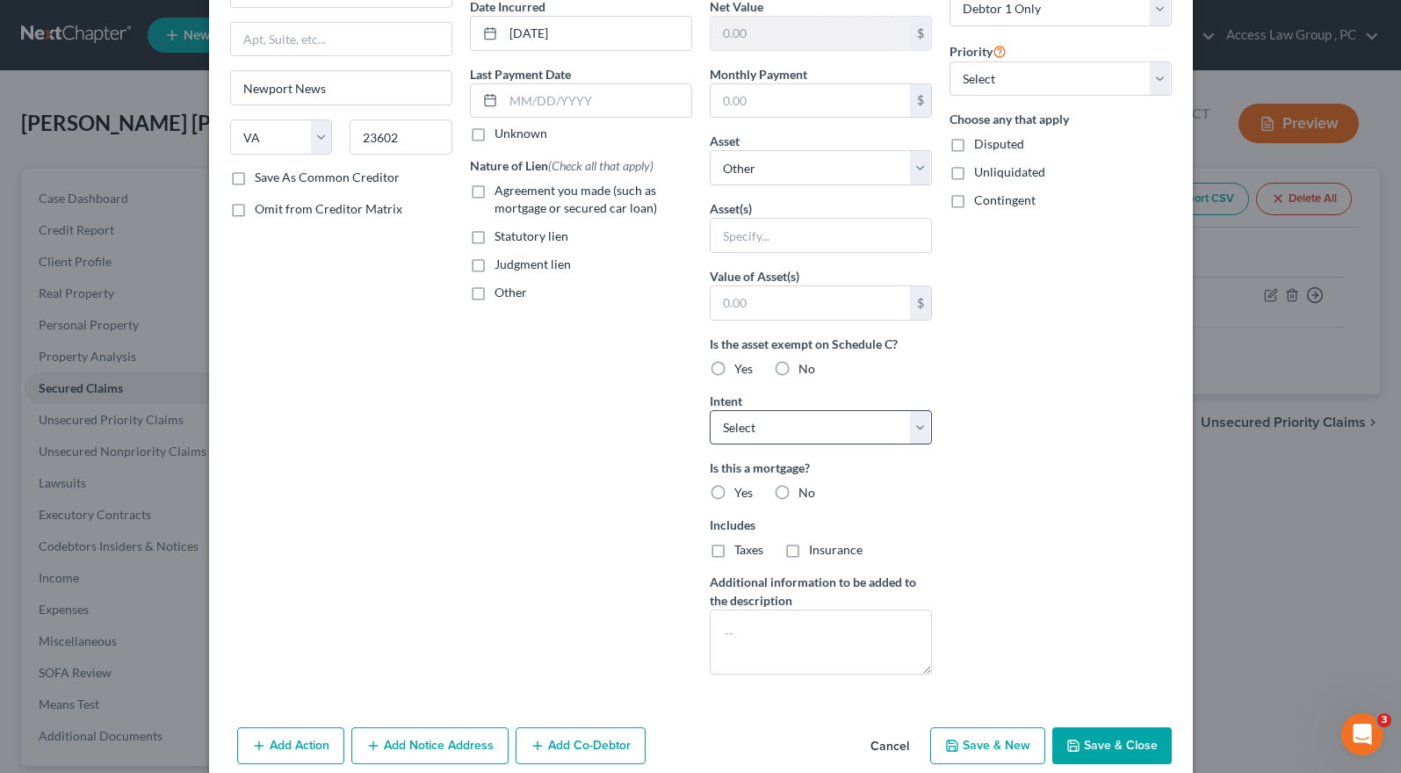
type input "5,379.04"
click at [914, 425] on select "Select Surrender Redeem Reaffirm Avoid Other" at bounding box center [821, 427] width 222 height 35
select select "2"
click at [710, 410] on select "Select Surrender Redeem Reaffirm Avoid Other" at bounding box center [821, 427] width 222 height 35
click at [799, 491] on label "No" at bounding box center [807, 493] width 17 height 18
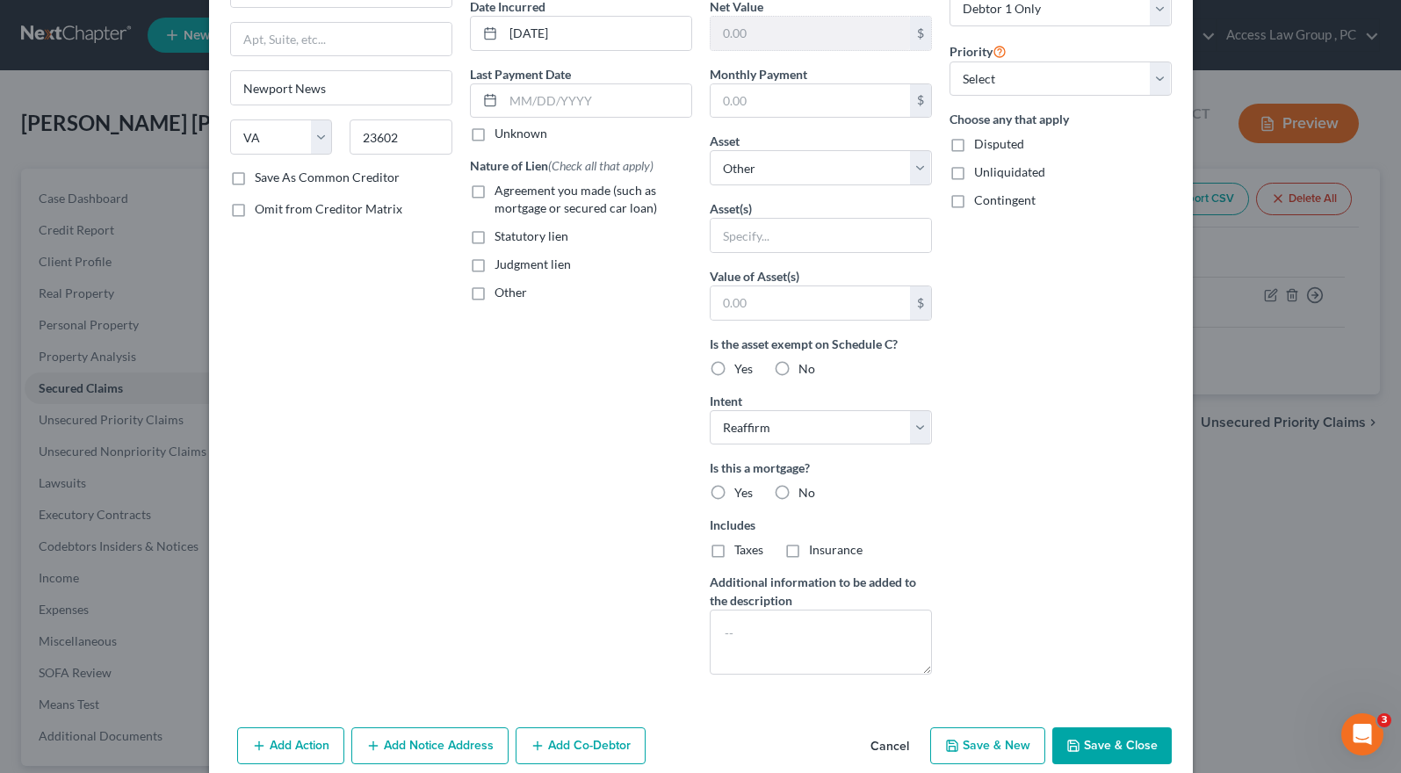
click at [806, 491] on input "No" at bounding box center [811, 489] width 11 height 11
radio input "true"
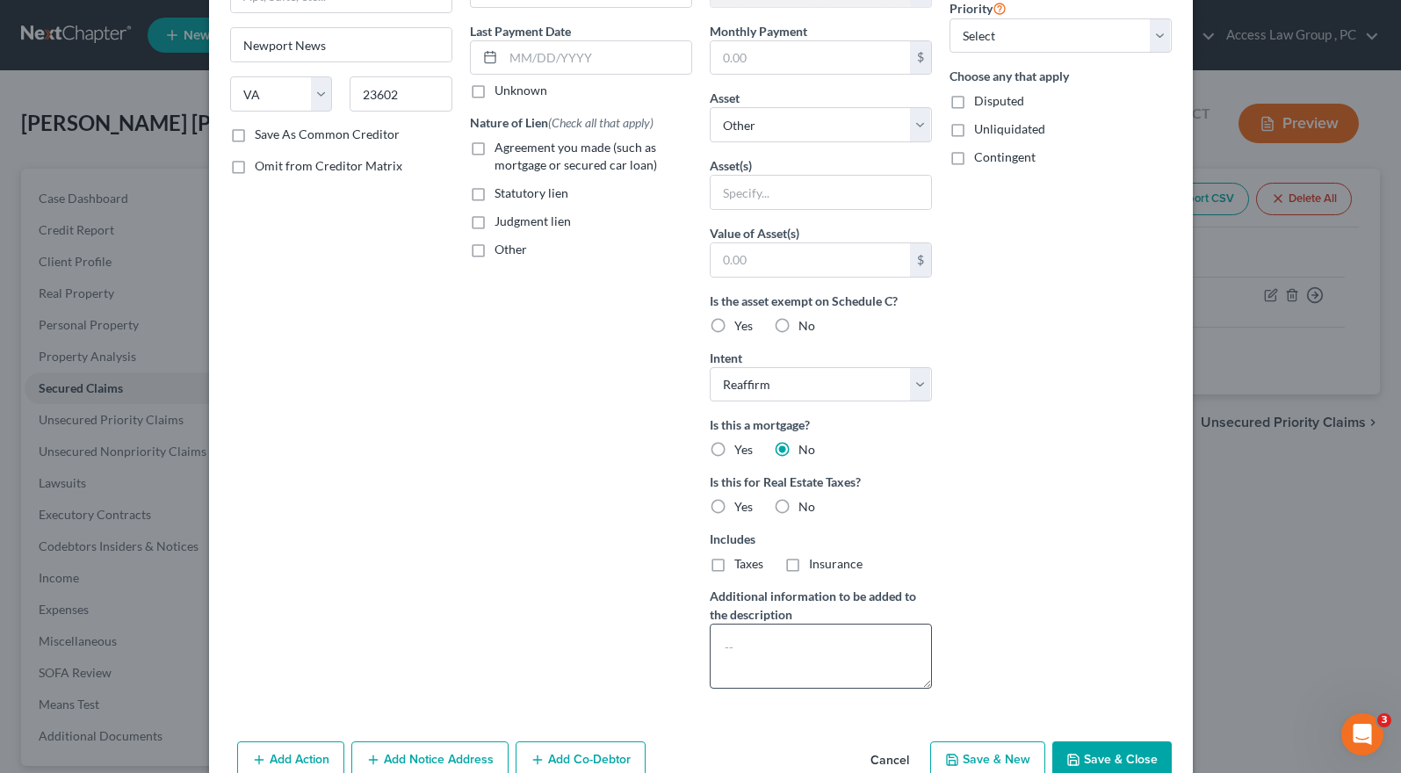
scroll to position [259, 0]
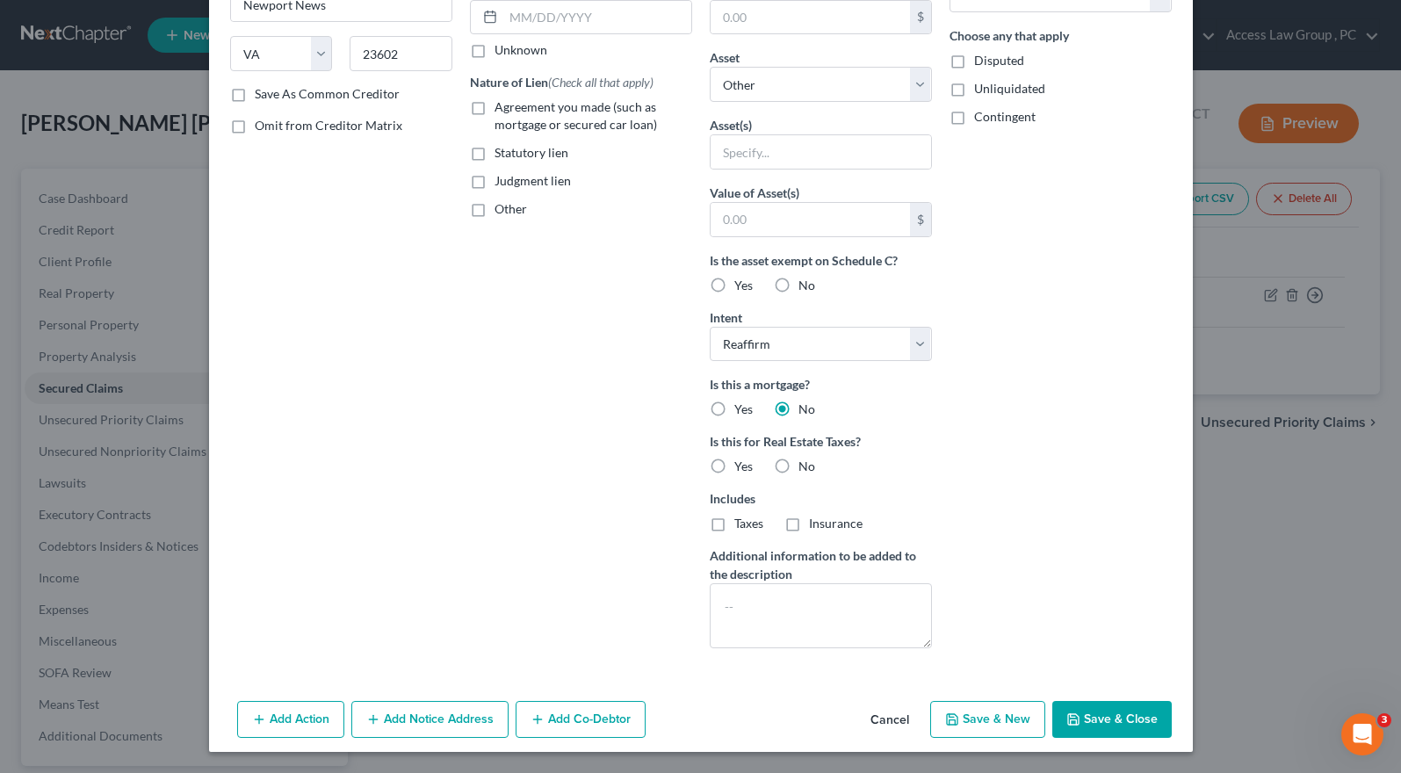
click at [1120, 723] on button "Save & Close" at bounding box center [1111, 719] width 119 height 37
select select
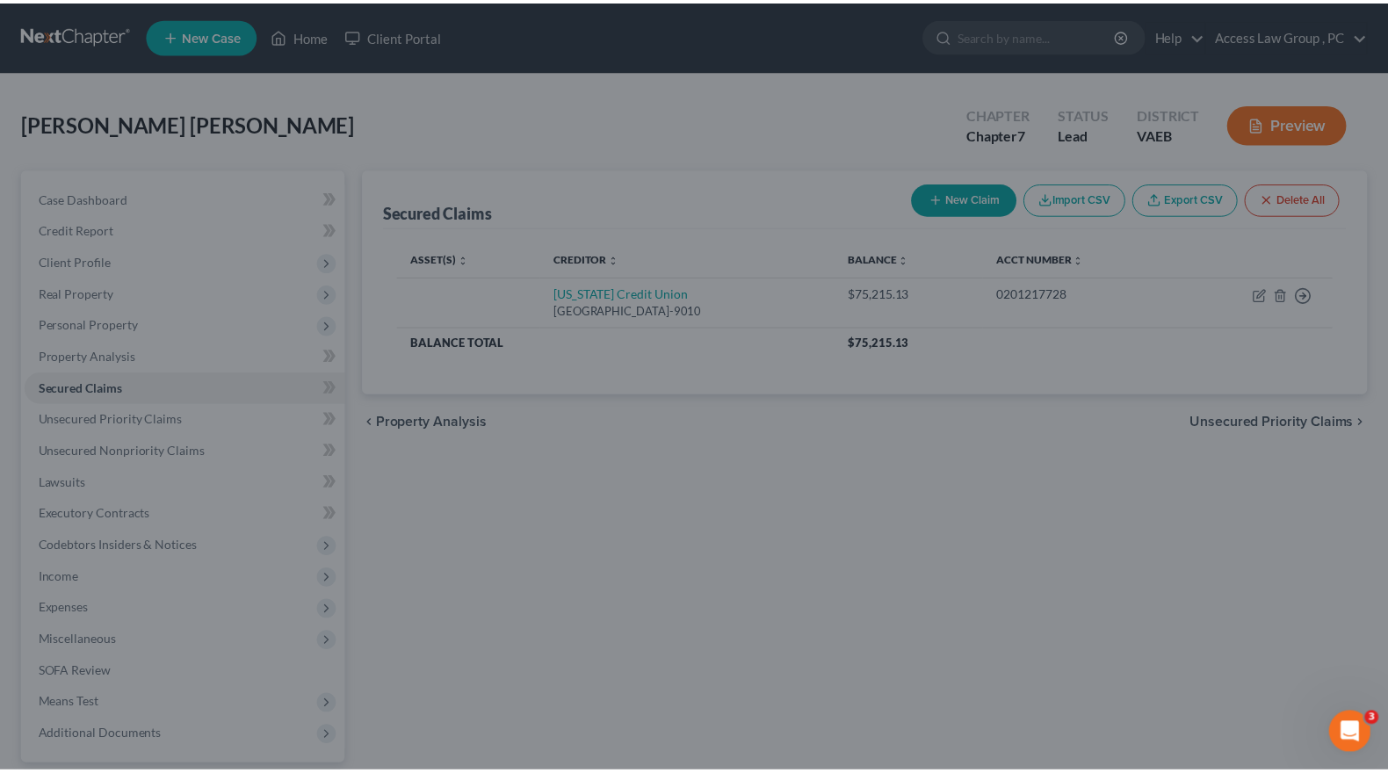
scroll to position [68, 0]
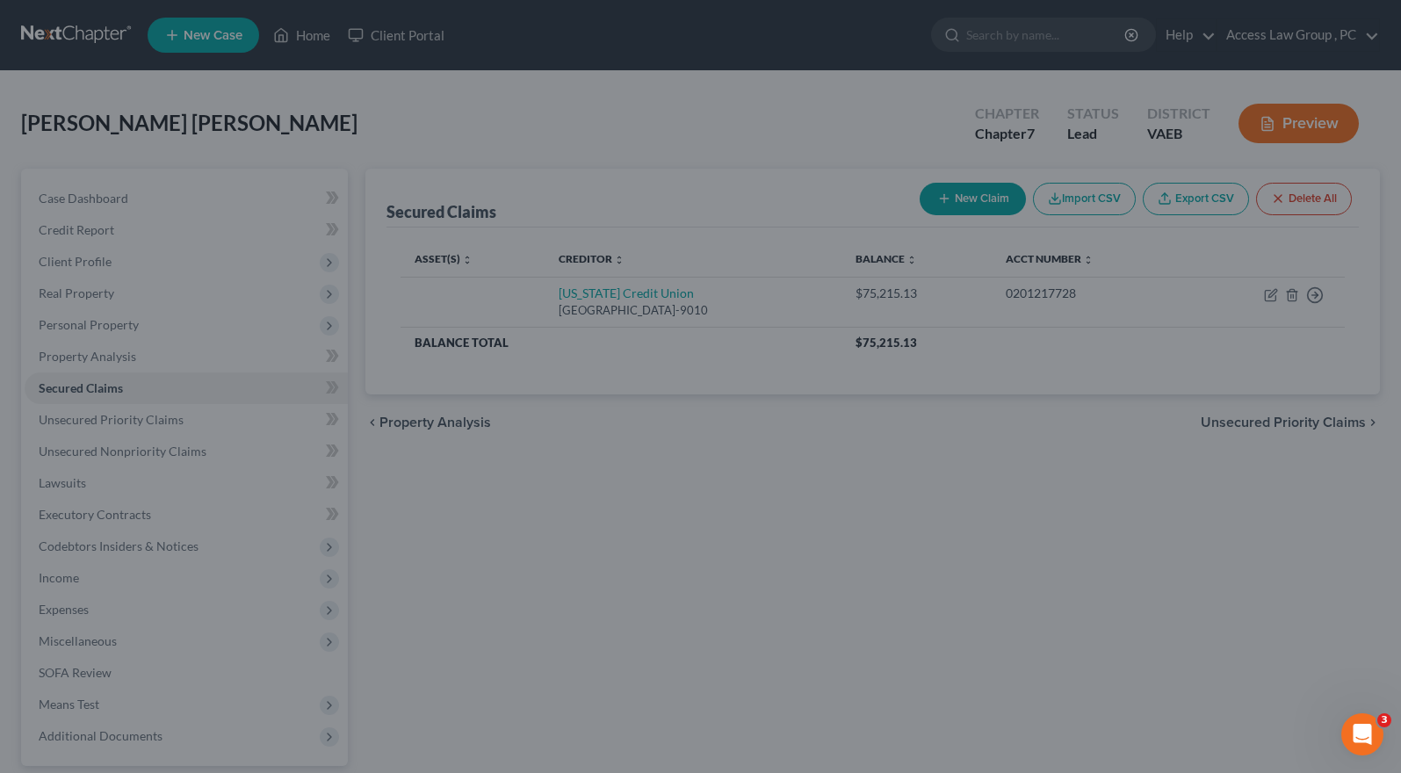
type input "0"
type input "0.00"
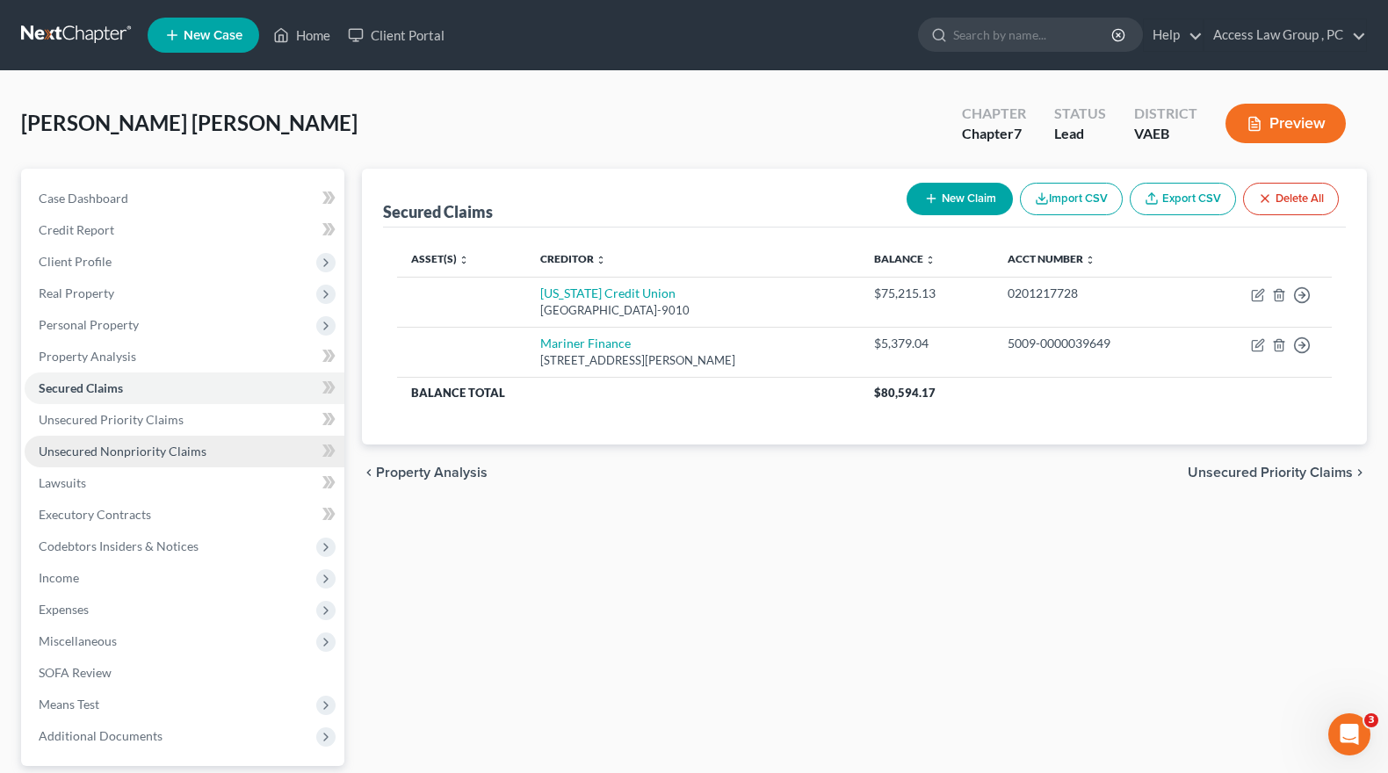
click at [115, 449] on span "Unsecured Nonpriority Claims" at bounding box center [123, 451] width 168 height 15
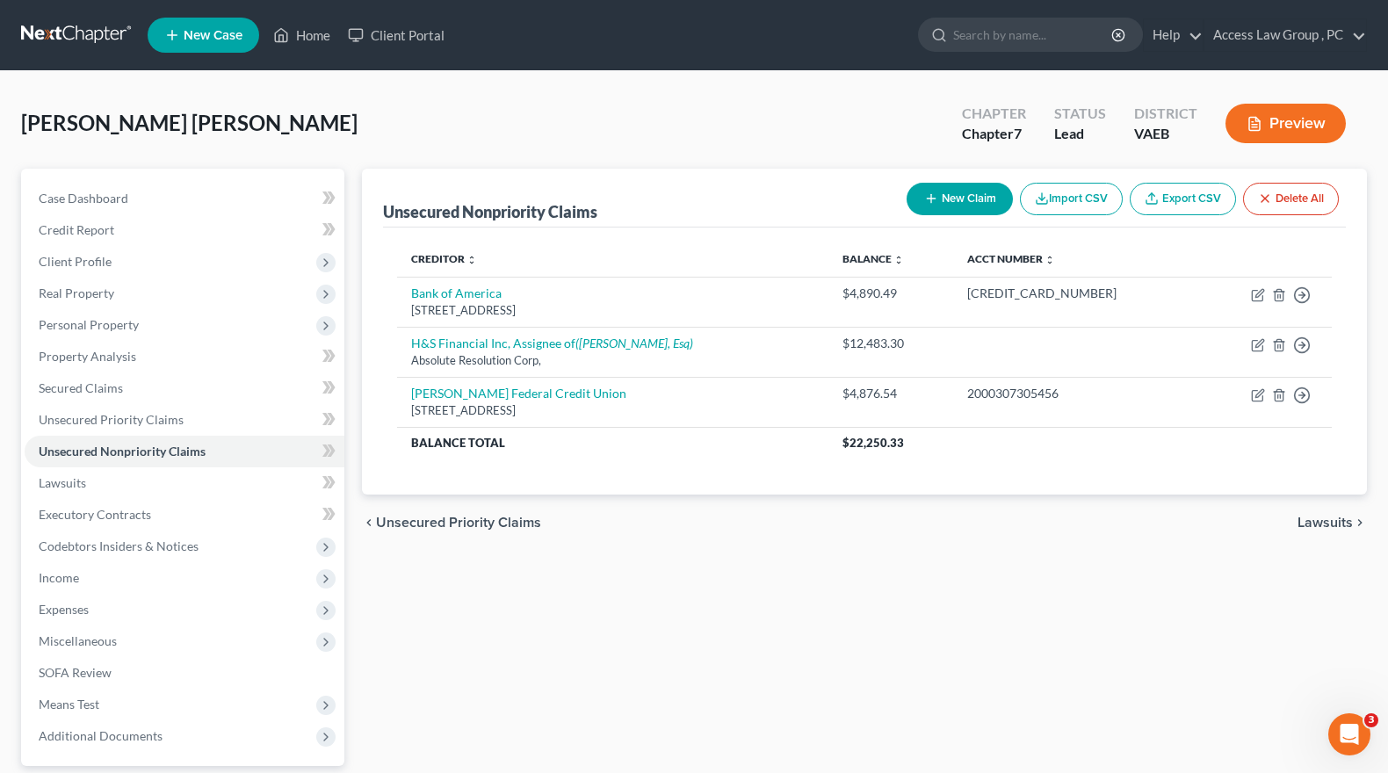
click at [958, 196] on button "New Claim" at bounding box center [960, 199] width 106 height 33
select select "0"
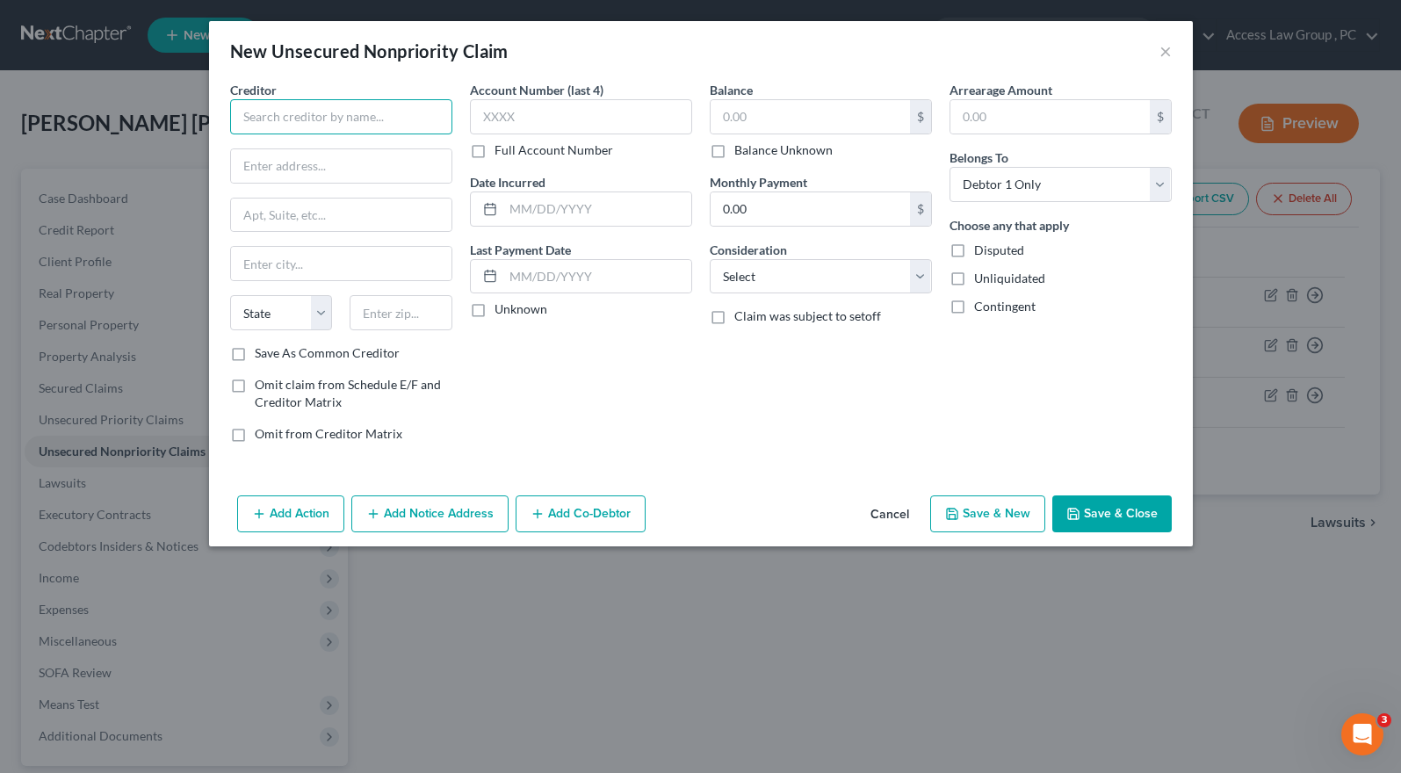
click at [264, 126] on input "text" at bounding box center [341, 116] width 222 height 35
click at [382, 119] on input "[US_STATE] Credit Union" at bounding box center [341, 116] width 222 height 35
click at [368, 112] on input "[US_STATE] Credit Union" at bounding box center [341, 116] width 222 height 35
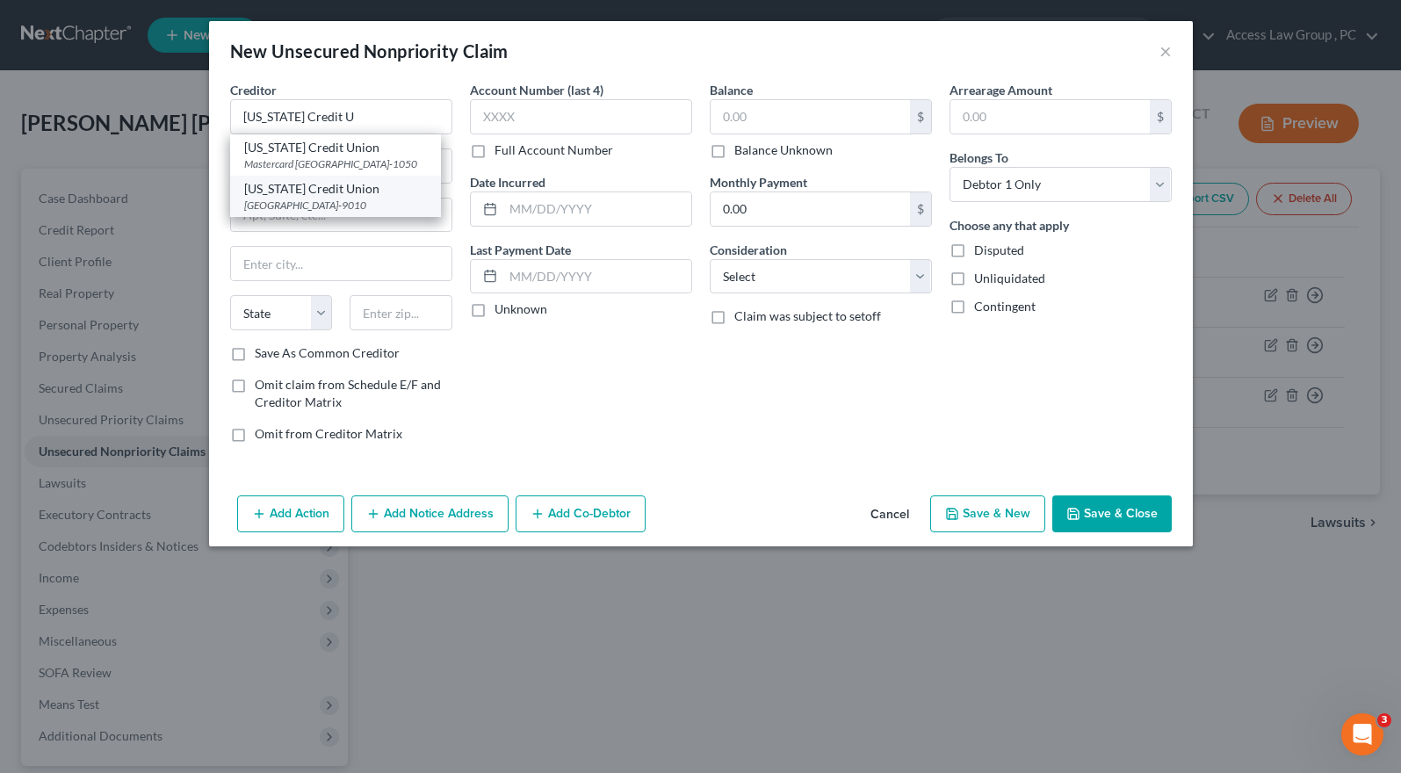
click at [315, 198] on div "[US_STATE] Credit Union" at bounding box center [335, 189] width 183 height 18
type input "[US_STATE] Credit Union"
type input "PO Box 90010"
type input "Richmond"
select select "48"
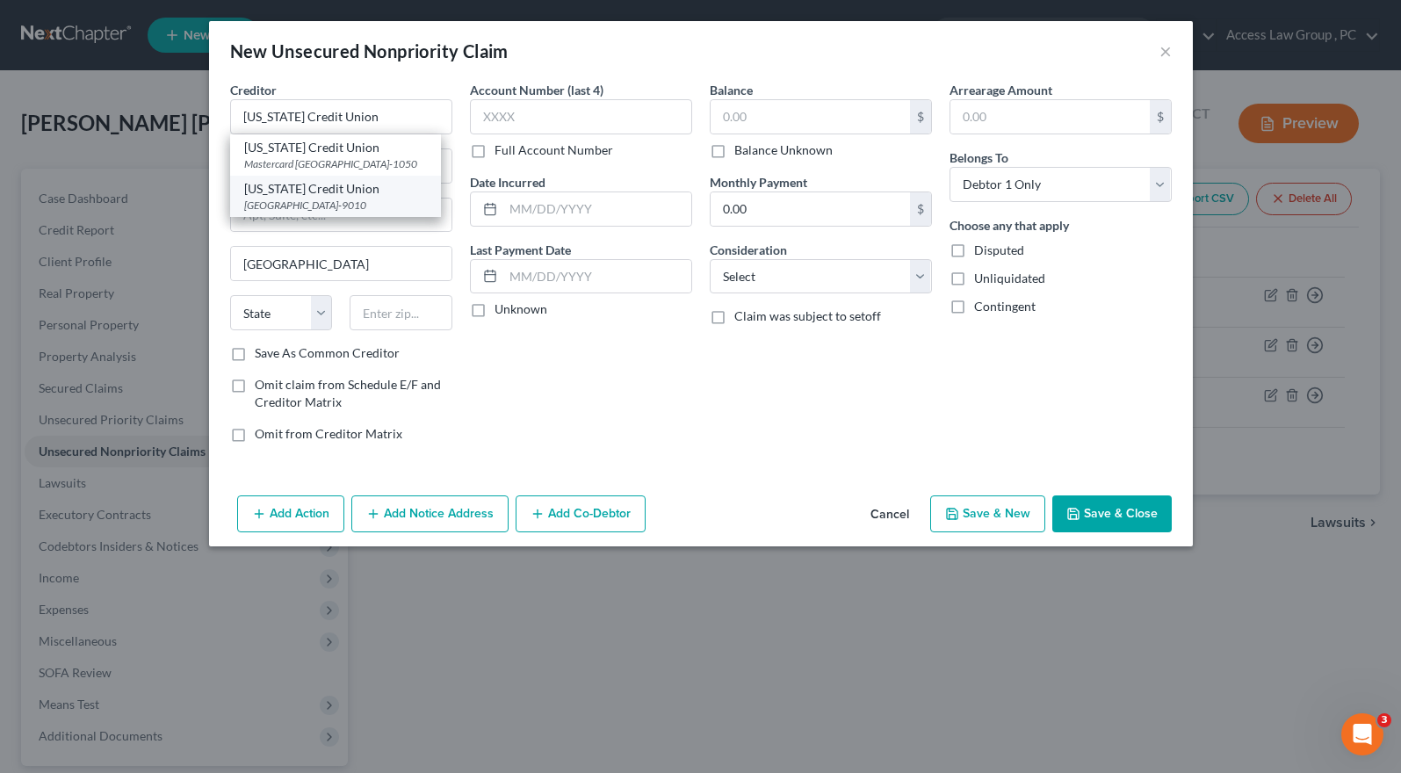
type input "23225-9010"
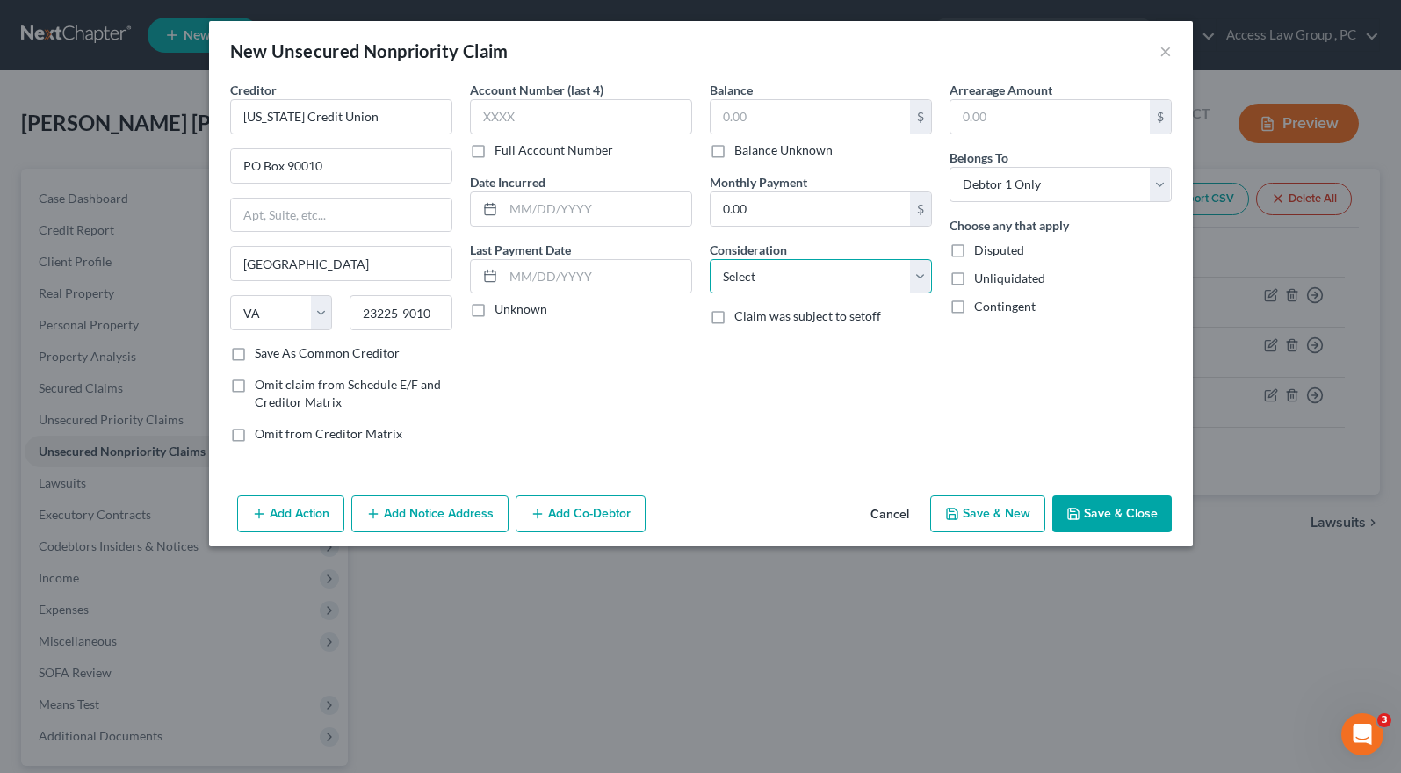
click at [917, 278] on select "Select Cable / Satellite Services Collection Agency Credit Card Debt Debt Couns…" at bounding box center [821, 276] width 222 height 35
select select "14"
click at [710, 259] on select "Select Cable / Satellite Services Collection Agency Credit Card Debt Debt Couns…" at bounding box center [821, 276] width 222 height 35
click at [739, 345] on input "text" at bounding box center [821, 343] width 220 height 33
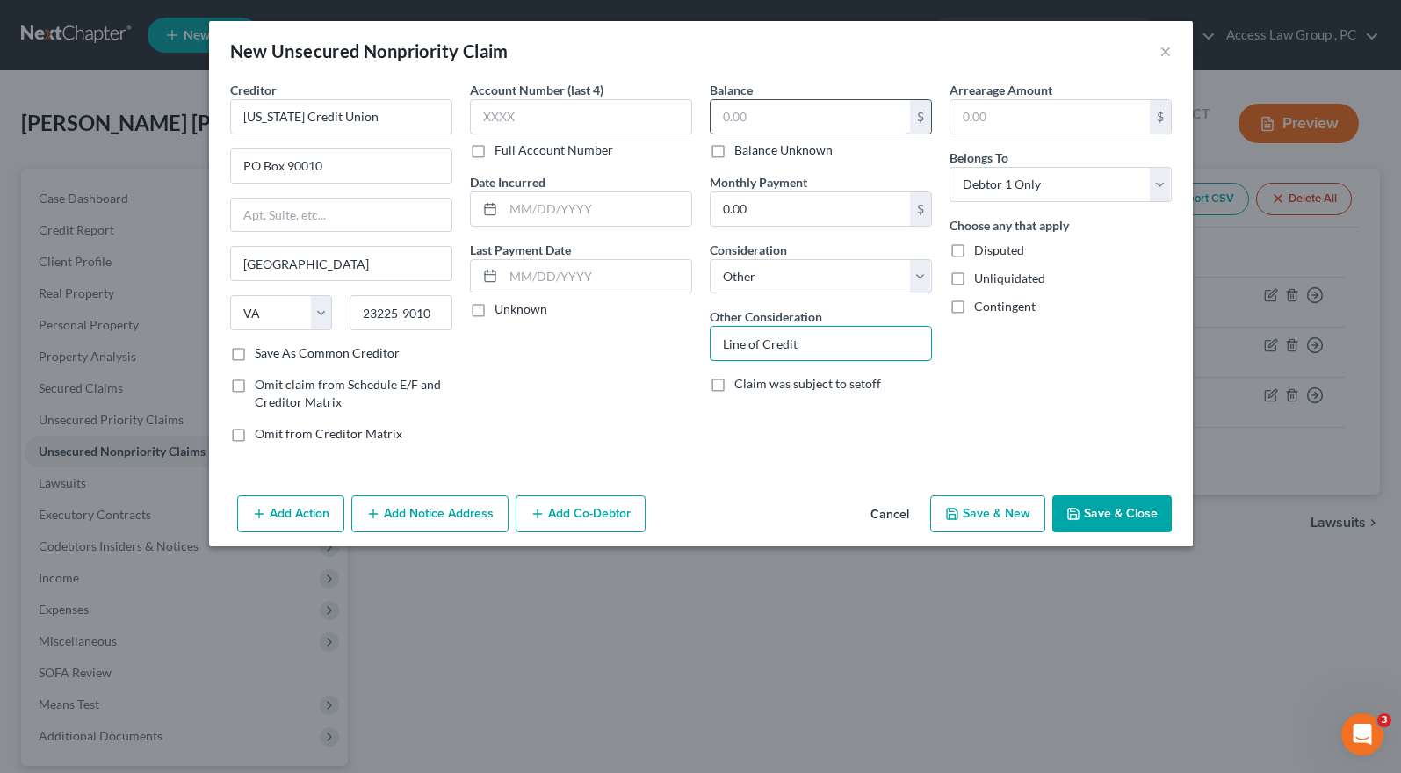
type input "Line of Credit"
click at [733, 114] on input "text" at bounding box center [810, 116] width 199 height 33
type input "24,805.73"
click at [1112, 509] on button "Save & Close" at bounding box center [1111, 513] width 119 height 37
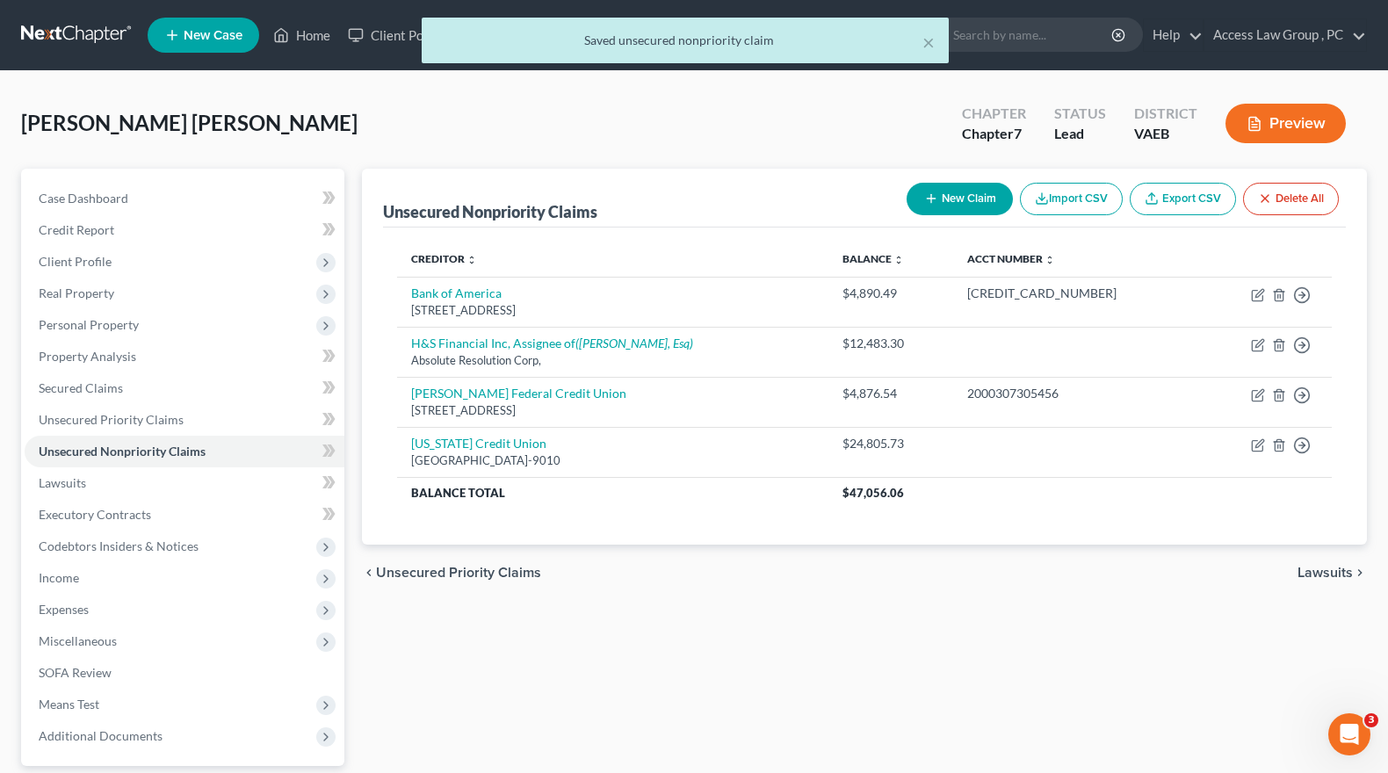
click at [946, 195] on button "New Claim" at bounding box center [960, 199] width 106 height 33
select select "0"
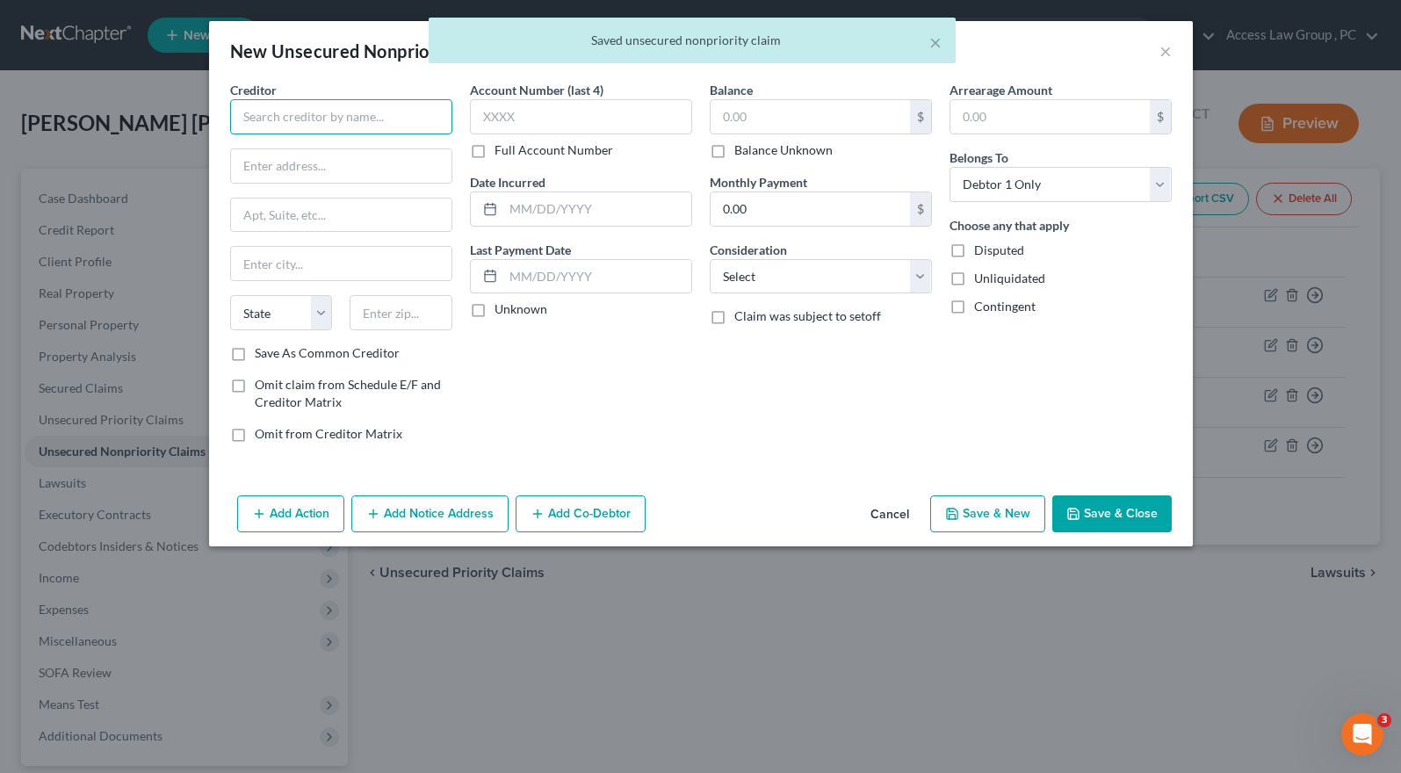
click at [249, 113] on input "text" at bounding box center [341, 116] width 222 height 35
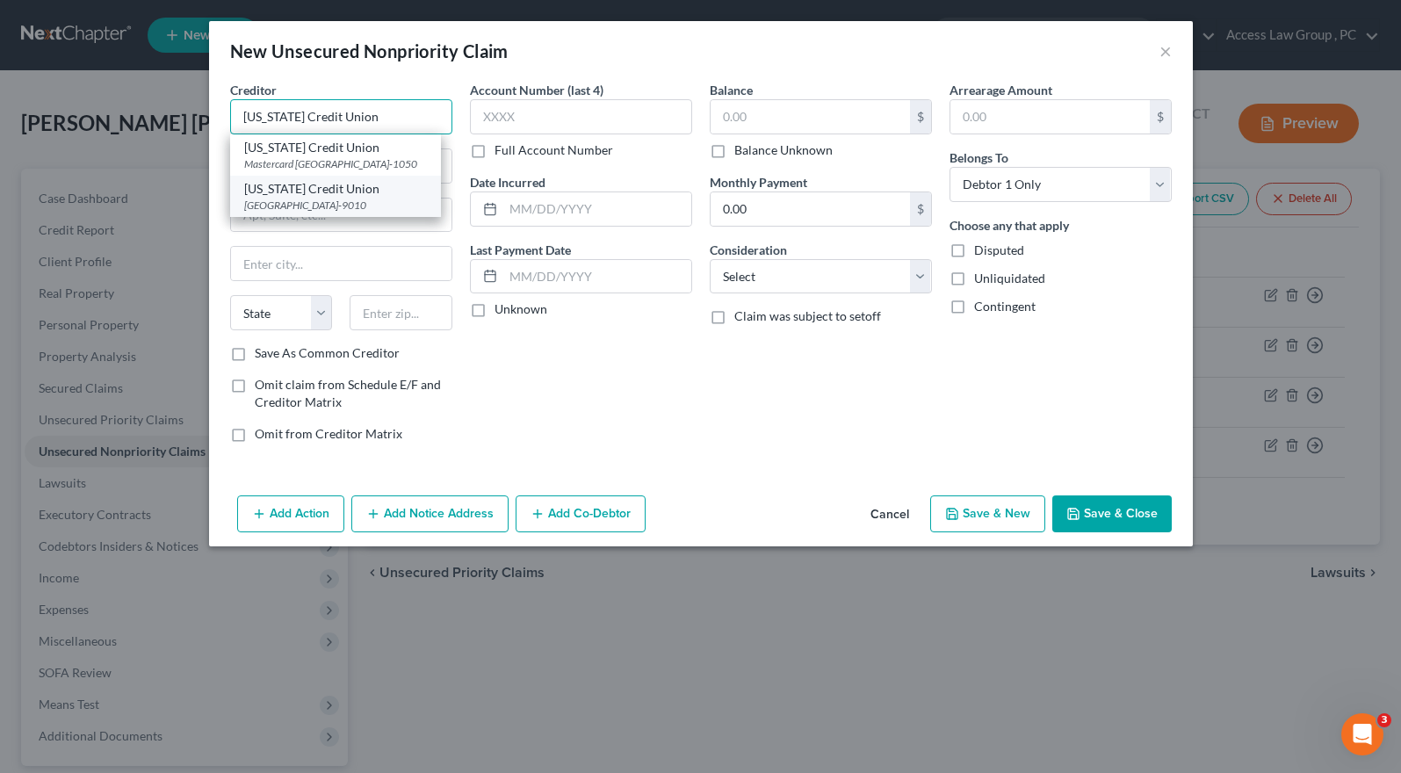
type input "[US_STATE] Credit Union"
click at [293, 198] on div "[US_STATE] Credit Union" at bounding box center [335, 189] width 183 height 18
type input "PO Box 90010"
type input "Richmond"
select select "48"
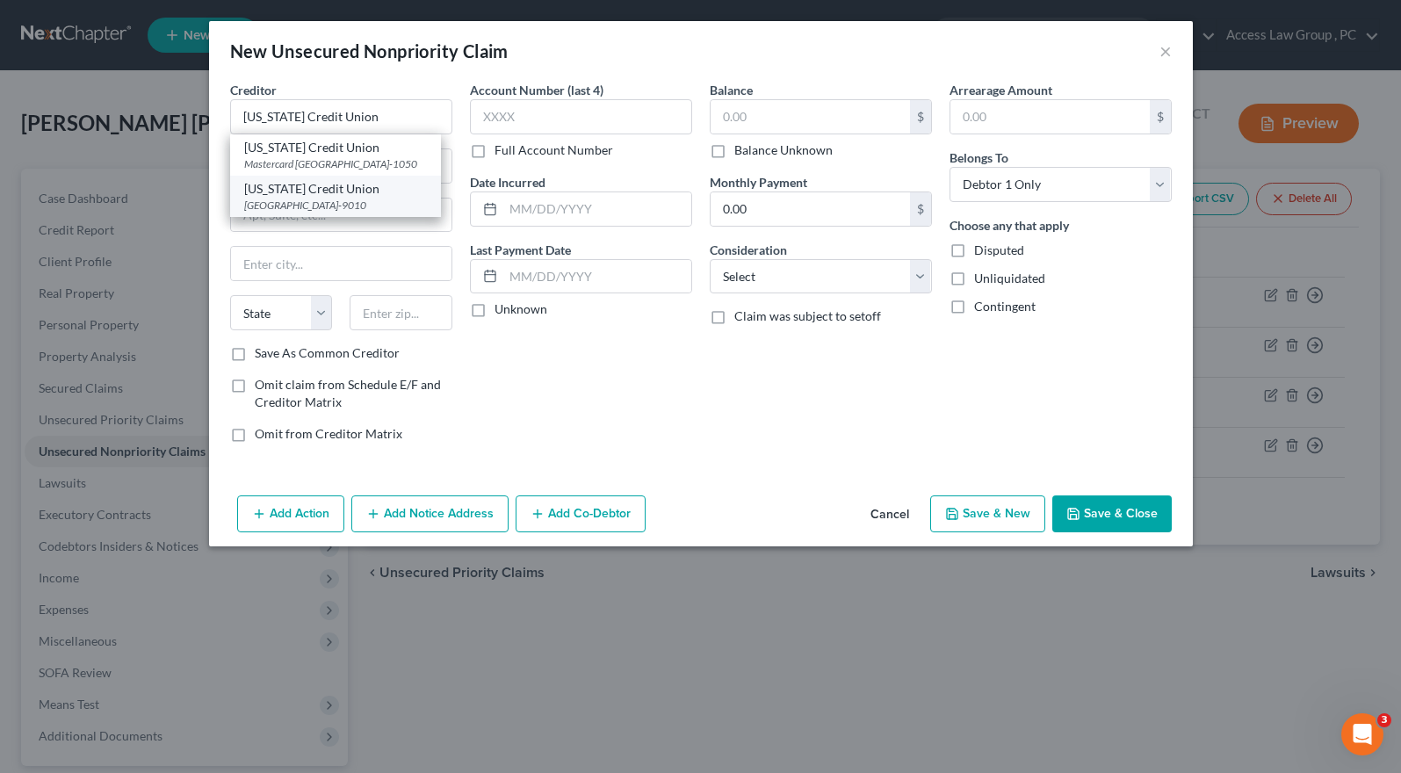
type input "23225-9010"
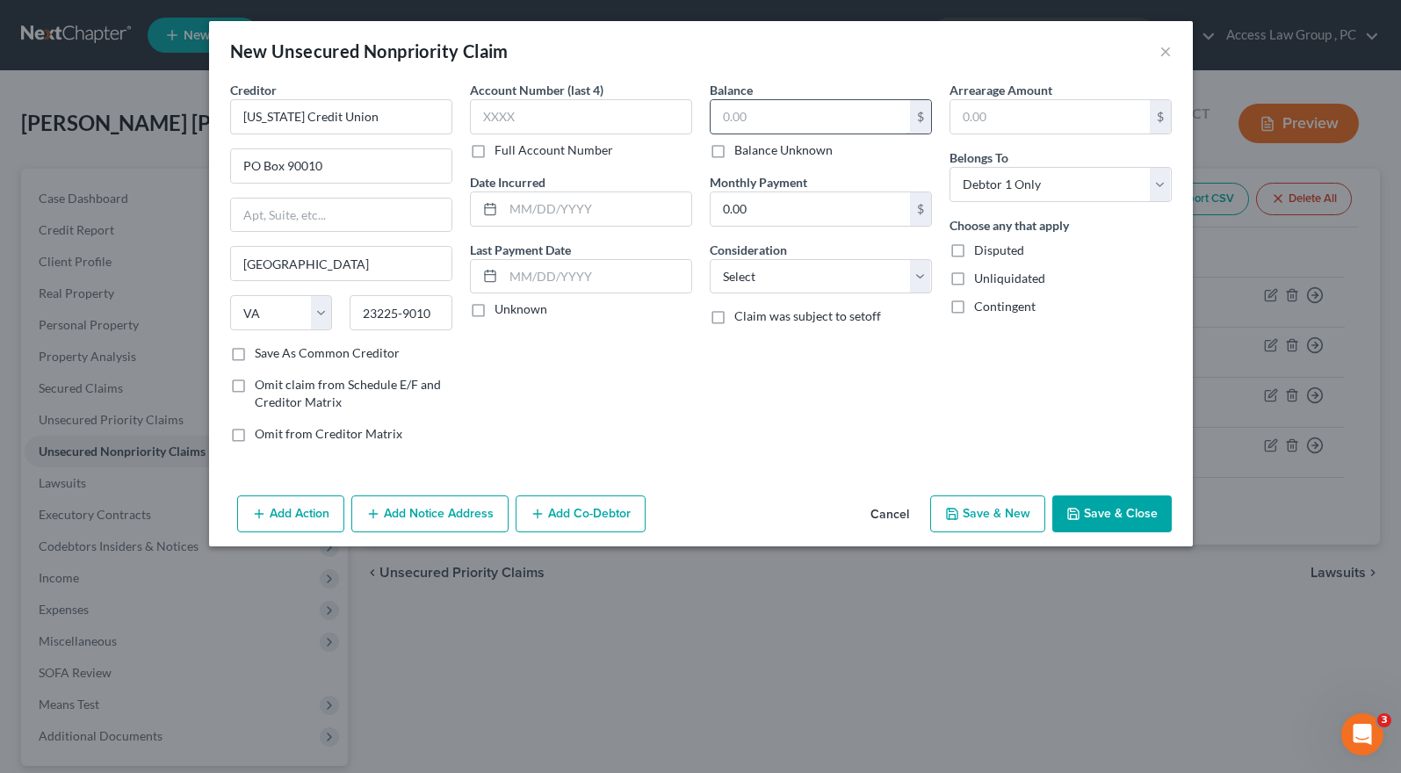
click at [727, 112] on input "text" at bounding box center [810, 116] width 199 height 33
type input "12,647.50"
click at [921, 275] on select "Select Cable / Satellite Services Collection Agency Credit Card Debt Debt Couns…" at bounding box center [821, 276] width 222 height 35
select select "14"
click at [710, 259] on select "Select Cable / Satellite Services Collection Agency Credit Card Debt Debt Couns…" at bounding box center [821, 276] width 222 height 35
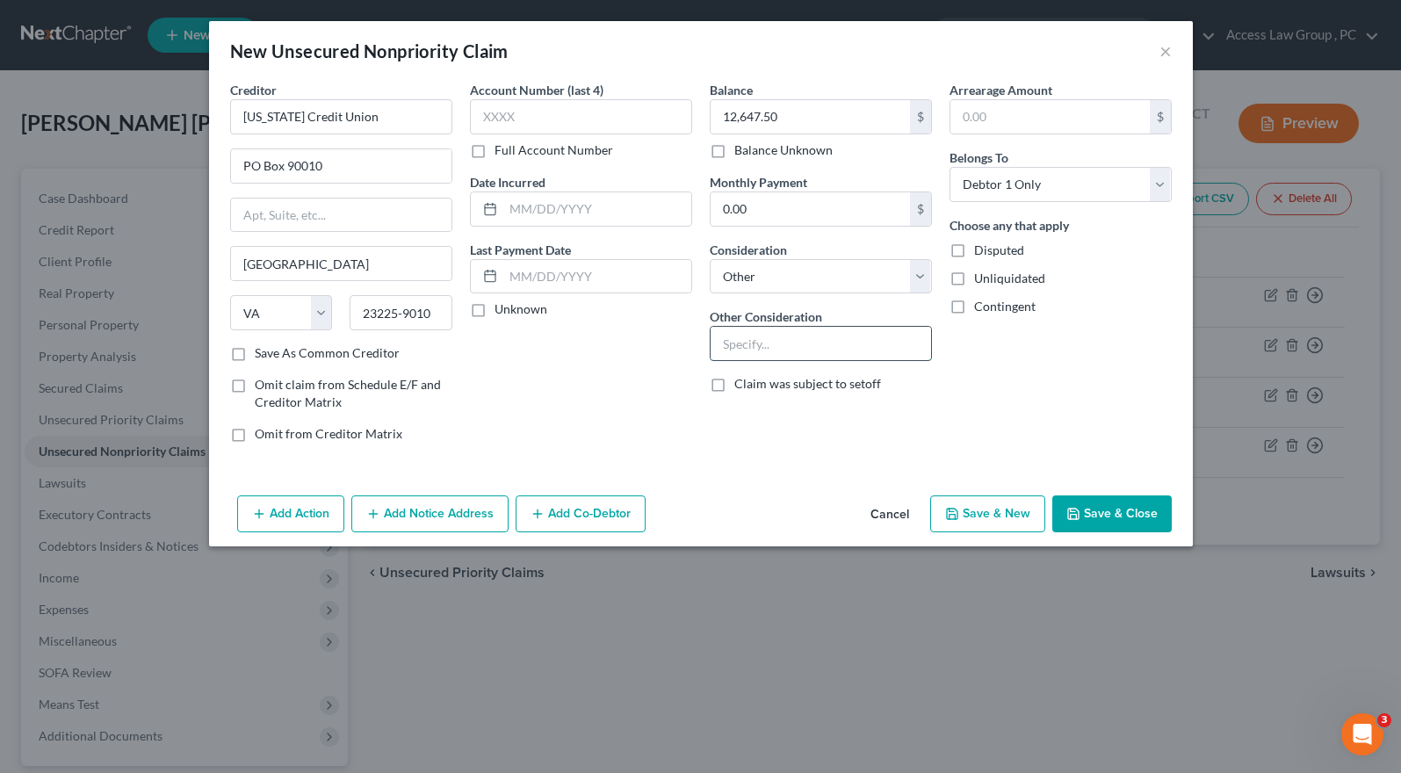
click at [759, 347] on input "text" at bounding box center [821, 343] width 220 height 33
type input "Personal Loan"
click at [1079, 511] on icon "button" at bounding box center [1073, 514] width 11 height 11
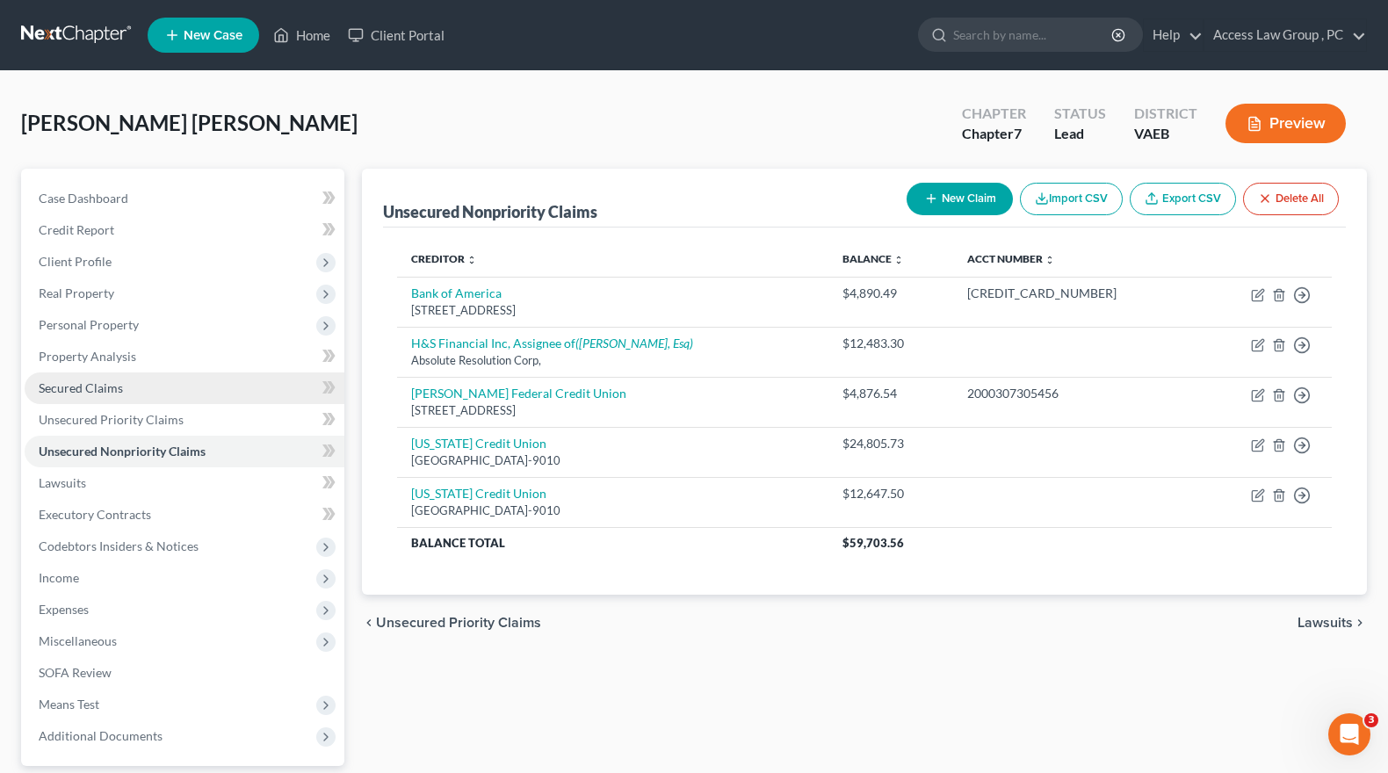
click at [85, 390] on span "Secured Claims" at bounding box center [81, 387] width 84 height 15
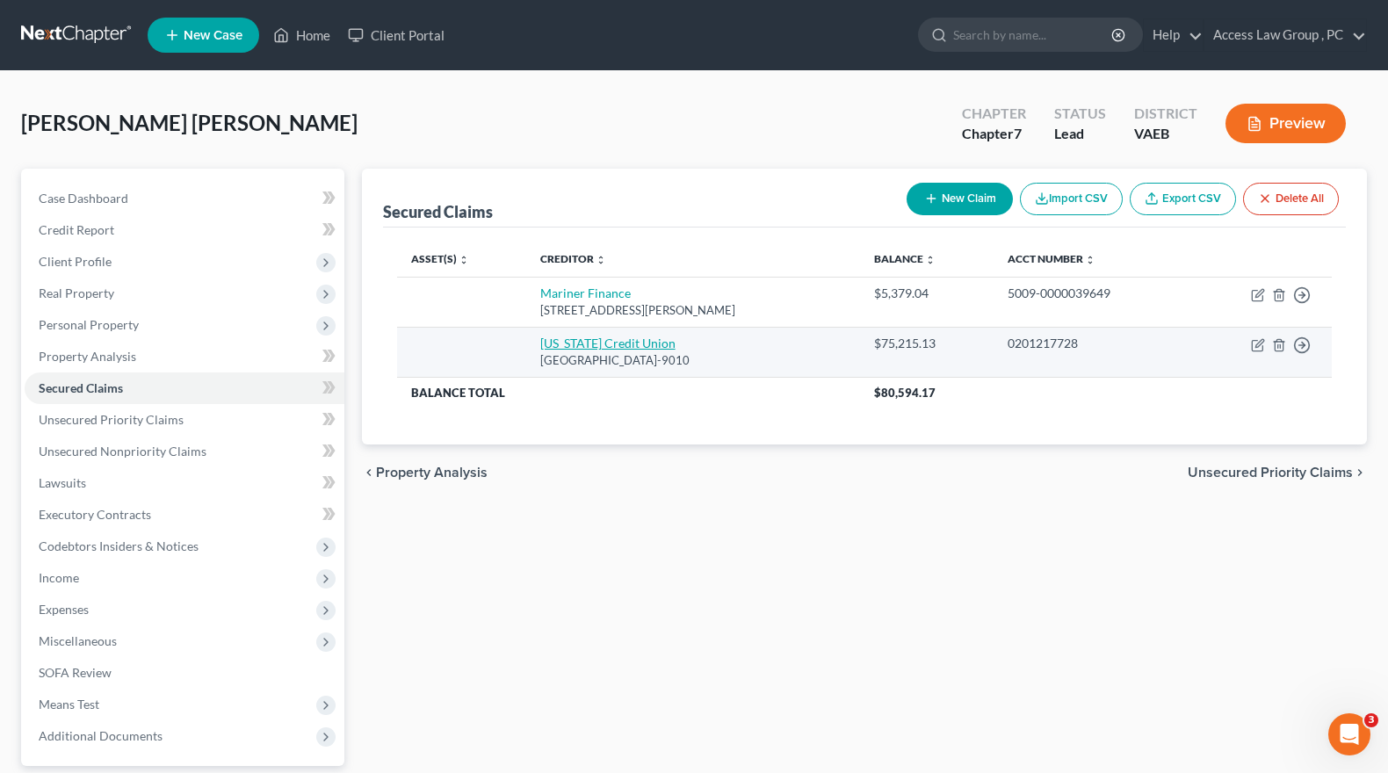
click at [640, 348] on link "[US_STATE] Credit Union" at bounding box center [607, 343] width 135 height 15
select select "48"
select select "0"
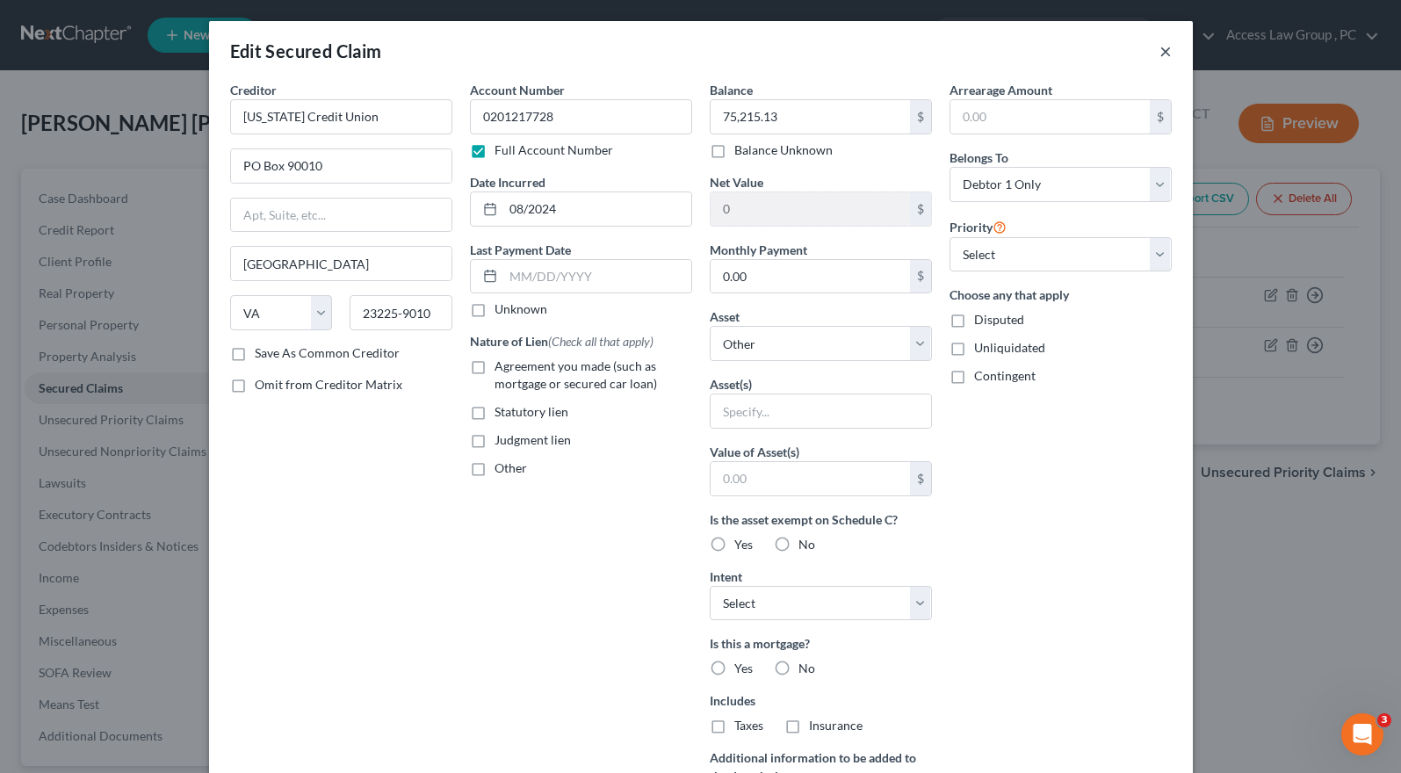
click at [1163, 47] on button "×" at bounding box center [1166, 50] width 12 height 21
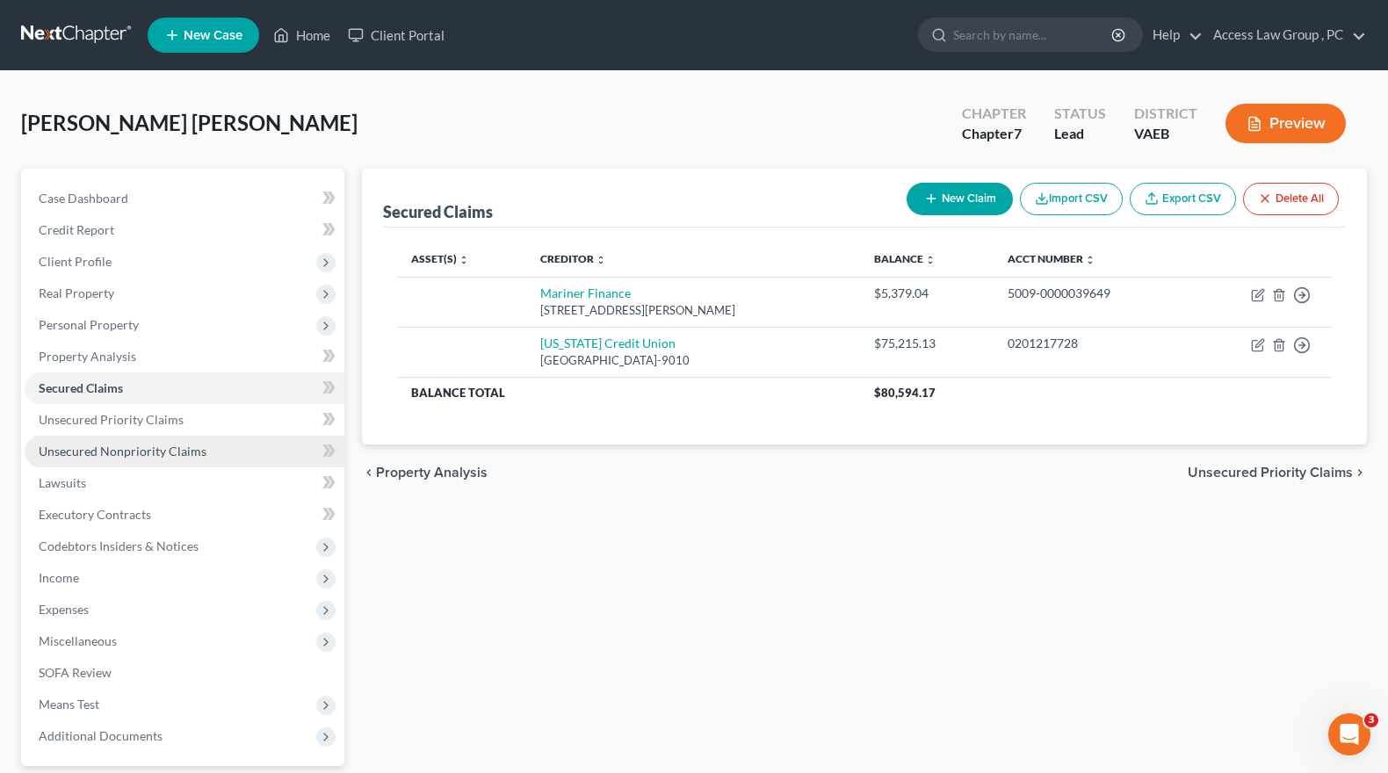
click at [107, 449] on span "Unsecured Nonpriority Claims" at bounding box center [123, 451] width 168 height 15
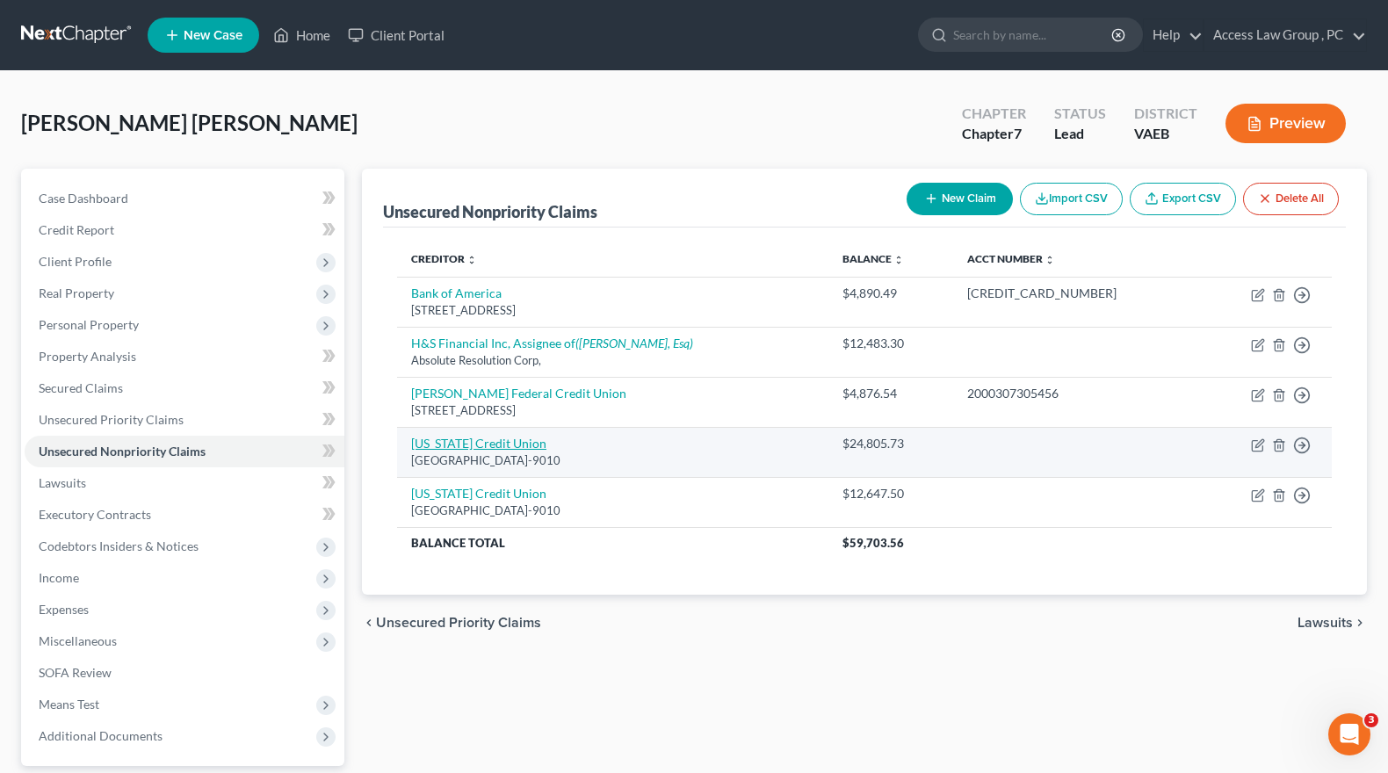
click at [485, 444] on link "[US_STATE] Credit Union" at bounding box center [478, 443] width 135 height 15
select select "48"
select select "14"
select select "0"
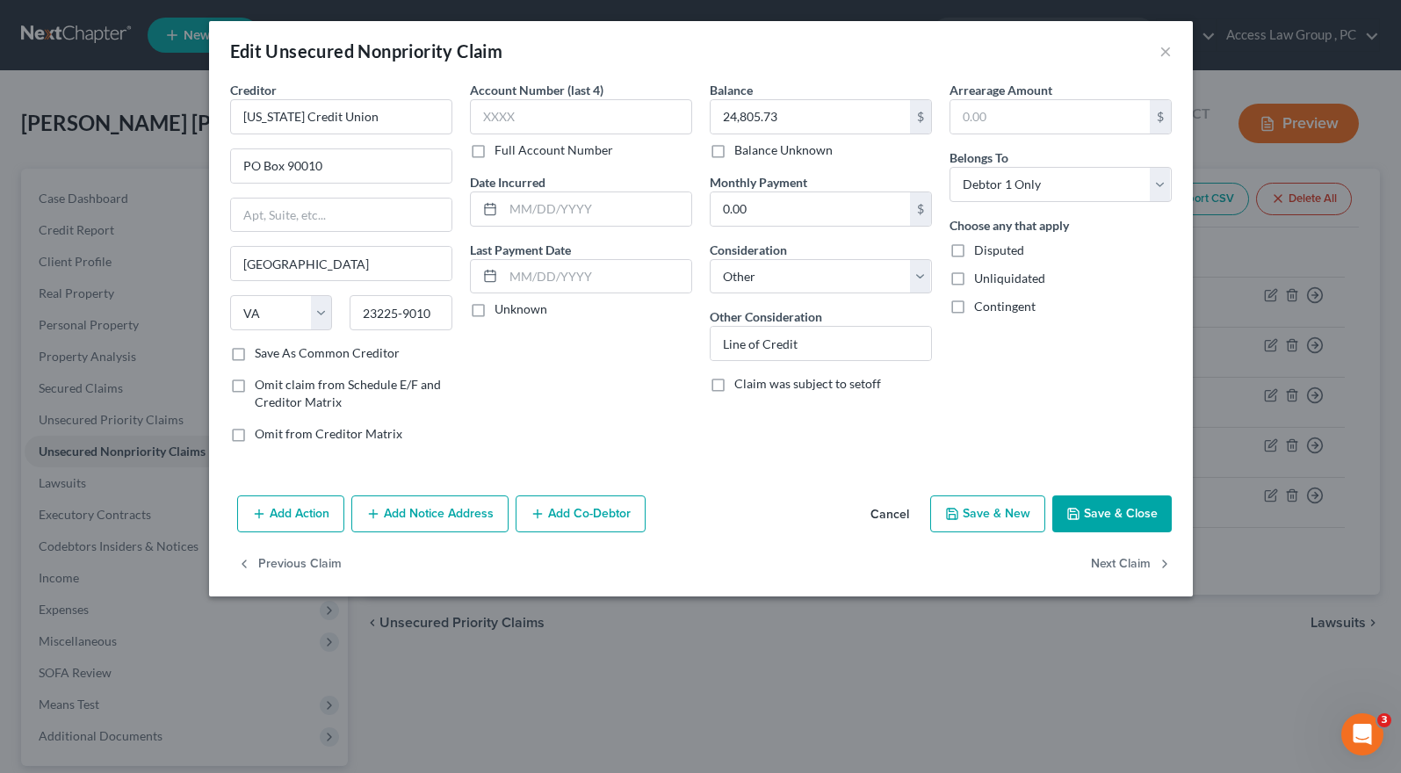
click at [495, 155] on label "Full Account Number" at bounding box center [554, 150] width 119 height 18
click at [502, 153] on input "Full Account Number" at bounding box center [507, 146] width 11 height 11
click at [490, 116] on input "text" at bounding box center [581, 116] width 222 height 35
type input "201228844"
click at [1088, 510] on button "Save & Close" at bounding box center [1111, 513] width 119 height 37
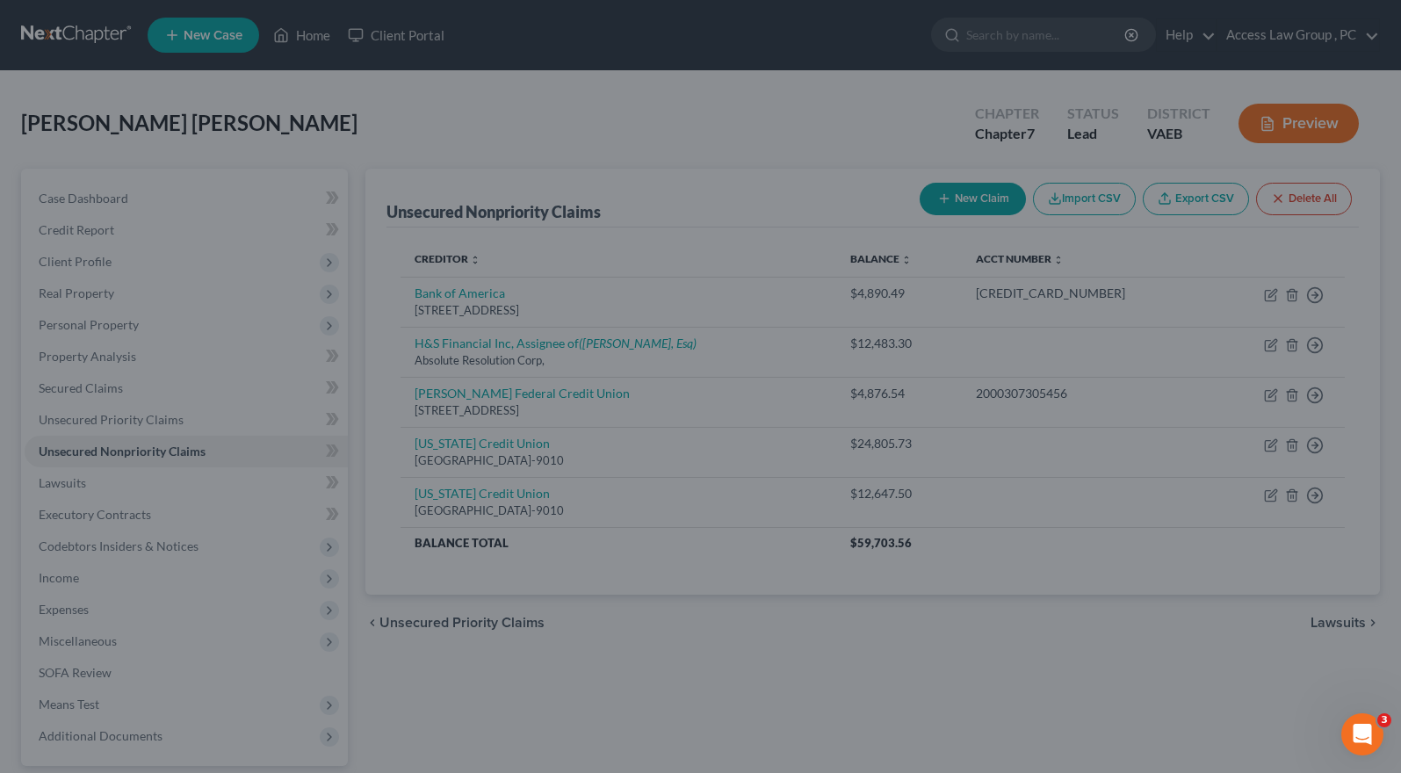
type input "0"
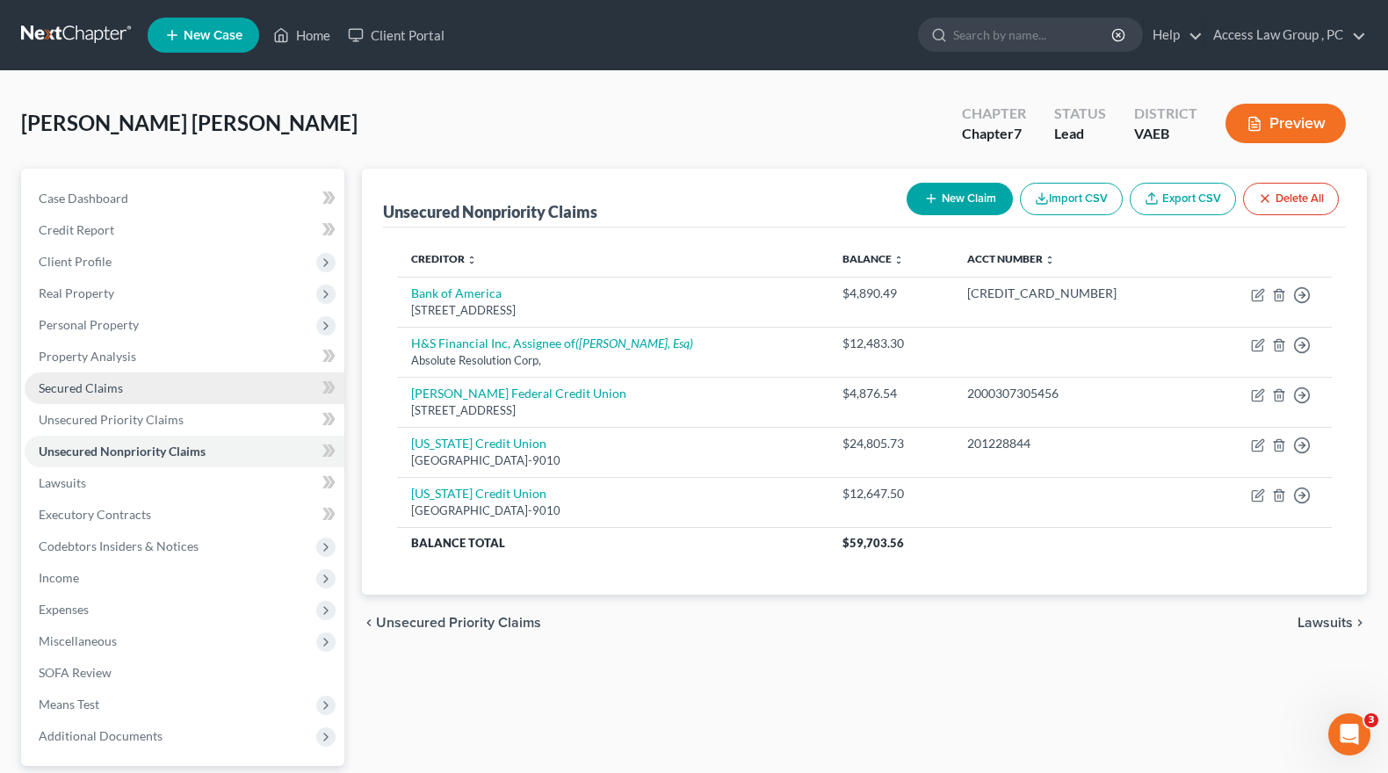
click at [78, 388] on span "Secured Claims" at bounding box center [81, 387] width 84 height 15
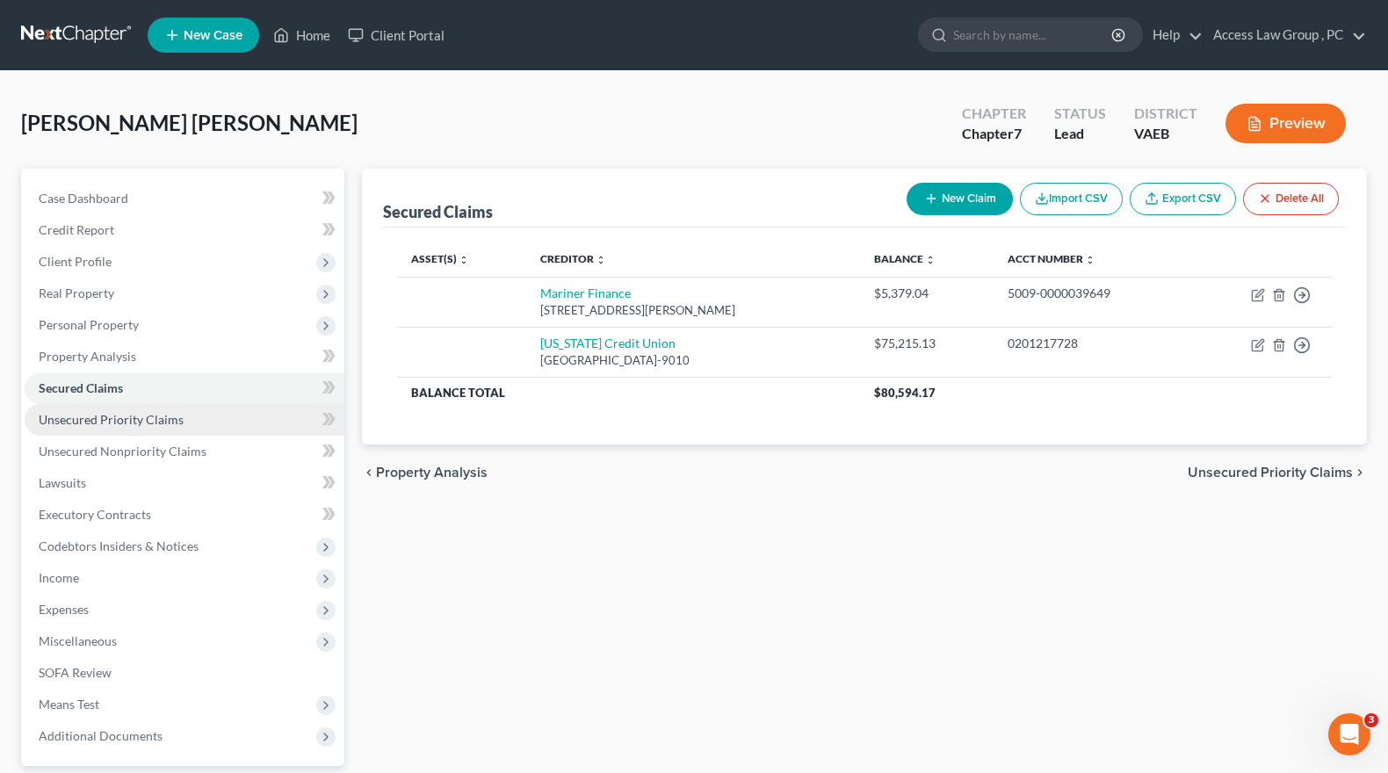
click at [76, 417] on span "Unsecured Priority Claims" at bounding box center [111, 419] width 145 height 15
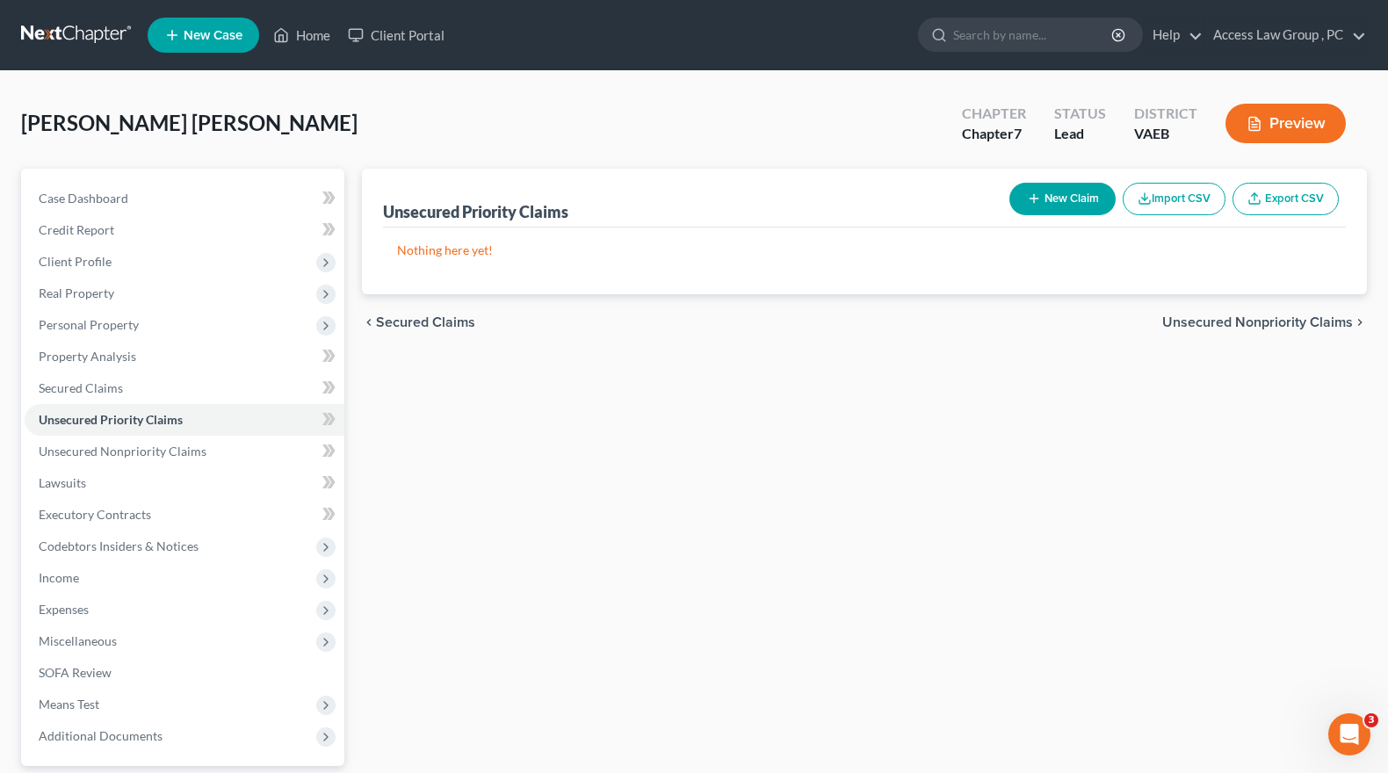
click at [1088, 199] on button "New Claim" at bounding box center [1062, 199] width 106 height 33
select select "0"
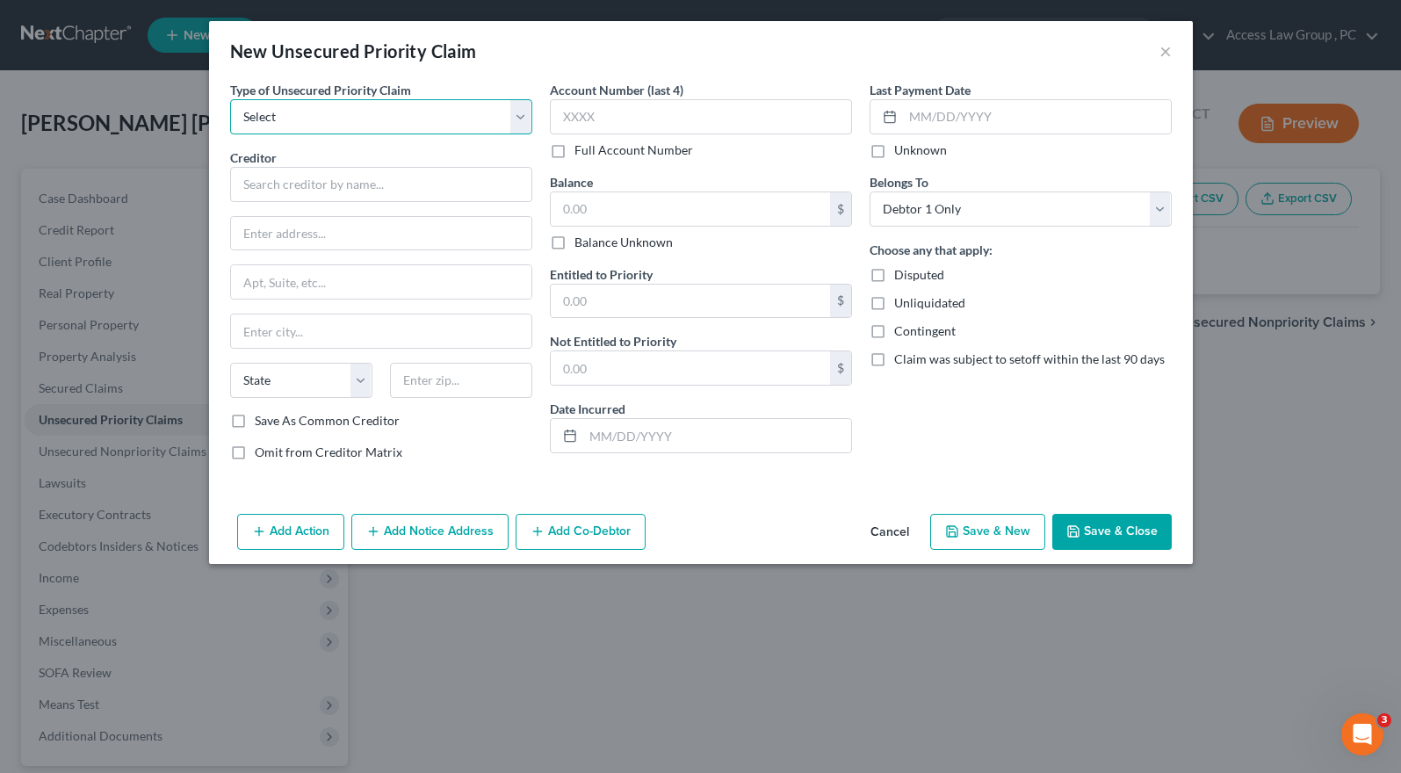
click at [517, 115] on select "Select Taxes & Other Government Units Domestic Support Obligations Extensions o…" at bounding box center [381, 116] width 302 height 35
select select "9"
click at [230, 99] on select "Select Taxes & Other Government Units Domestic Support Obligations Extensions o…" at bounding box center [381, 116] width 302 height 35
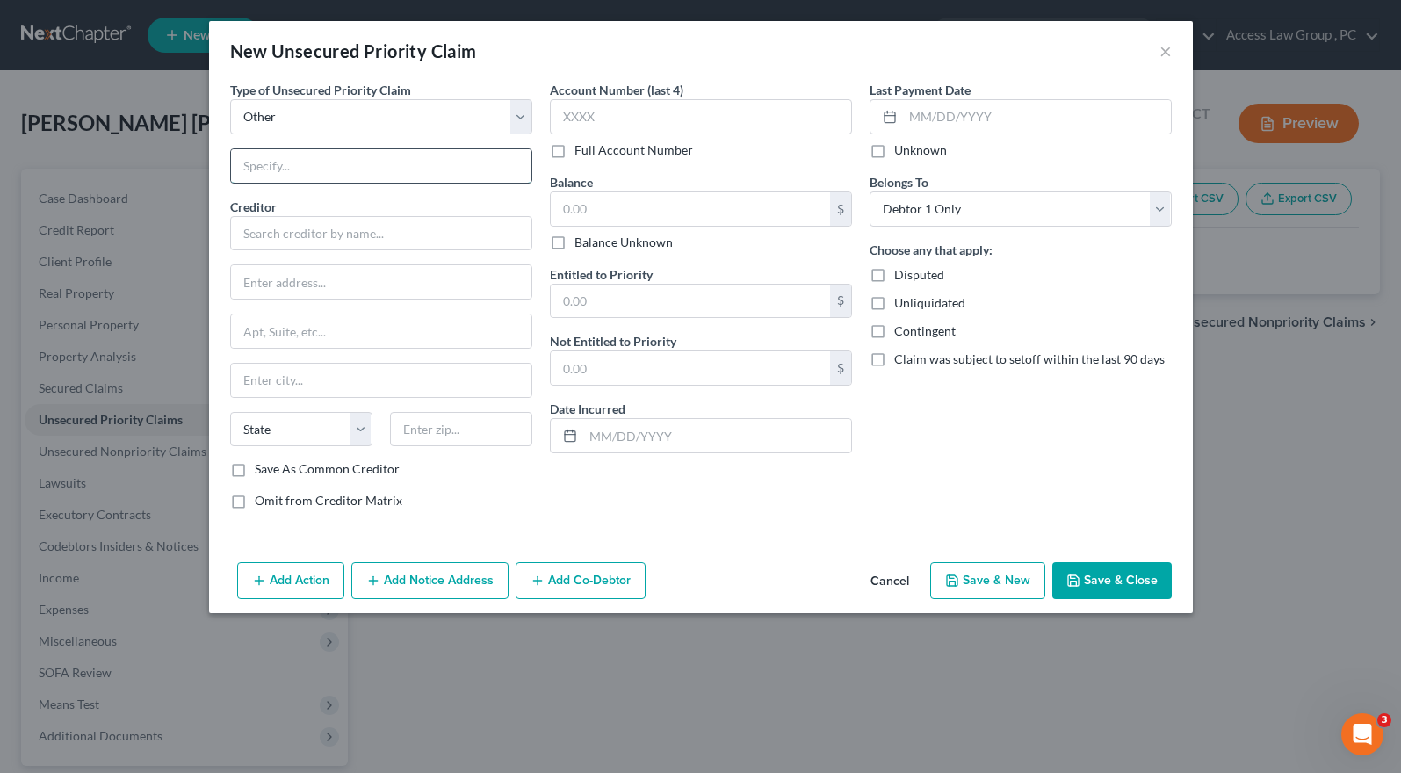
click at [321, 170] on input "text" at bounding box center [381, 165] width 300 height 33
type input "U"
click at [523, 114] on select "Select Taxes & Other Government Units Domestic Support Obligations Extensions o…" at bounding box center [381, 116] width 302 height 35
click at [230, 99] on select "Select Taxes & Other Government Units Domestic Support Obligations Extensions o…" at bounding box center [381, 116] width 302 height 35
click at [269, 167] on input "text" at bounding box center [381, 165] width 300 height 33
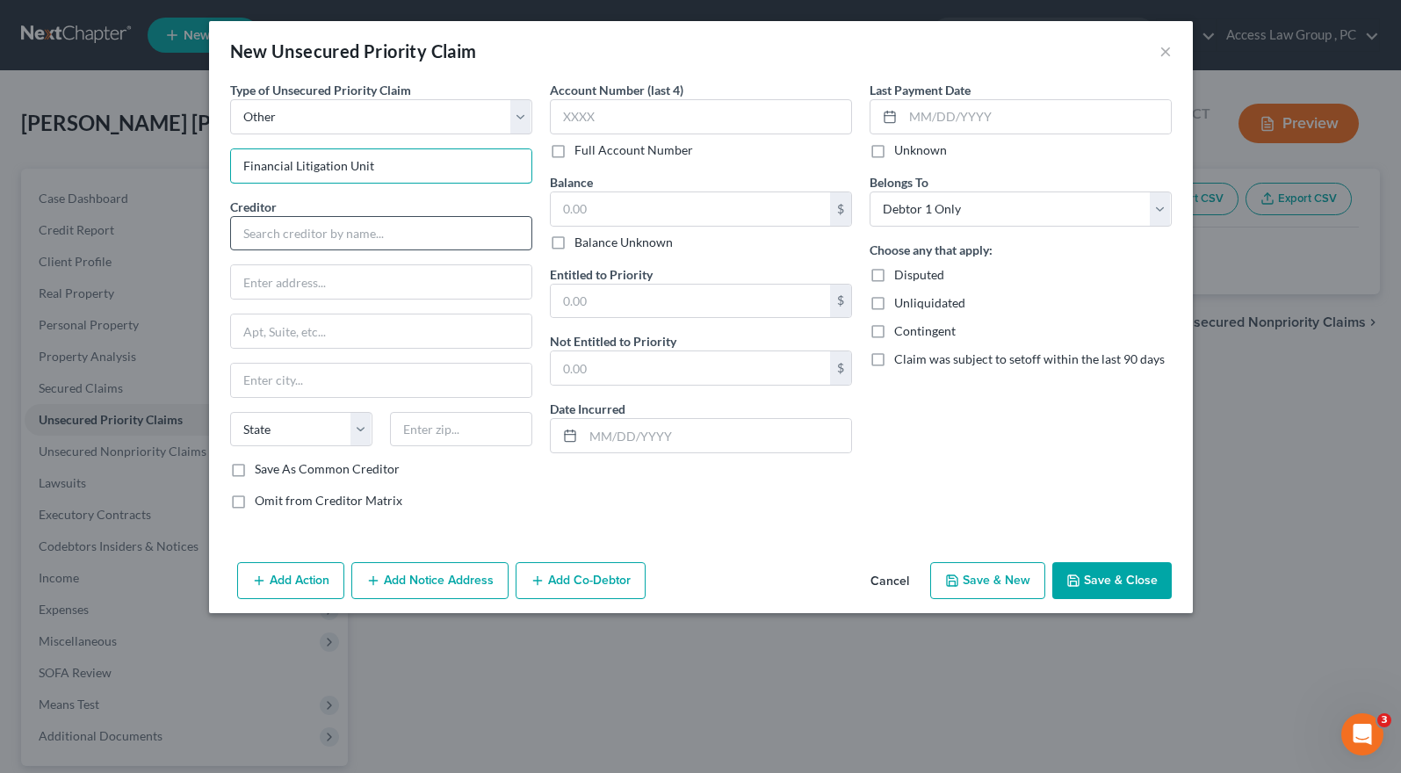
type input "Financial Litigation Unit"
click at [237, 233] on input "text" at bounding box center [381, 233] width 302 height 35
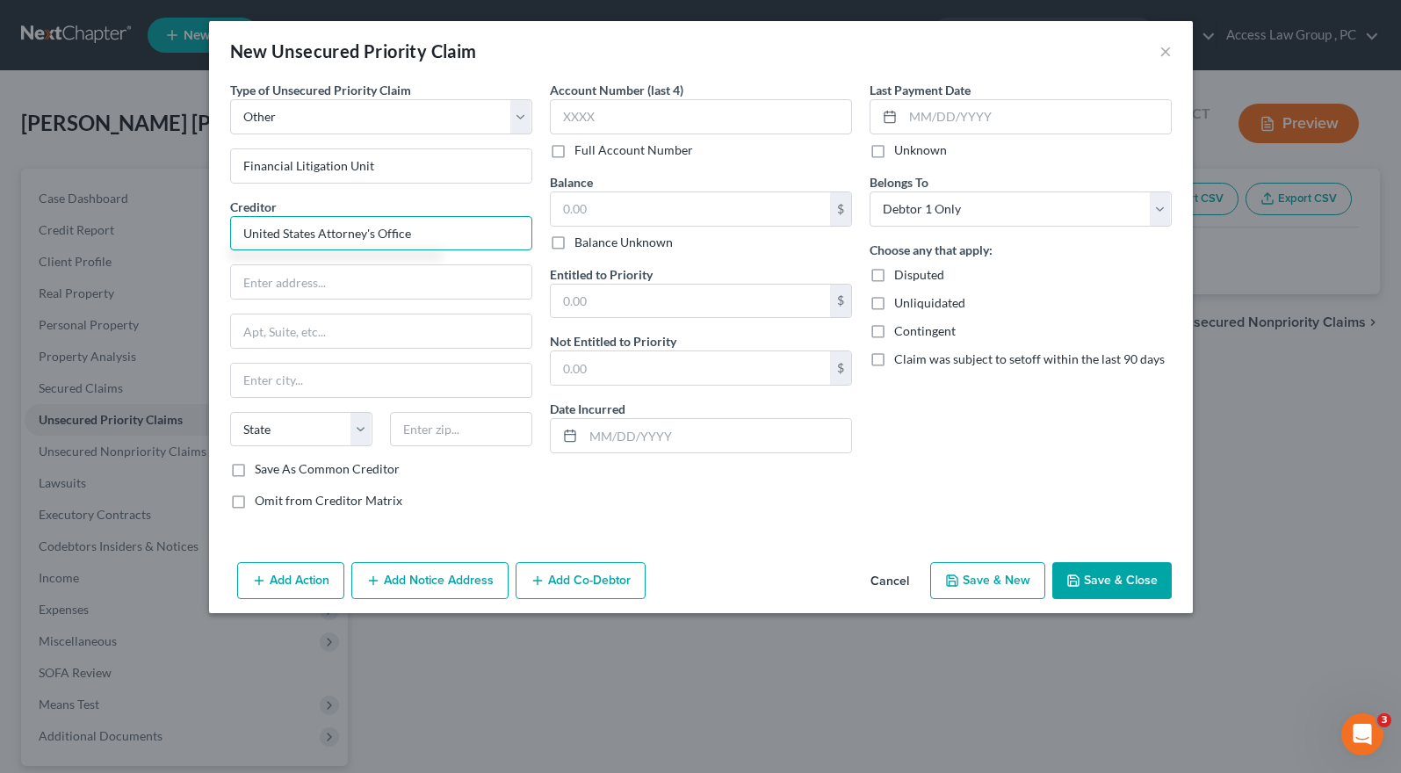
type input "United States Attorney's Office"
type input "101 West Main Str Ste 8000"
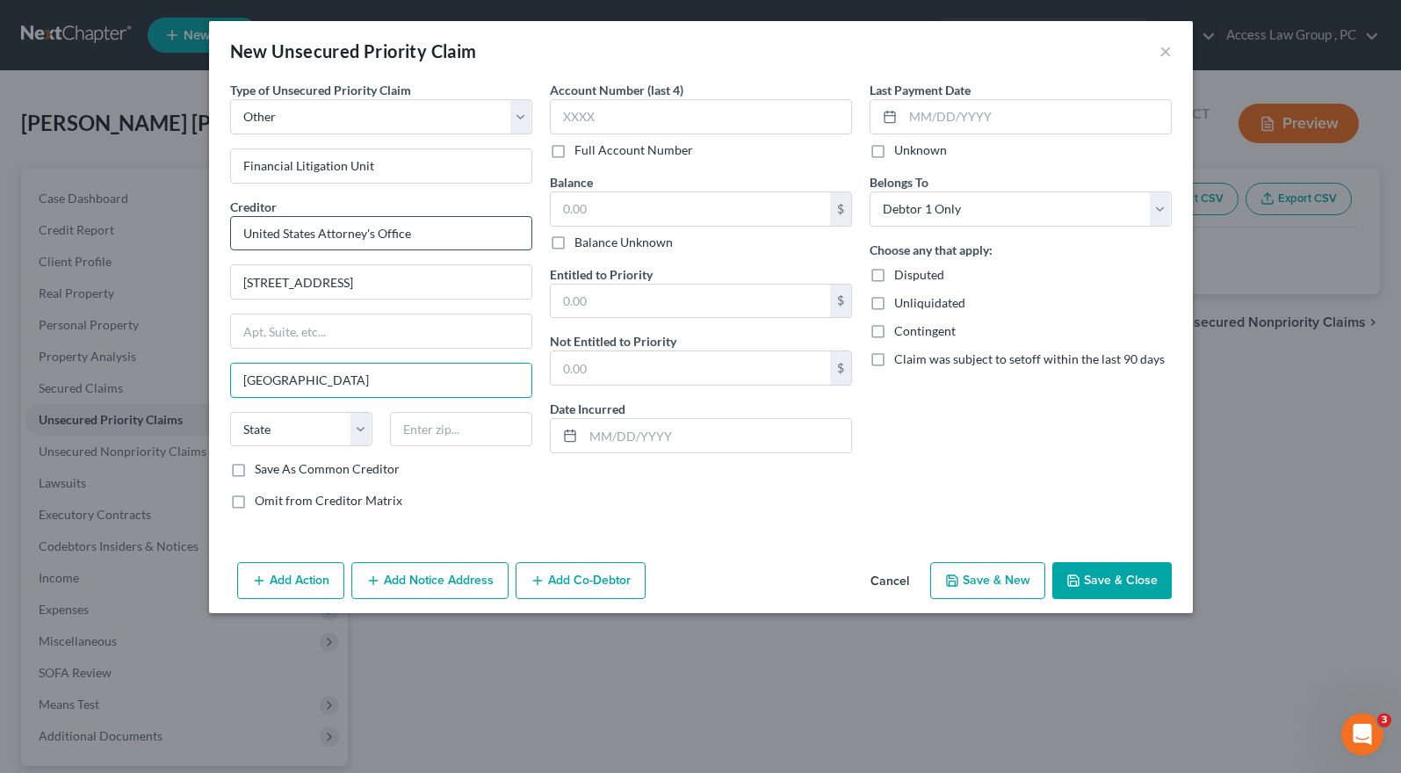
type input "Norfolk"
select select "48"
type input "3510"
click at [575, 155] on label "Full Account Number" at bounding box center [634, 150] width 119 height 18
click at [582, 153] on input "Full Account Number" at bounding box center [587, 146] width 11 height 11
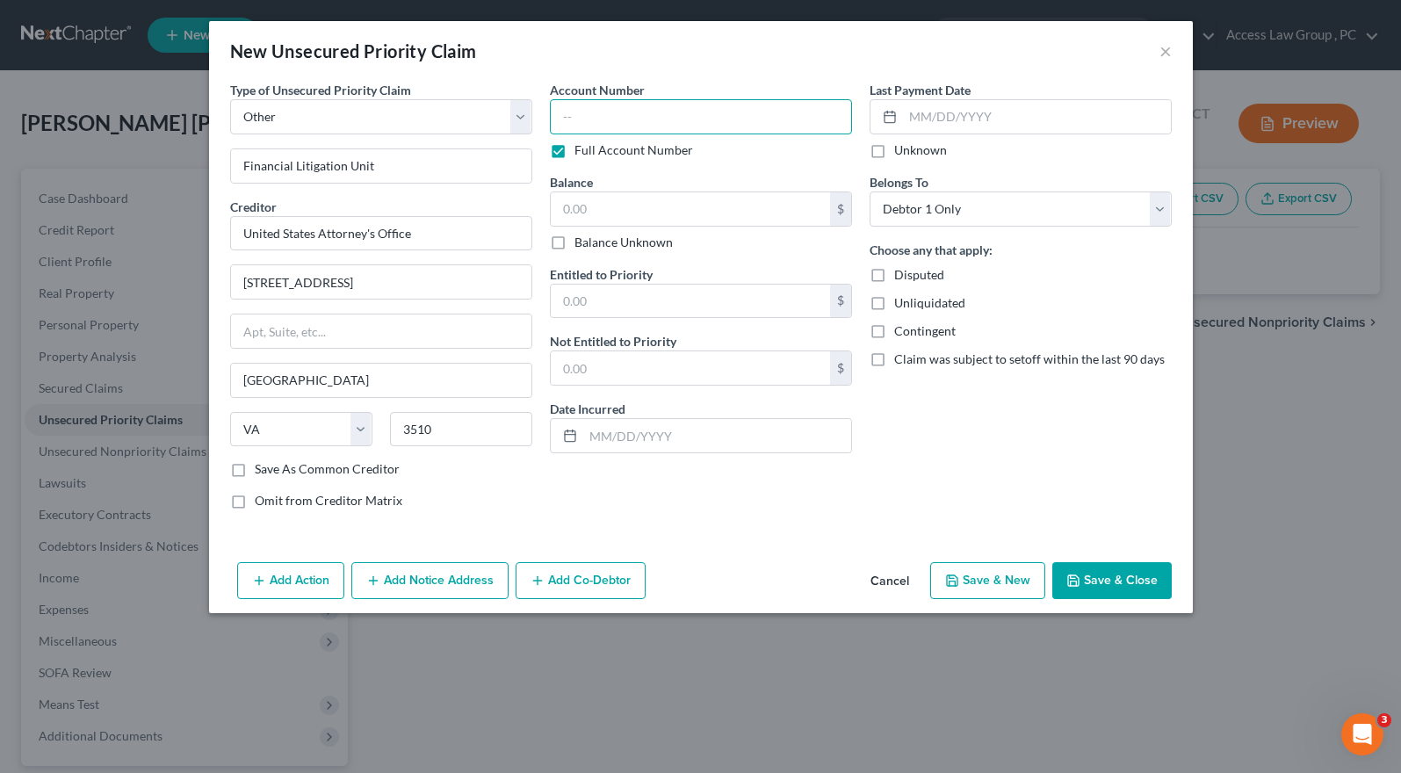
click at [575, 115] on input "text" at bounding box center [701, 116] width 302 height 35
type input "2:14CR00137-002"
click at [581, 207] on input "text" at bounding box center [690, 208] width 279 height 33
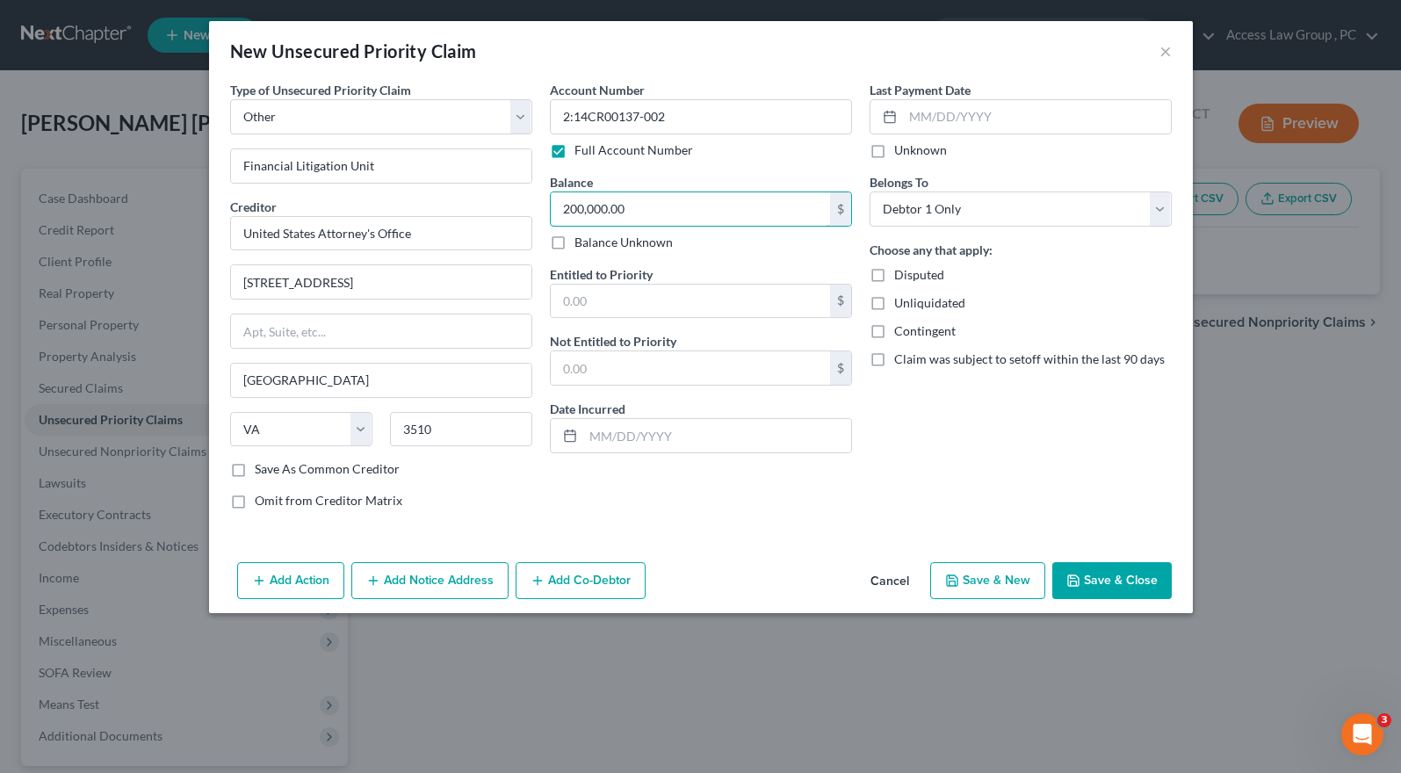
type input "200,000.00"
click at [1141, 579] on button "Save & Close" at bounding box center [1111, 580] width 119 height 37
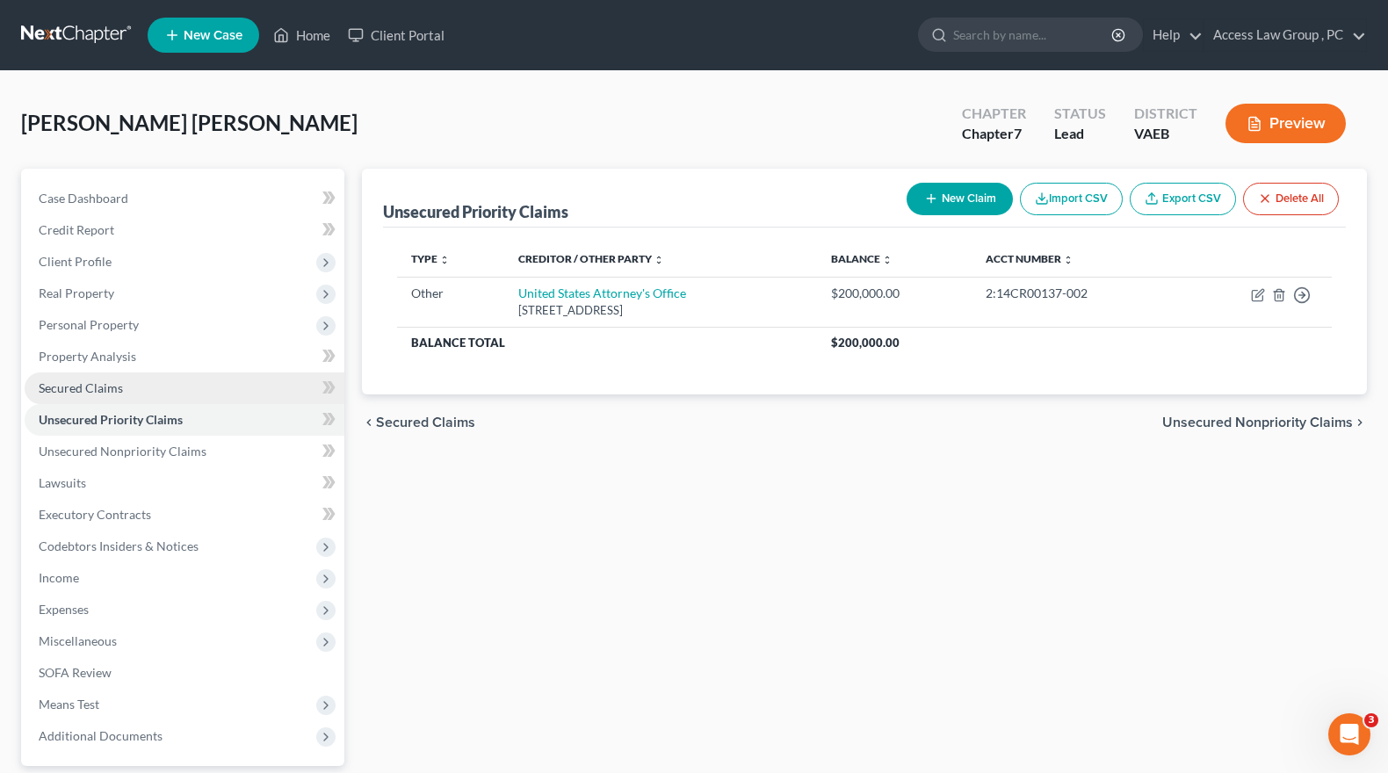
click at [85, 390] on span "Secured Claims" at bounding box center [81, 387] width 84 height 15
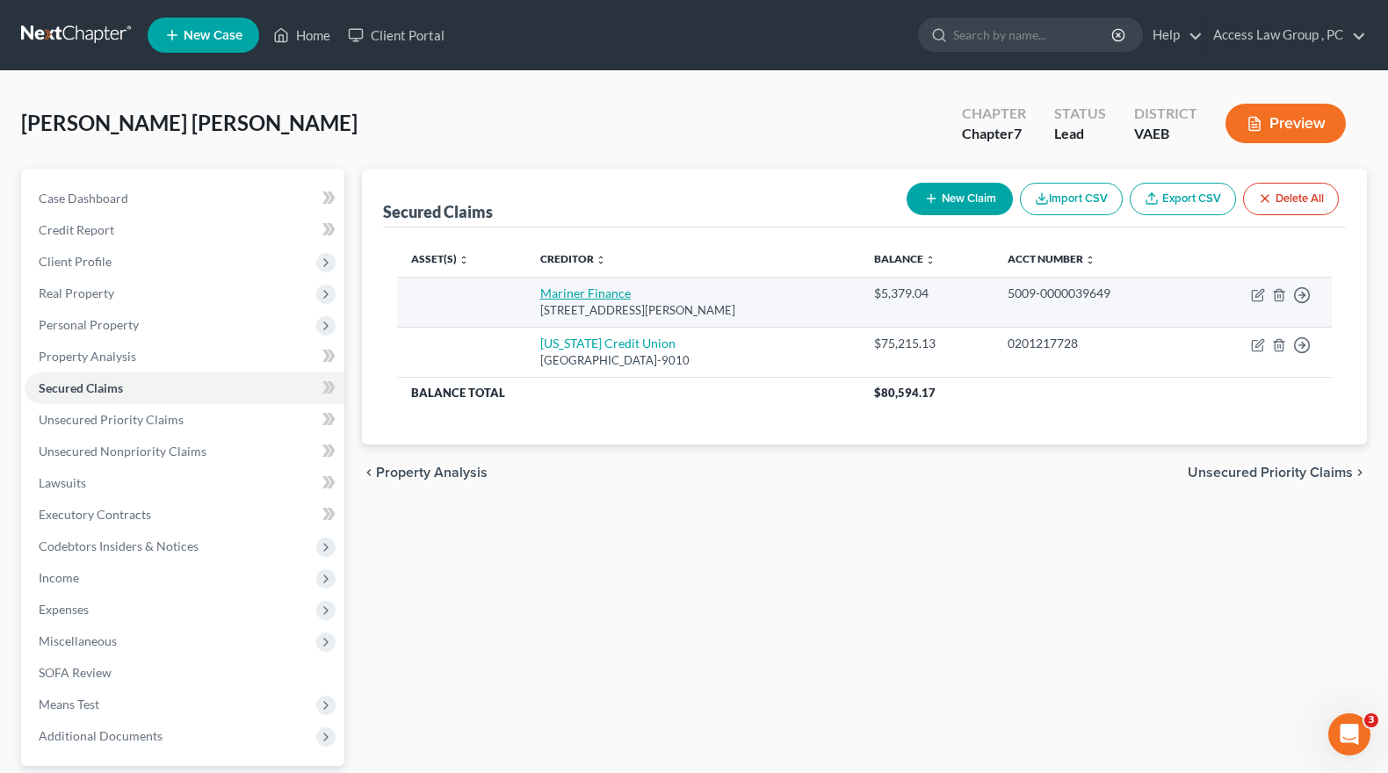
click at [581, 291] on link "Mariner Finance" at bounding box center [585, 292] width 90 height 15
select select "48"
select select "0"
select select "2"
select select "0"
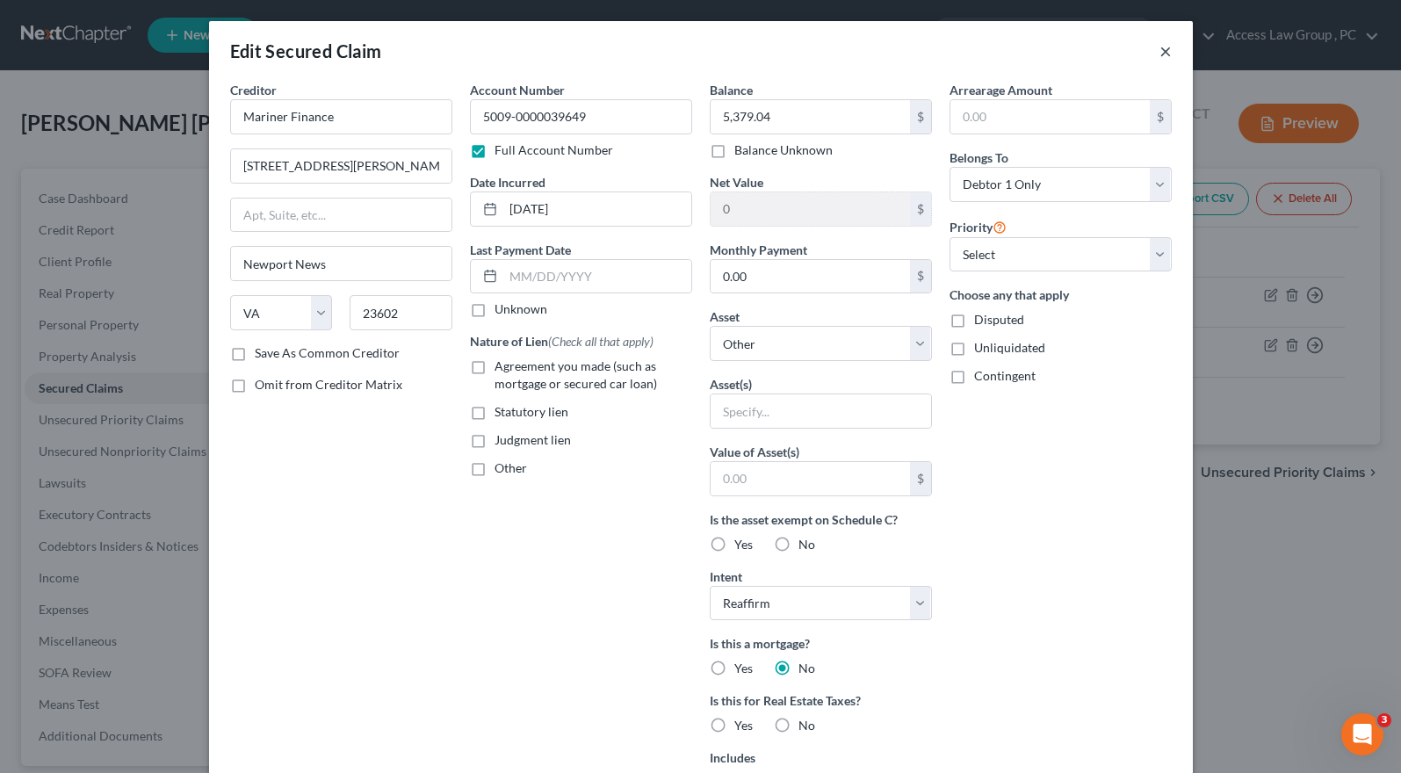
click at [1163, 54] on button "×" at bounding box center [1166, 50] width 12 height 21
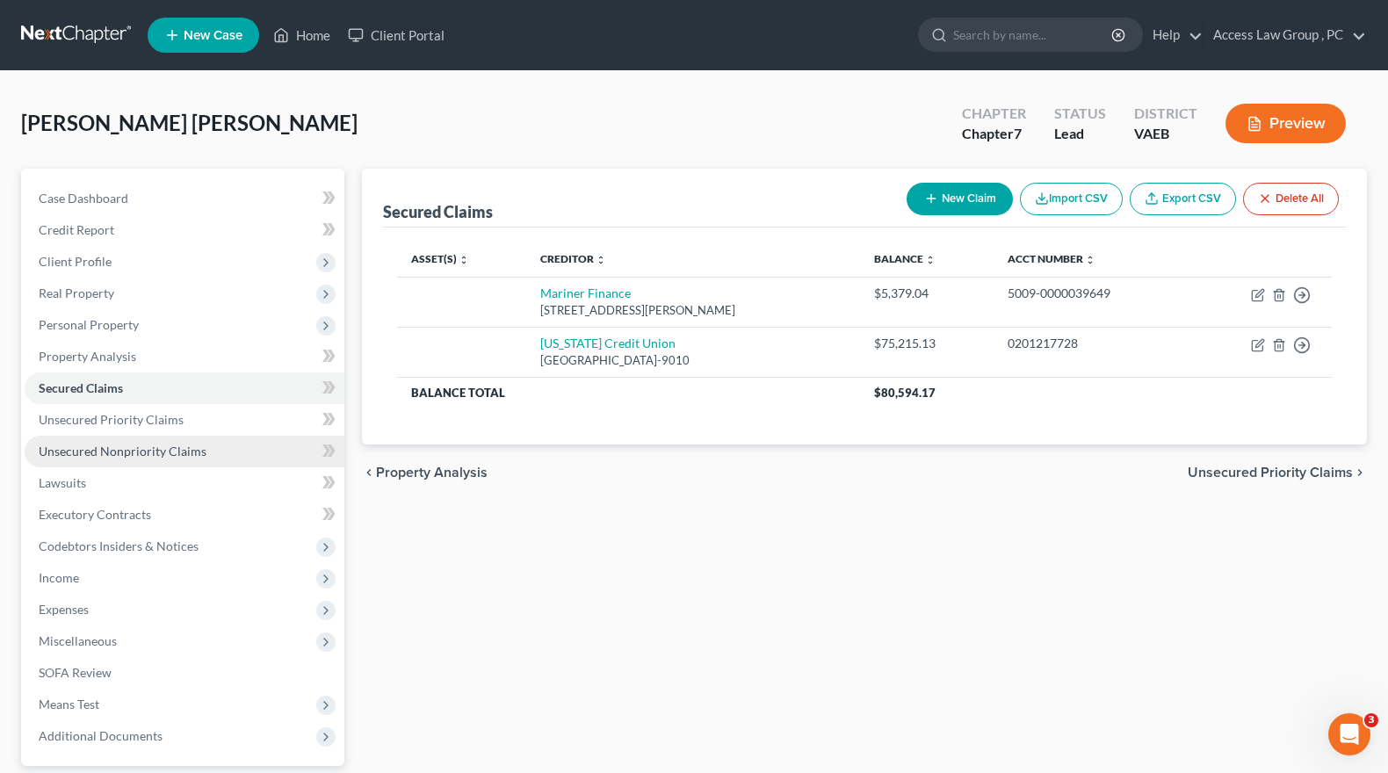
click at [83, 455] on span "Unsecured Nonpriority Claims" at bounding box center [123, 451] width 168 height 15
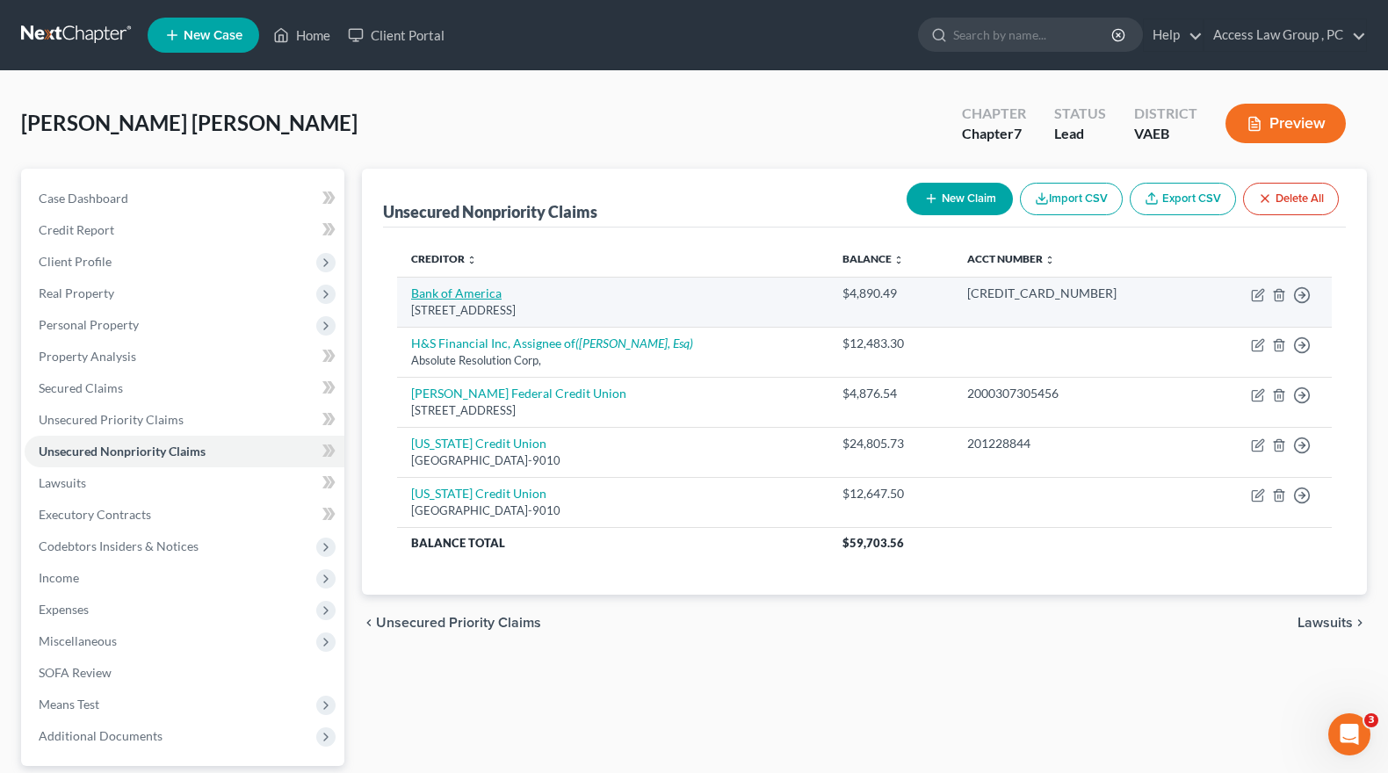
click at [463, 295] on link "Bank of America" at bounding box center [456, 292] width 90 height 15
select select "7"
select select "2"
select select "0"
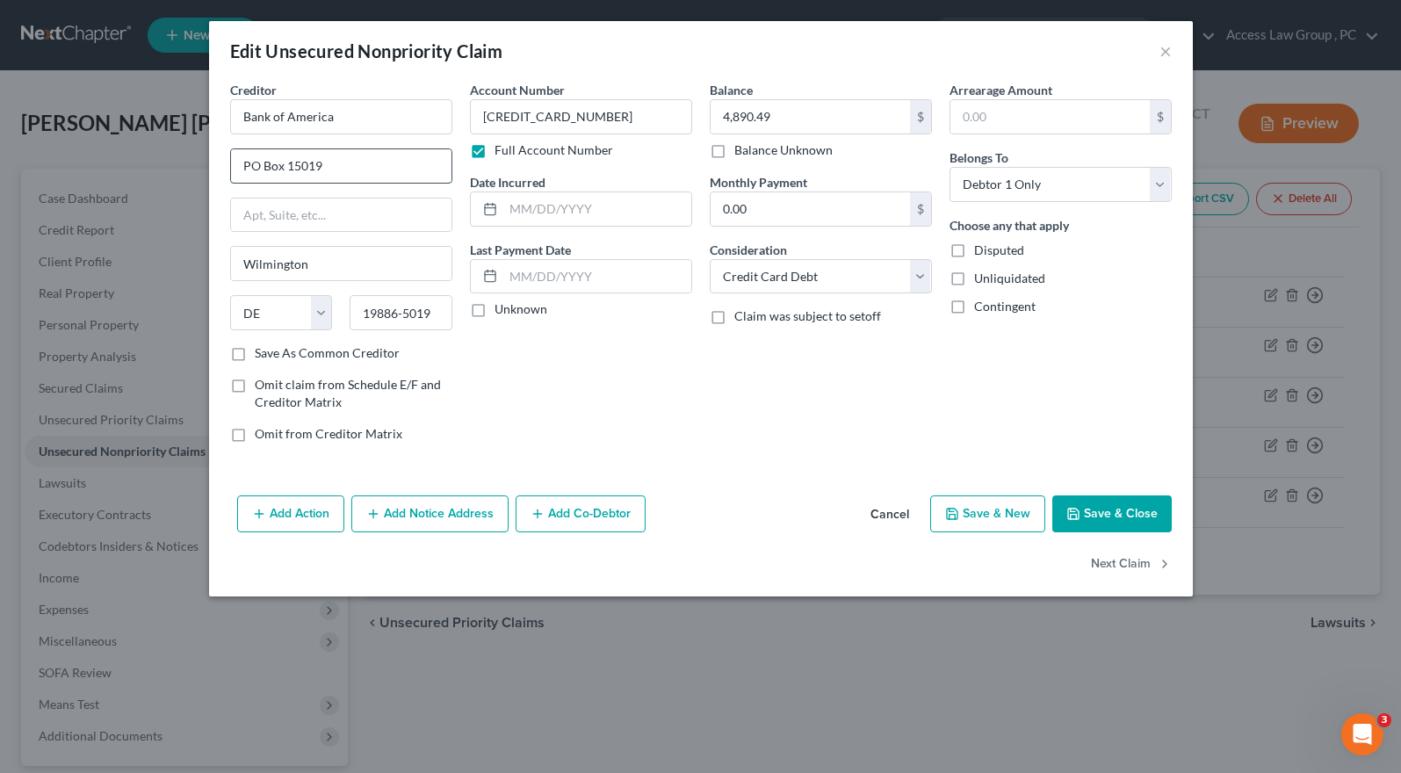
drag, startPoint x: 337, startPoint y: 172, endPoint x: 236, endPoint y: 168, distance: 101.1
click at [236, 168] on input "PO Box 15019" at bounding box center [341, 165] width 220 height 33
type input "100 N Tryon Street"
type input "Charlotte"
select select "28"
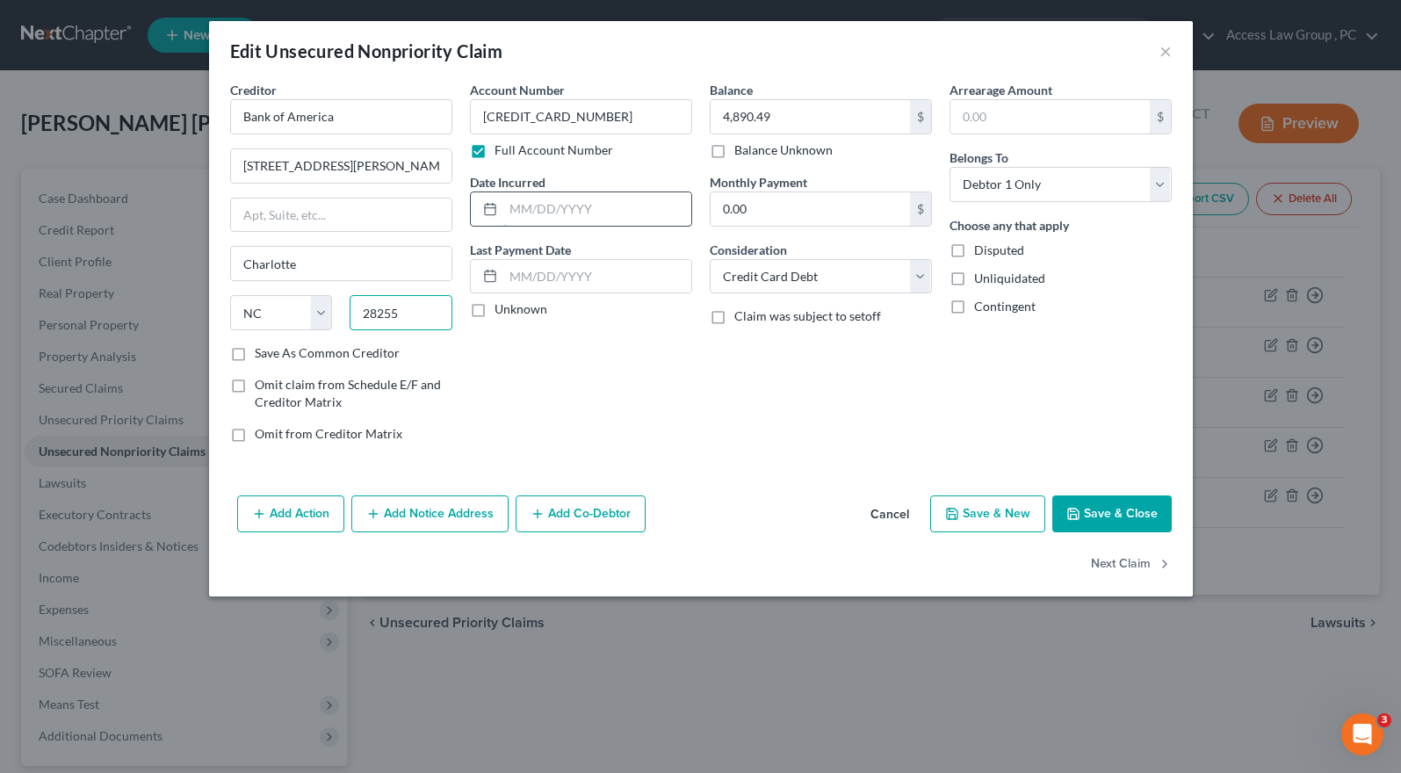
type input "28255"
click at [587, 211] on input "text" at bounding box center [597, 208] width 188 height 33
type input "05/18/2024"
click at [1133, 517] on button "Save & Close" at bounding box center [1111, 513] width 119 height 37
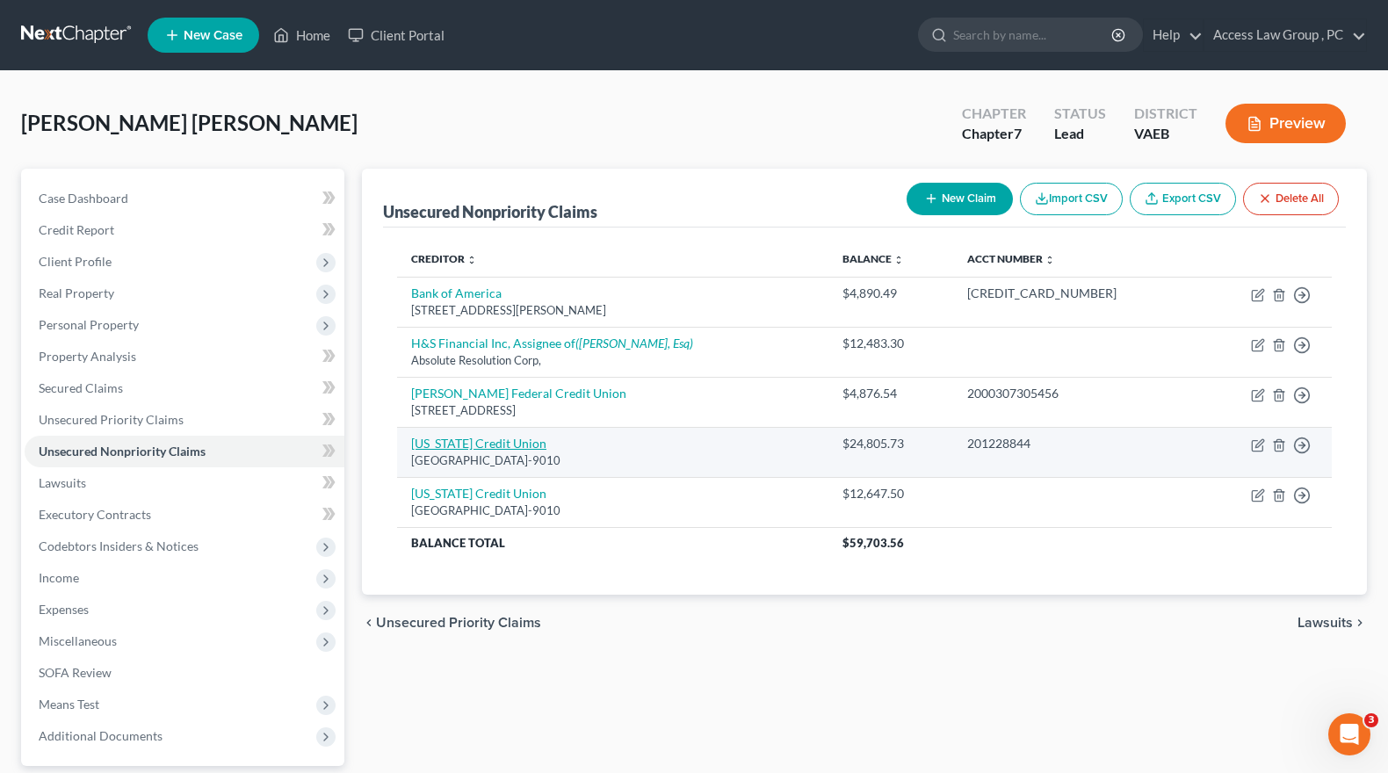
click at [497, 446] on link "[US_STATE] Credit Union" at bounding box center [478, 443] width 135 height 15
select select "48"
select select "14"
select select "0"
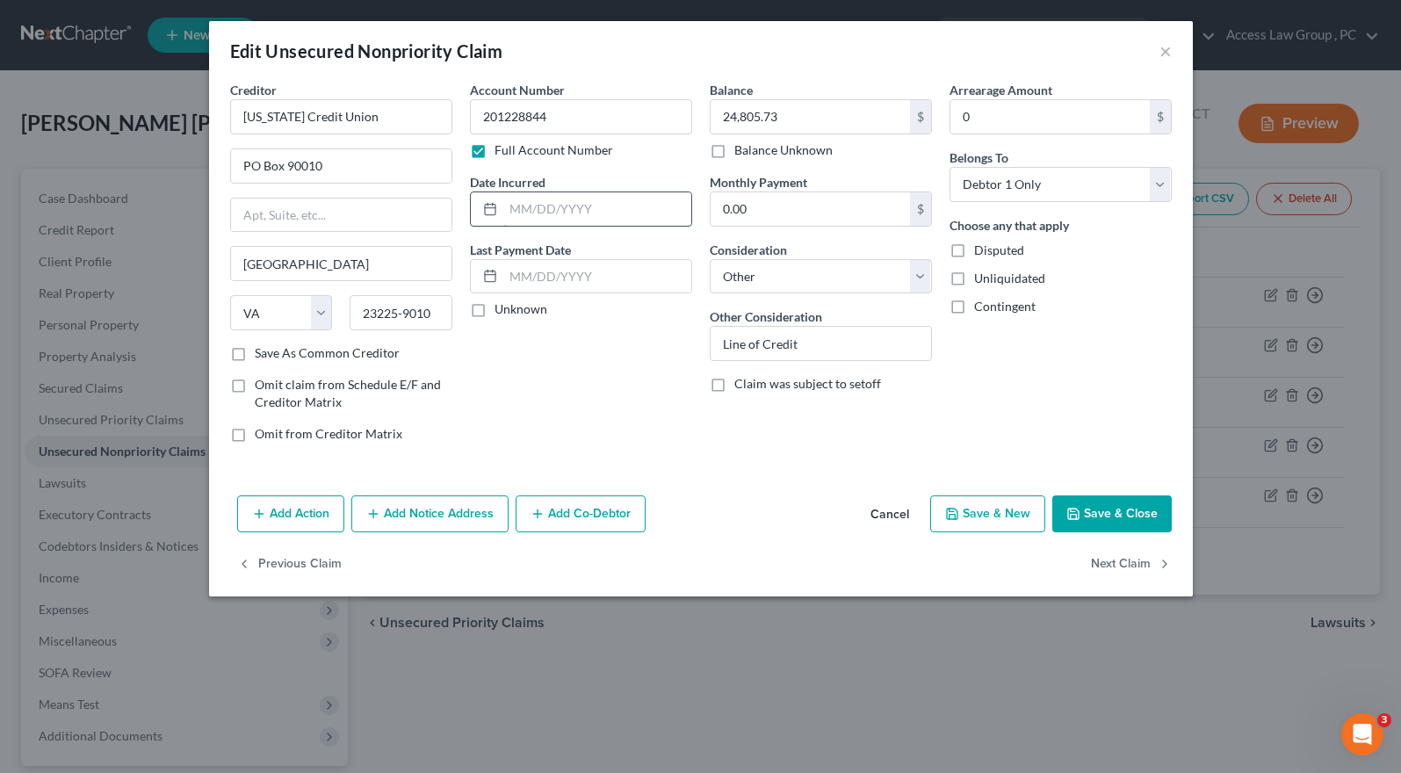
click at [531, 210] on input "text" at bounding box center [597, 208] width 188 height 33
type input "08/29/2024"
click at [1110, 517] on button "Save & Close" at bounding box center [1111, 513] width 119 height 37
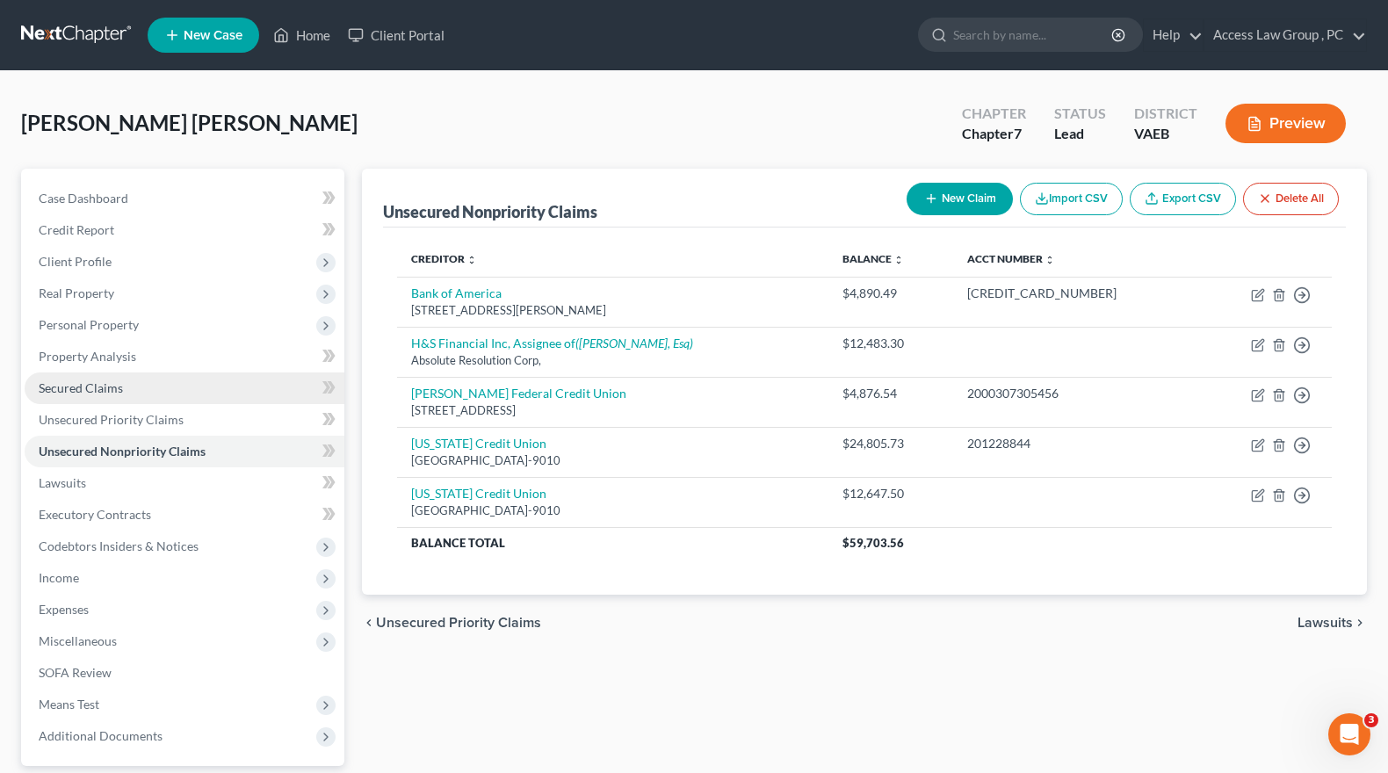
click at [91, 388] on span "Secured Claims" at bounding box center [81, 387] width 84 height 15
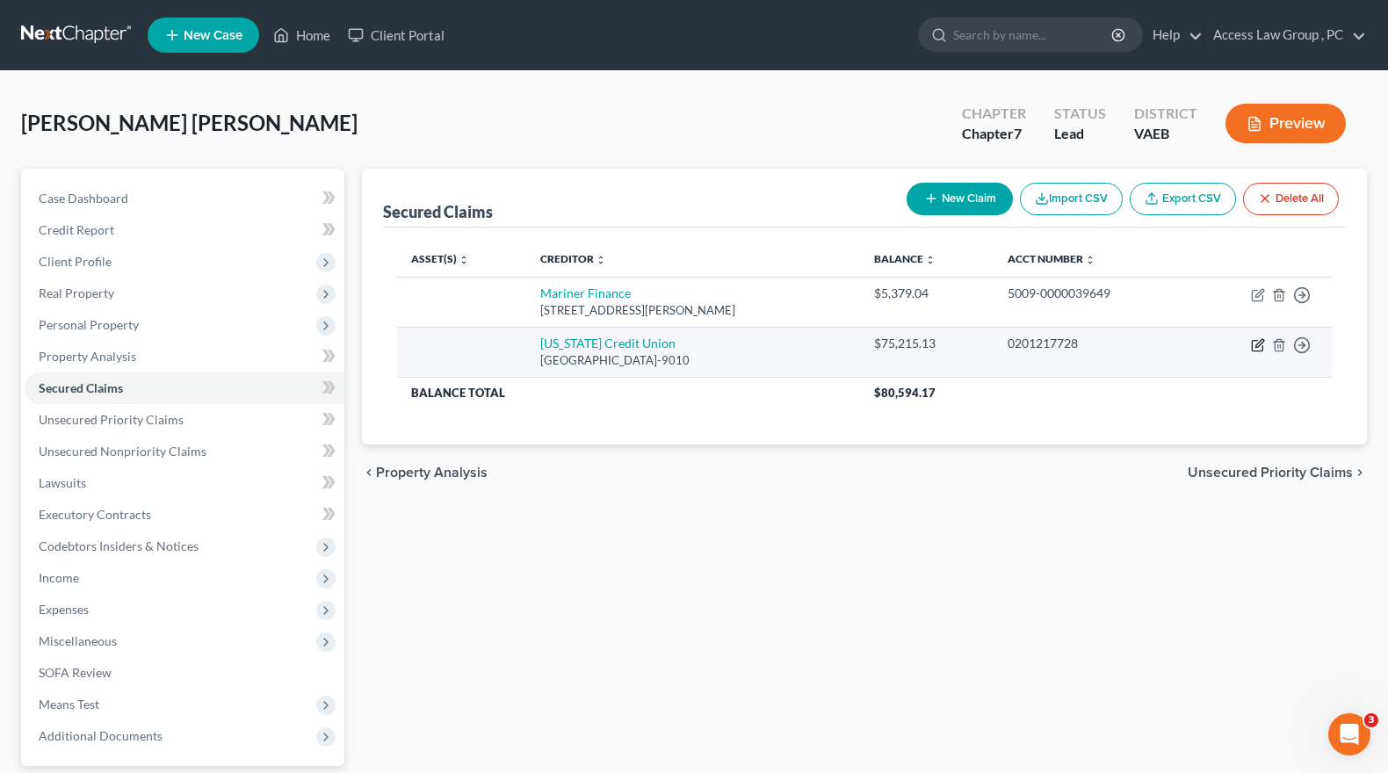
click at [1255, 345] on icon "button" at bounding box center [1258, 345] width 14 height 14
select select "48"
select select "0"
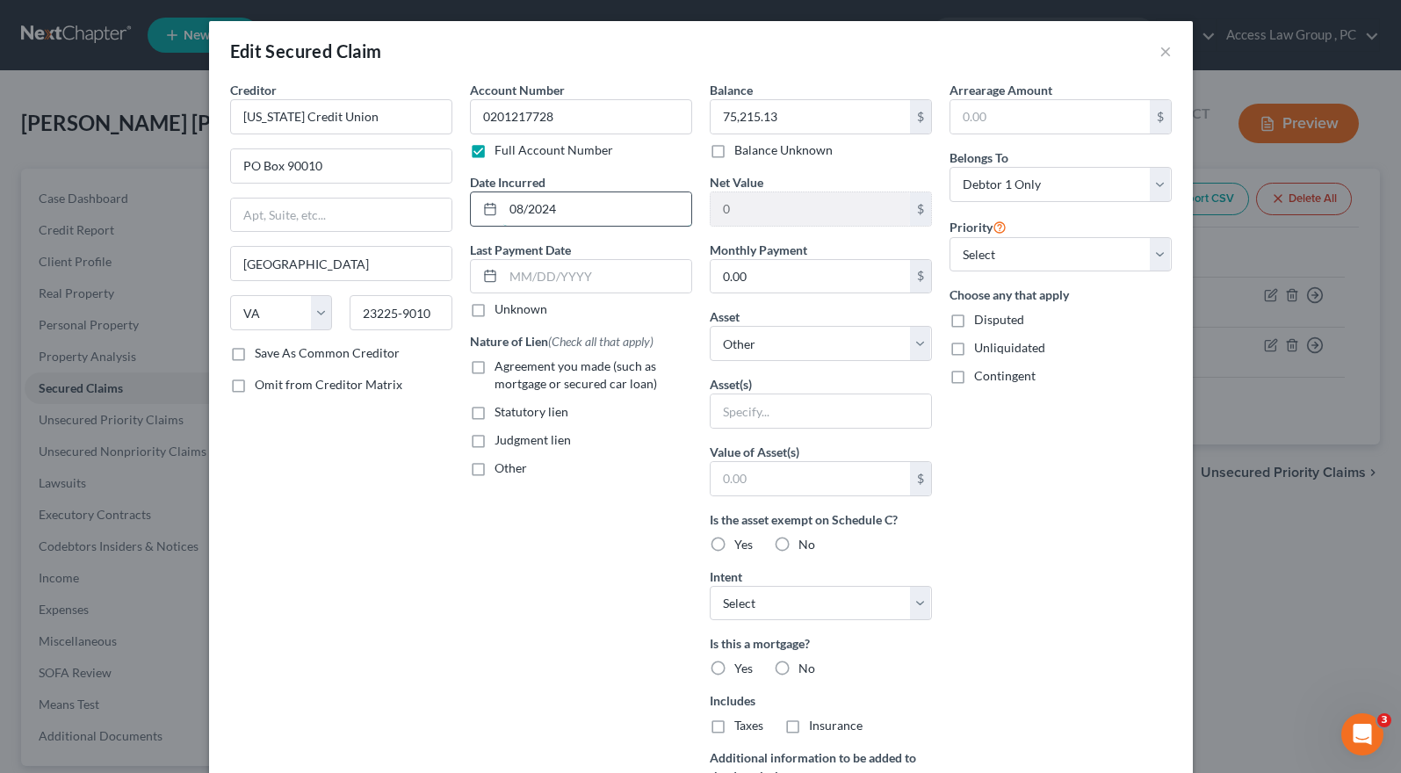
click at [522, 207] on input "08/2024" at bounding box center [597, 208] width 188 height 33
type input "08/7/2024"
click at [1160, 54] on button "×" at bounding box center [1166, 50] width 12 height 21
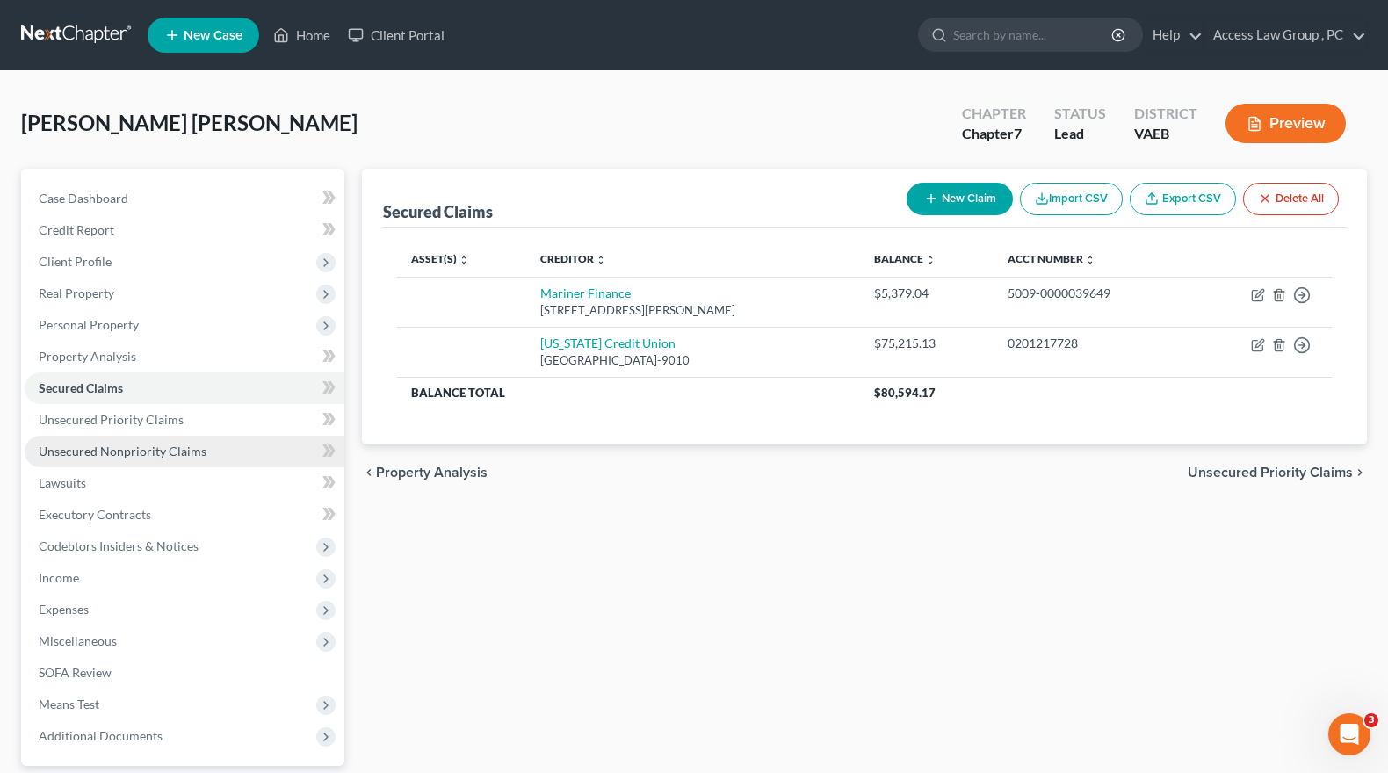
click at [94, 453] on span "Unsecured Nonpriority Claims" at bounding box center [123, 451] width 168 height 15
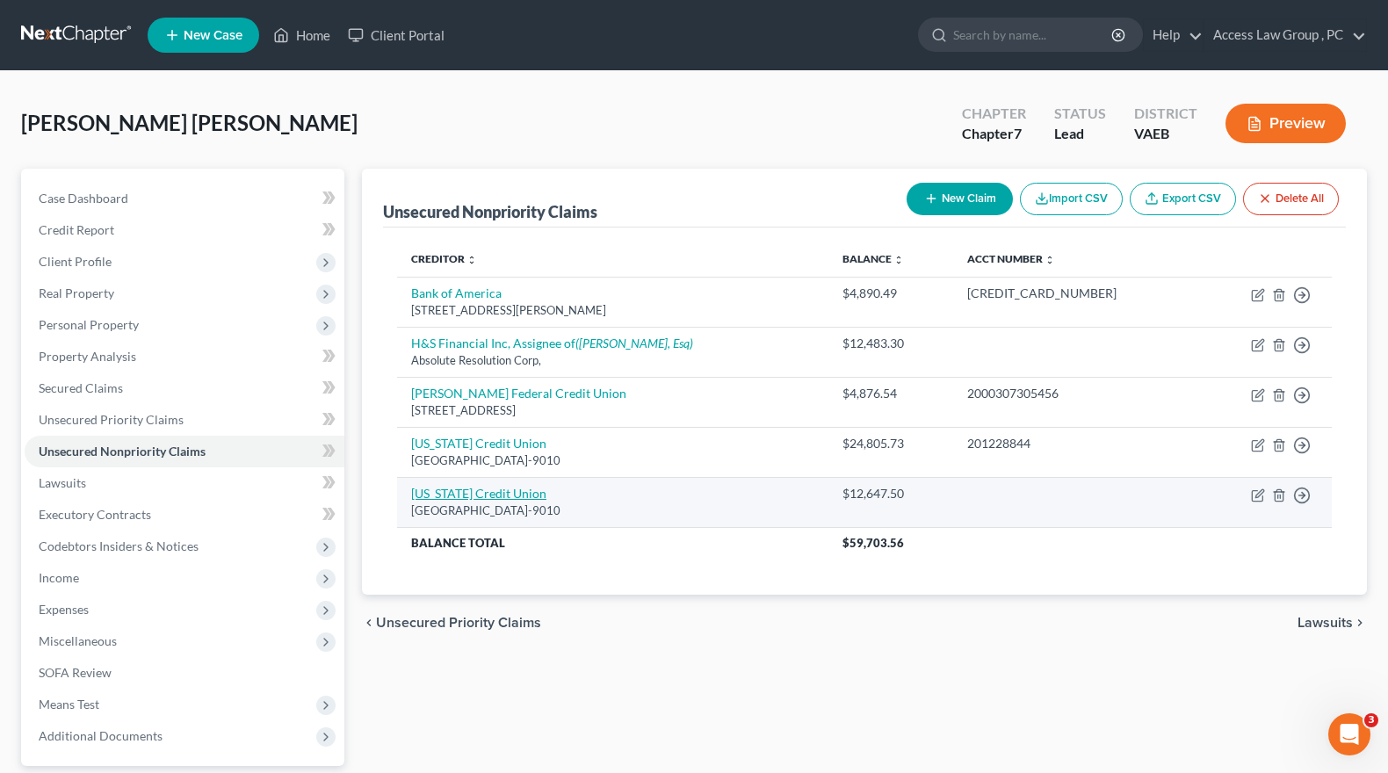
click at [502, 495] on link "[US_STATE] Credit Union" at bounding box center [478, 493] width 135 height 15
select select "48"
select select "14"
select select "0"
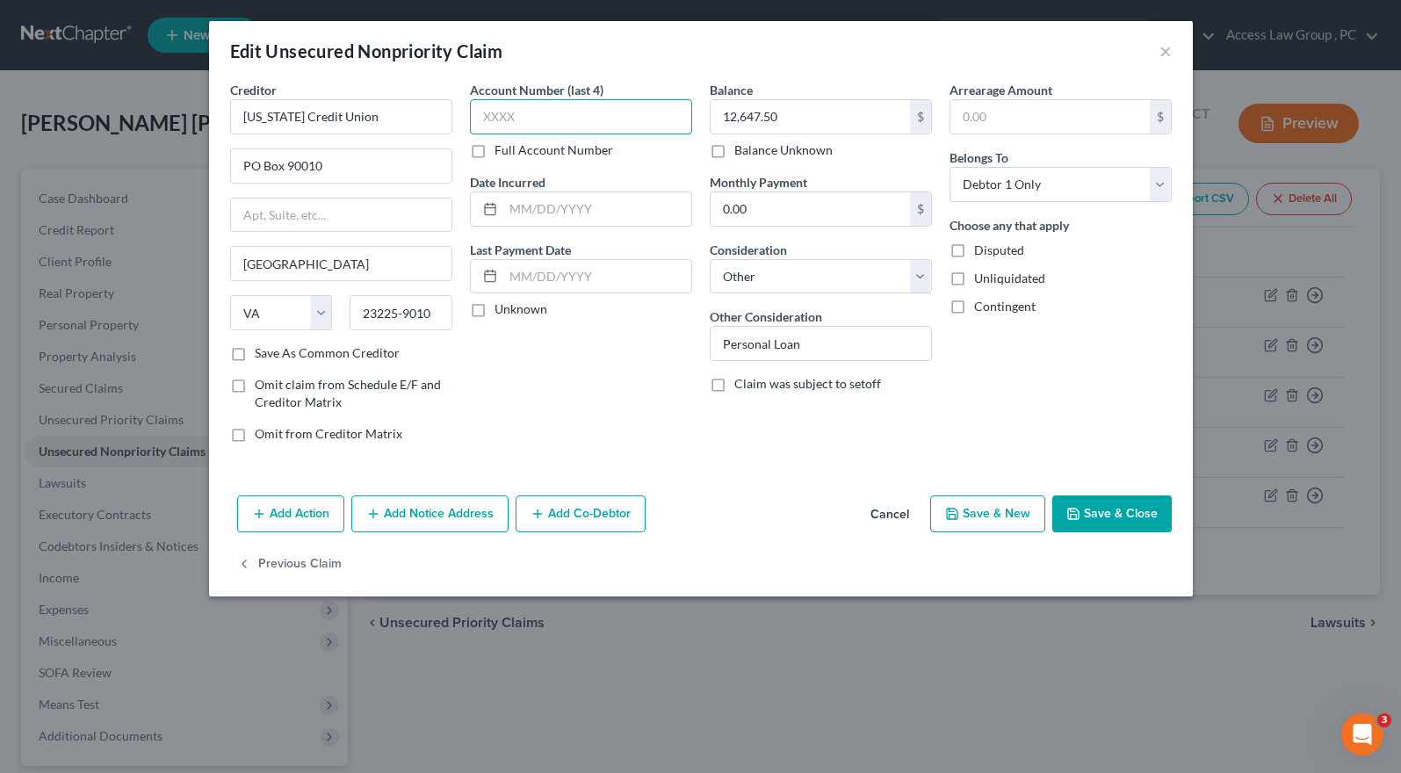
click at [513, 117] on input "text" at bounding box center [581, 116] width 222 height 35
click at [495, 155] on label "Full Account Number" at bounding box center [554, 150] width 119 height 18
click at [502, 153] on input "Full Account Number" at bounding box center [507, 146] width 11 height 11
click at [488, 113] on input "text" at bounding box center [581, 116] width 222 height 35
type input "51020121***"
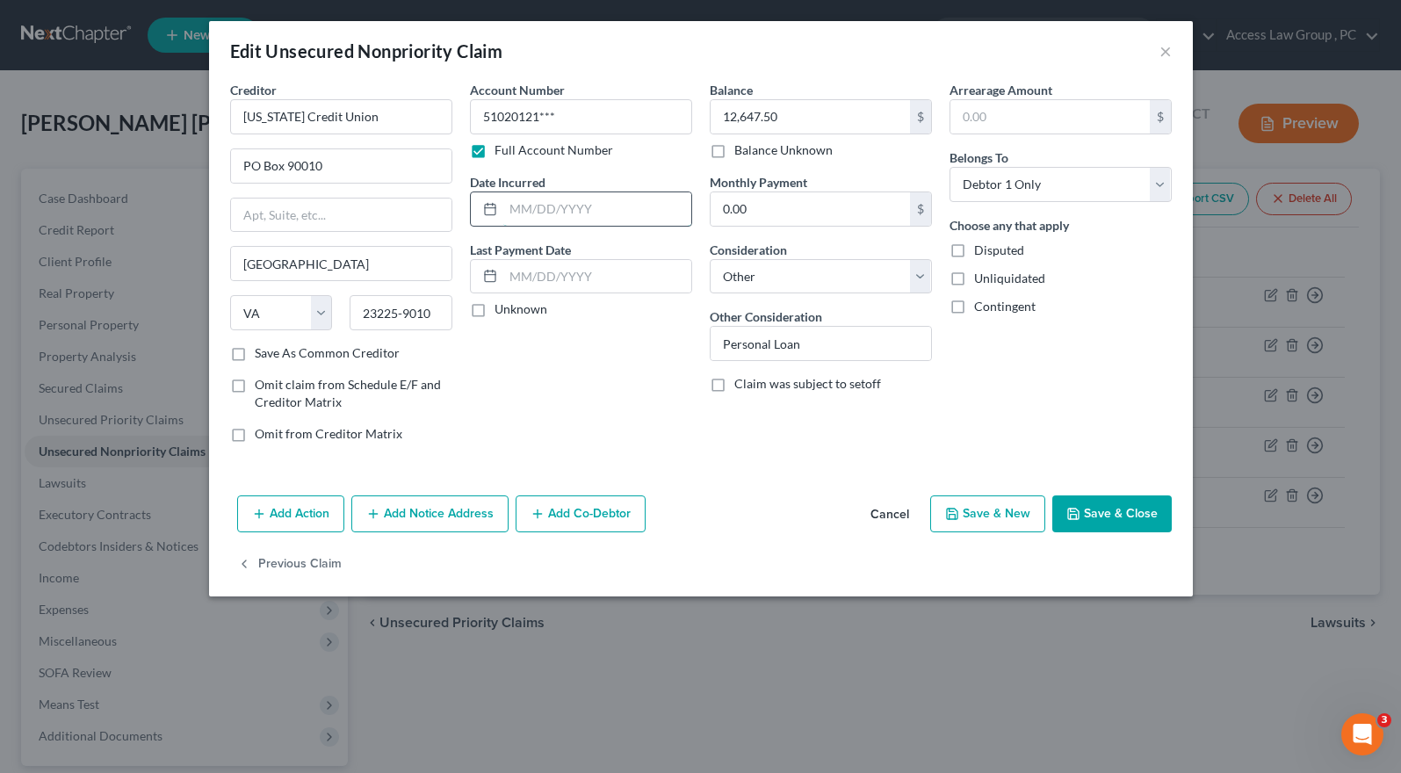
click at [521, 211] on input "text" at bounding box center [597, 208] width 188 height 33
type input "08/07/2024"
click at [1137, 512] on button "Save & Close" at bounding box center [1111, 513] width 119 height 37
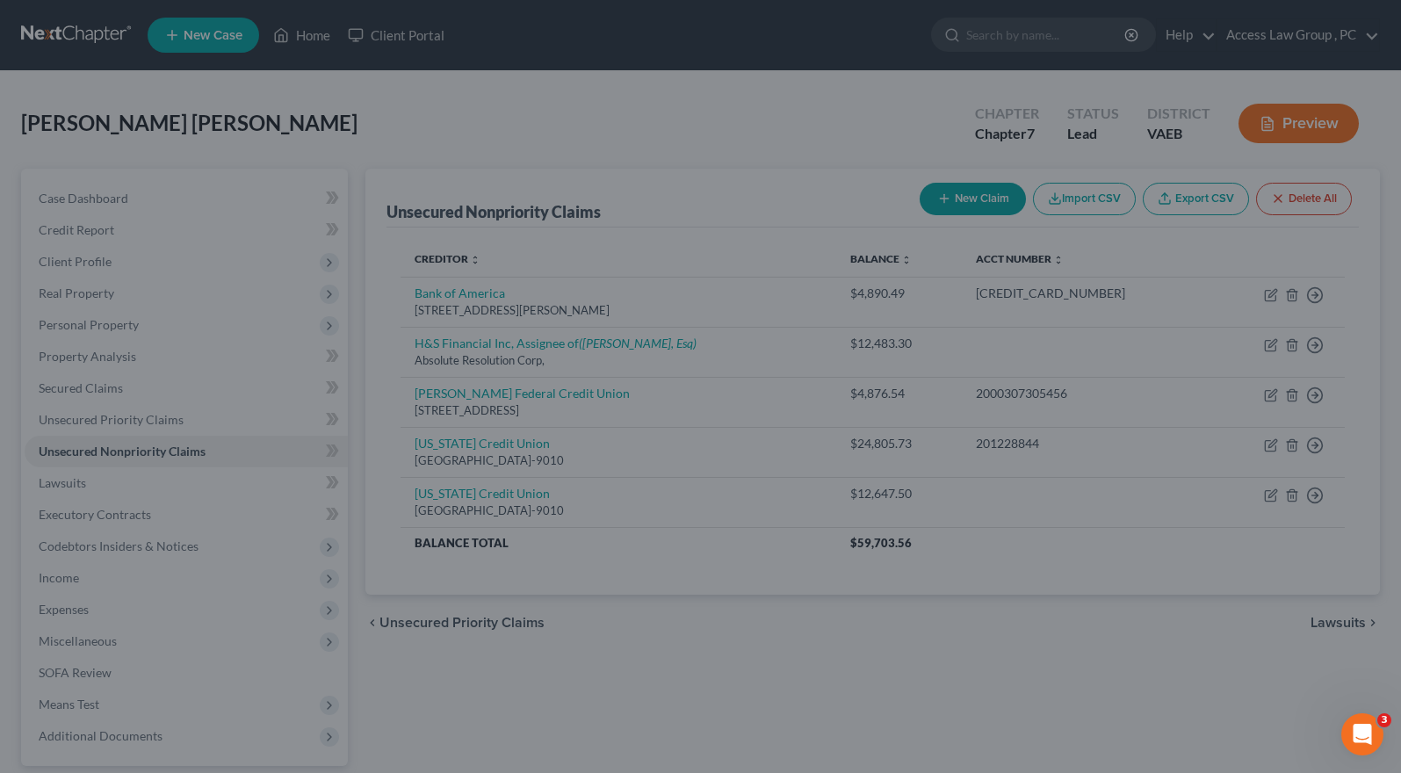
type input "0"
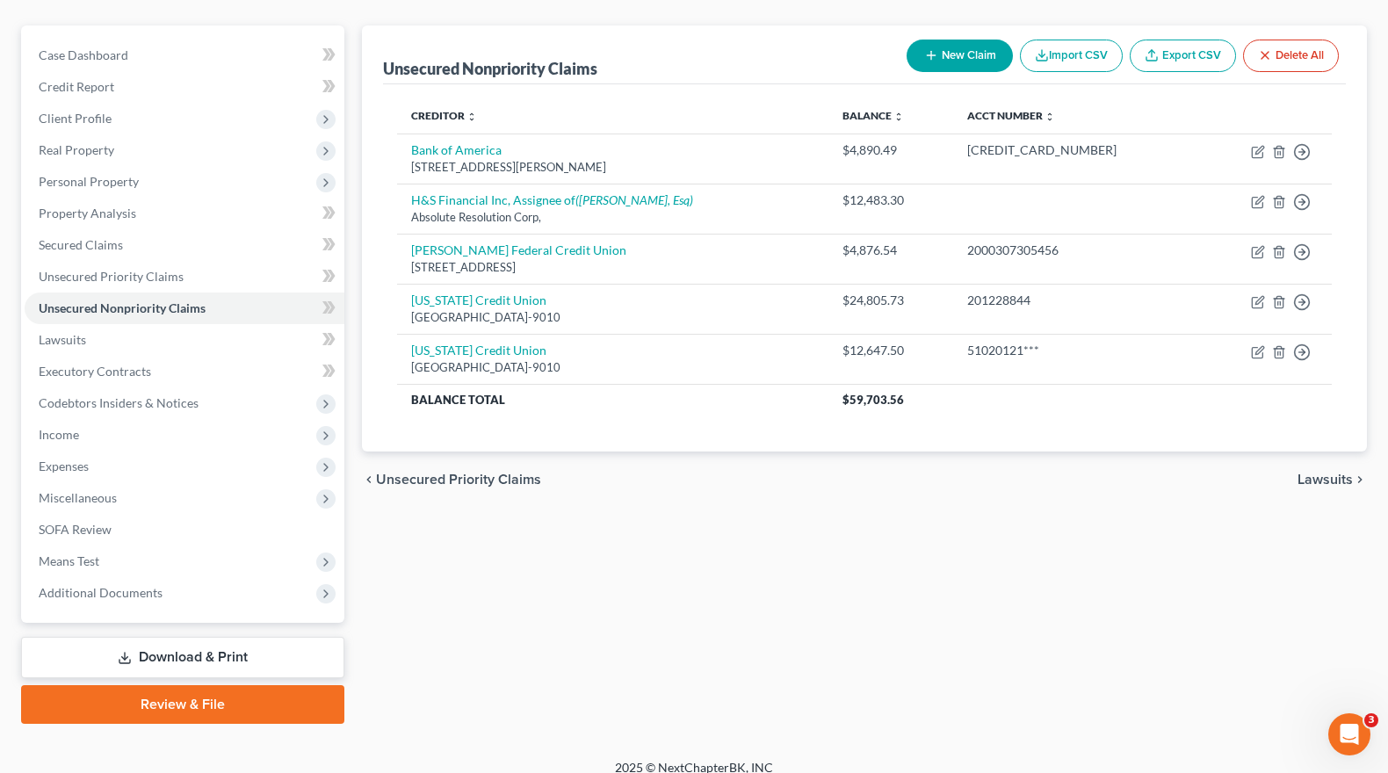
scroll to position [161, 0]
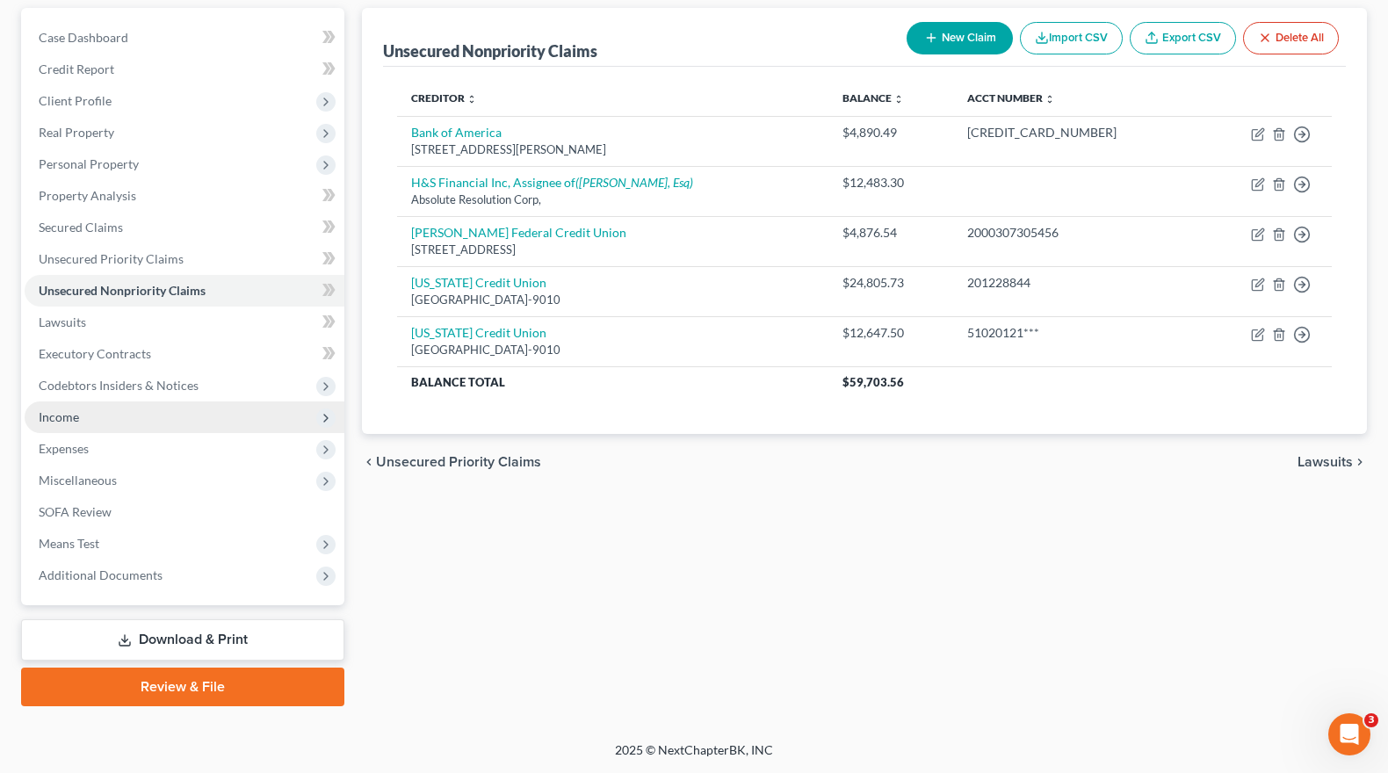
click at [69, 416] on span "Income" at bounding box center [59, 416] width 40 height 15
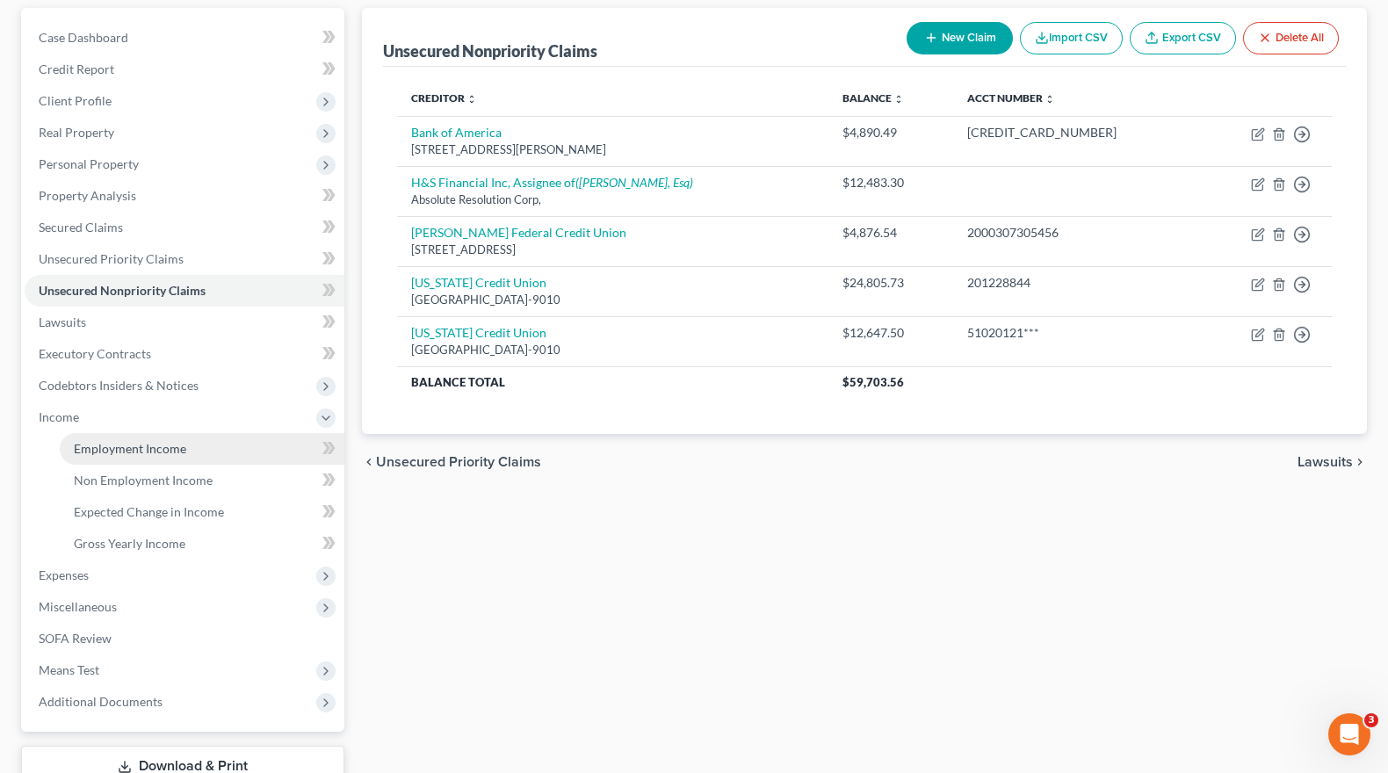
click at [144, 448] on span "Employment Income" at bounding box center [130, 448] width 112 height 15
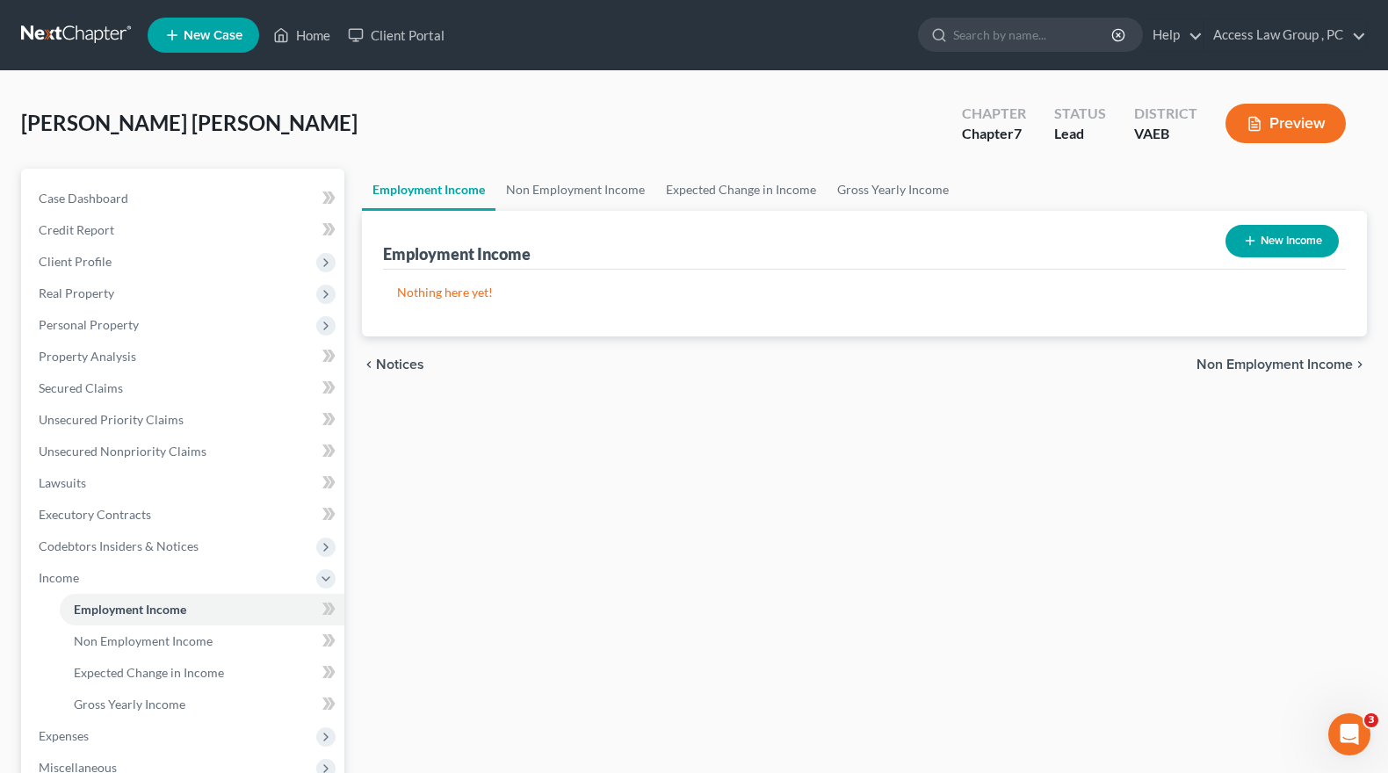
click at [1306, 239] on button "New Income" at bounding box center [1281, 241] width 113 height 33
select select "0"
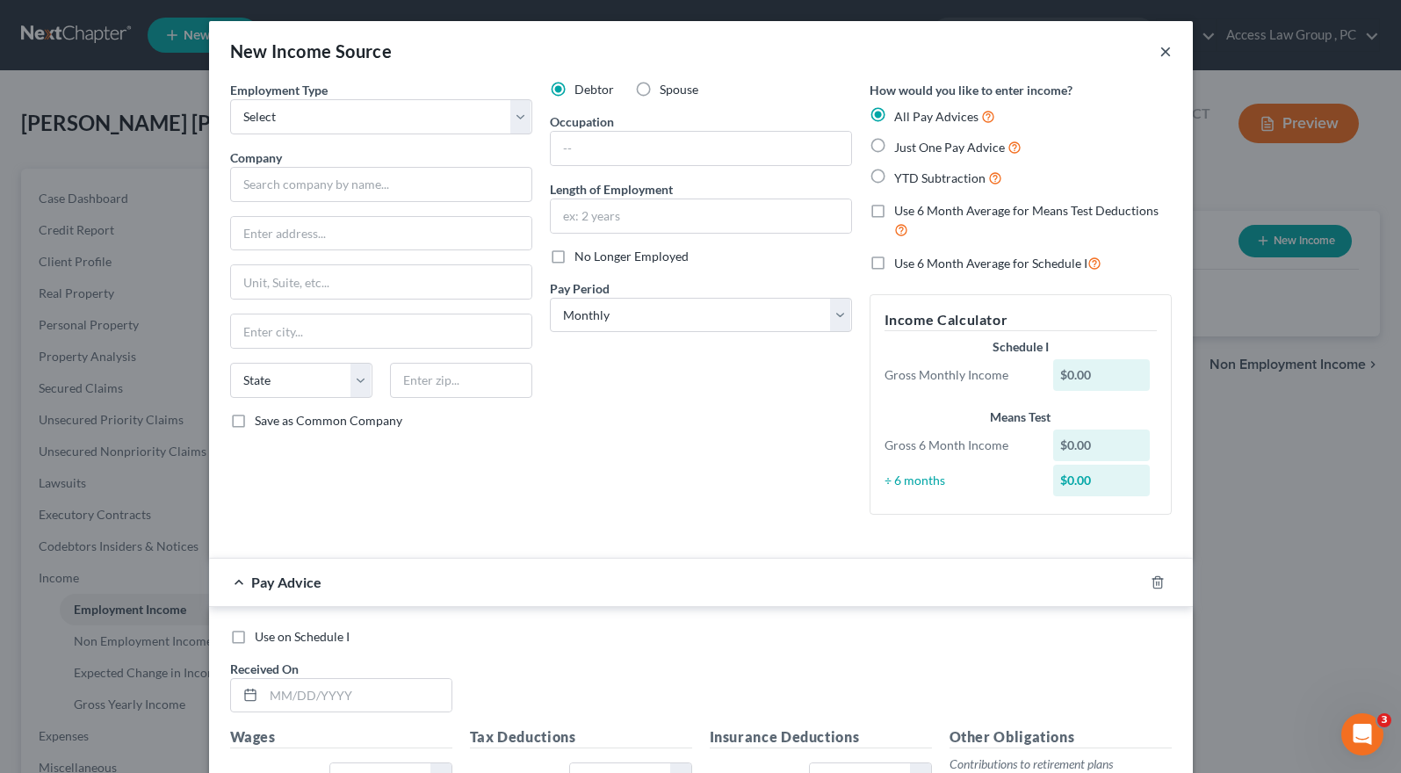
click at [1161, 53] on button "×" at bounding box center [1166, 50] width 12 height 21
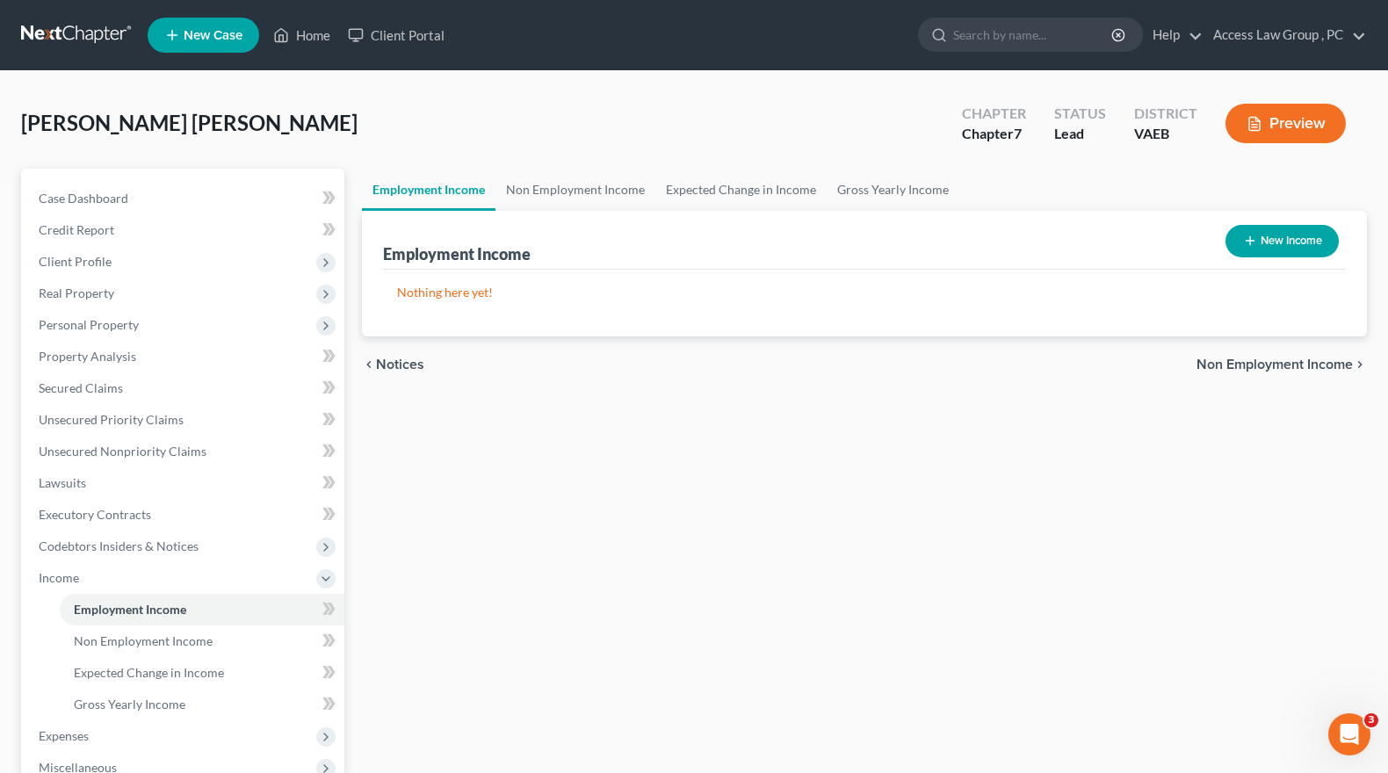
click at [426, 189] on link "Employment Income" at bounding box center [429, 190] width 134 height 42
click at [1283, 242] on button "New Income" at bounding box center [1281, 241] width 113 height 33
select select "0"
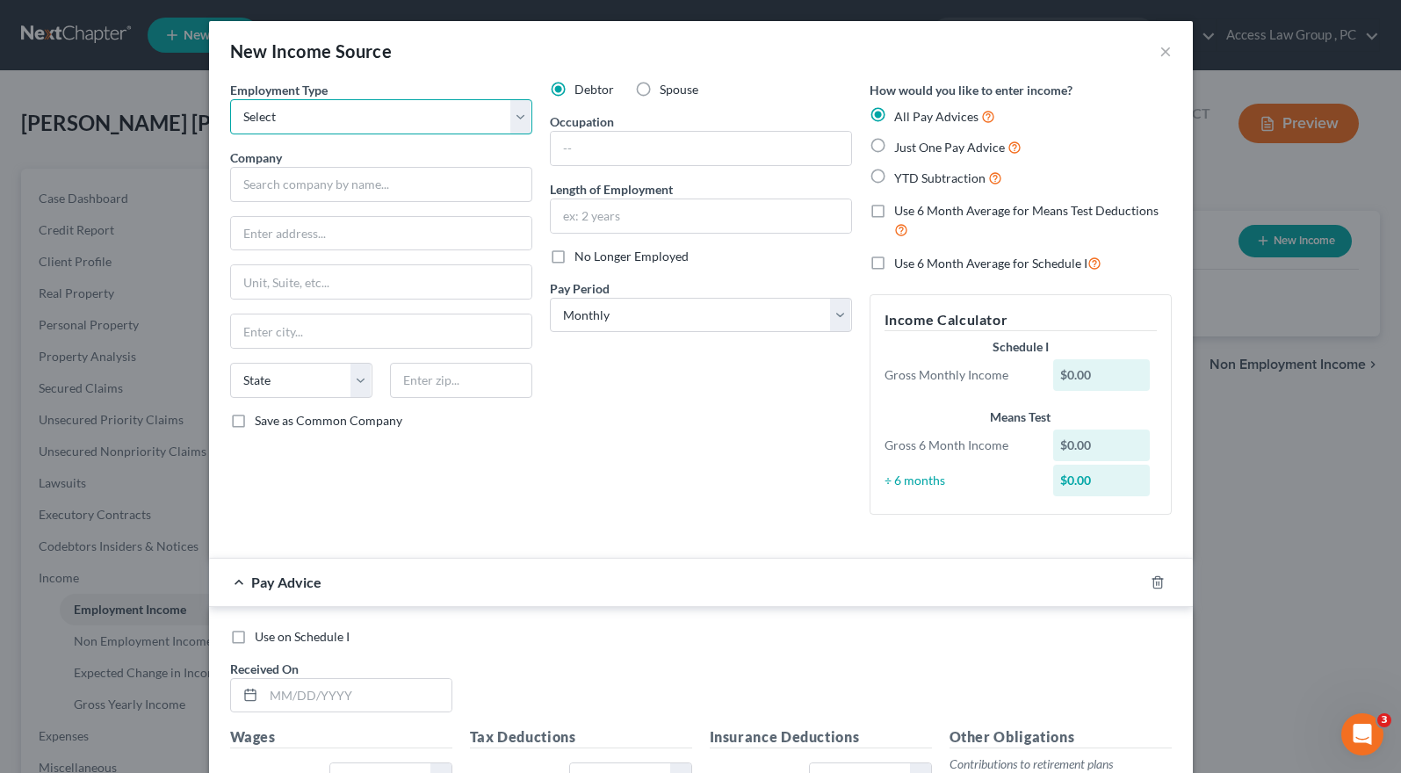
click at [517, 117] on select "Select Full or Part Time Employment Self Employment" at bounding box center [381, 116] width 302 height 35
select select "0"
click at [230, 99] on select "Select Full or Part Time Employment Self Employment" at bounding box center [381, 116] width 302 height 35
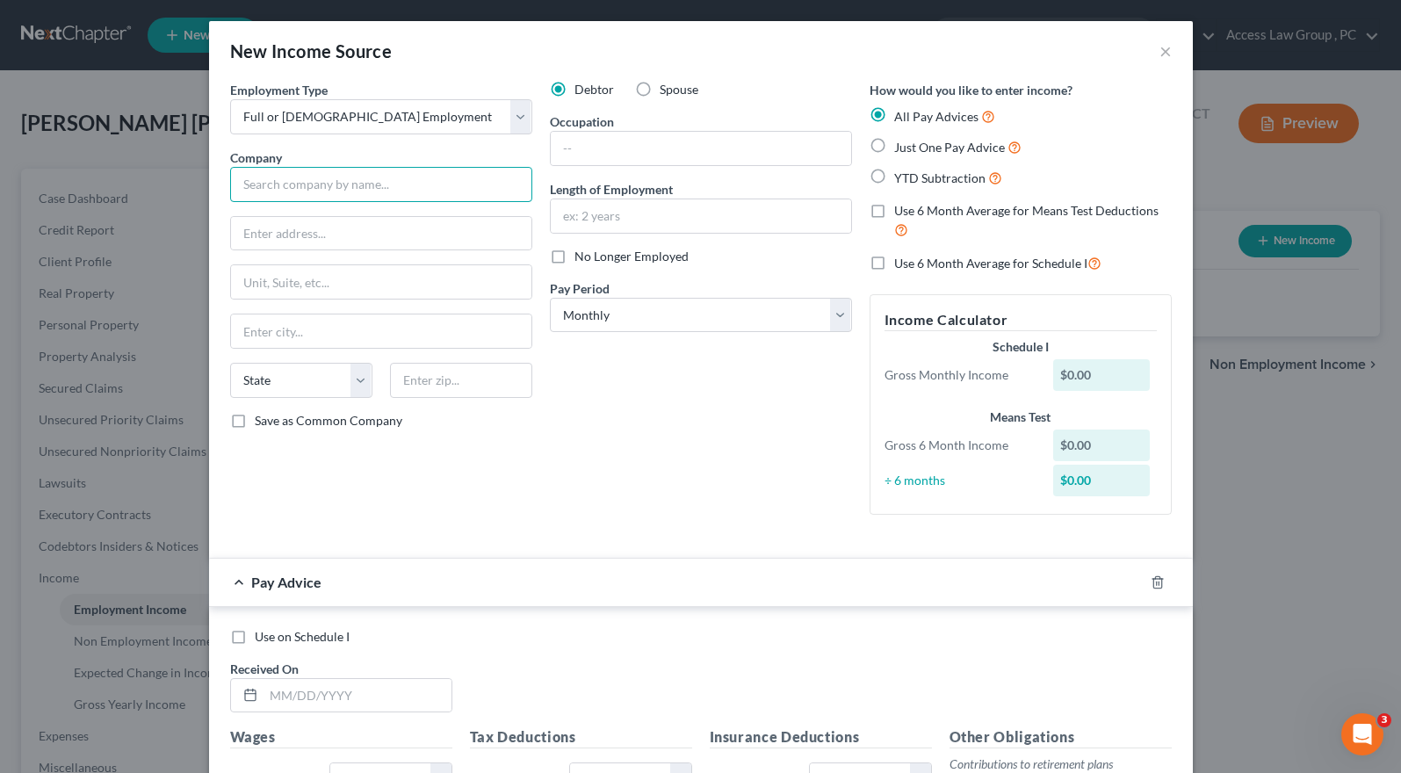
click at [306, 188] on input "text" at bounding box center [381, 184] width 302 height 35
type input "[GEOGRAPHIC_DATA]"
type input "[STREET_ADDRESS]"
type input "Hampton"
select select "48"
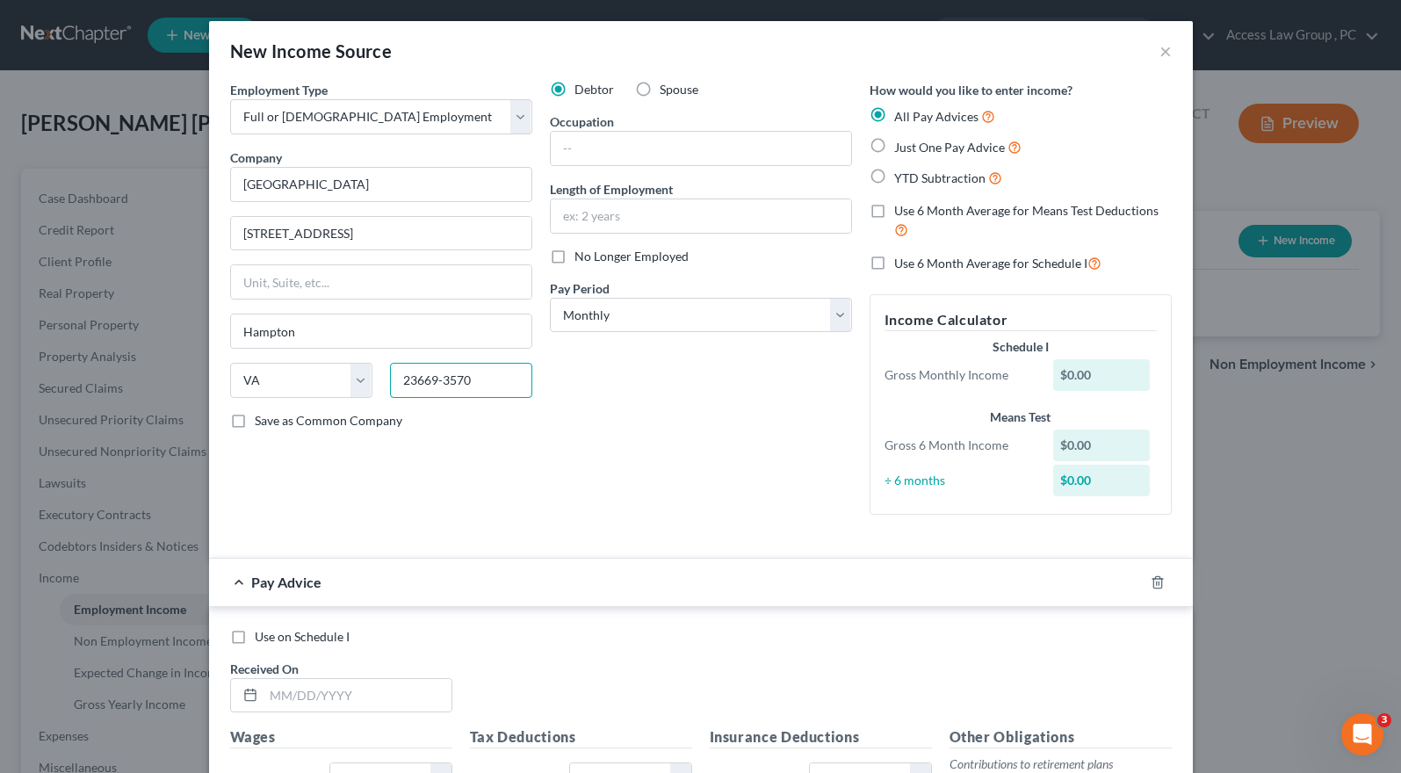
type input "23669-3570"
click at [764, 401] on div "Debtor Spouse Occupation Length of Employment No Longer Employed Pay Period * S…" at bounding box center [701, 305] width 320 height 448
click at [568, 144] on input "text" at bounding box center [701, 148] width 300 height 33
type input "Special Education Teacher"
click at [582, 213] on input "text" at bounding box center [701, 215] width 300 height 33
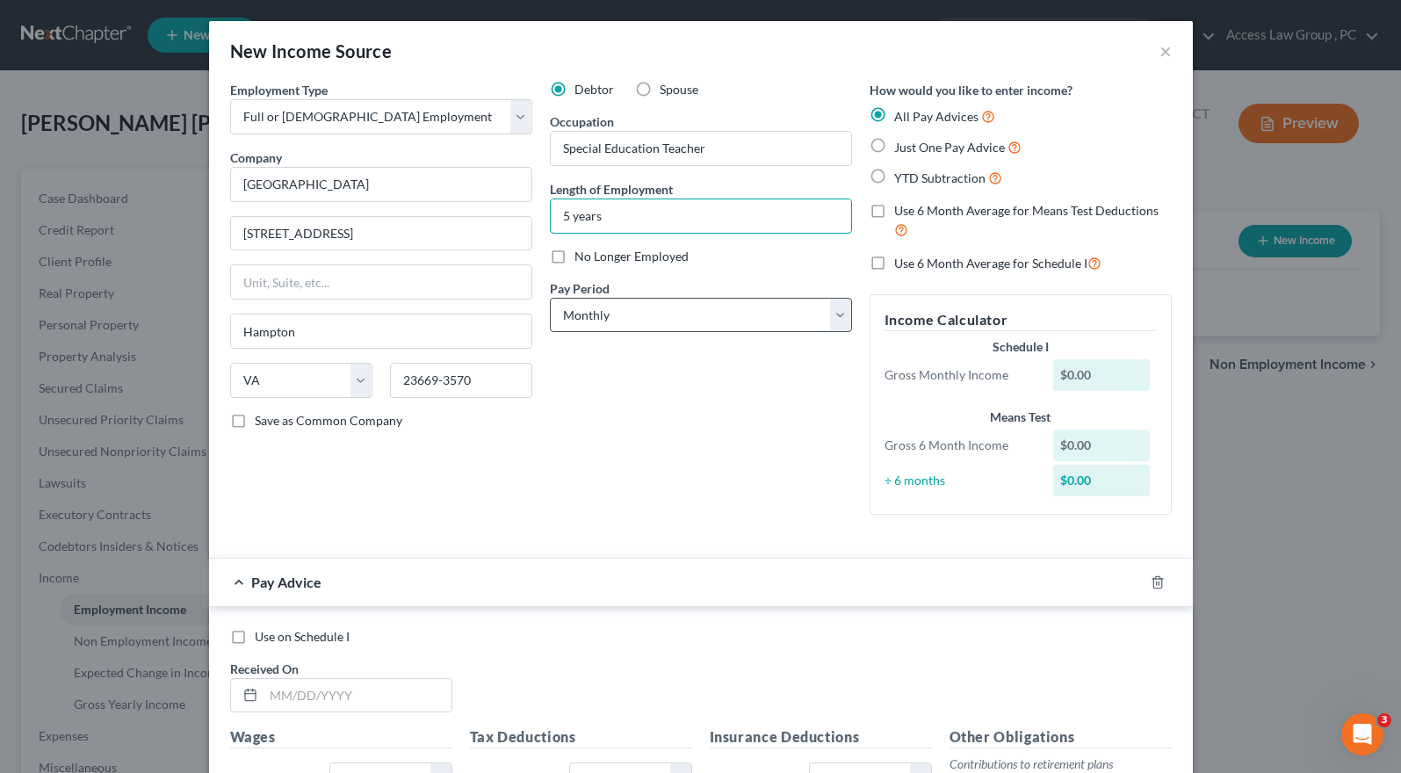
type input "5 years"
click at [838, 318] on select "Select Monthly Twice Monthly Every Other Week Weekly" at bounding box center [701, 315] width 302 height 35
select select "1"
click at [550, 298] on select "Select Monthly Twice Monthly Every Other Week Weekly" at bounding box center [701, 315] width 302 height 35
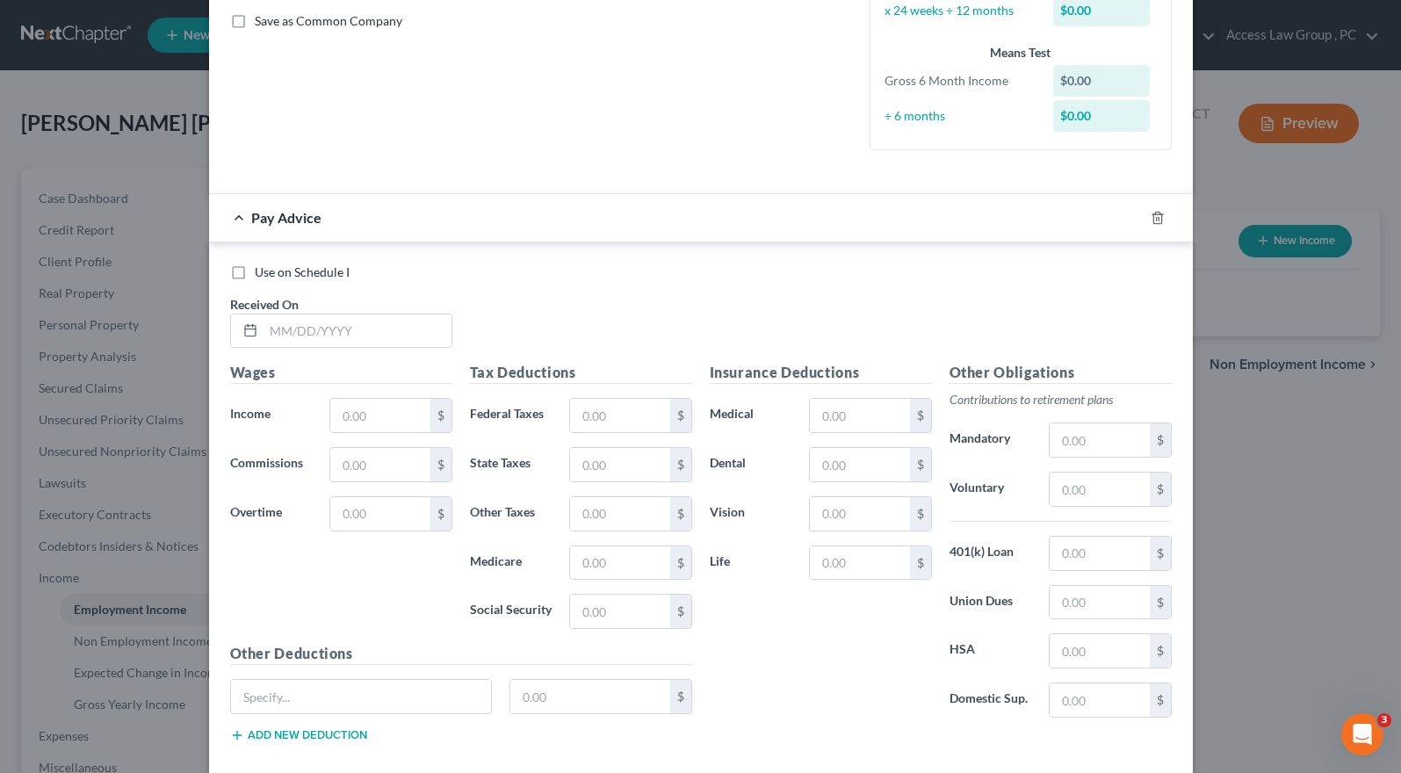
scroll to position [494, 0]
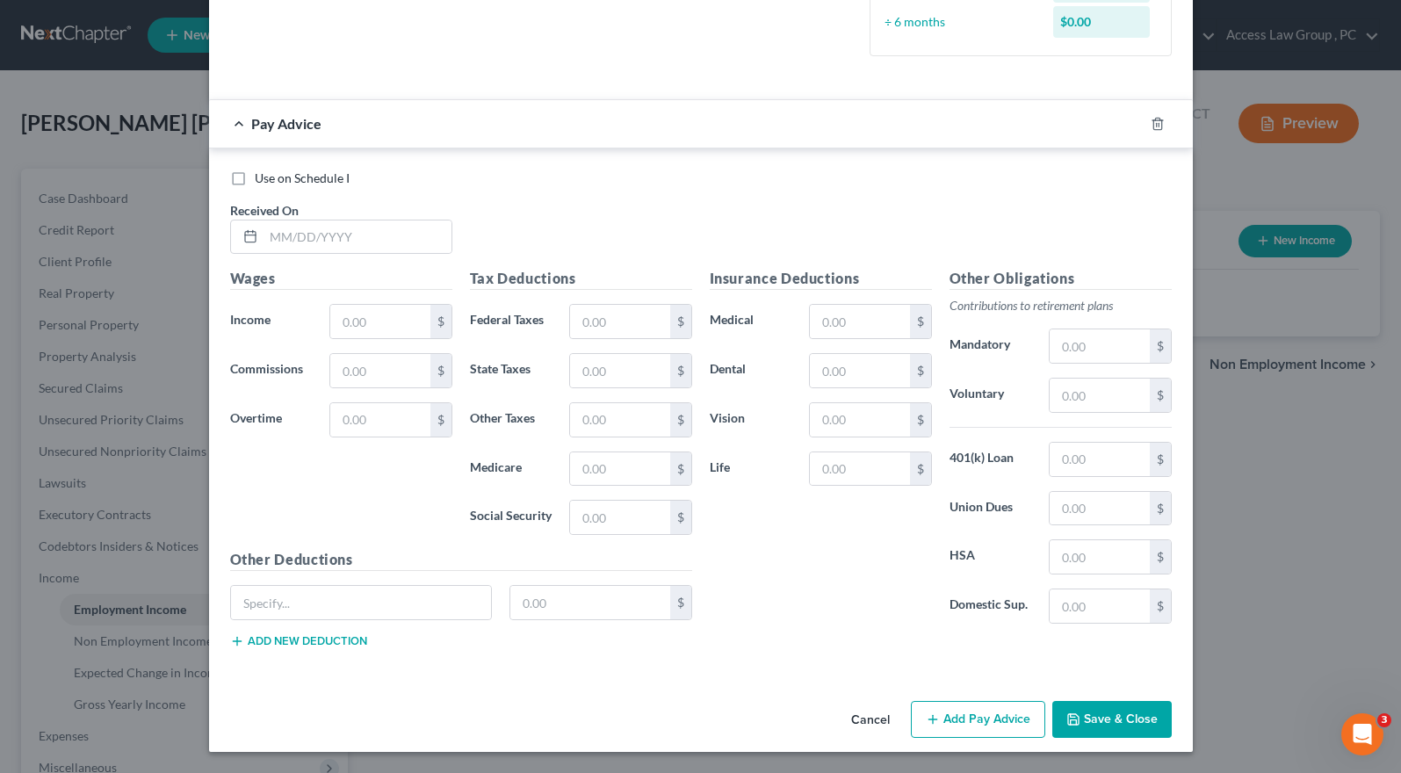
click at [1119, 718] on button "Save & Close" at bounding box center [1111, 719] width 119 height 37
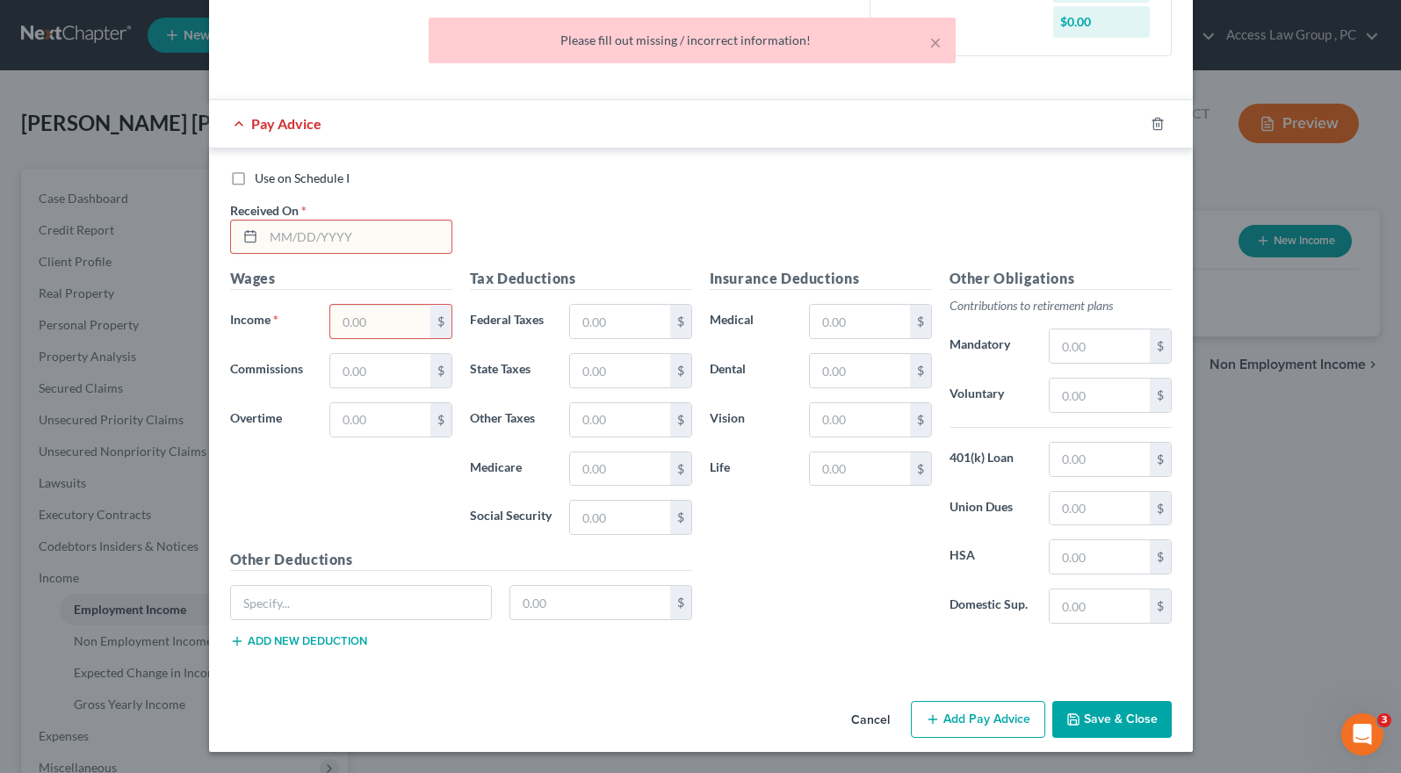
click at [317, 234] on input "text" at bounding box center [358, 236] width 188 height 33
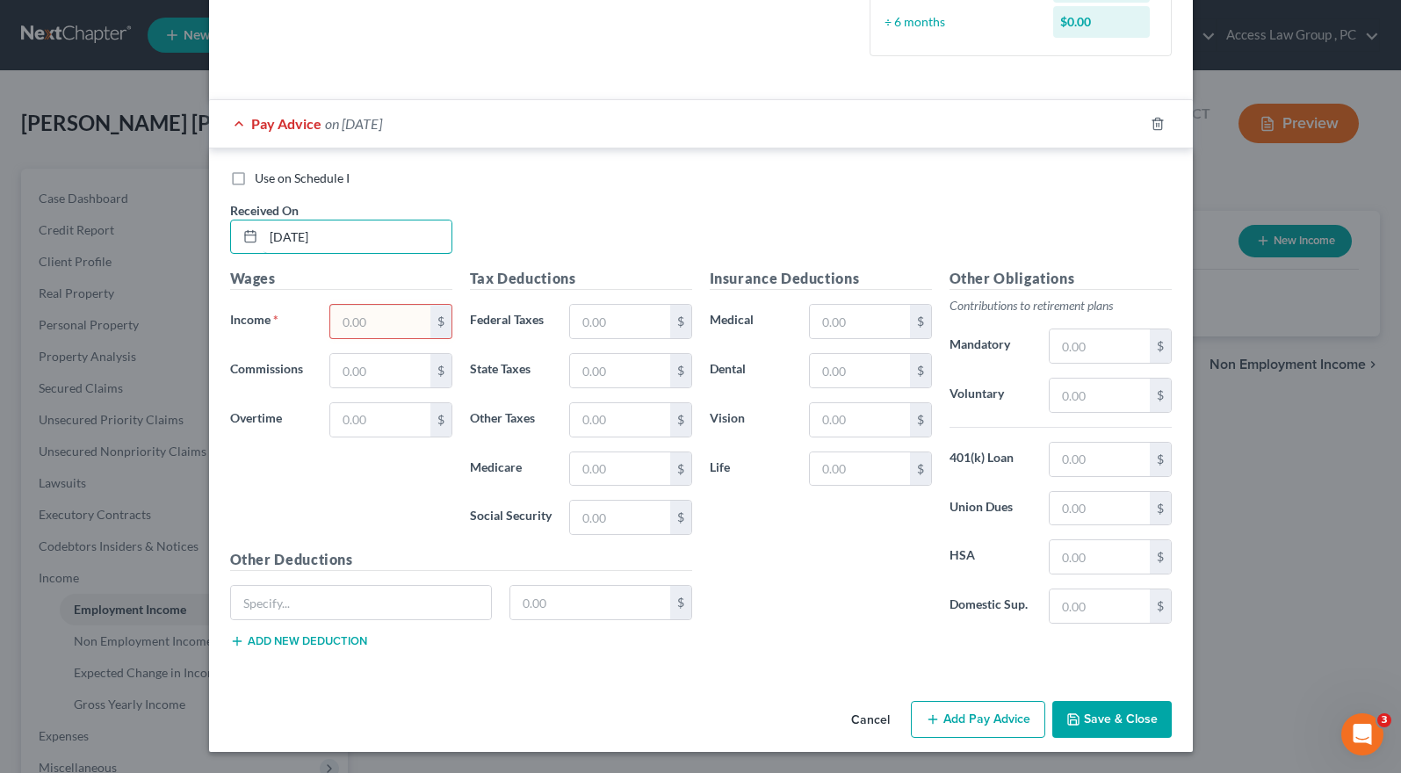
type input "[DATE]"
click at [336, 319] on input "text" at bounding box center [379, 321] width 99 height 33
type input "2,474.96"
click at [588, 322] on input "text" at bounding box center [619, 321] width 99 height 33
type input "293.09"
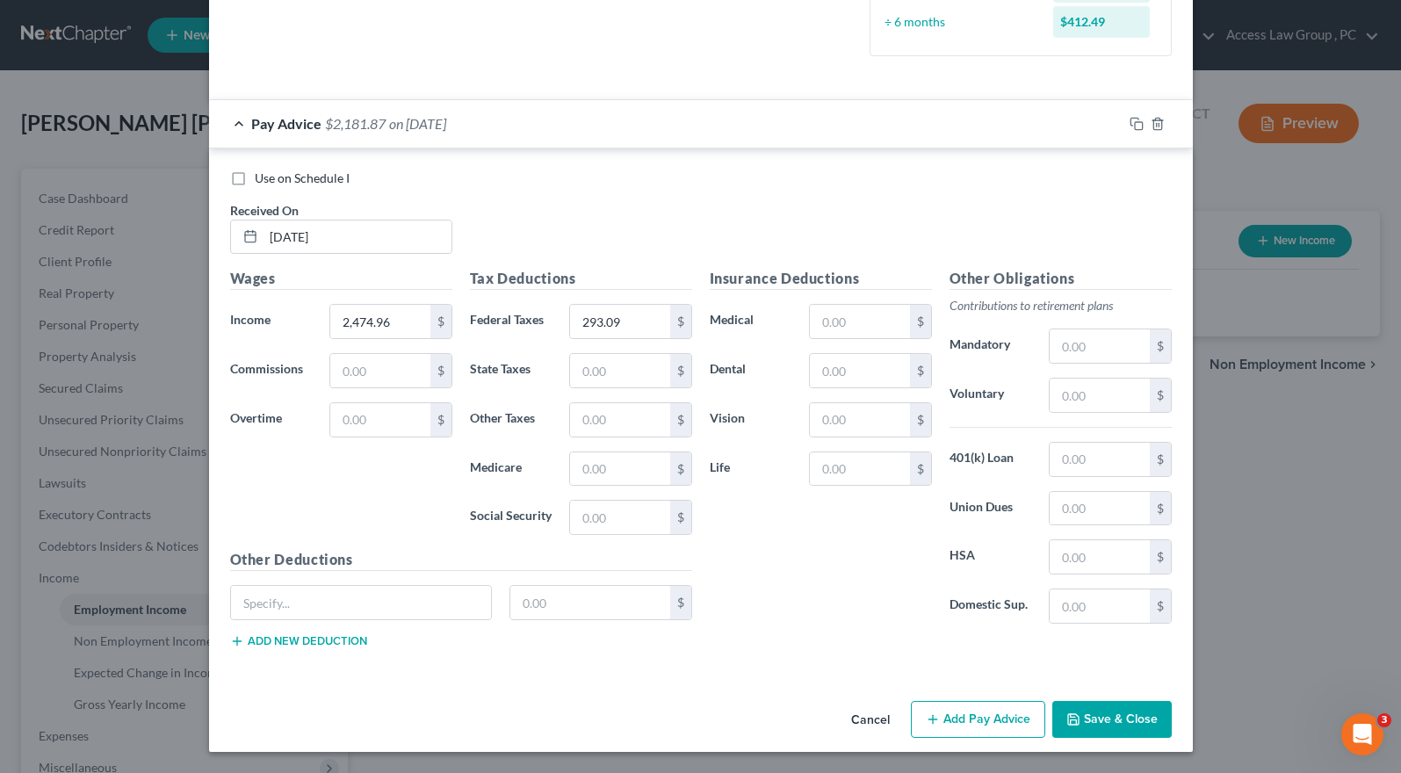
click at [1107, 720] on button "Save & Close" at bounding box center [1111, 719] width 119 height 37
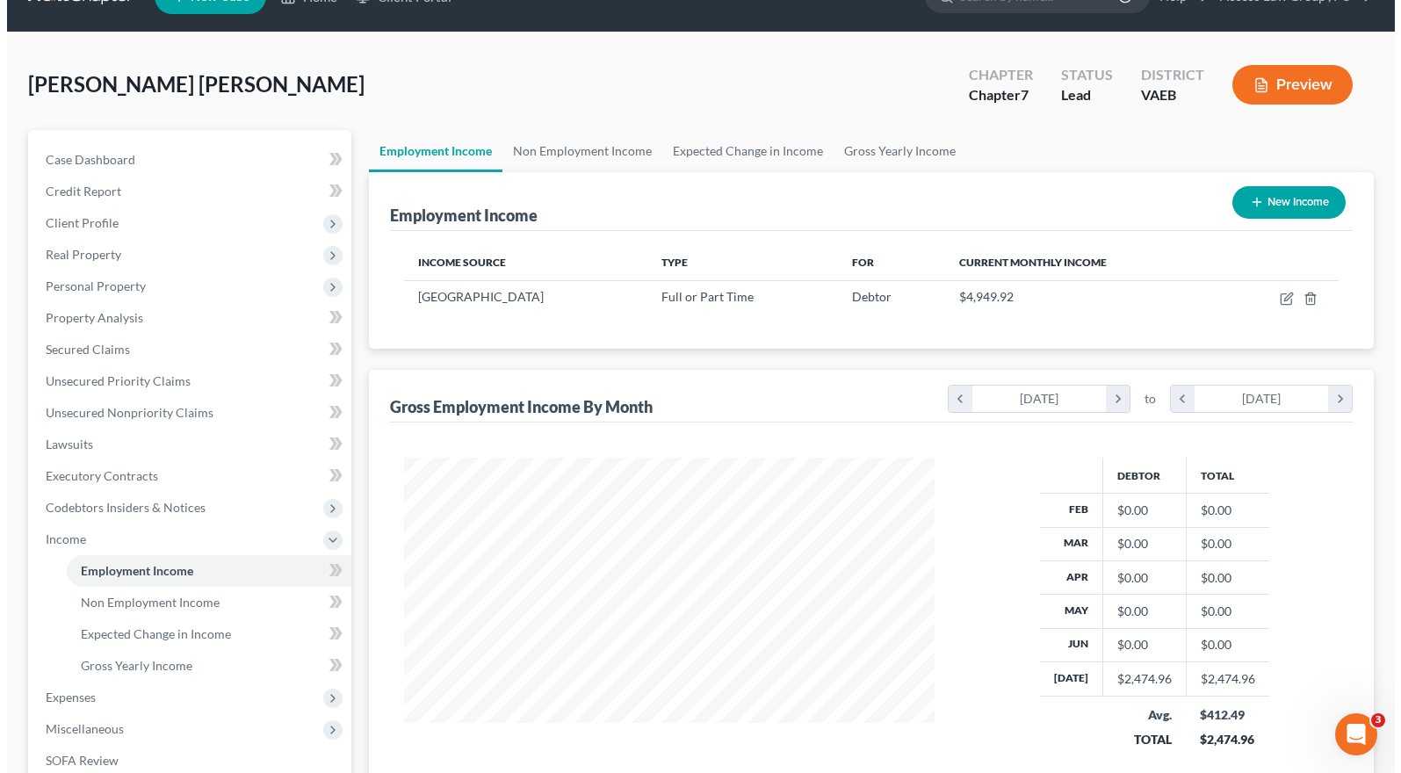
scroll to position [0, 0]
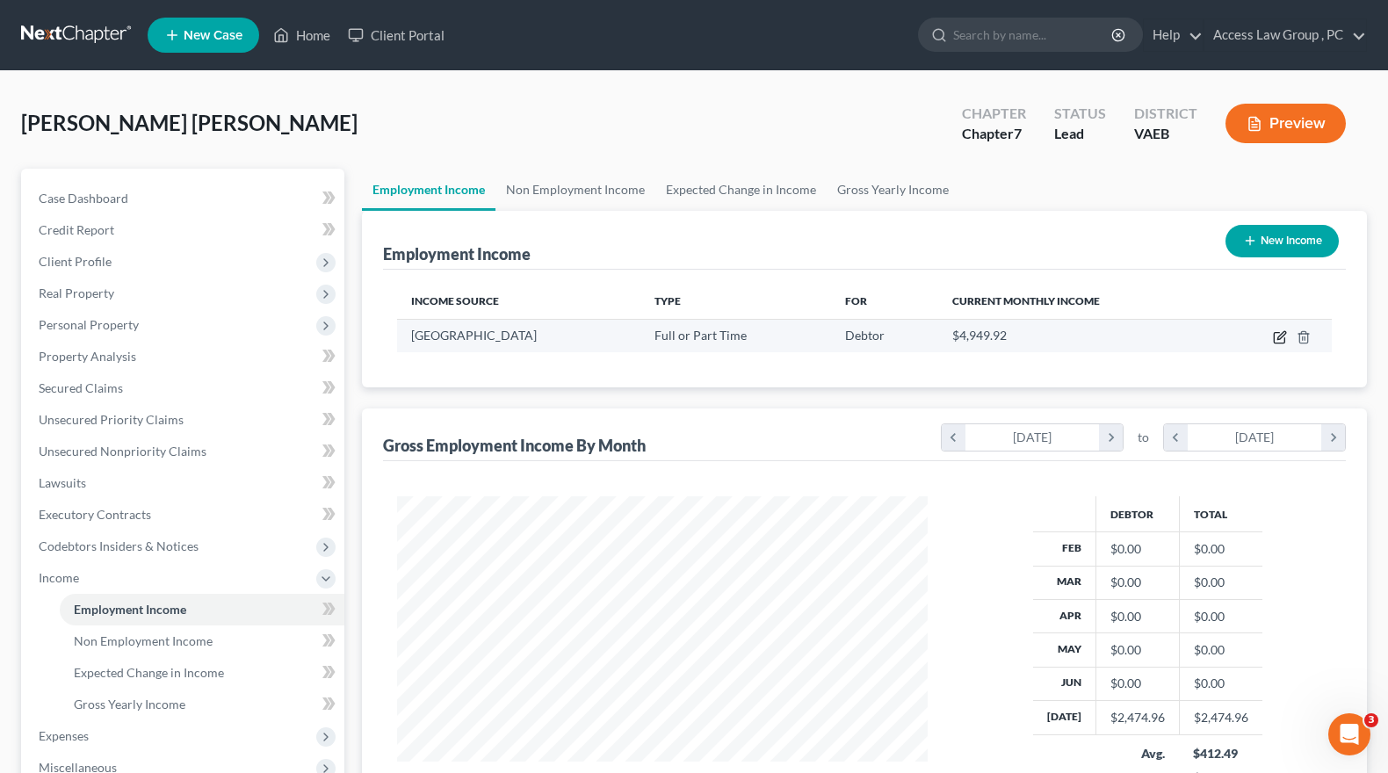
click at [1282, 336] on icon "button" at bounding box center [1280, 337] width 14 height 14
select select "0"
select select "48"
select select "1"
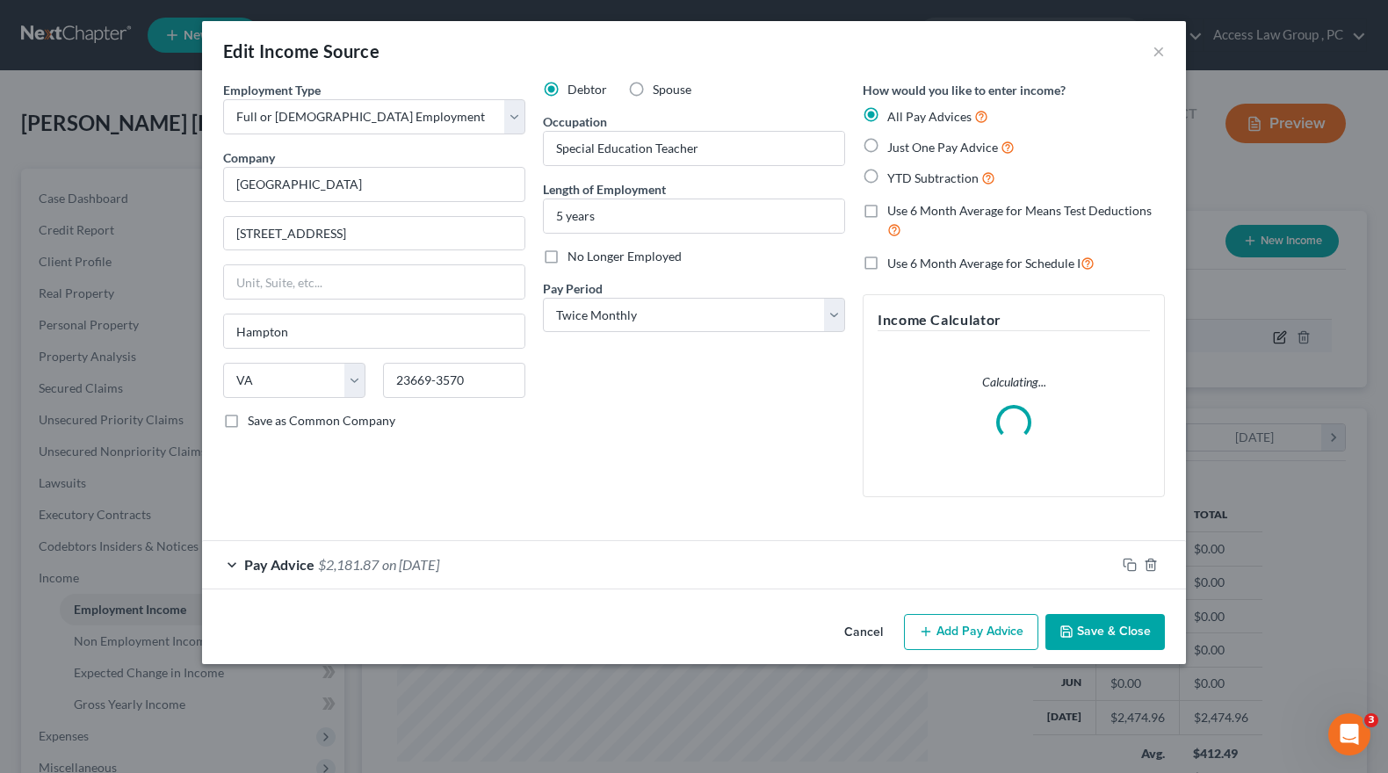
scroll to position [315, 571]
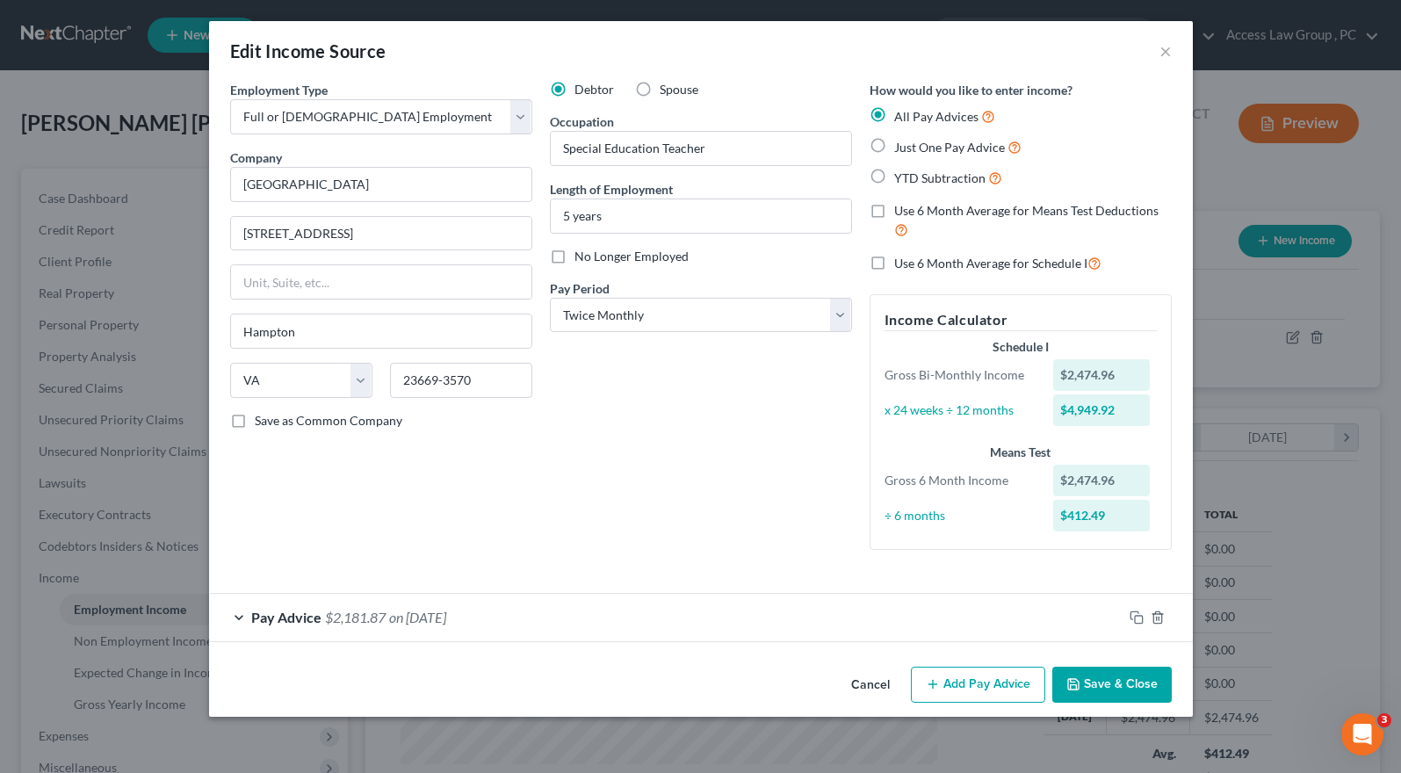
click at [985, 627] on div "Edit Income Source × Employment Type * Select Full or Part Time Employment Self…" at bounding box center [701, 369] width 984 height 696
click at [596, 562] on div "Debtor Spouse Occupation Special Education Teacher Length of Employment 5 years…" at bounding box center [701, 322] width 320 height 483
click at [1167, 52] on button "×" at bounding box center [1166, 50] width 12 height 21
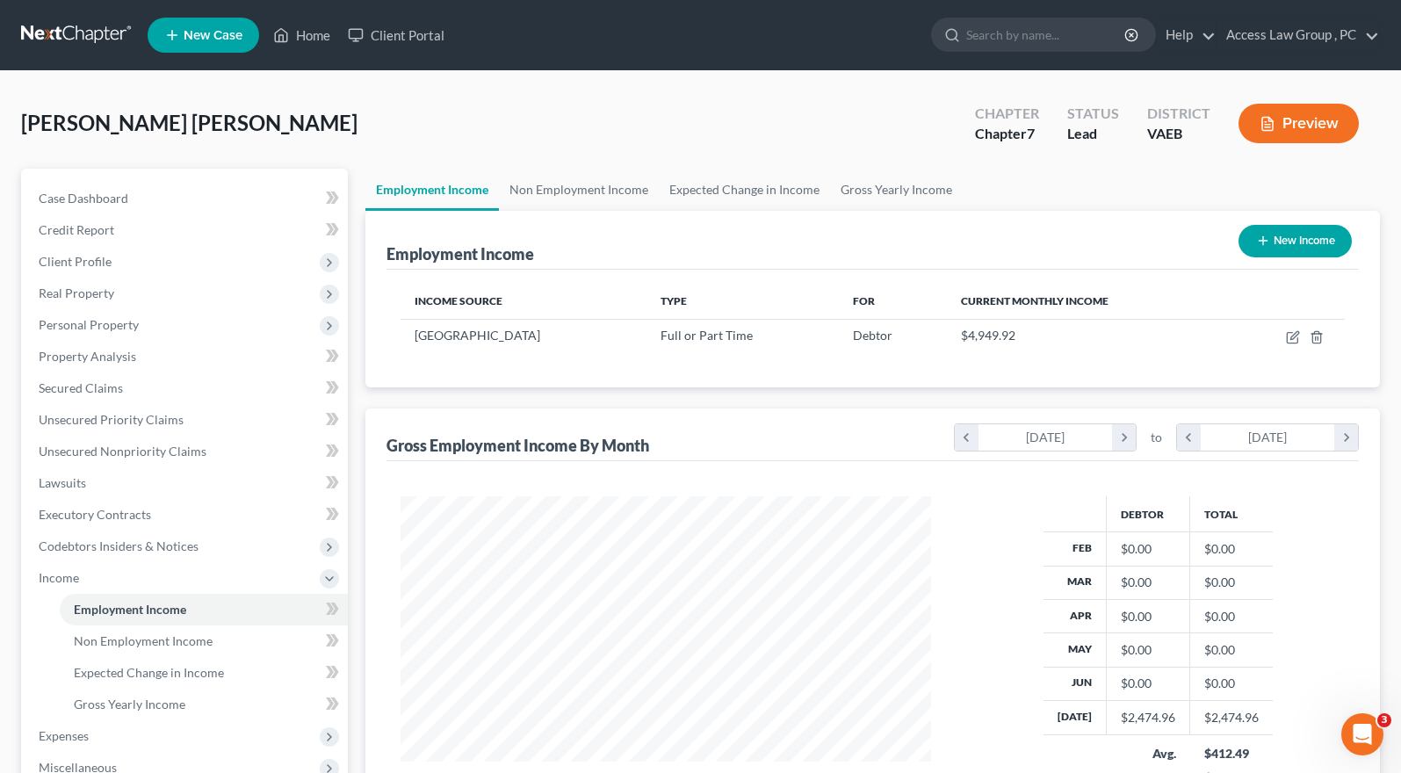
scroll to position [878127, 877876]
click at [76, 388] on span "Secured Claims" at bounding box center [81, 387] width 84 height 15
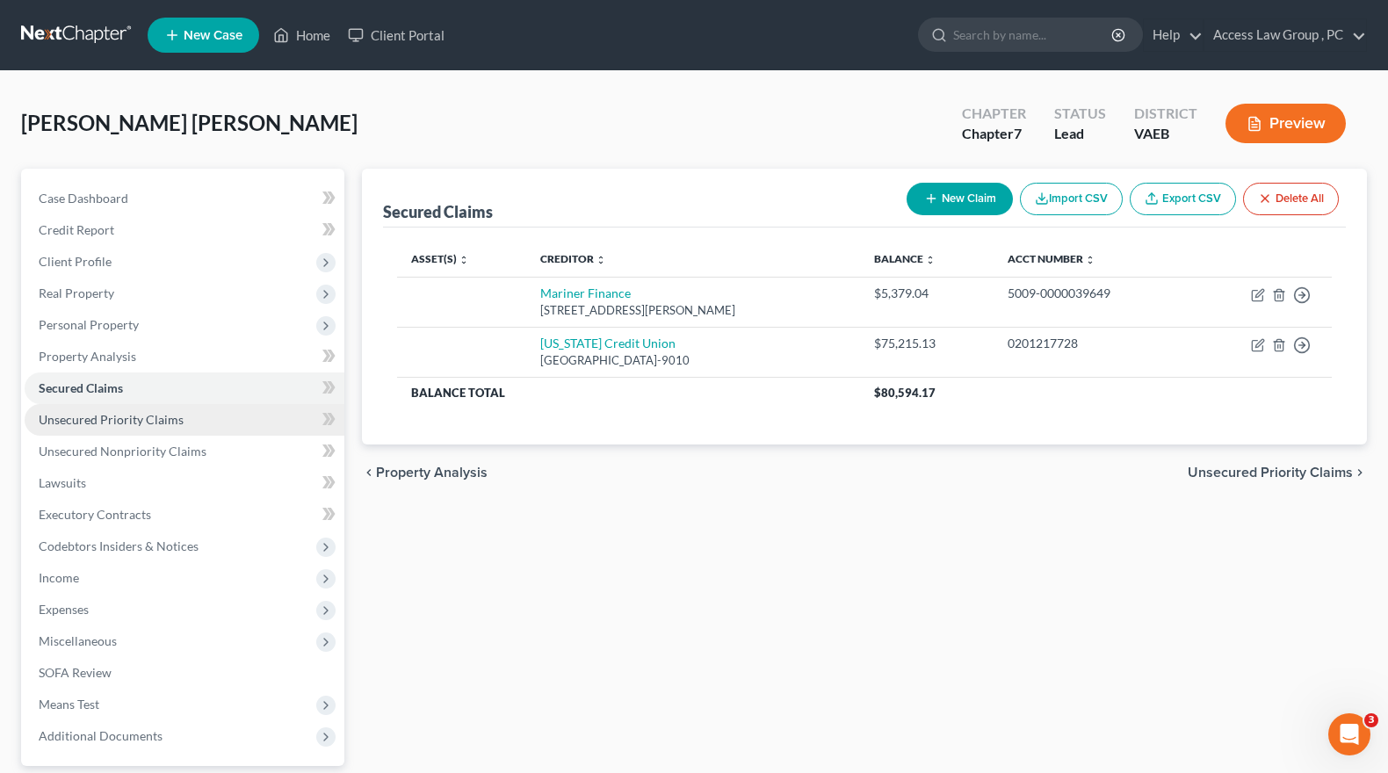
click at [71, 422] on span "Unsecured Priority Claims" at bounding box center [111, 419] width 145 height 15
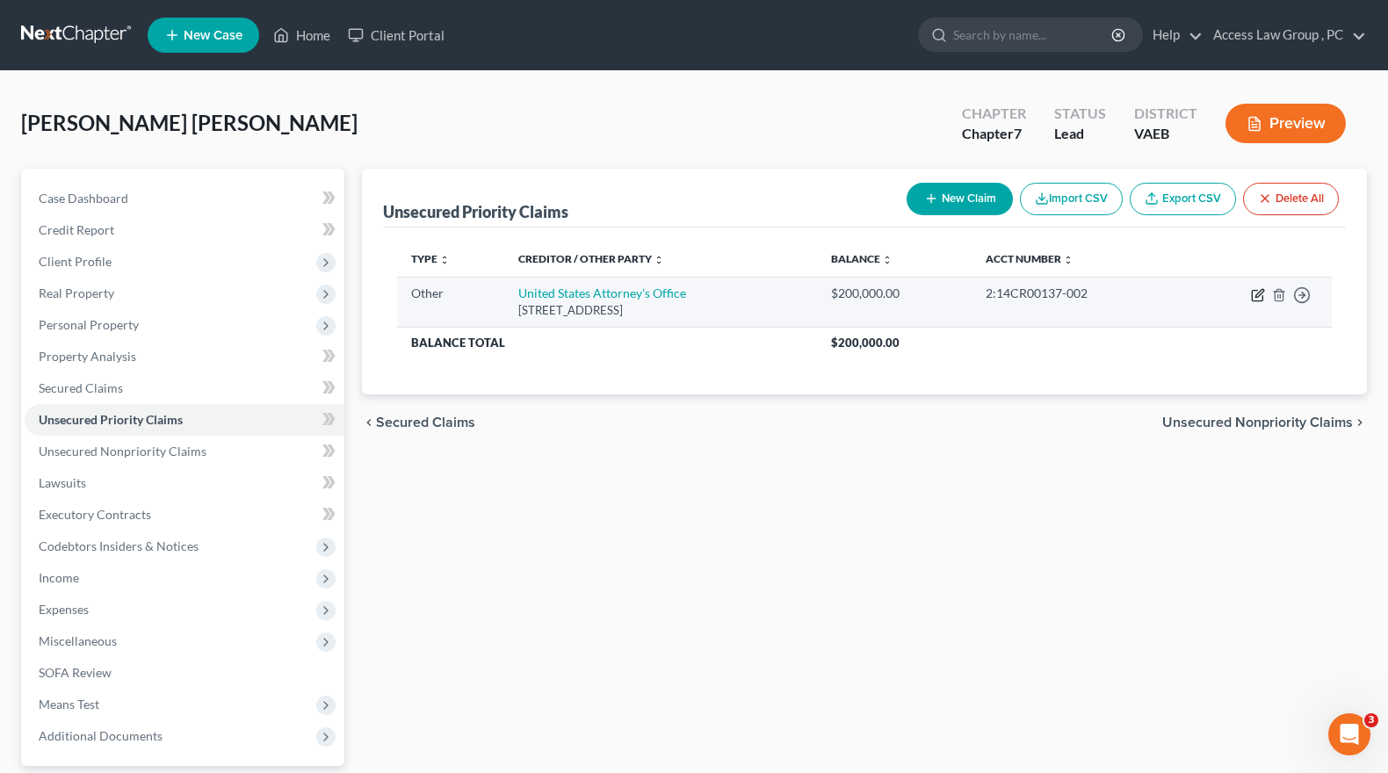
click at [1259, 297] on icon "button" at bounding box center [1258, 295] width 14 height 14
select select "9"
select select "48"
select select "0"
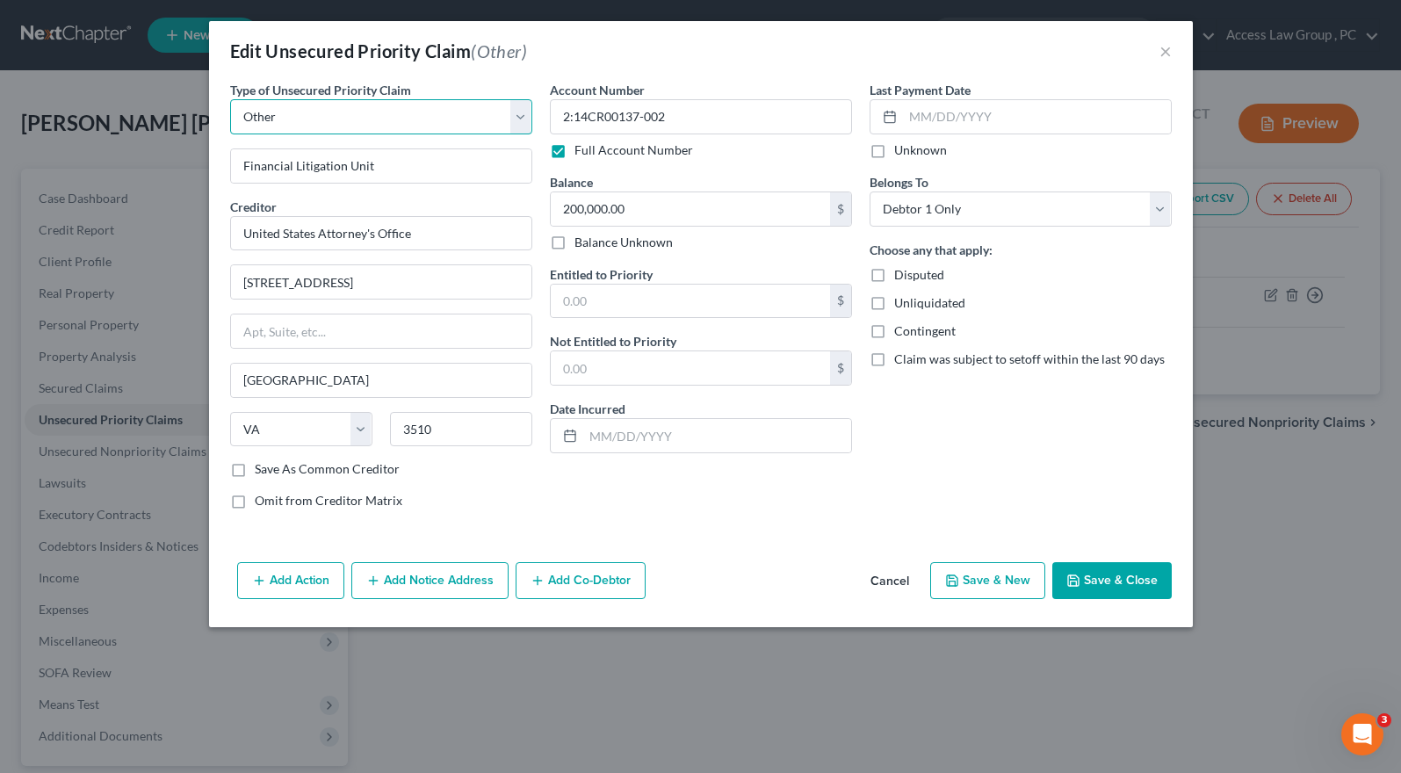
click at [517, 119] on select "Select Taxes & Other Government Units Domestic Support Obligations Extensions o…" at bounding box center [381, 116] width 302 height 35
click at [230, 99] on select "Select Taxes & Other Government Units Domestic Support Obligations Extensions o…" at bounding box center [381, 116] width 302 height 35
click at [399, 166] on input "Financial Litigation Unit" at bounding box center [381, 165] width 300 height 33
type input "F"
type input "M"
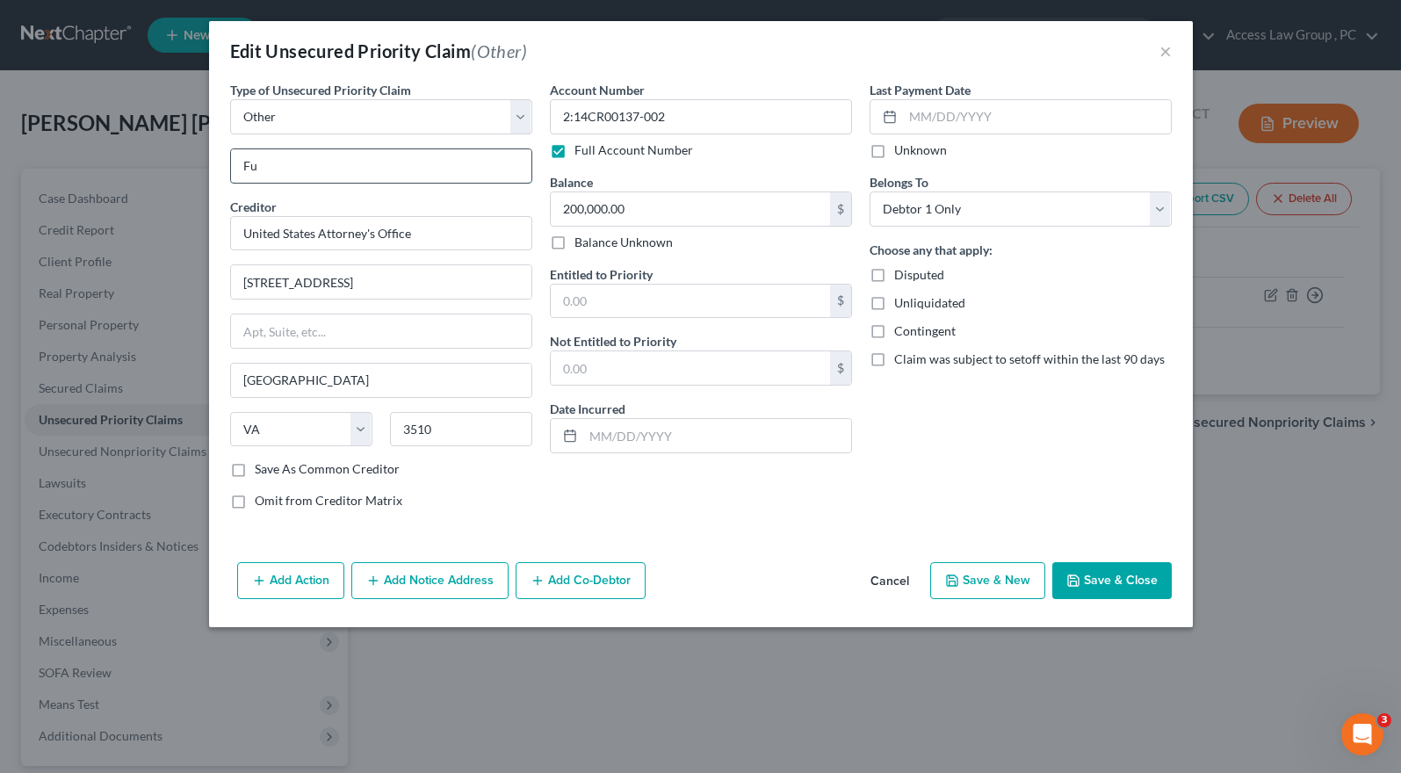
type input "F"
type input "R"
drag, startPoint x: 462, startPoint y: 163, endPoint x: 575, endPoint y: 161, distance: 112.5
click at [575, 161] on div "Type of Unsecured Priority Claim * Select Taxes & Other Government Units Domest…" at bounding box center [700, 302] width 959 height 443
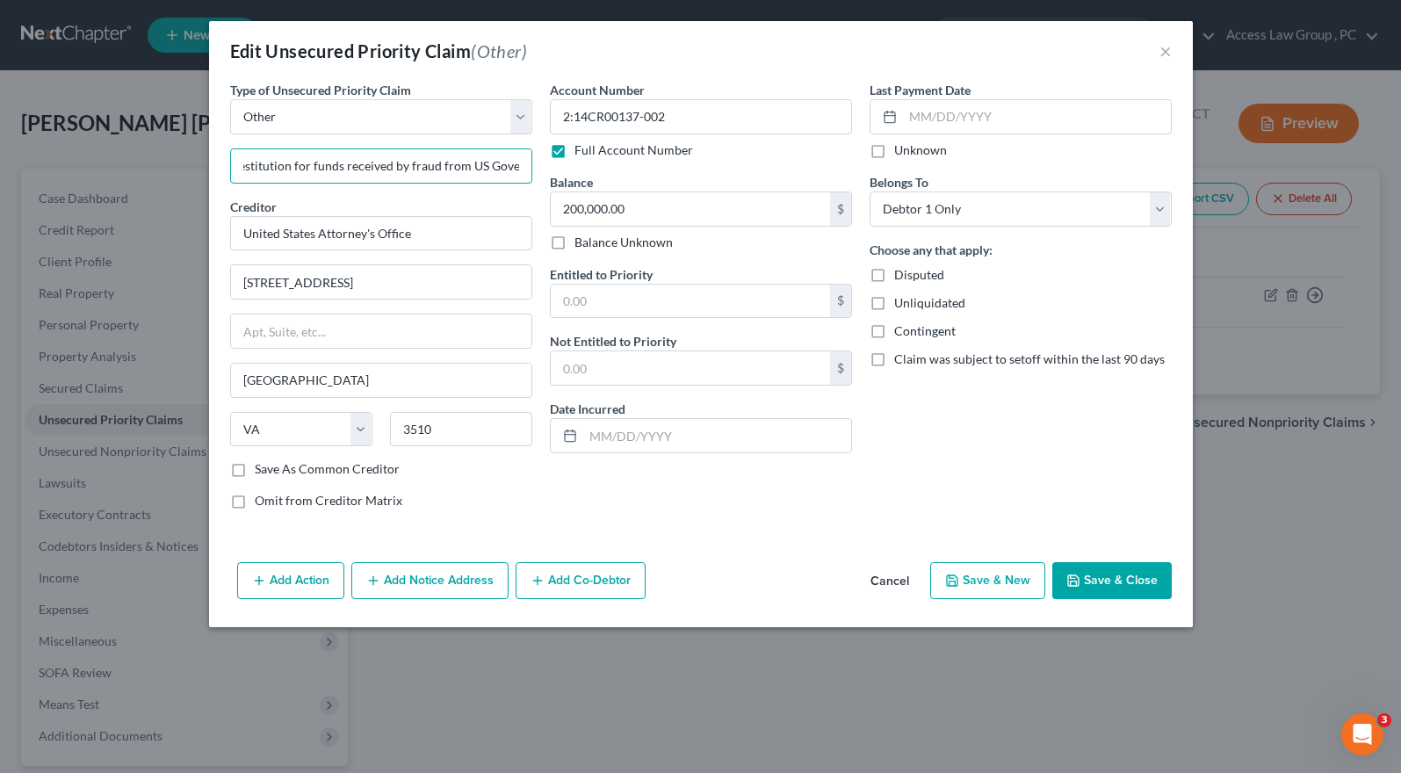
scroll to position [0, 19]
type input "Restitution for funds received by fraud from US Govern"
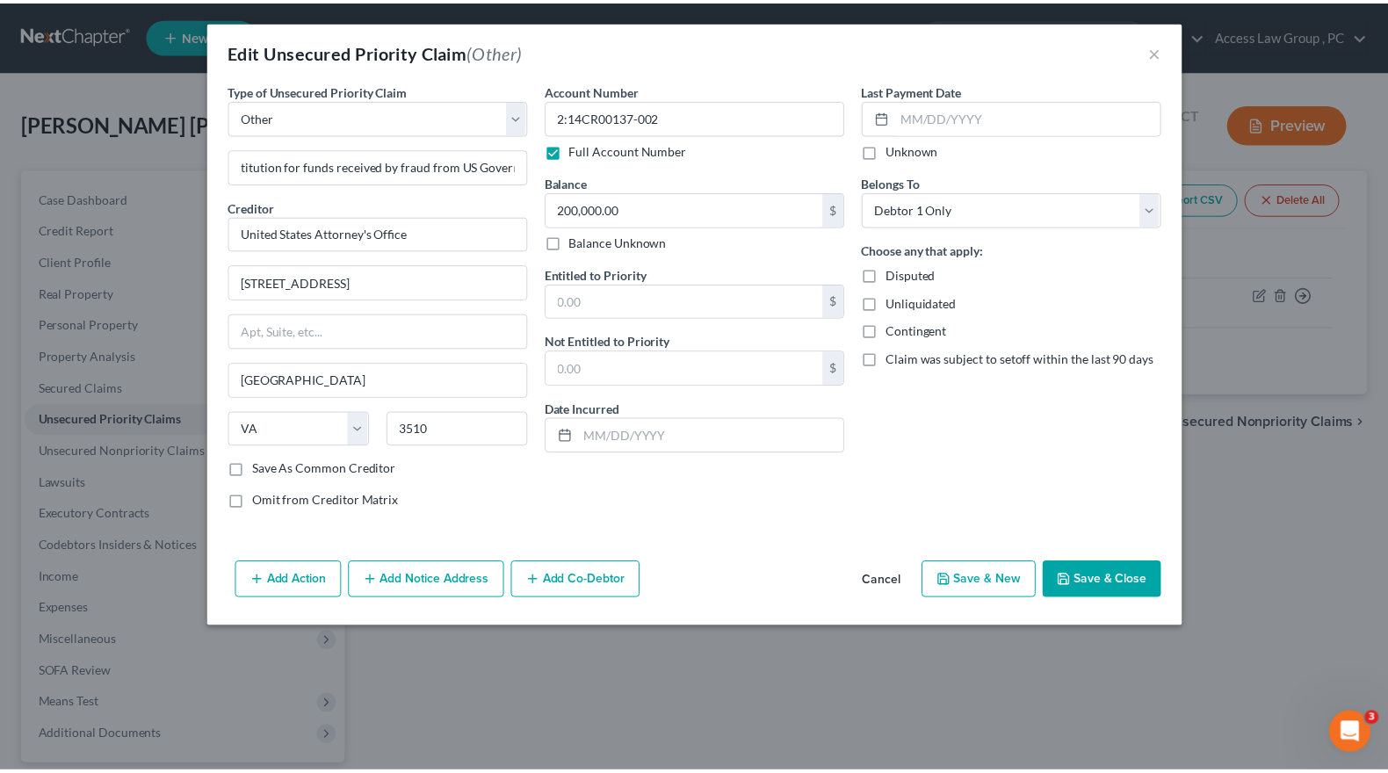
scroll to position [0, 0]
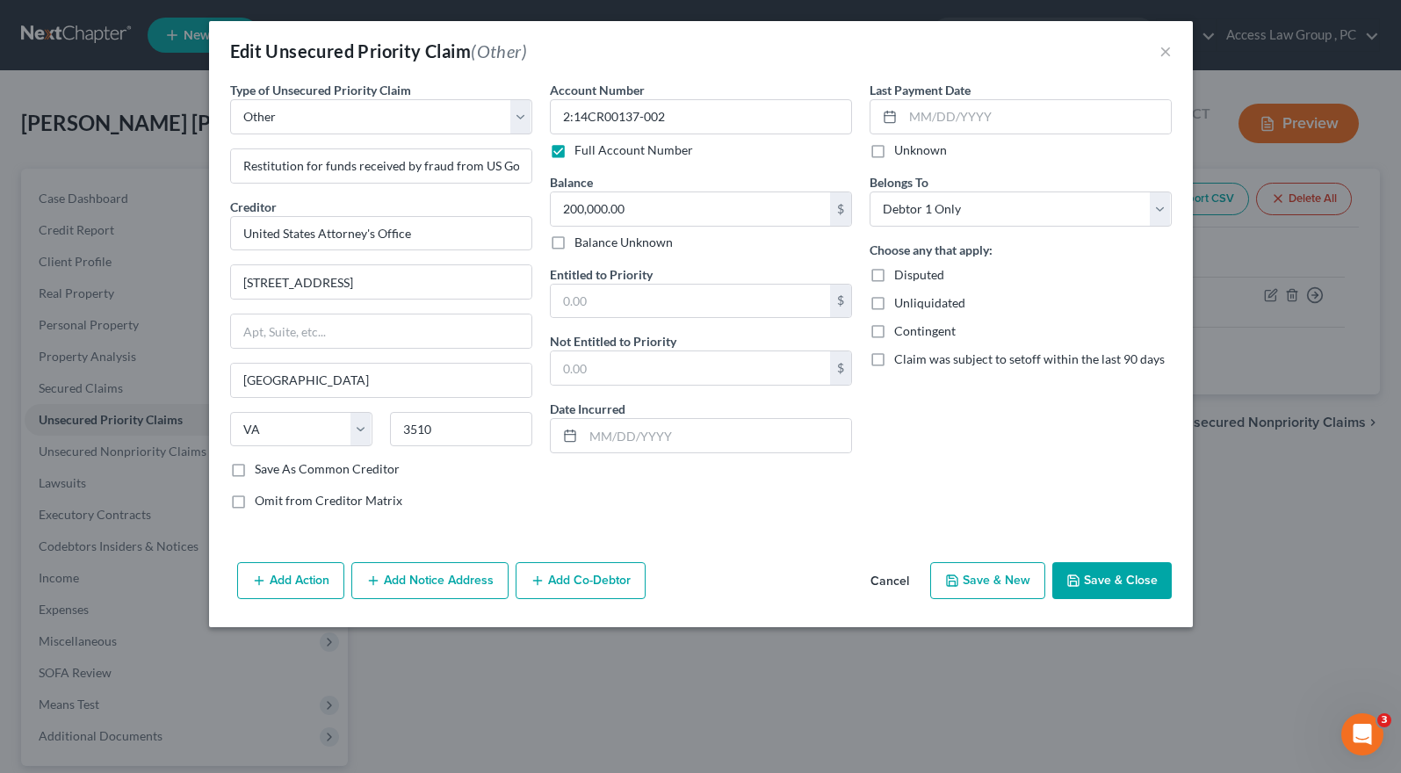
click at [1122, 577] on button "Save & Close" at bounding box center [1111, 580] width 119 height 37
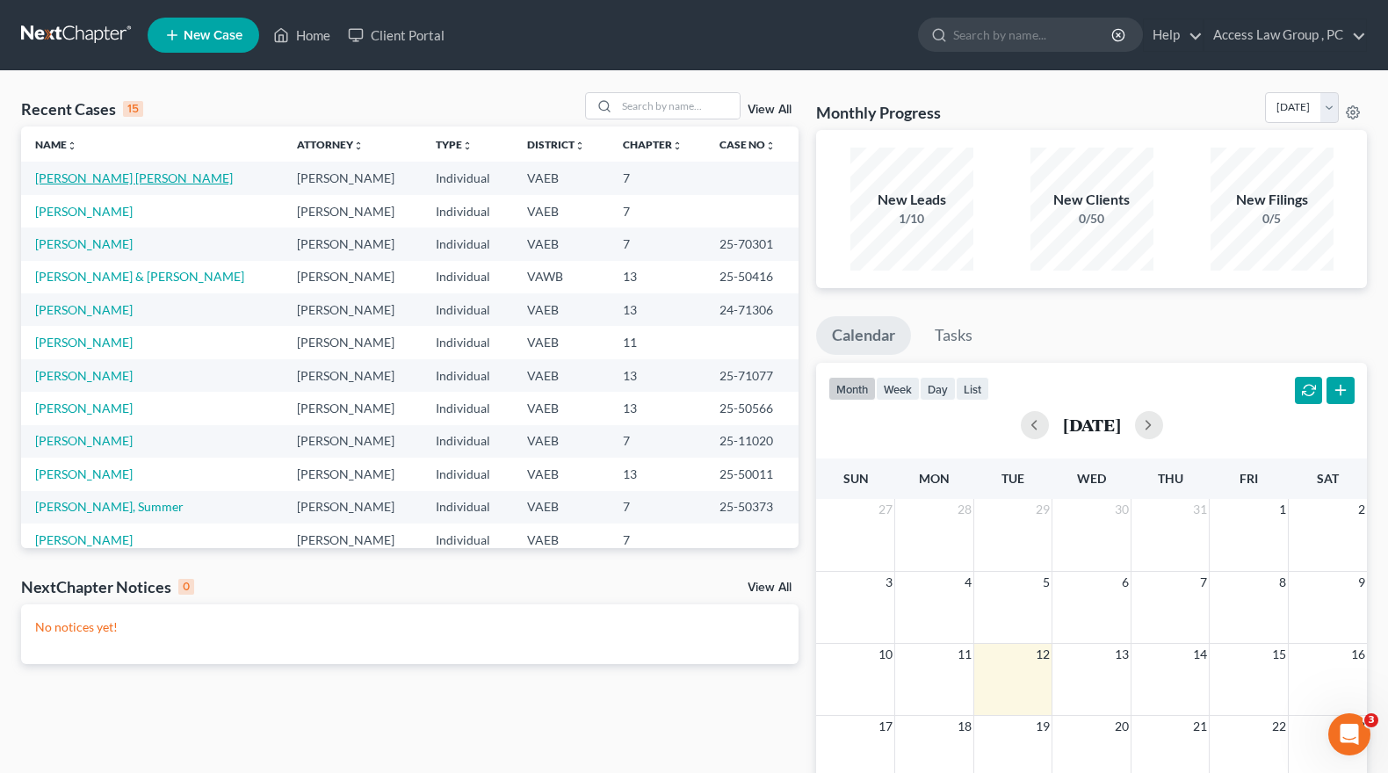
click at [112, 177] on link "[PERSON_NAME] [PERSON_NAME]" at bounding box center [134, 177] width 198 height 15
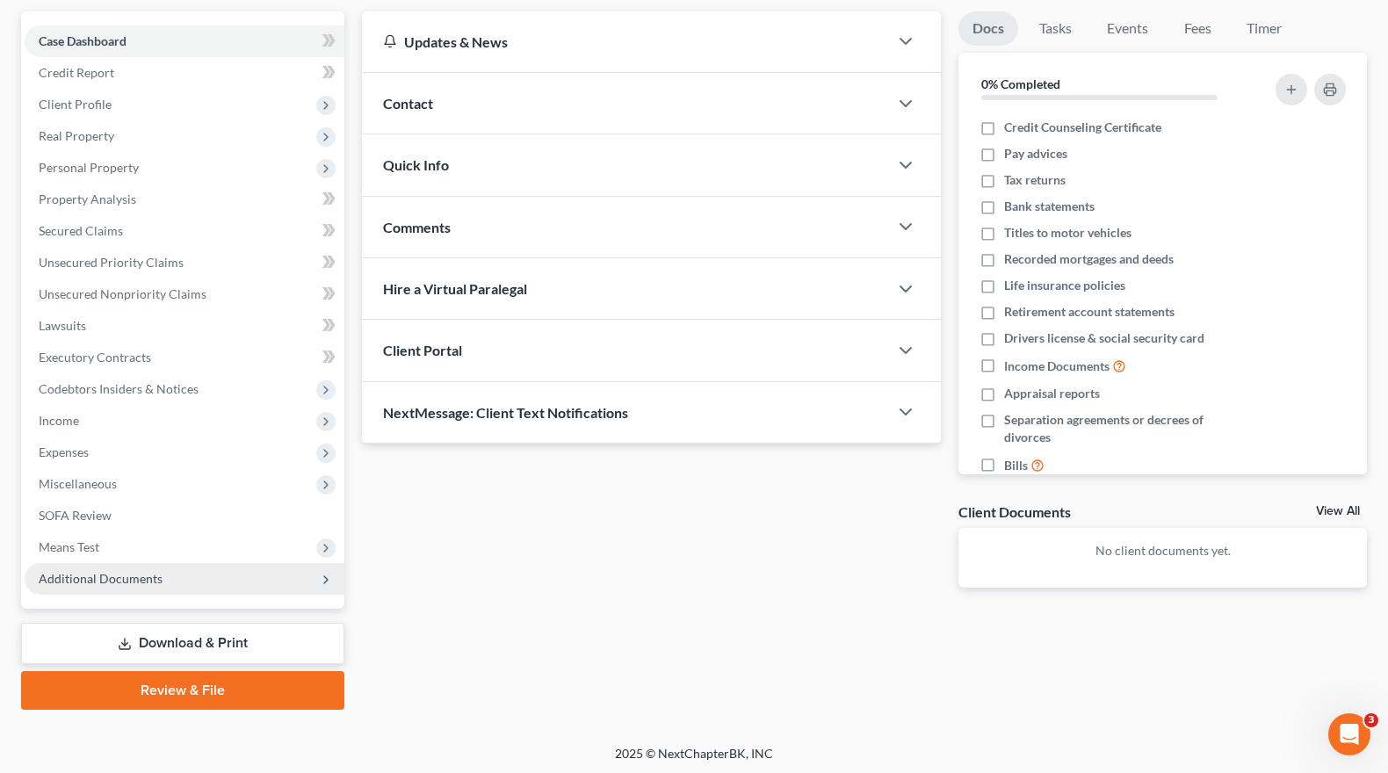
scroll to position [161, 0]
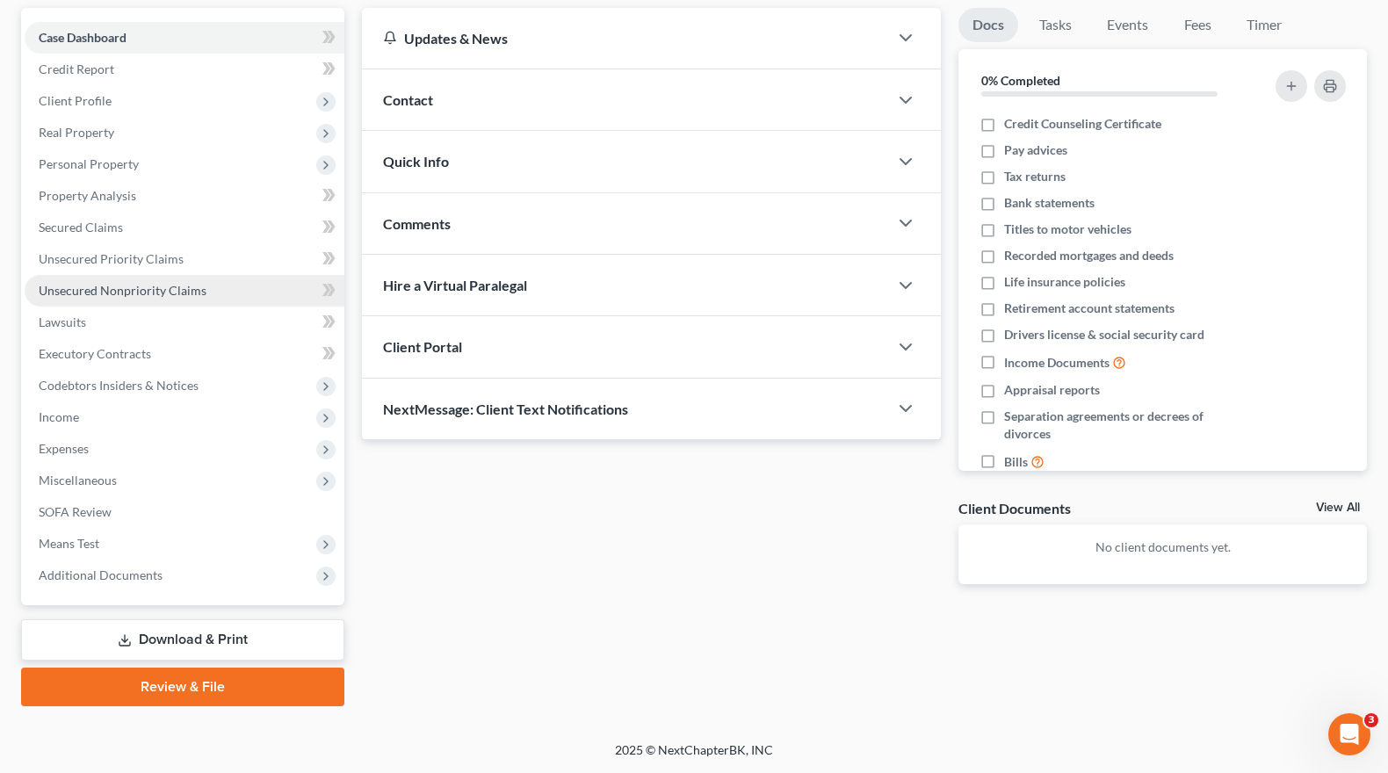
click at [101, 292] on span "Unsecured Nonpriority Claims" at bounding box center [123, 290] width 168 height 15
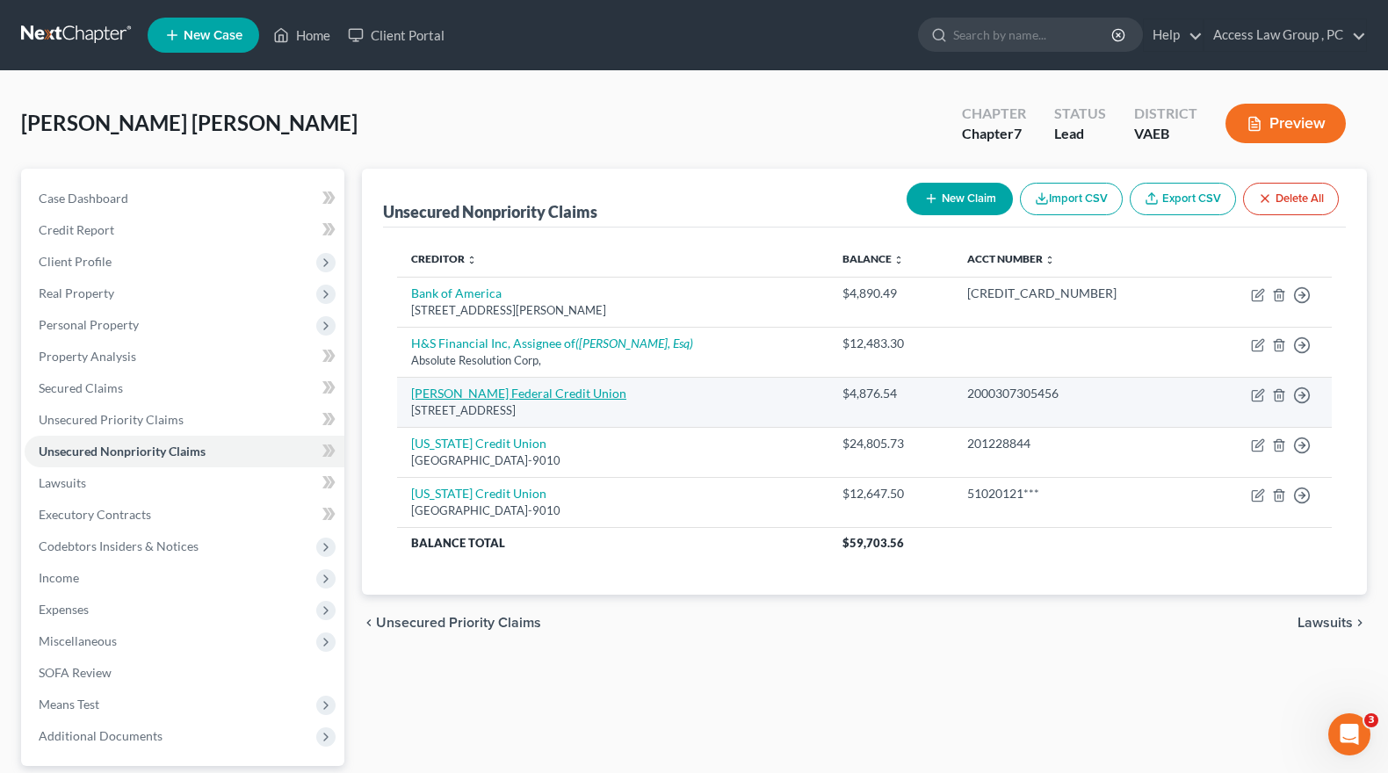
click at [512, 391] on link "[PERSON_NAME] Federal Credit Union" at bounding box center [518, 393] width 215 height 15
select select "36"
select select "2"
select select "0"
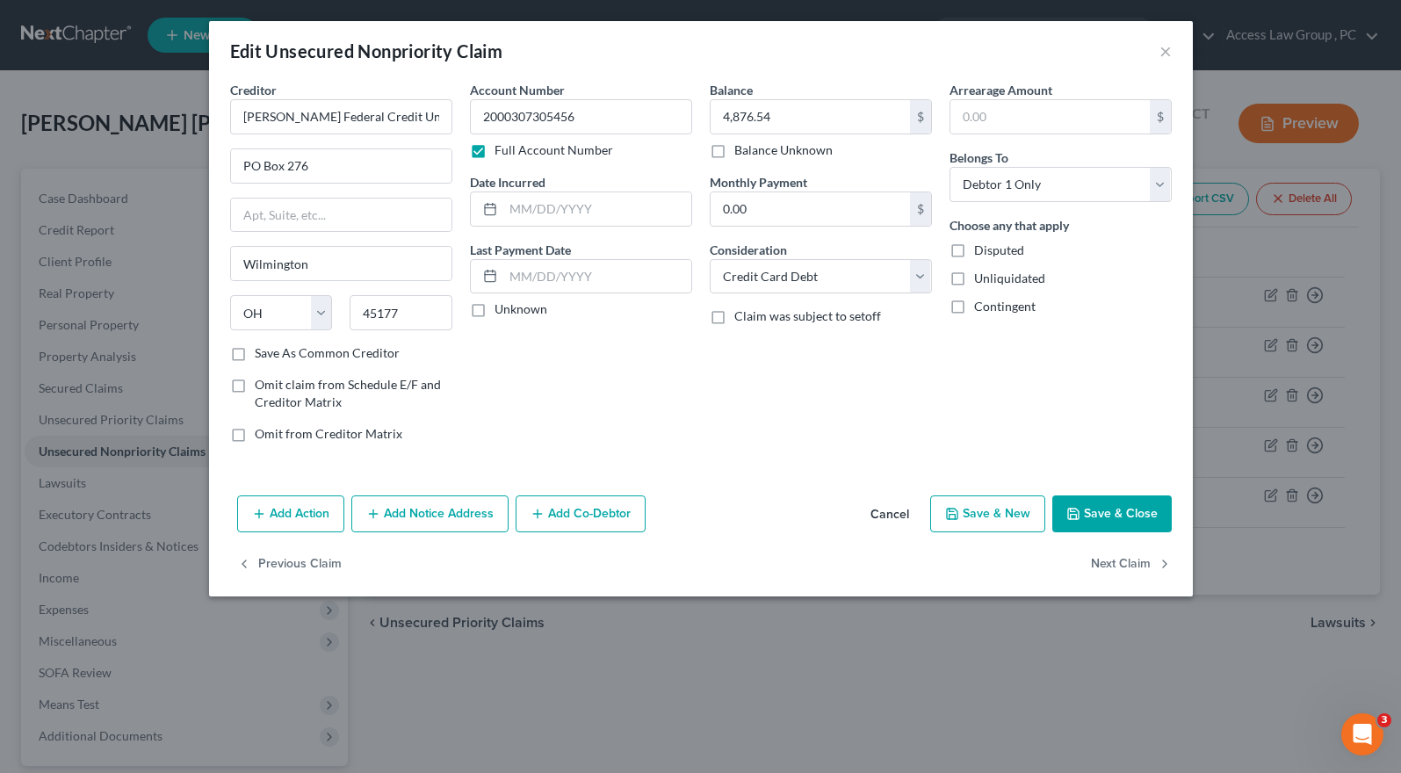
click at [1132, 515] on button "Save & Close" at bounding box center [1111, 513] width 119 height 37
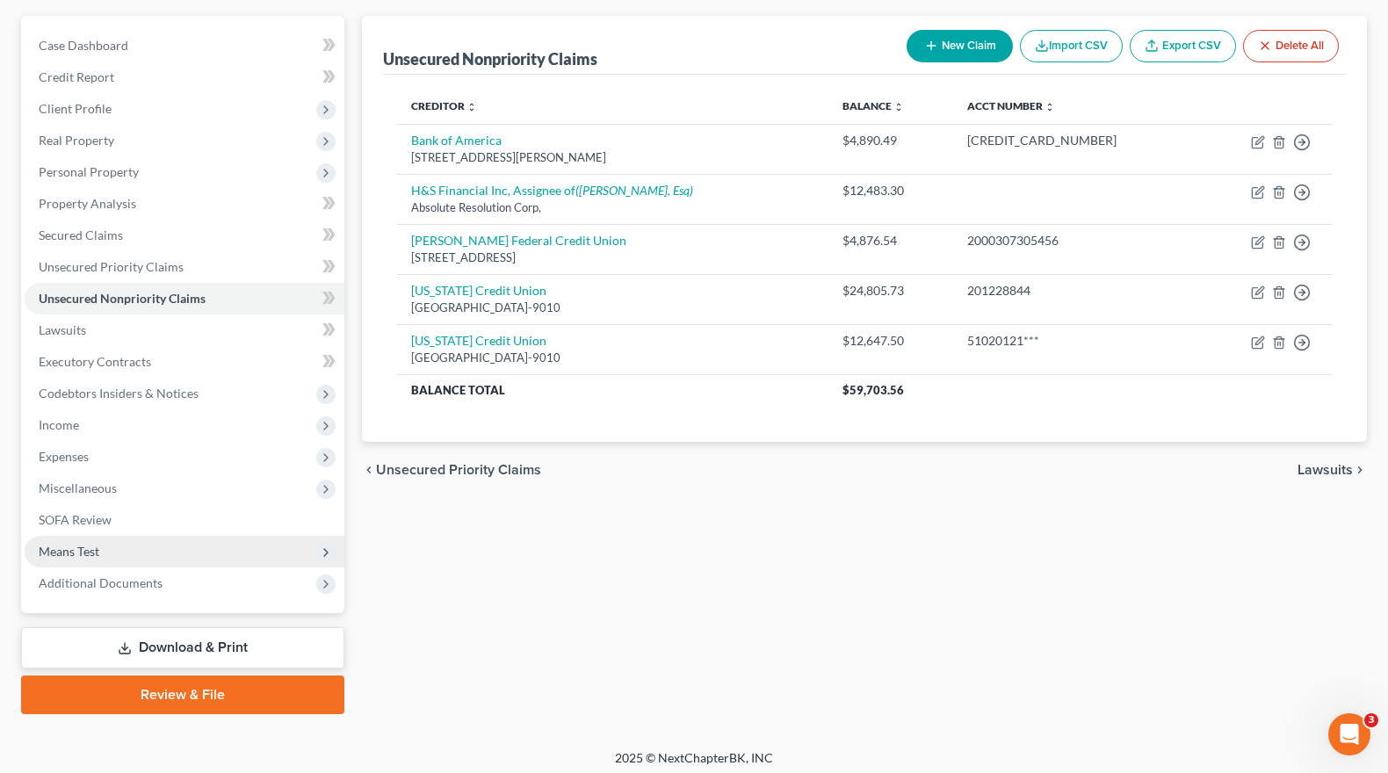
scroll to position [161, 0]
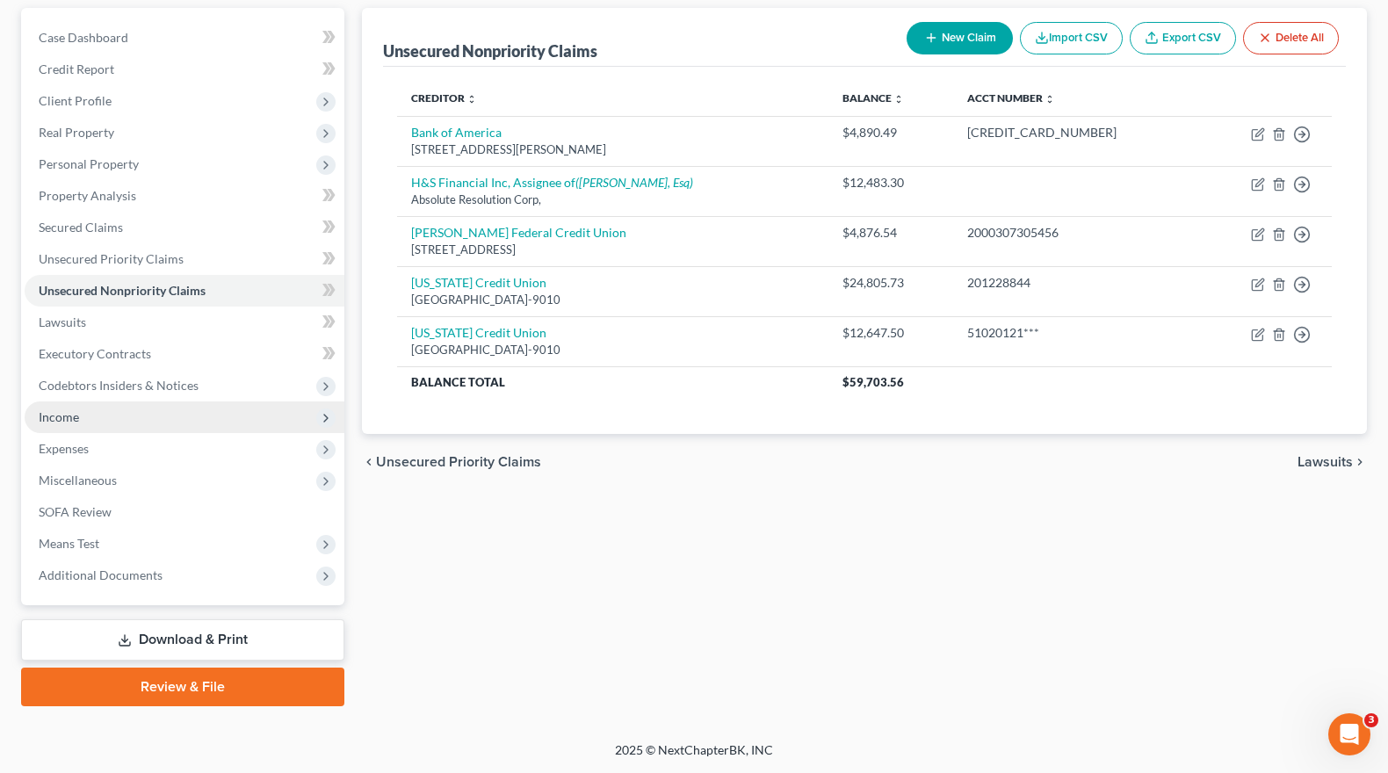
click at [66, 416] on span "Income" at bounding box center [59, 416] width 40 height 15
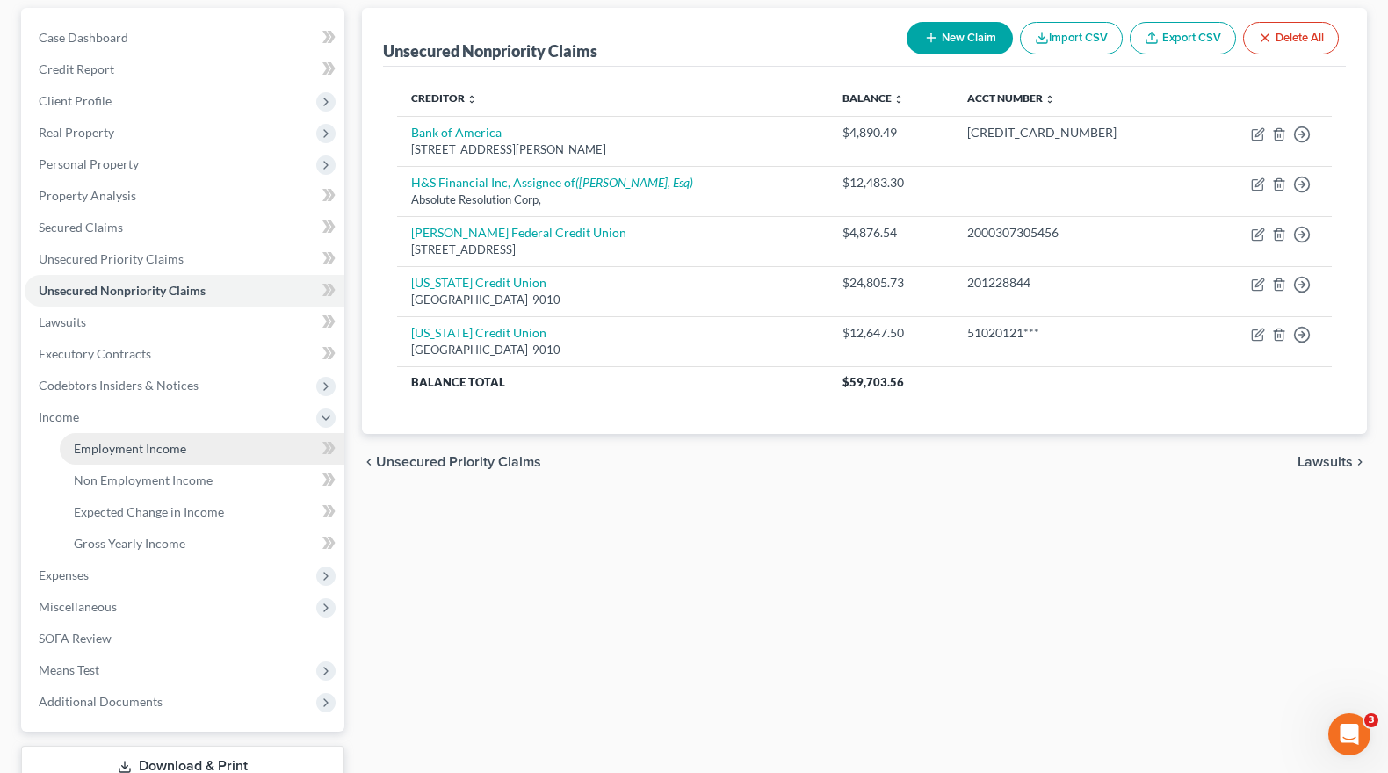
click at [139, 452] on span "Employment Income" at bounding box center [130, 448] width 112 height 15
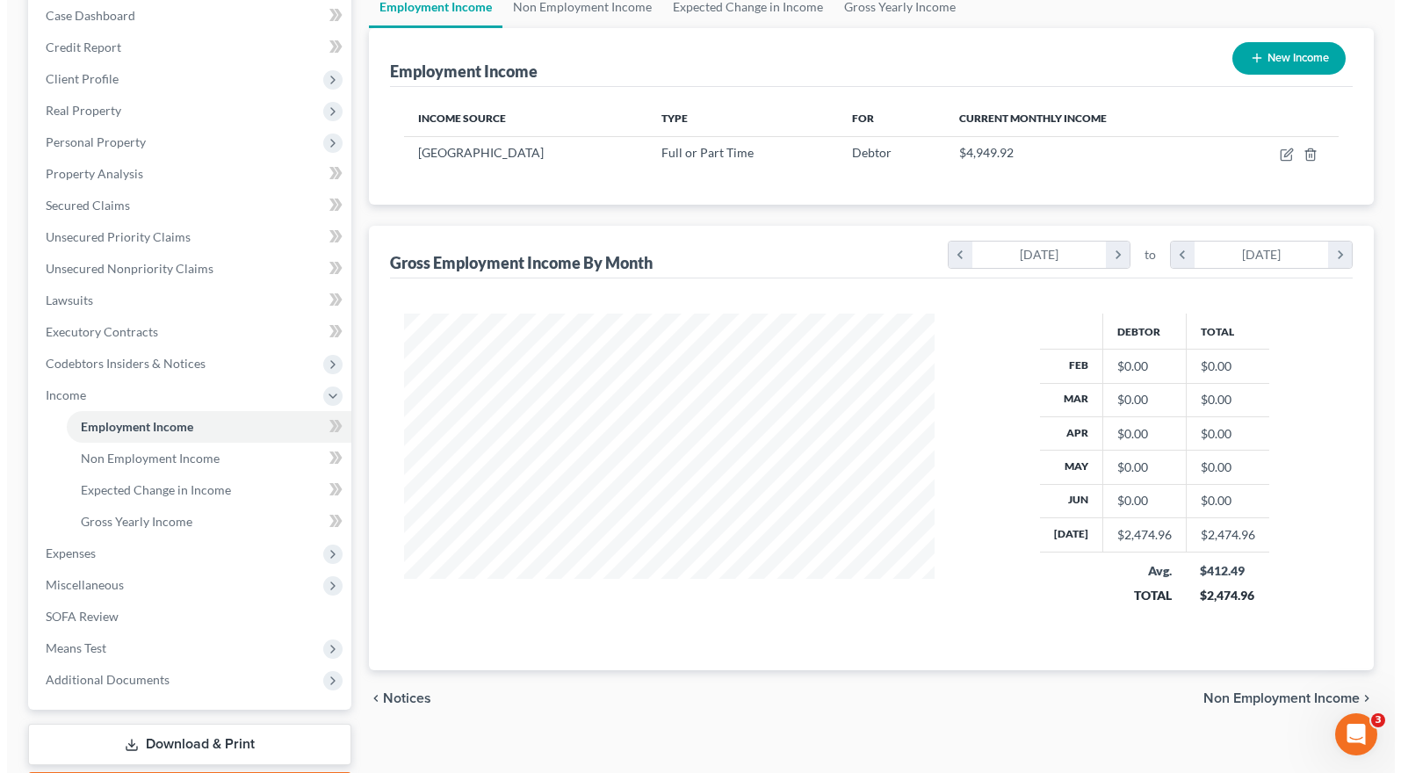
scroll to position [264, 0]
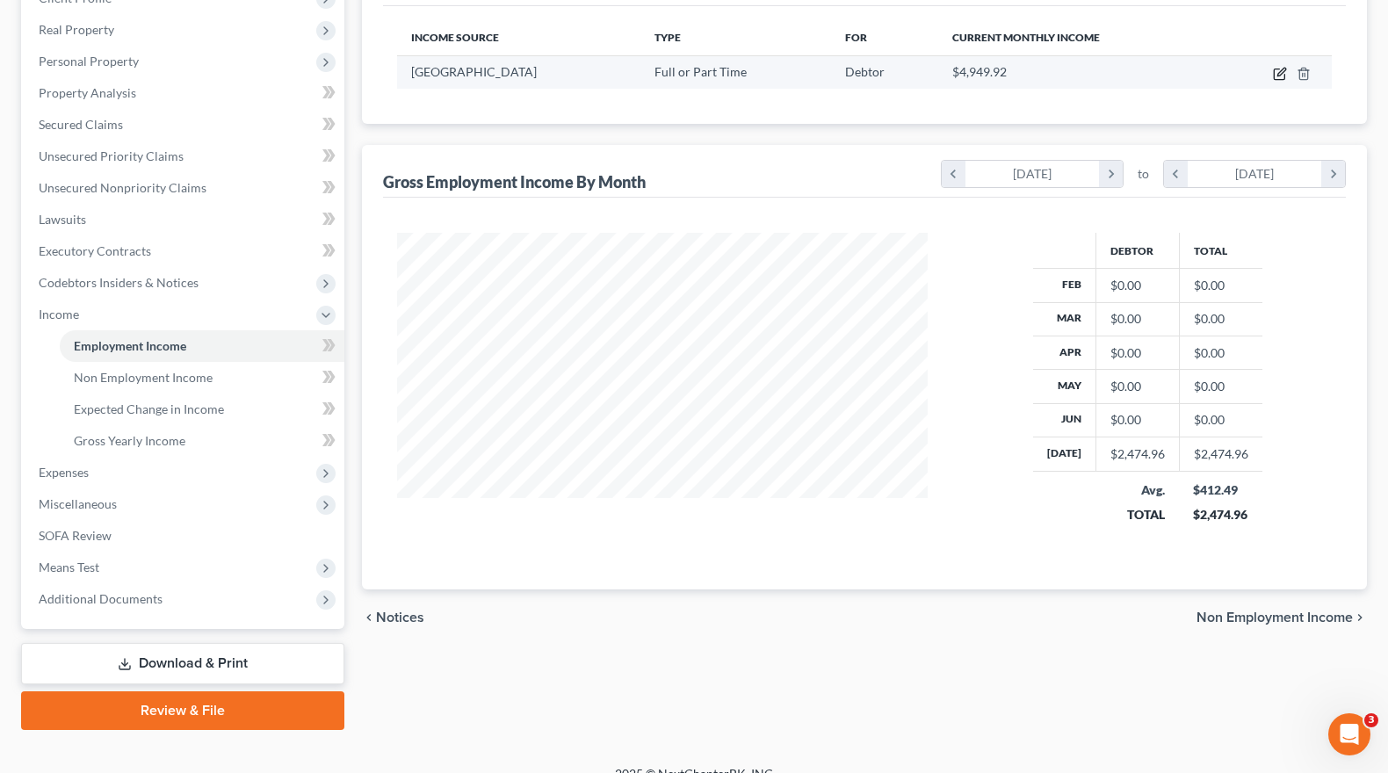
click at [1279, 76] on icon "button" at bounding box center [1281, 72] width 8 height 8
select select "0"
select select "48"
select select "1"
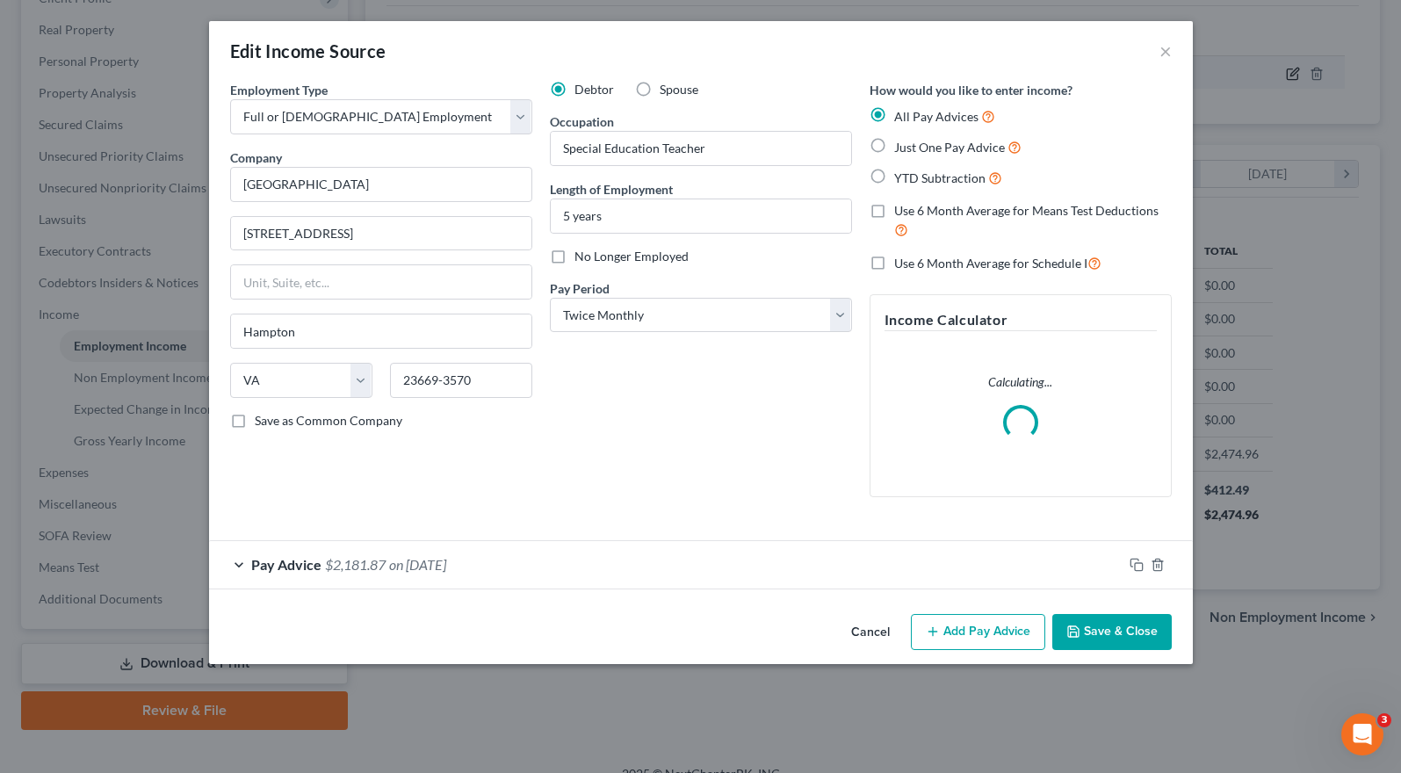
scroll to position [315, 571]
click at [994, 632] on button "Add Pay Advice" at bounding box center [978, 632] width 134 height 37
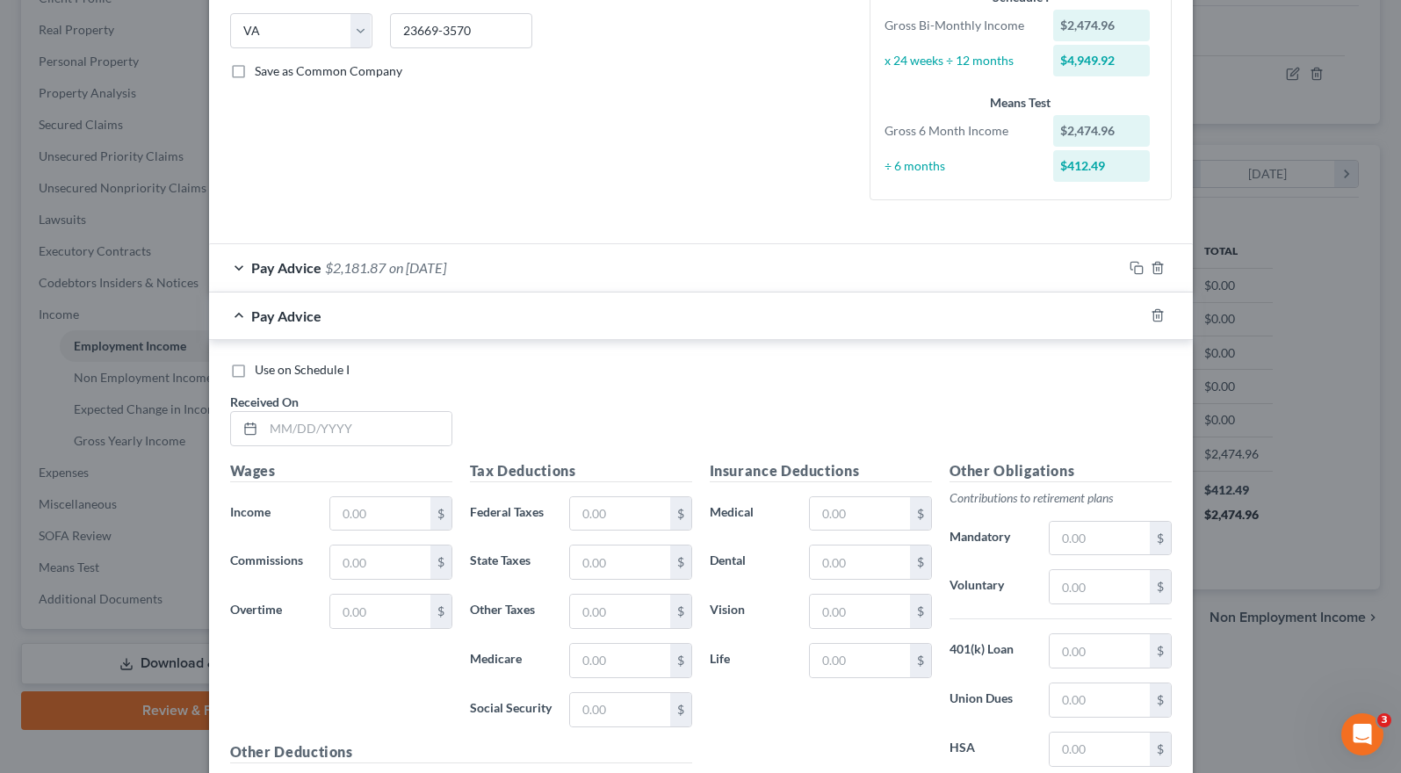
scroll to position [351, 0]
click at [284, 426] on input "text" at bounding box center [358, 426] width 188 height 33
type input "[DATE]"
click at [363, 520] on input "text" at bounding box center [379, 511] width 99 height 33
type input "3,125.94"
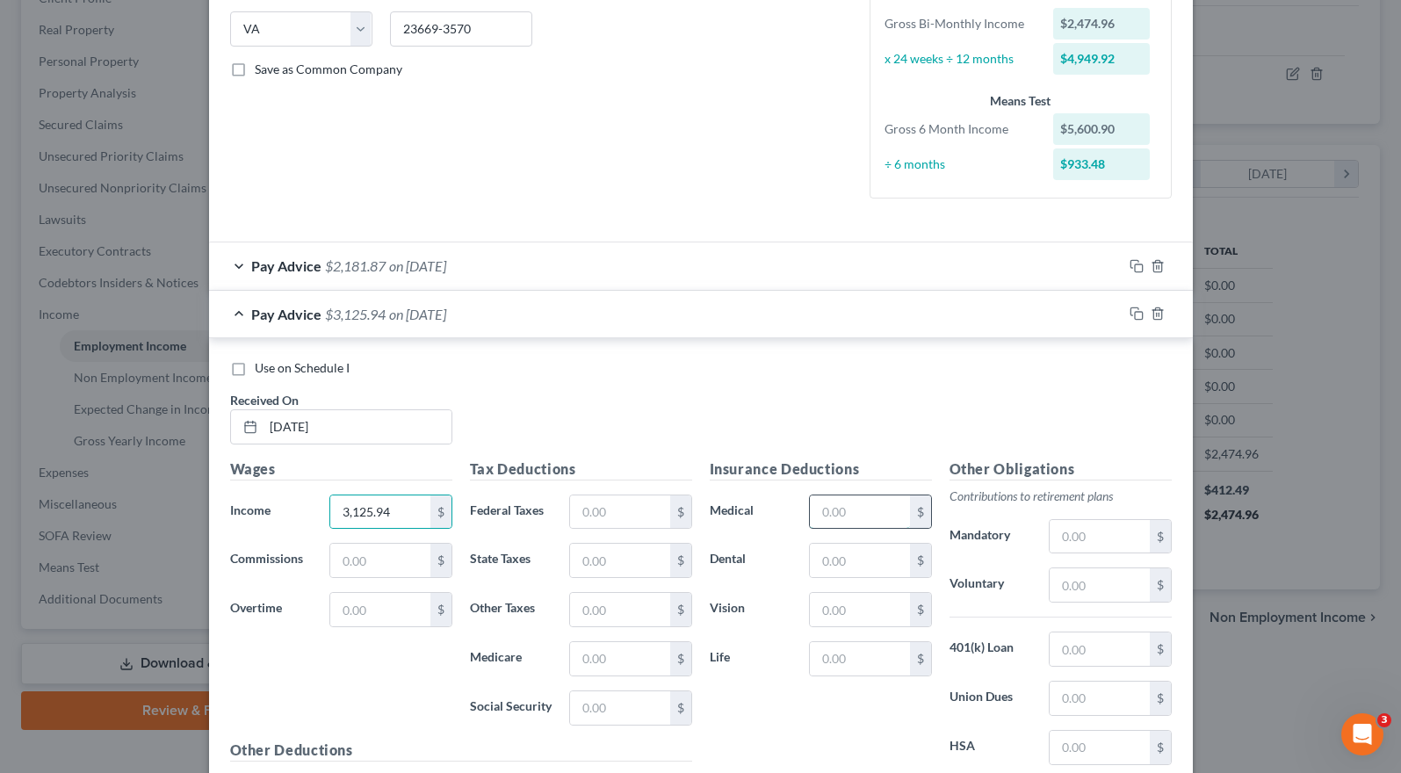
click at [850, 508] on input "text" at bounding box center [859, 511] width 99 height 33
type input "18.65"
click at [613, 515] on input "text" at bounding box center [619, 511] width 99 height 33
click at [596, 513] on input "text" at bounding box center [619, 511] width 99 height 33
type input "297.90"
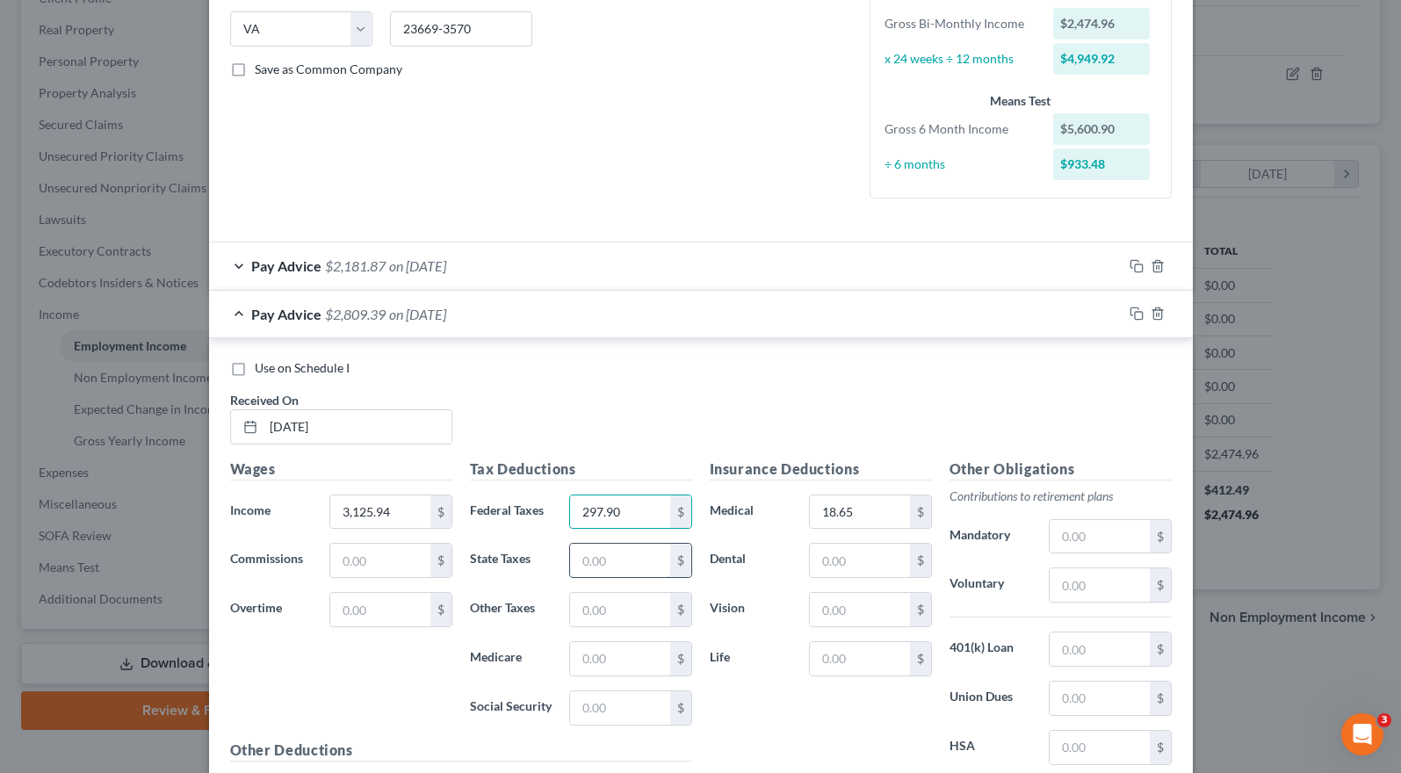
click at [613, 564] on input "text" at bounding box center [619, 560] width 99 height 33
click at [868, 411] on div "Use on Schedule I Received On * [DATE]" at bounding box center [700, 408] width 959 height 99
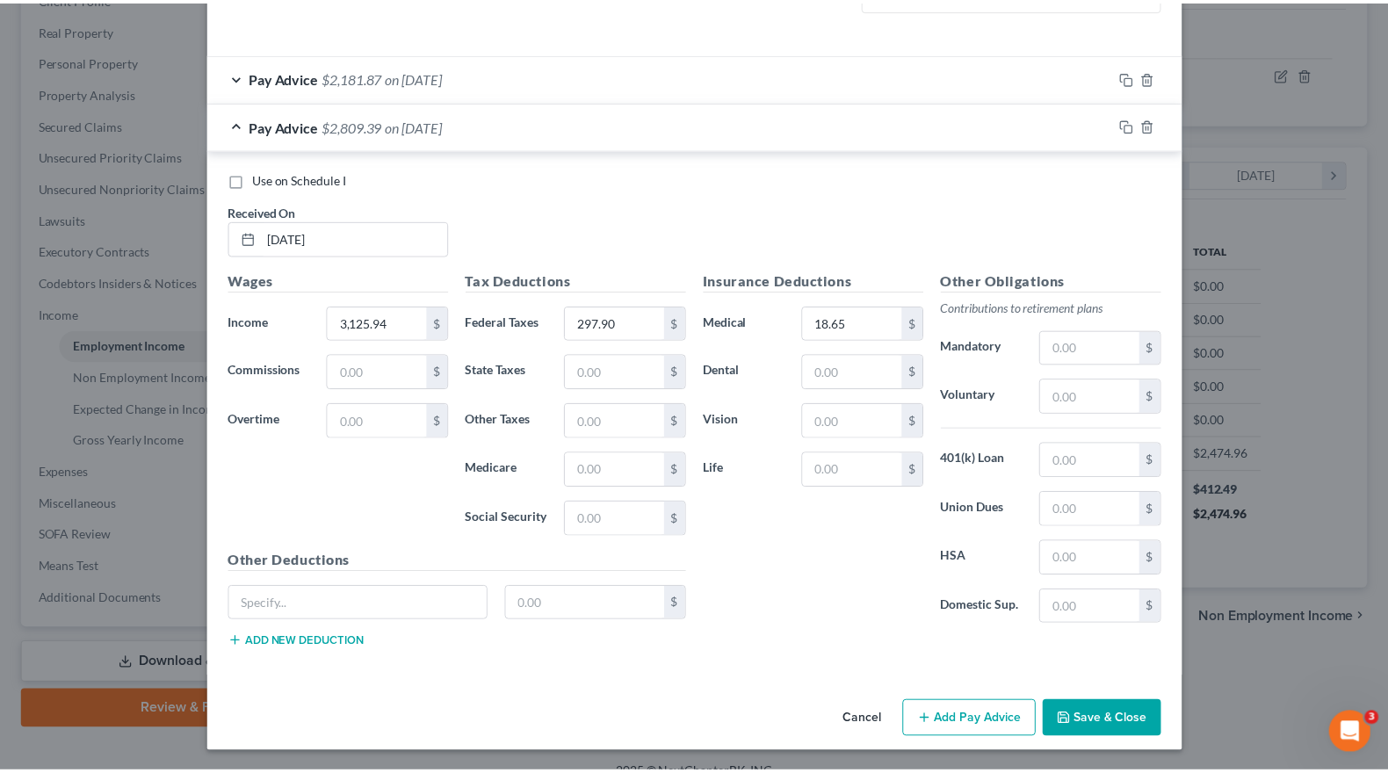
scroll to position [541, 0]
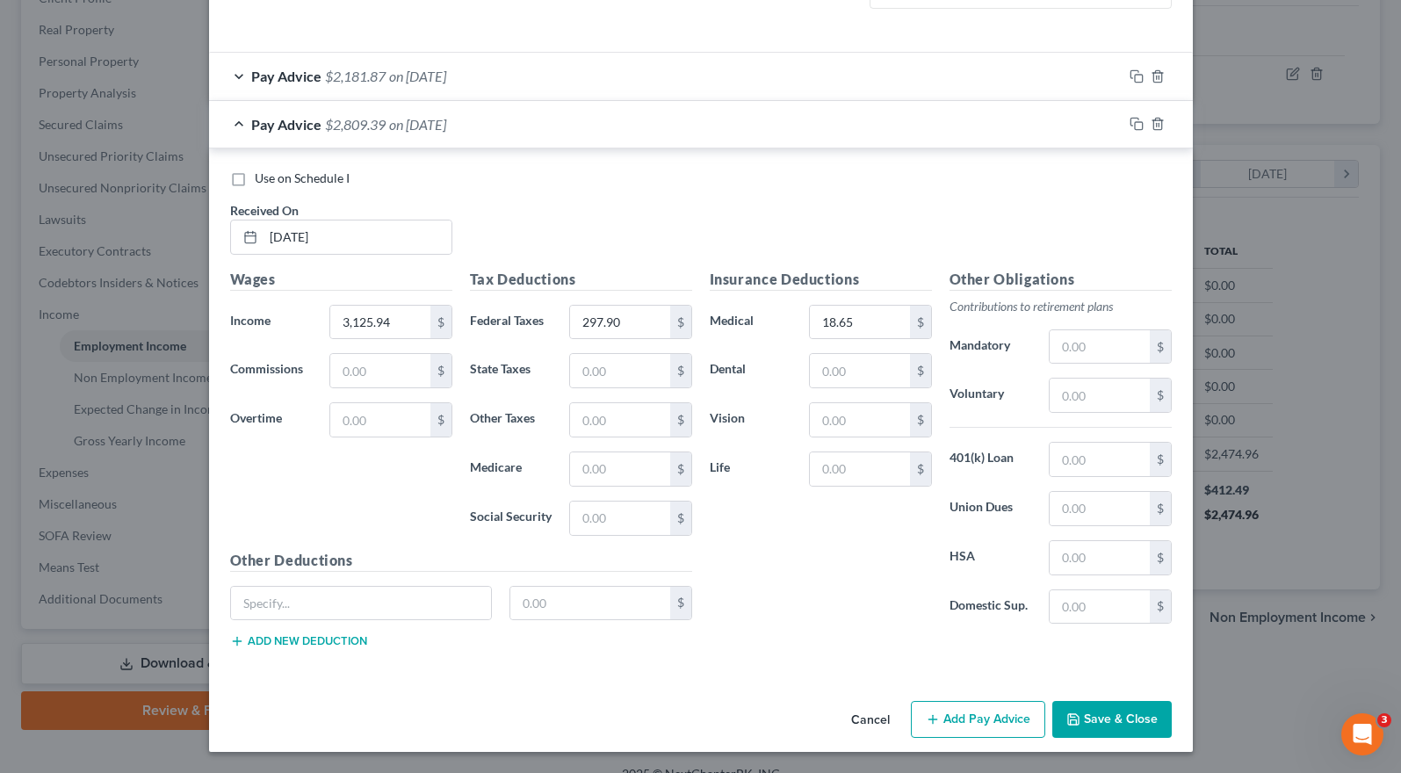
click at [1126, 719] on button "Save & Close" at bounding box center [1111, 719] width 119 height 37
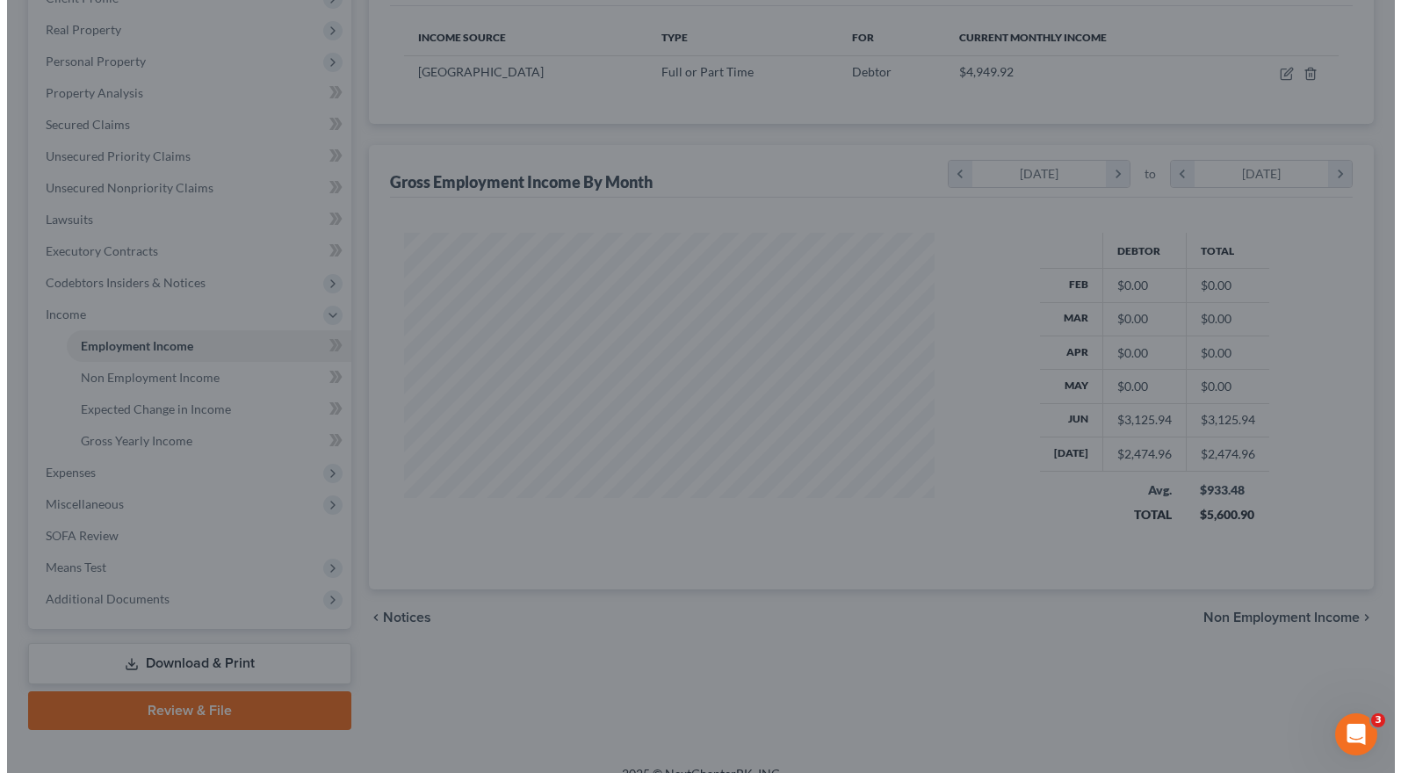
scroll to position [878127, 877876]
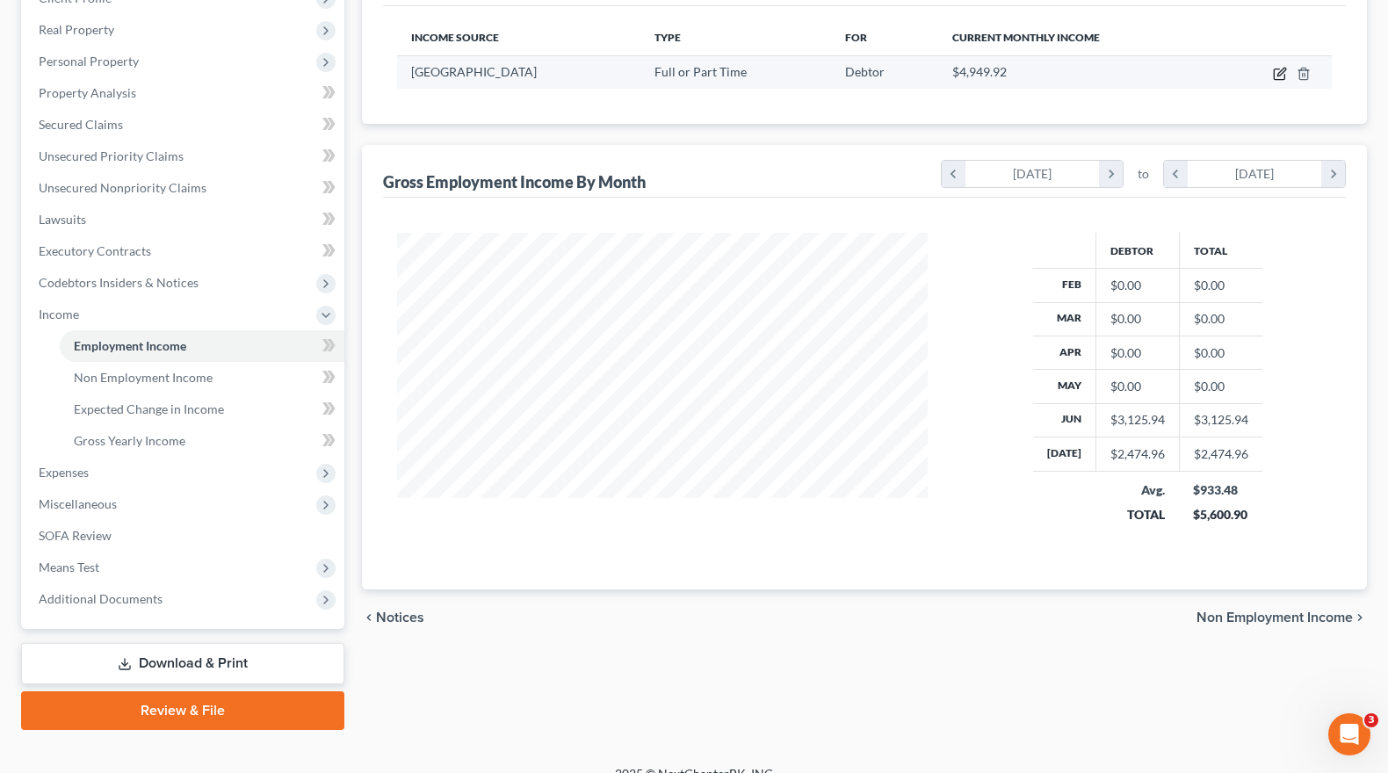
click at [1280, 70] on icon "button" at bounding box center [1280, 74] width 14 height 14
select select "0"
select select "48"
select select "1"
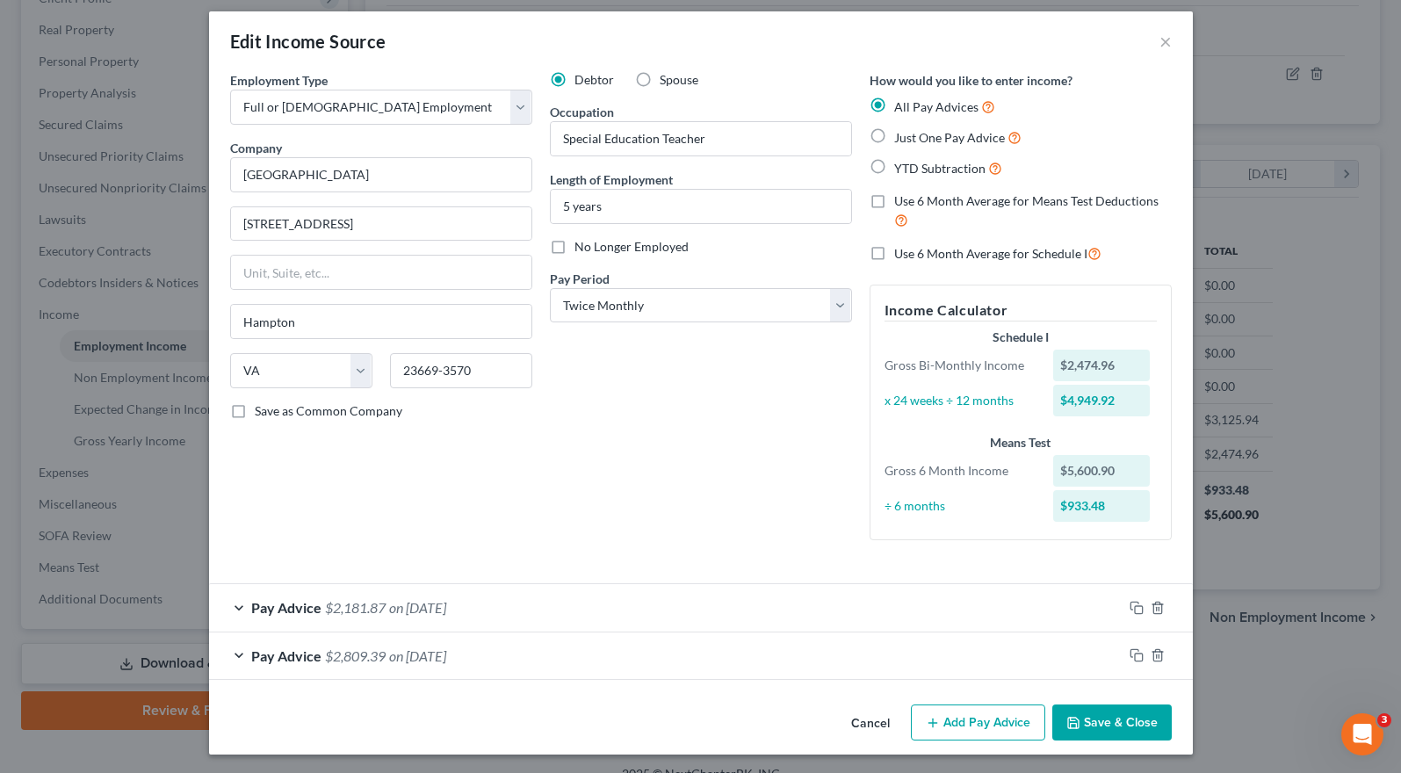
scroll to position [12, 0]
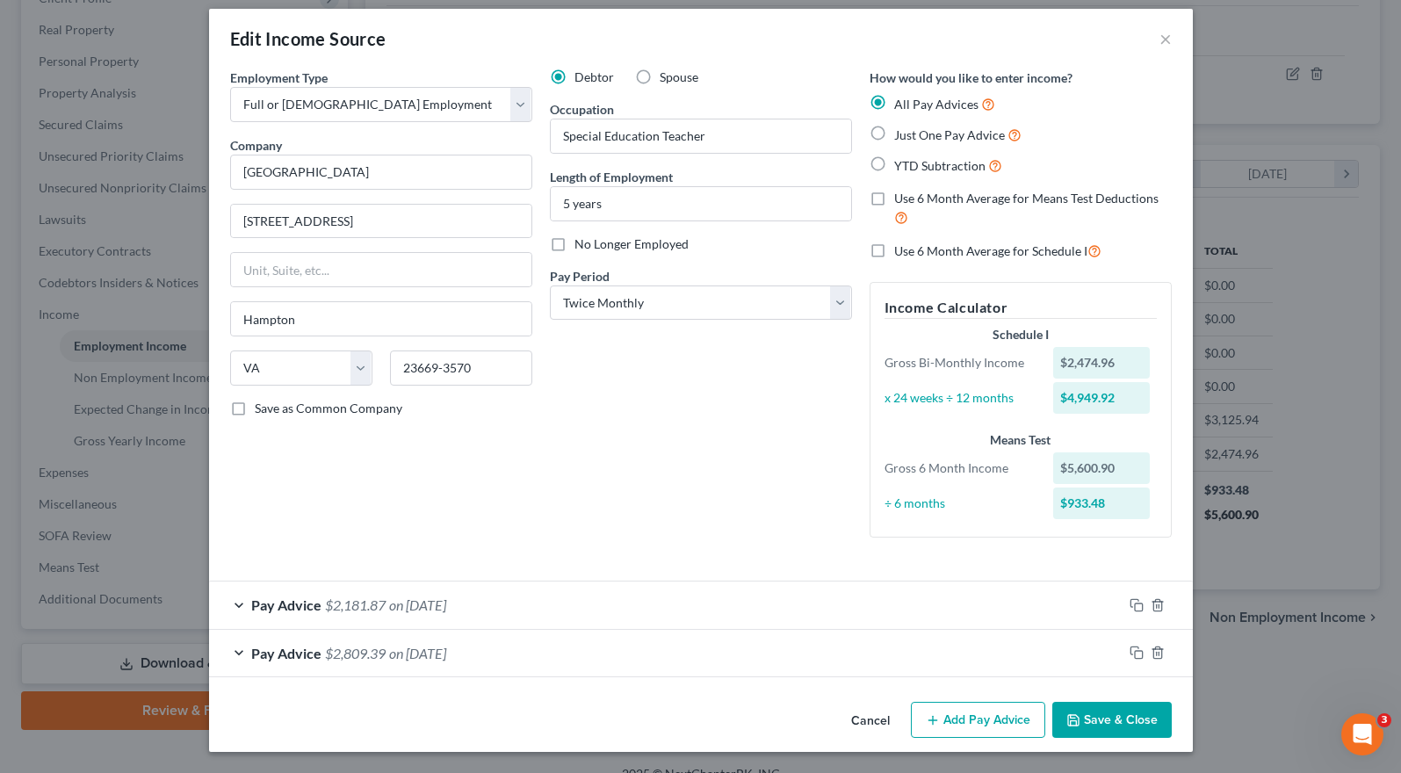
click at [982, 722] on button "Add Pay Advice" at bounding box center [978, 720] width 134 height 37
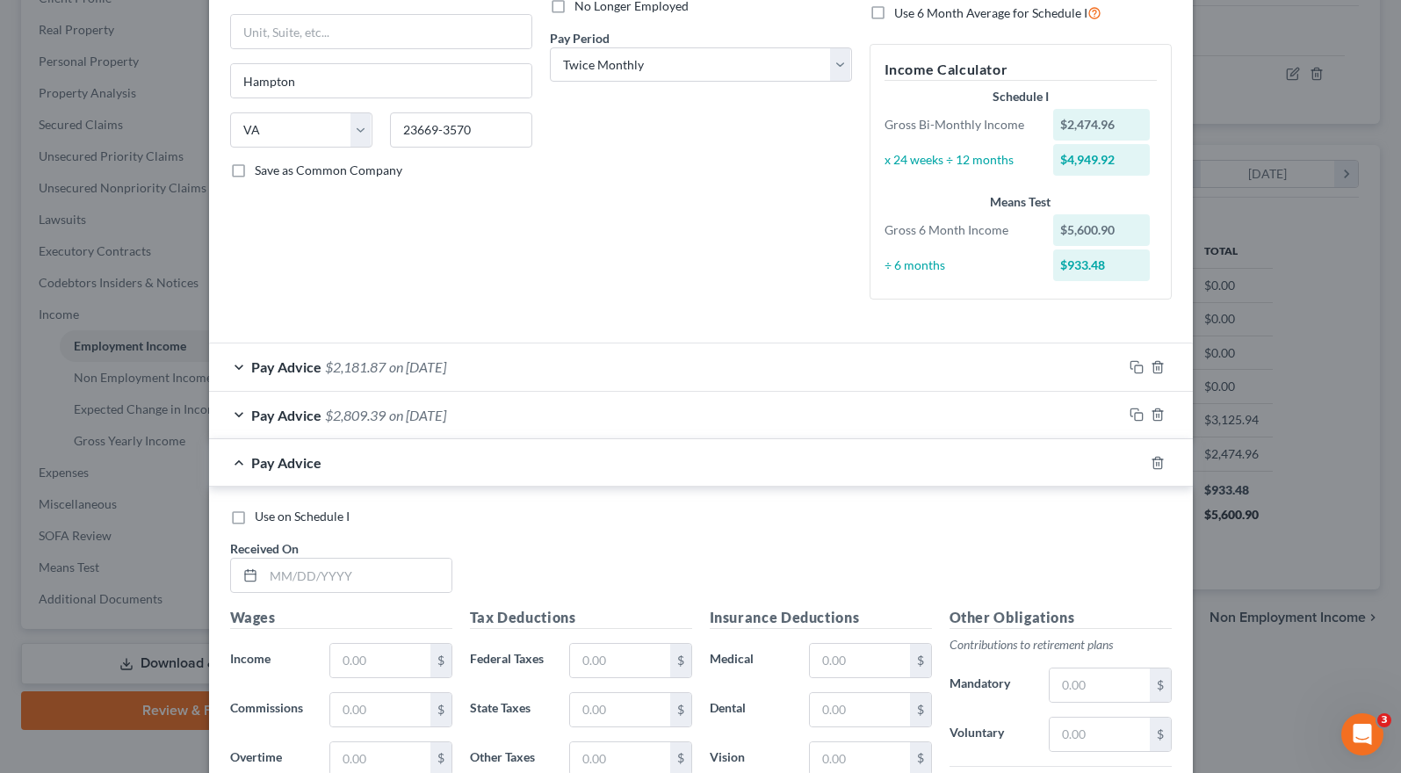
scroll to position [276, 0]
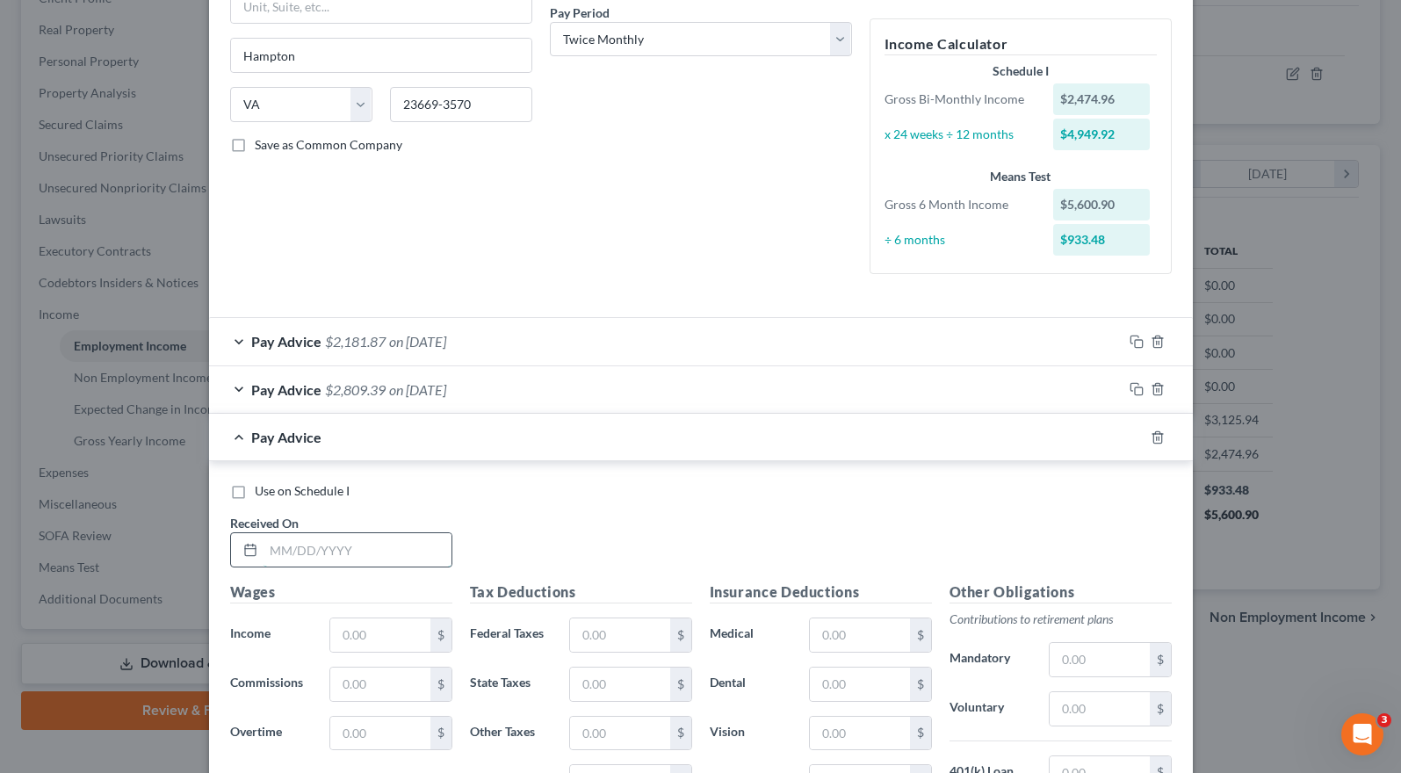
click at [294, 549] on input "text" at bounding box center [358, 549] width 188 height 33
type input "[DATE]"
click at [355, 642] on input "text" at bounding box center [379, 634] width 99 height 33
type input "3,276.43"
click at [597, 525] on div "Use on Schedule I Received On * [DATE]" at bounding box center [700, 531] width 959 height 99
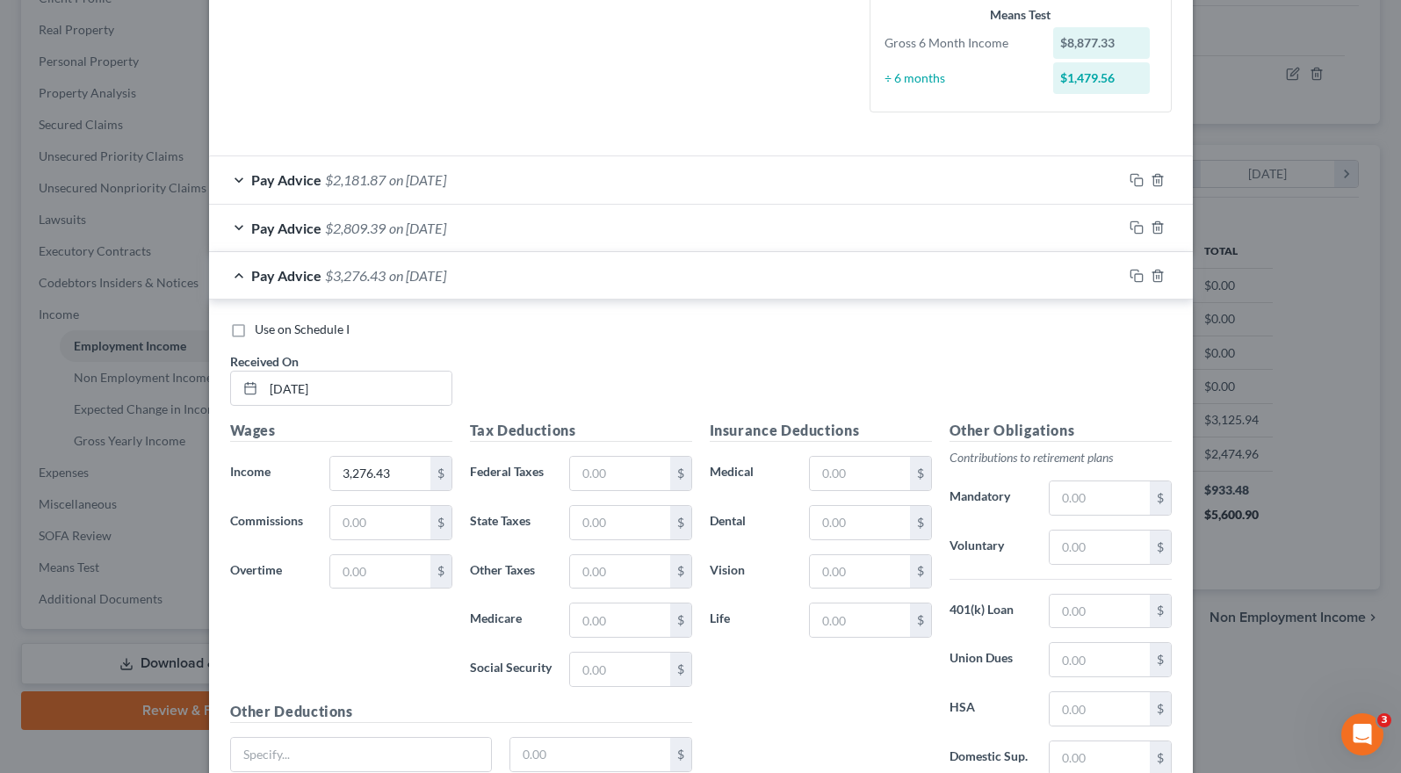
scroll to position [452, 0]
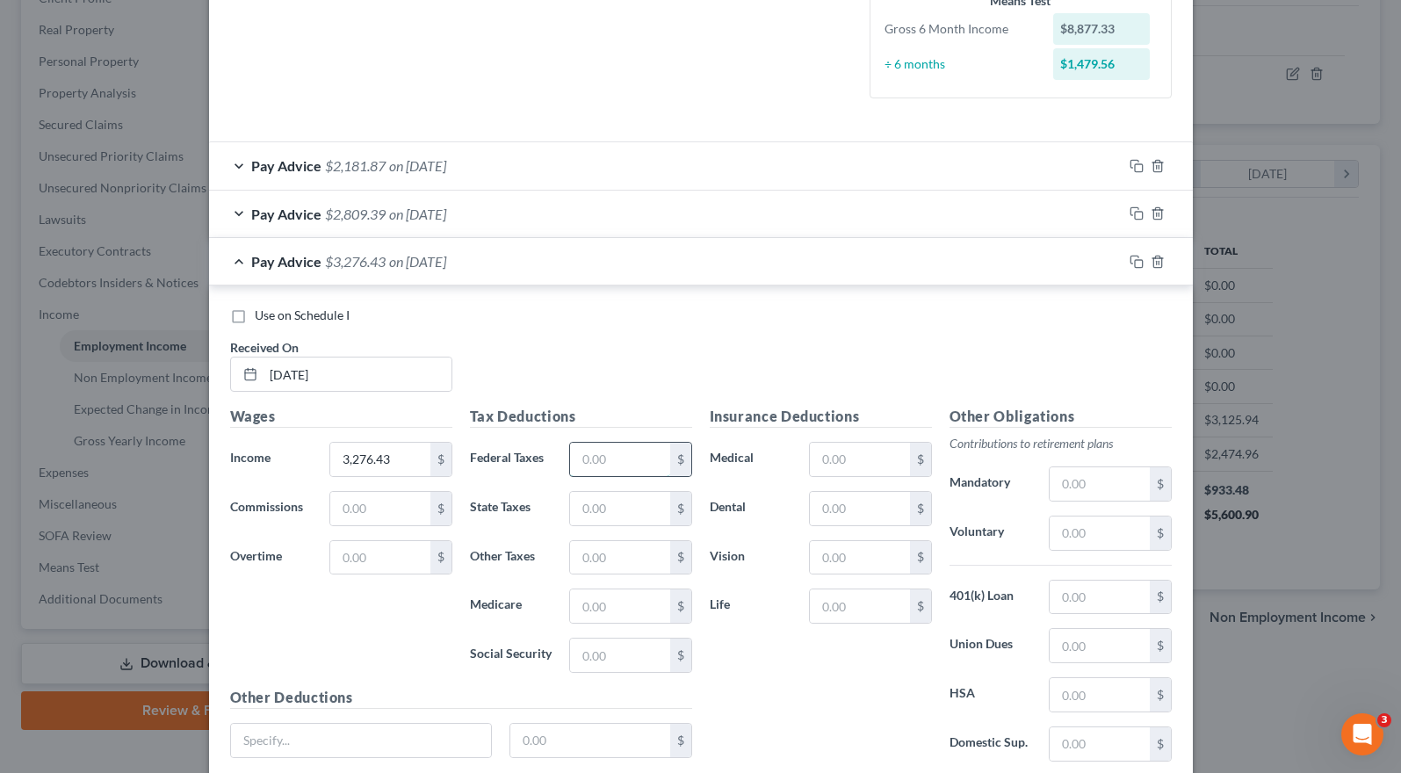
click at [578, 455] on input "text" at bounding box center [619, 459] width 99 height 33
type input "318.06"
click at [824, 459] on input "text" at bounding box center [859, 459] width 99 height 33
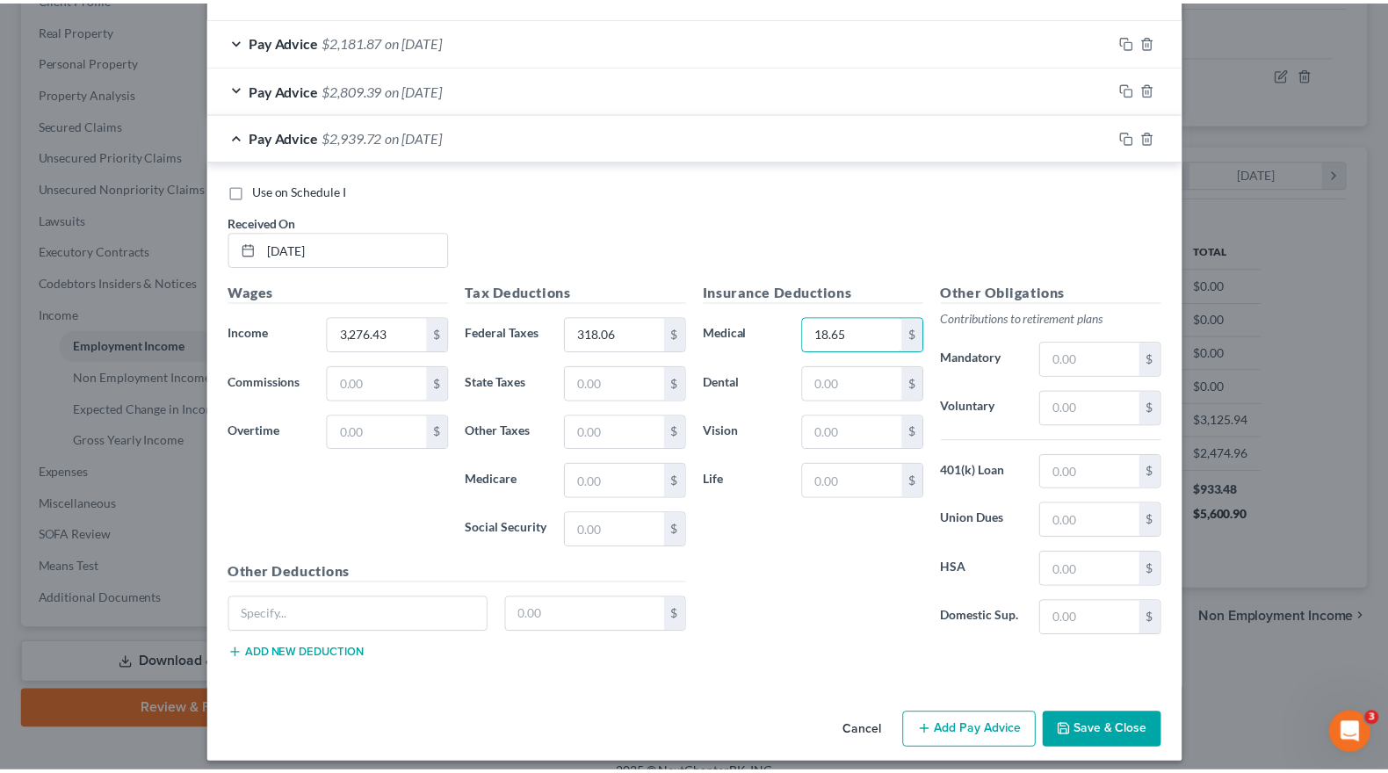
scroll to position [589, 0]
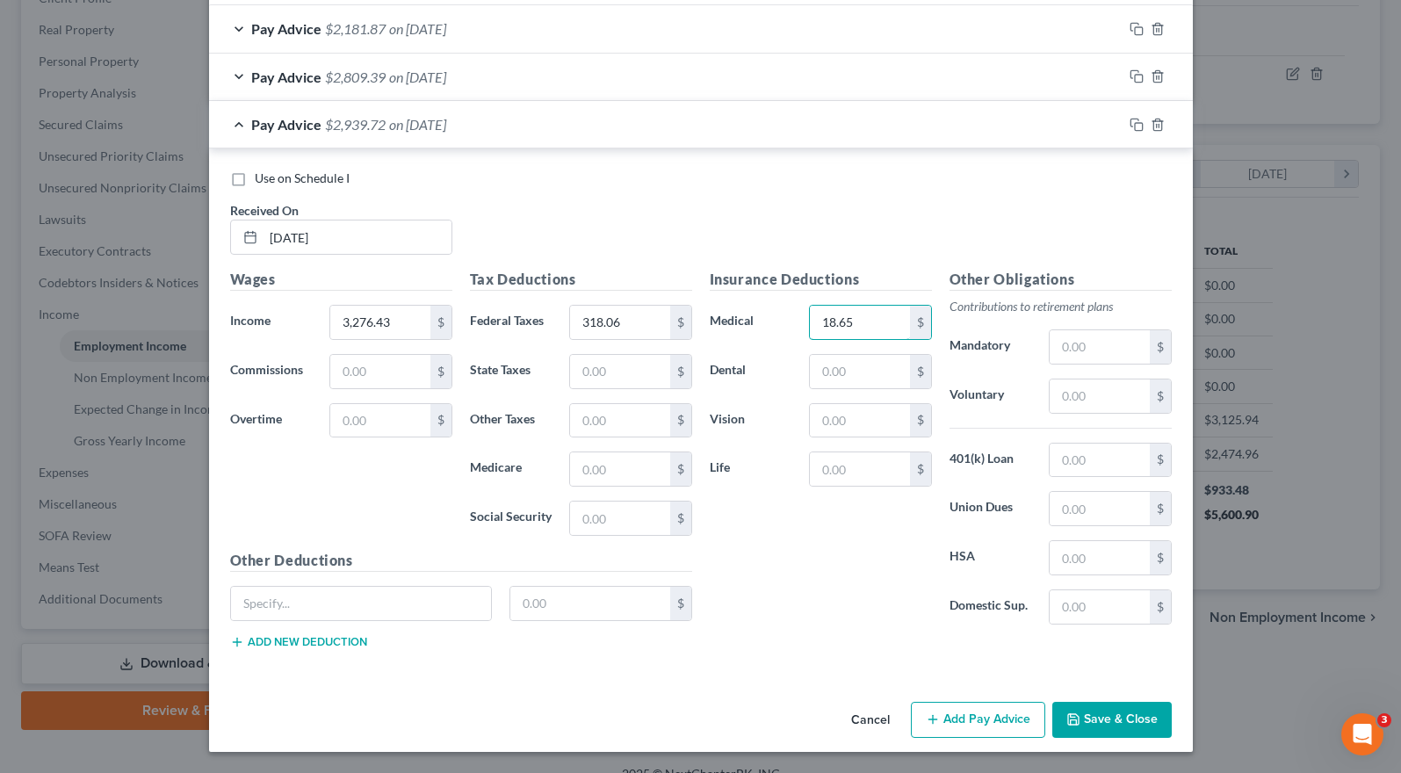
type input "18.65"
click at [1107, 726] on button "Save & Close" at bounding box center [1111, 720] width 119 height 37
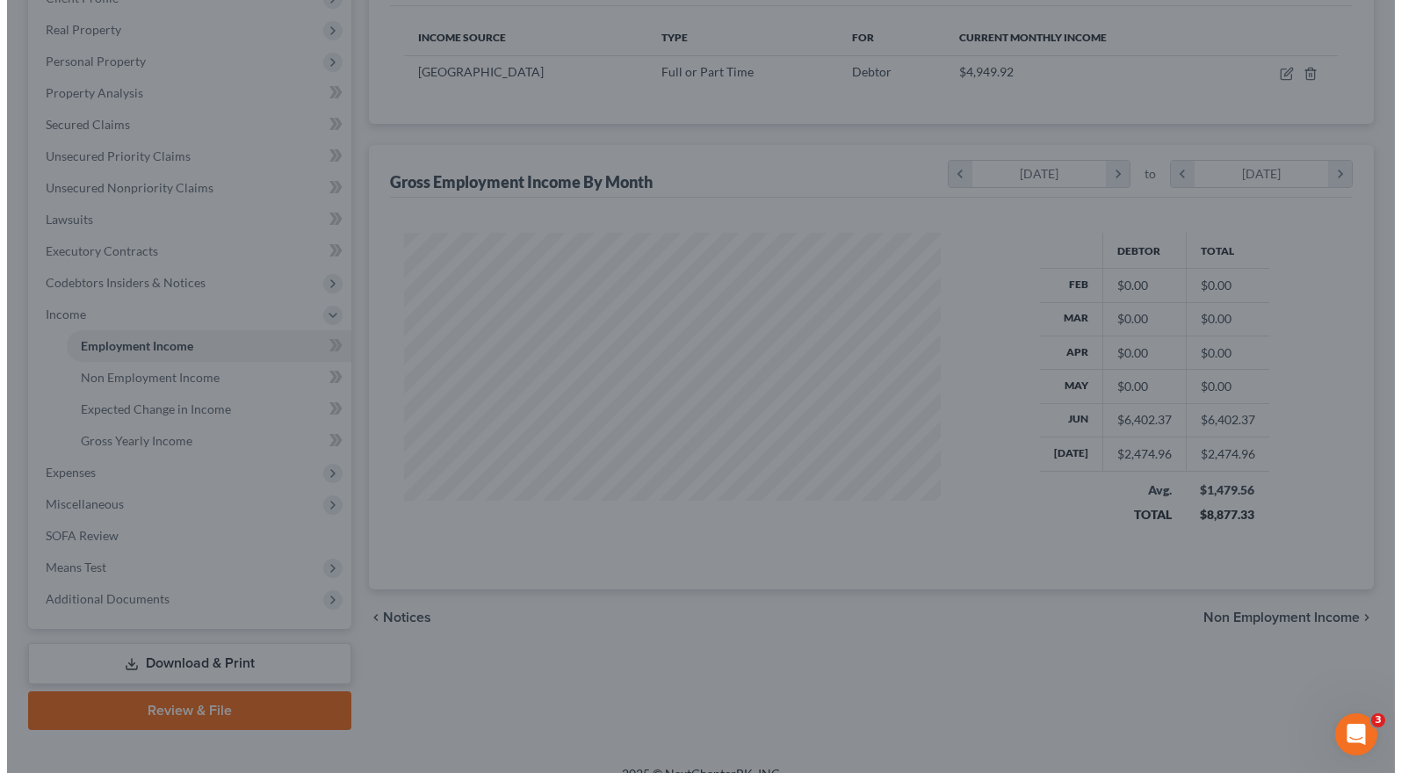
scroll to position [878127, 877876]
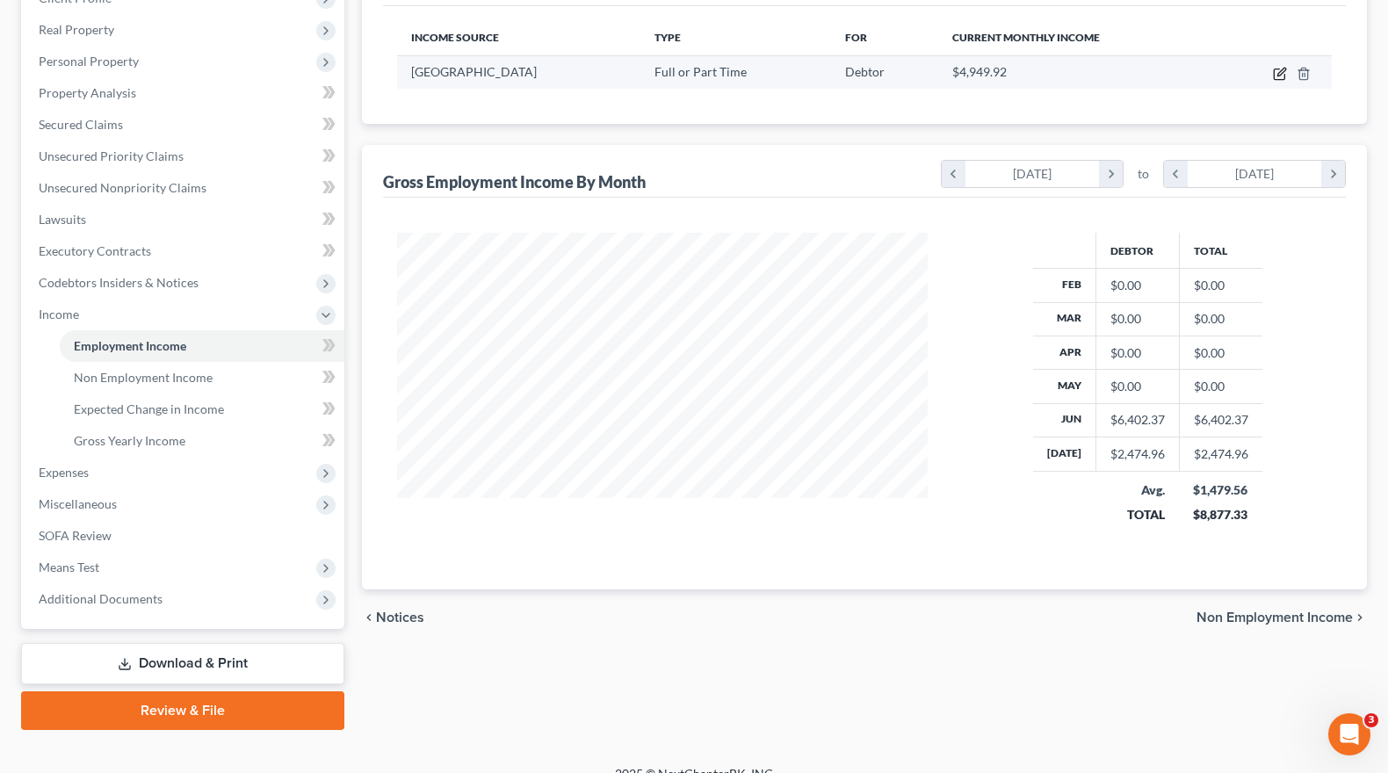
click at [1277, 70] on icon "button" at bounding box center [1280, 74] width 14 height 14
select select "0"
select select "48"
select select "1"
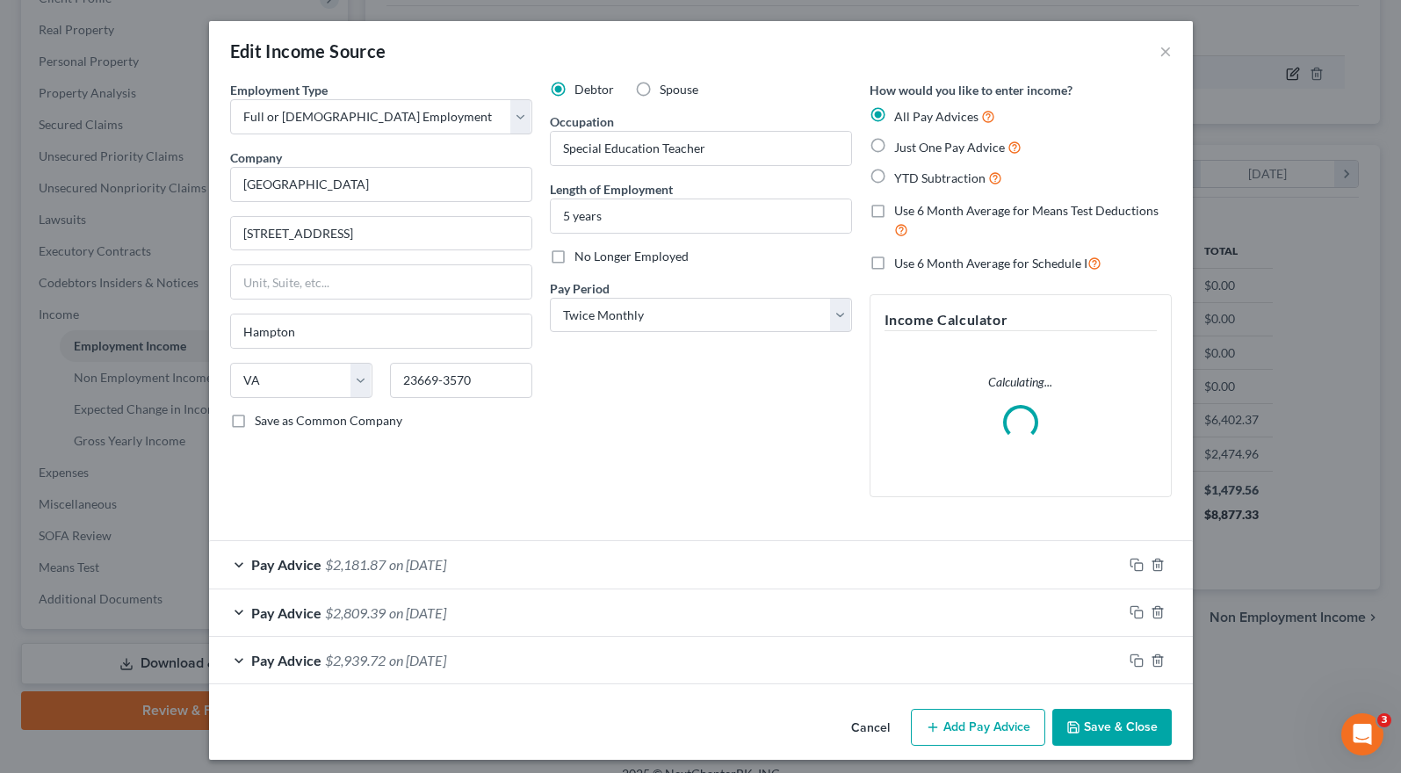
scroll to position [315, 571]
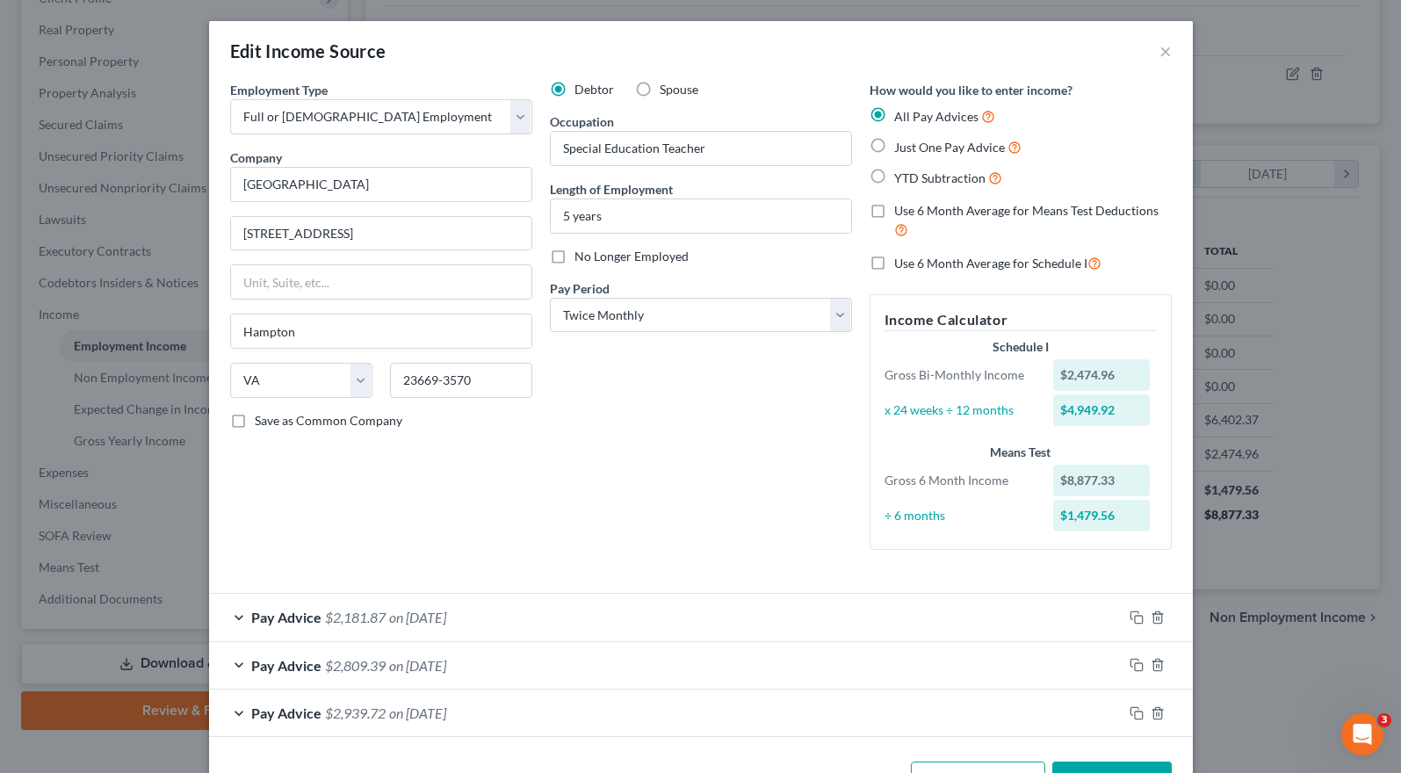
click at [980, 727] on div "Edit Income Source × Employment Type * Select Full or [DEMOGRAPHIC_DATA] Employ…" at bounding box center [701, 416] width 984 height 791
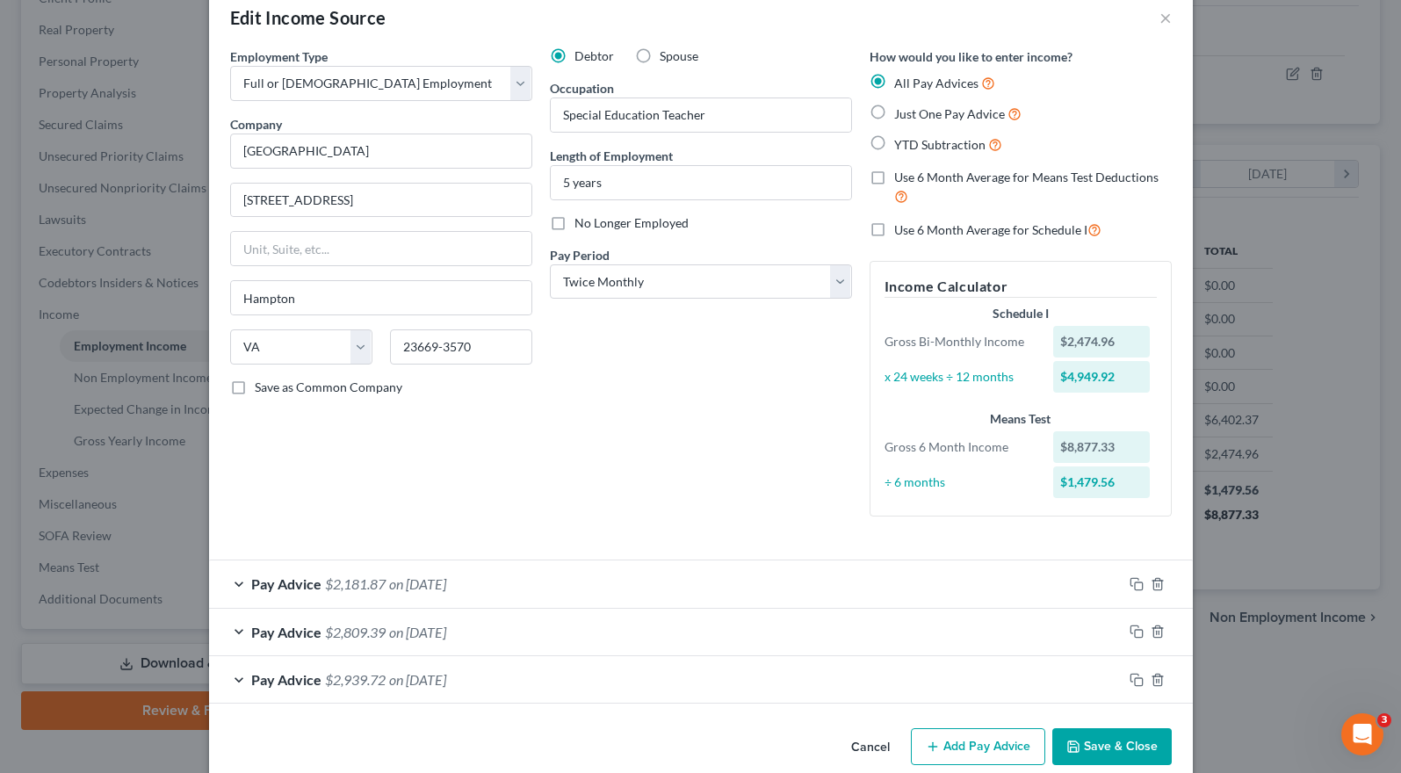
scroll to position [61, 0]
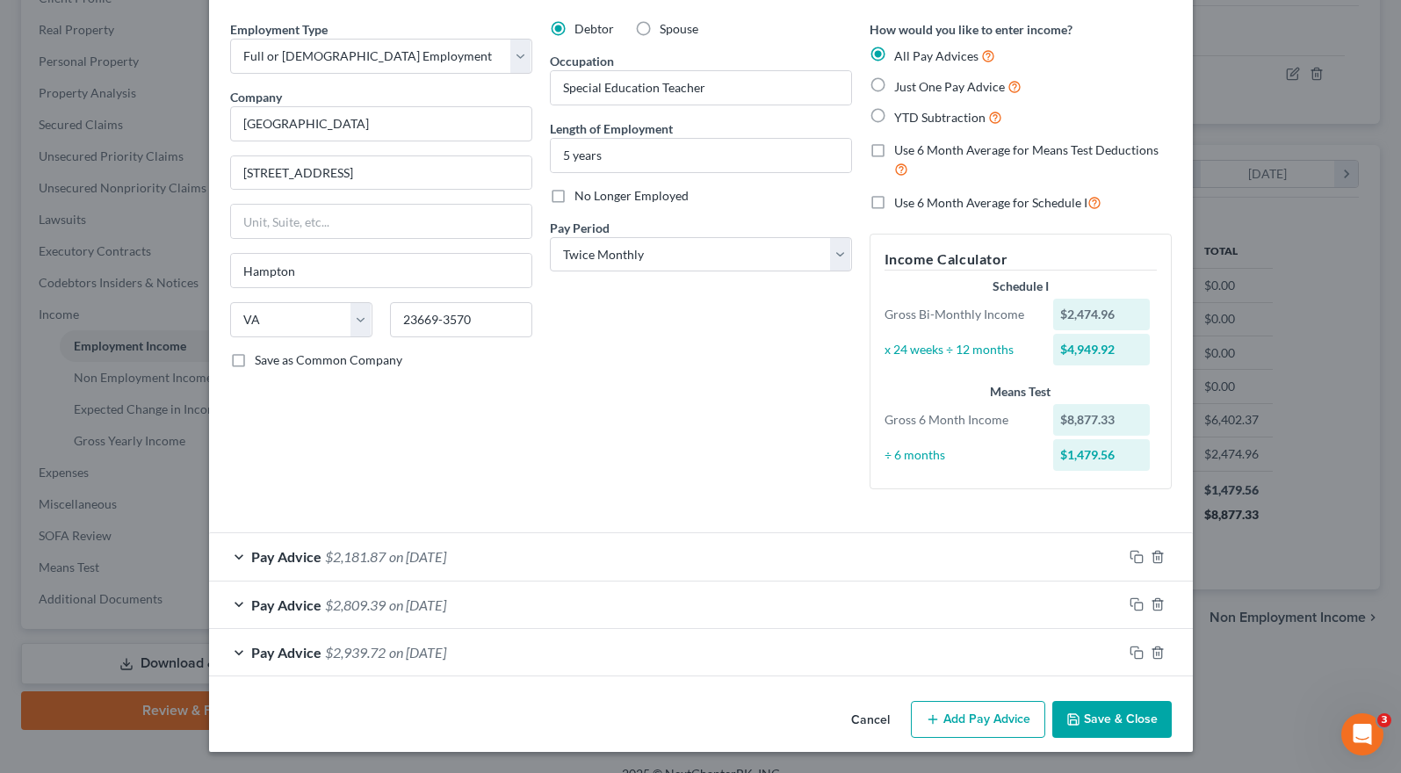
click at [973, 721] on button "Add Pay Advice" at bounding box center [978, 719] width 134 height 37
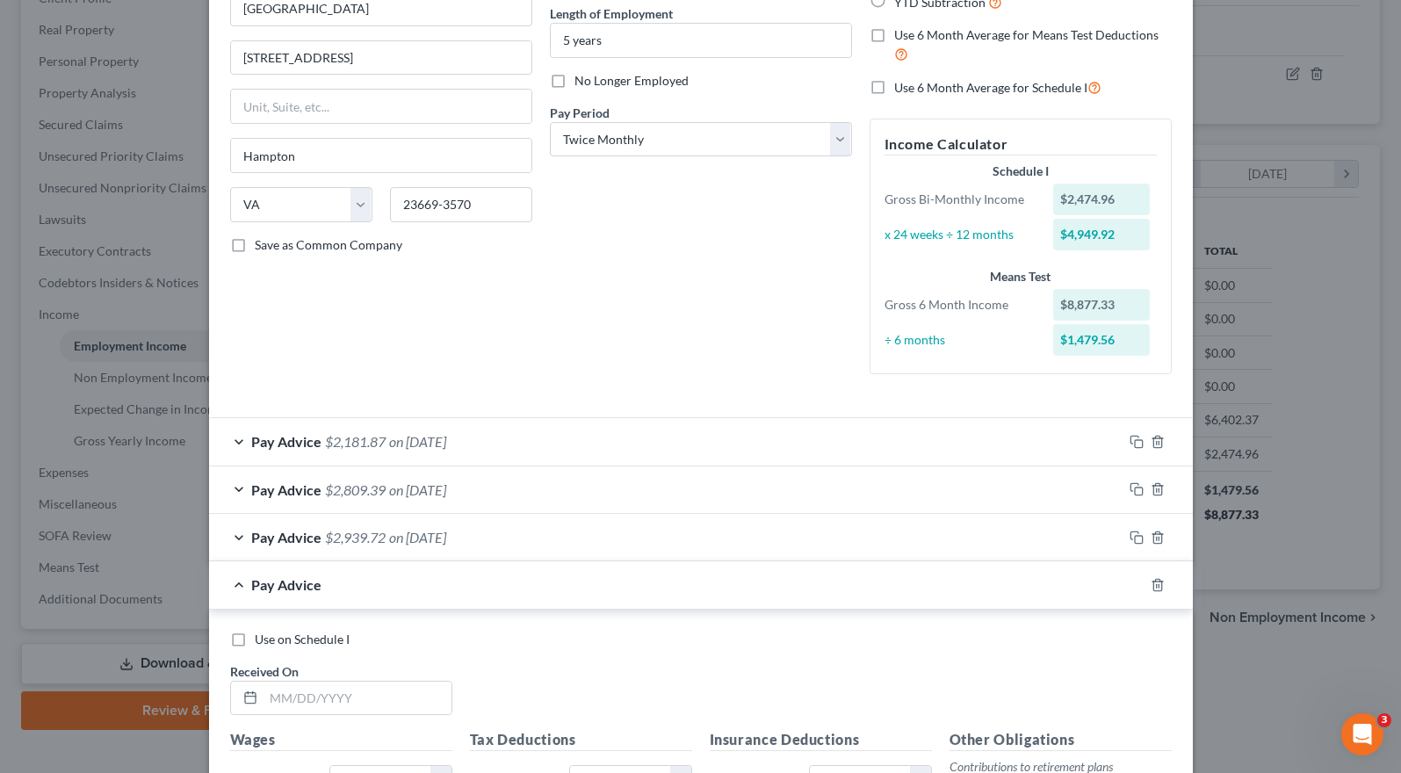
scroll to position [324, 0]
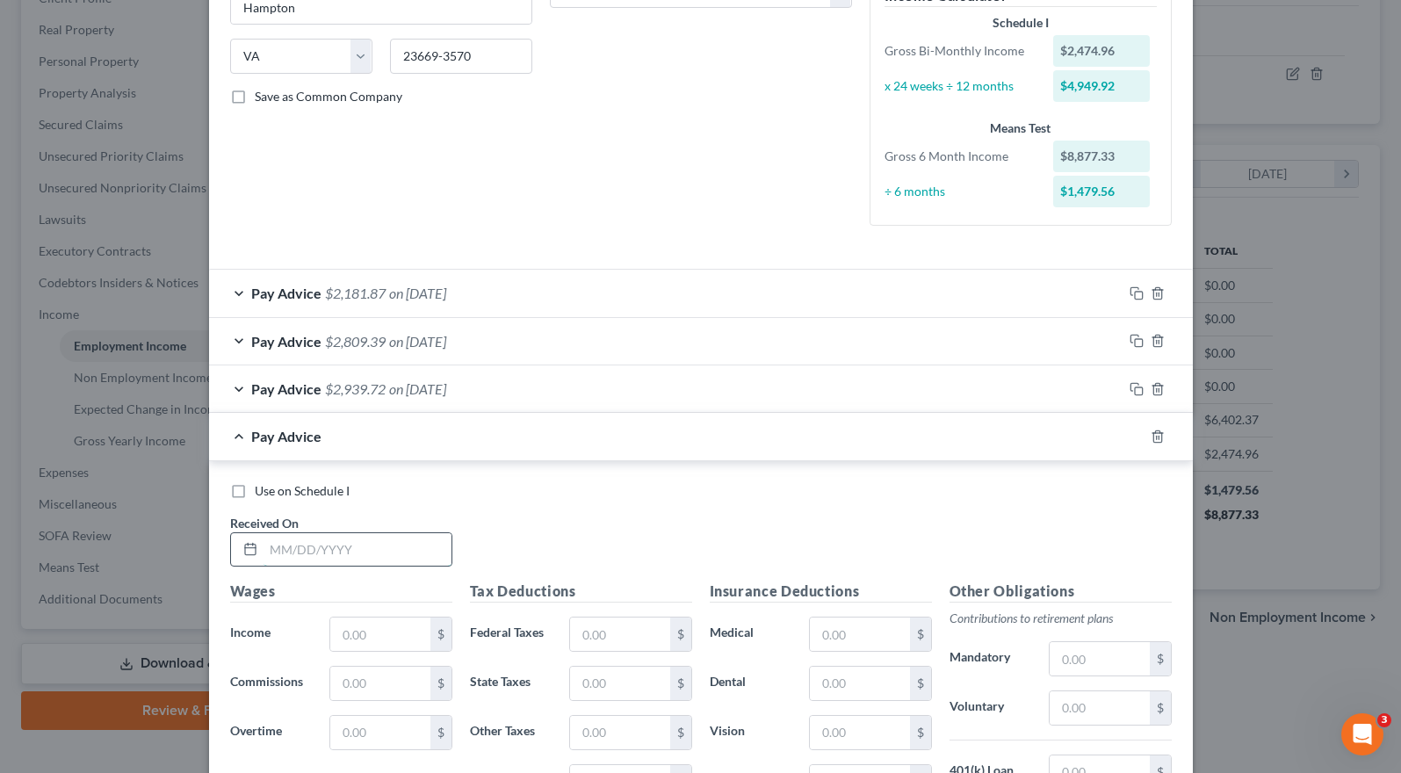
click at [273, 538] on input "text" at bounding box center [358, 549] width 188 height 33
type input "[DATE]"
click at [345, 632] on input "text" at bounding box center [379, 634] width 99 height 33
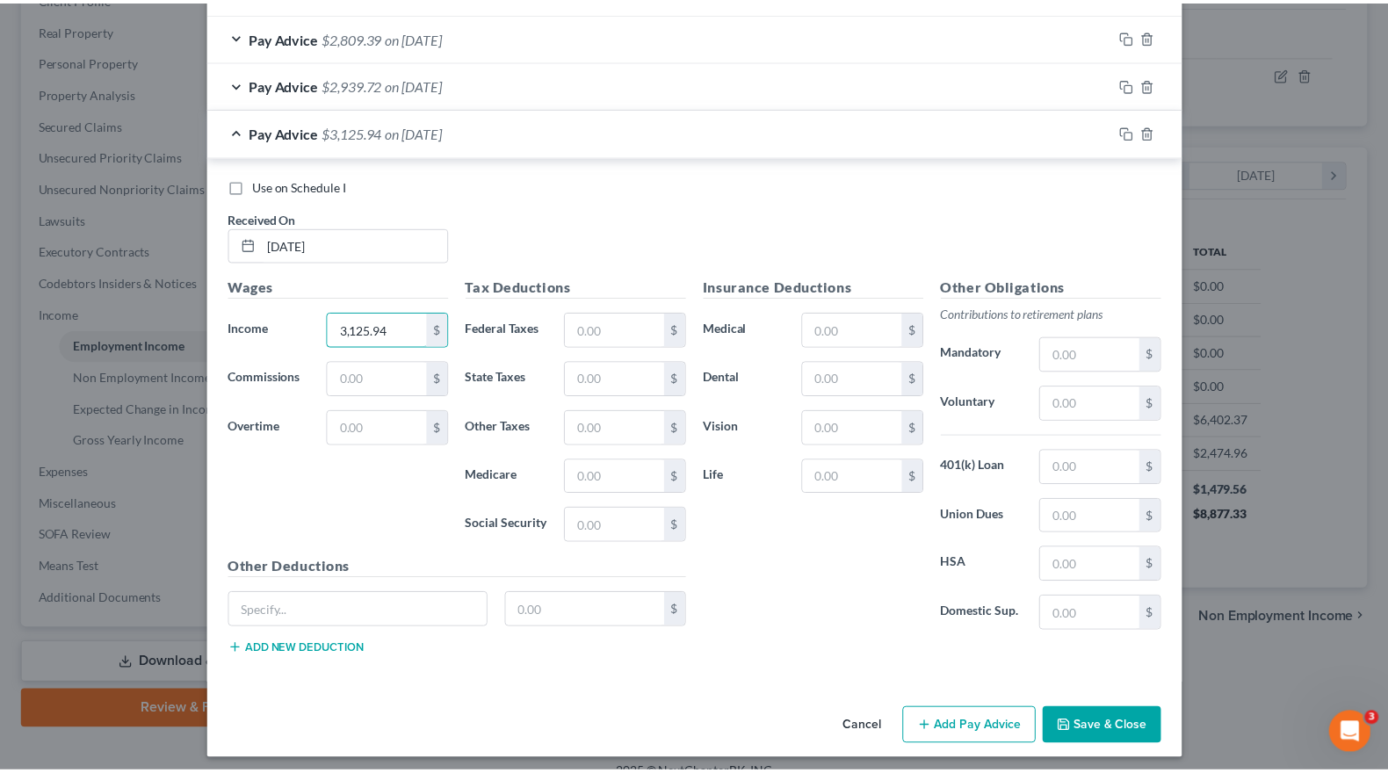
scroll to position [637, 0]
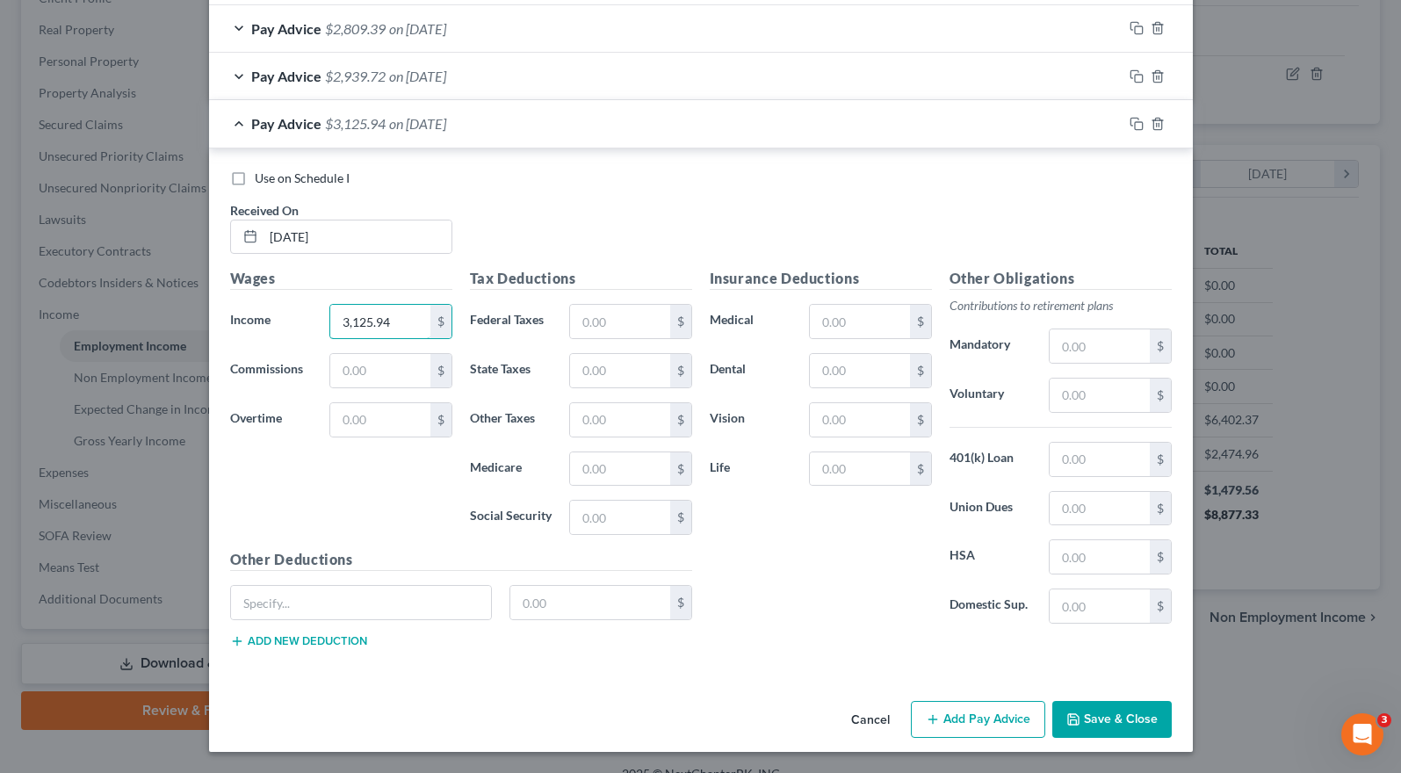
type input "3,125.94"
click at [588, 319] on input "text" at bounding box center [619, 321] width 99 height 33
click at [582, 324] on input "text" at bounding box center [619, 321] width 99 height 33
type input "297.70"
click at [833, 314] on input "text" at bounding box center [859, 321] width 99 height 33
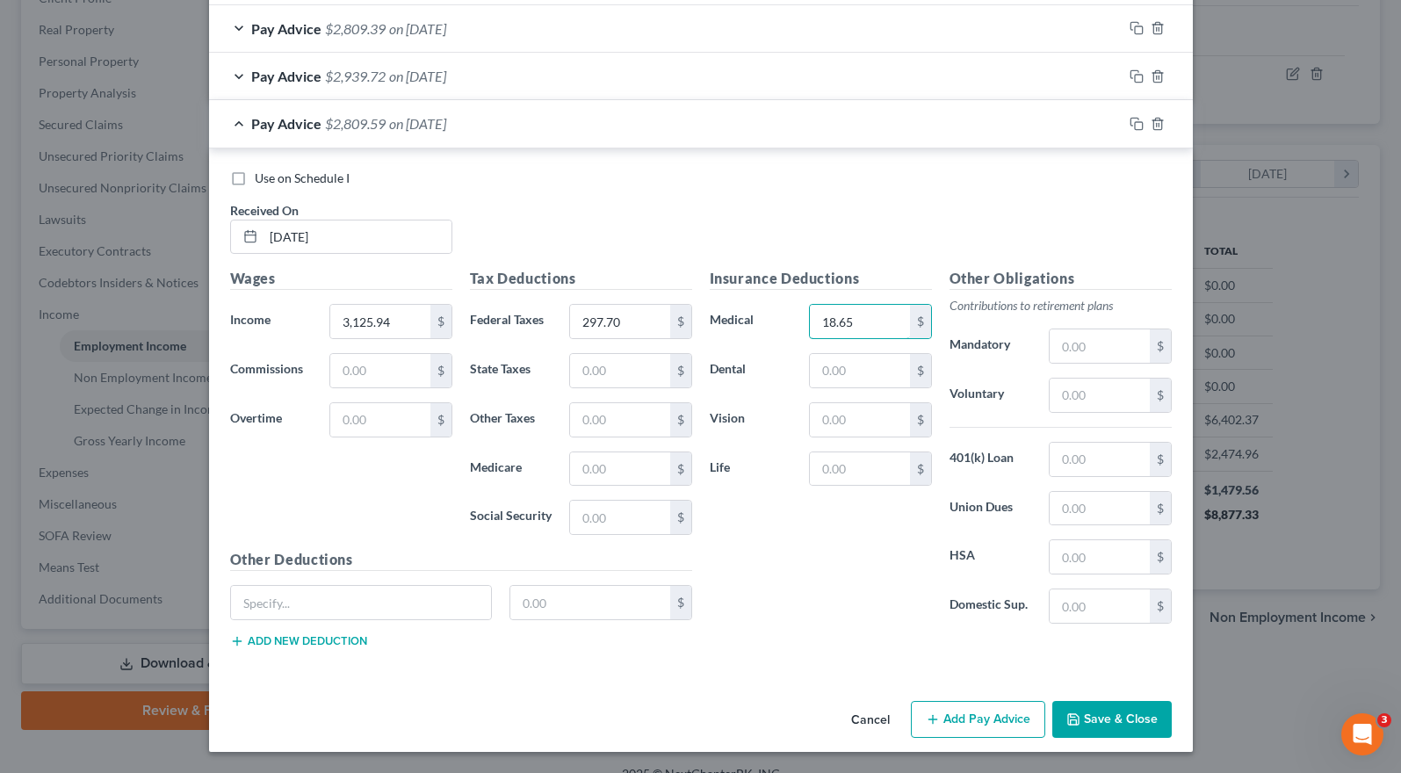
type input "18.65"
click at [1125, 719] on button "Save & Close" at bounding box center [1111, 719] width 119 height 37
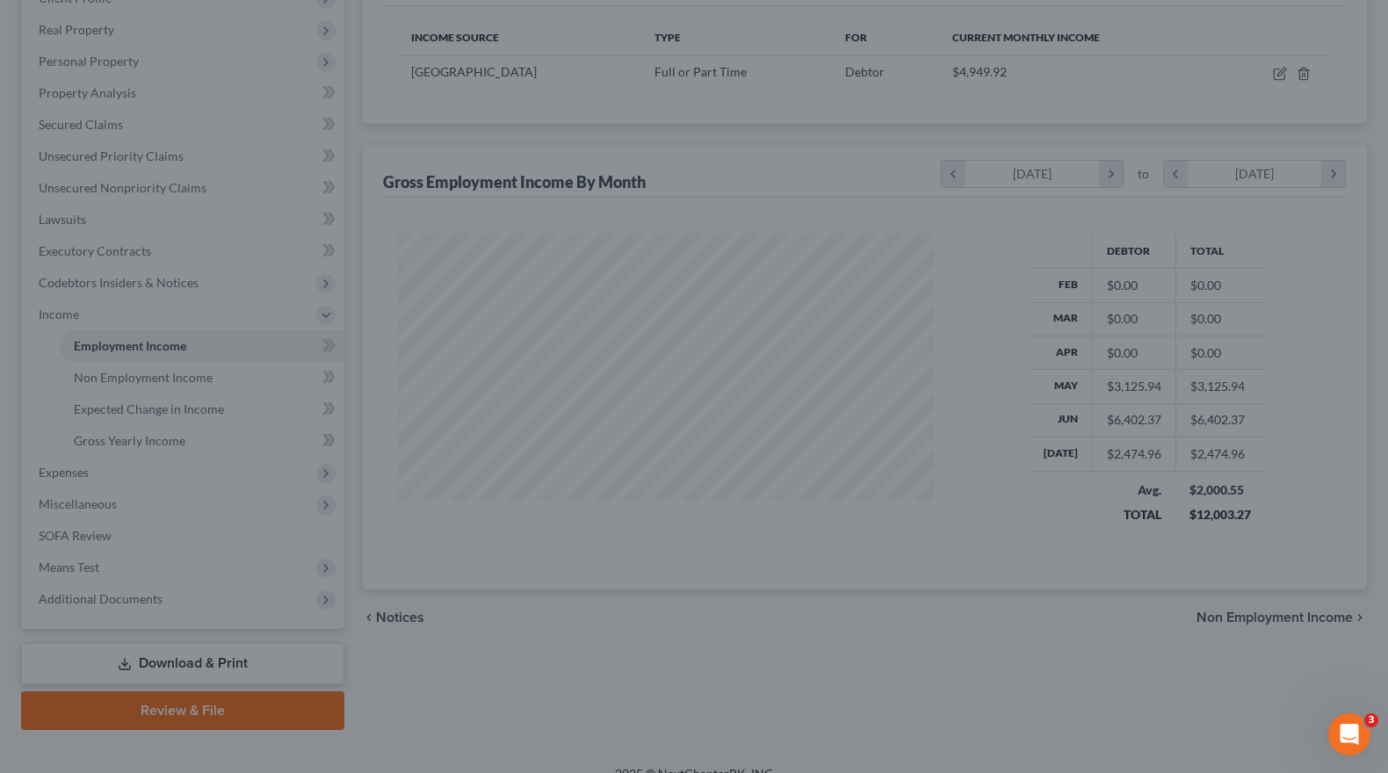
scroll to position [878127, 877876]
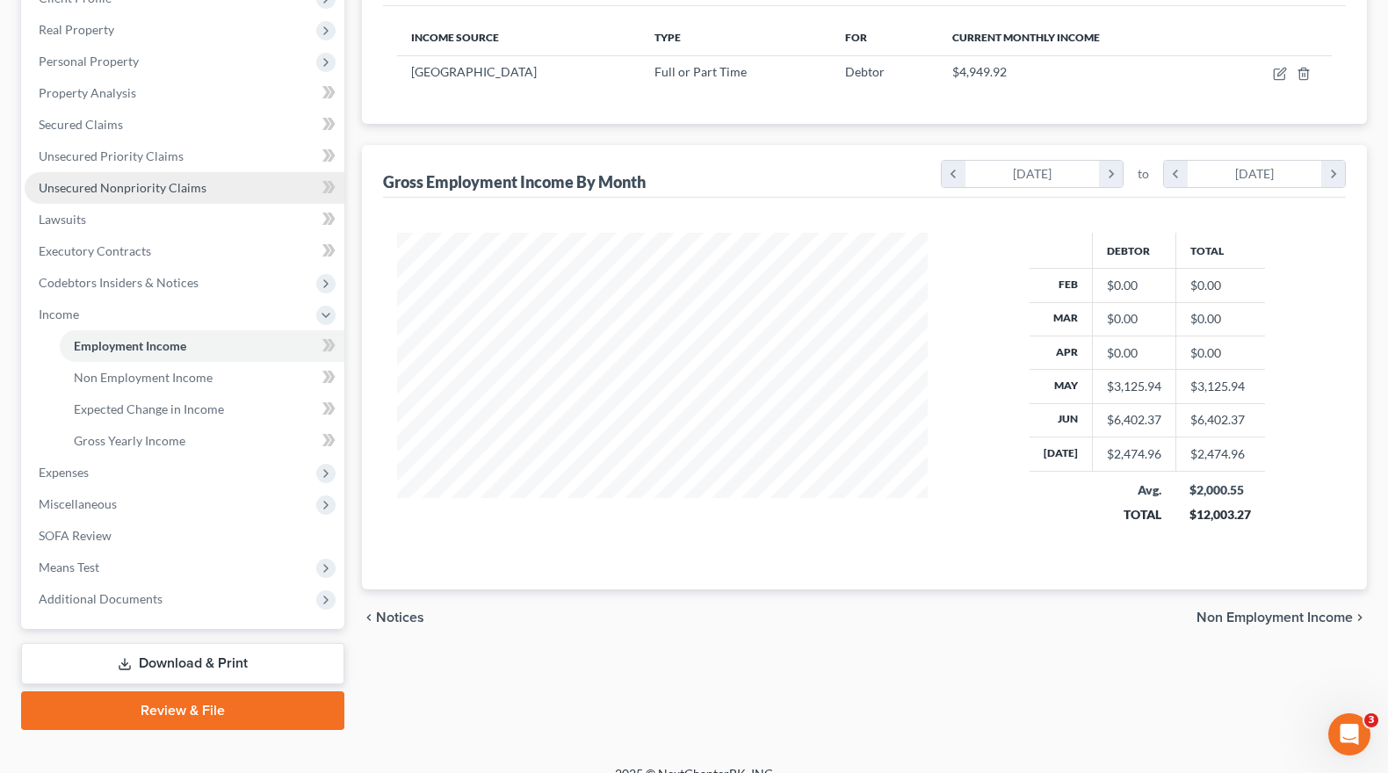
click at [112, 190] on span "Unsecured Nonpriority Claims" at bounding box center [123, 187] width 168 height 15
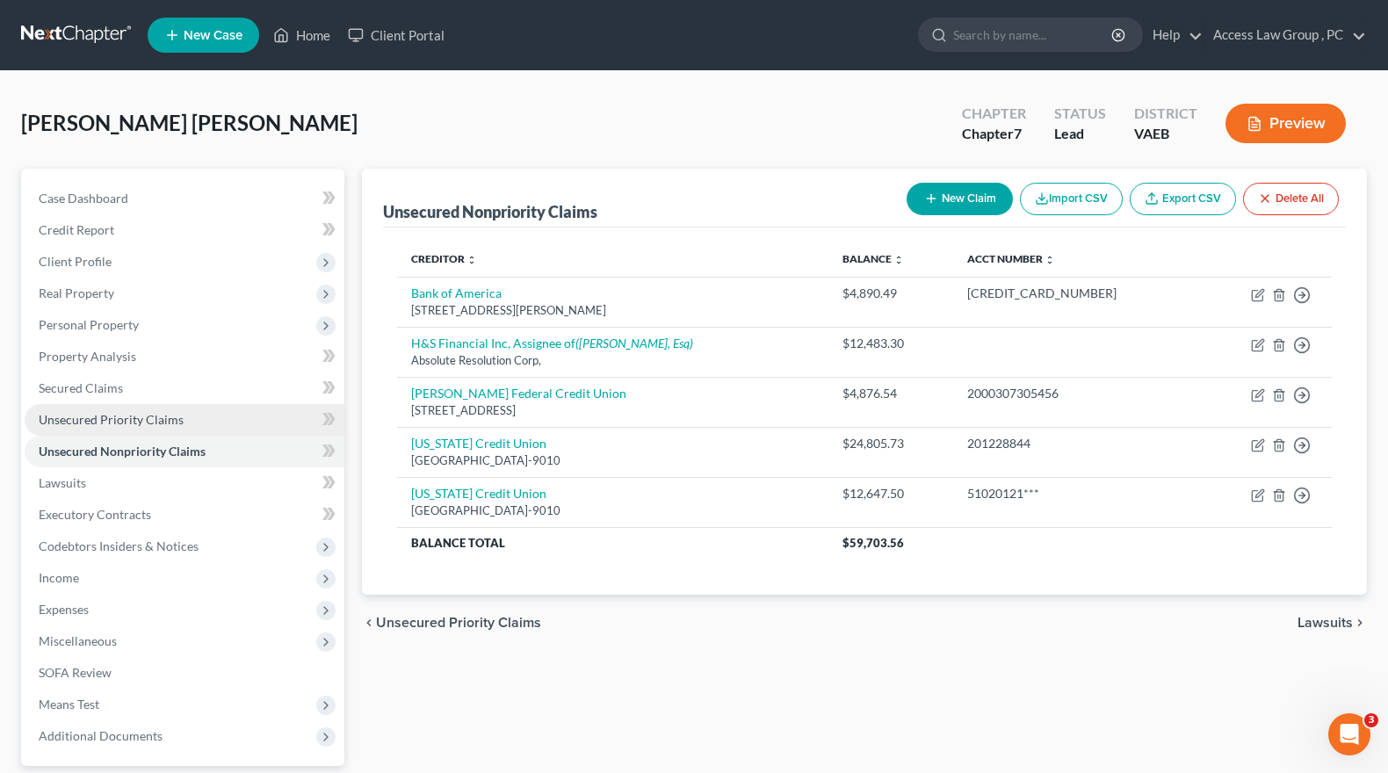
click at [75, 424] on span "Unsecured Priority Claims" at bounding box center [111, 419] width 145 height 15
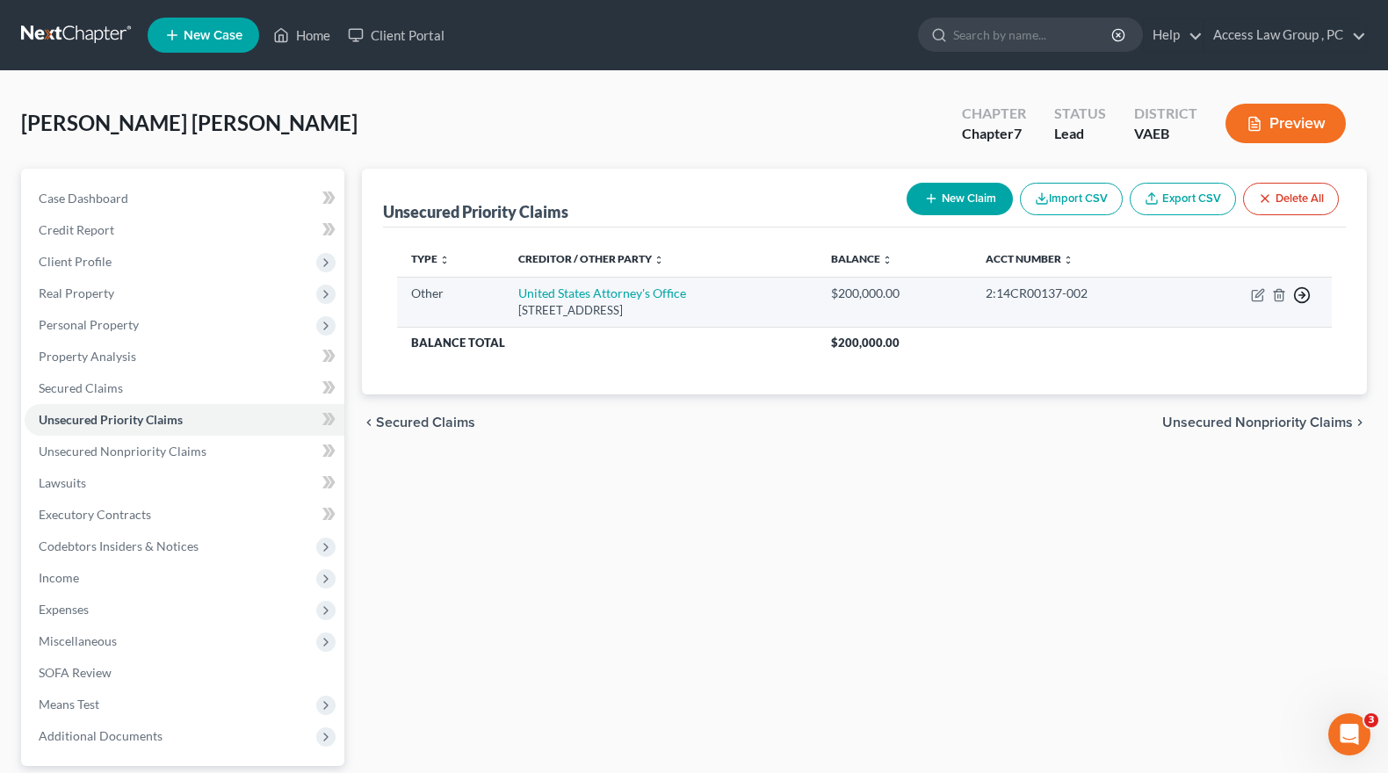
click at [1305, 293] on icon "button" at bounding box center [1302, 295] width 18 height 18
click at [1202, 337] on link "Move to F" at bounding box center [1221, 337] width 147 height 30
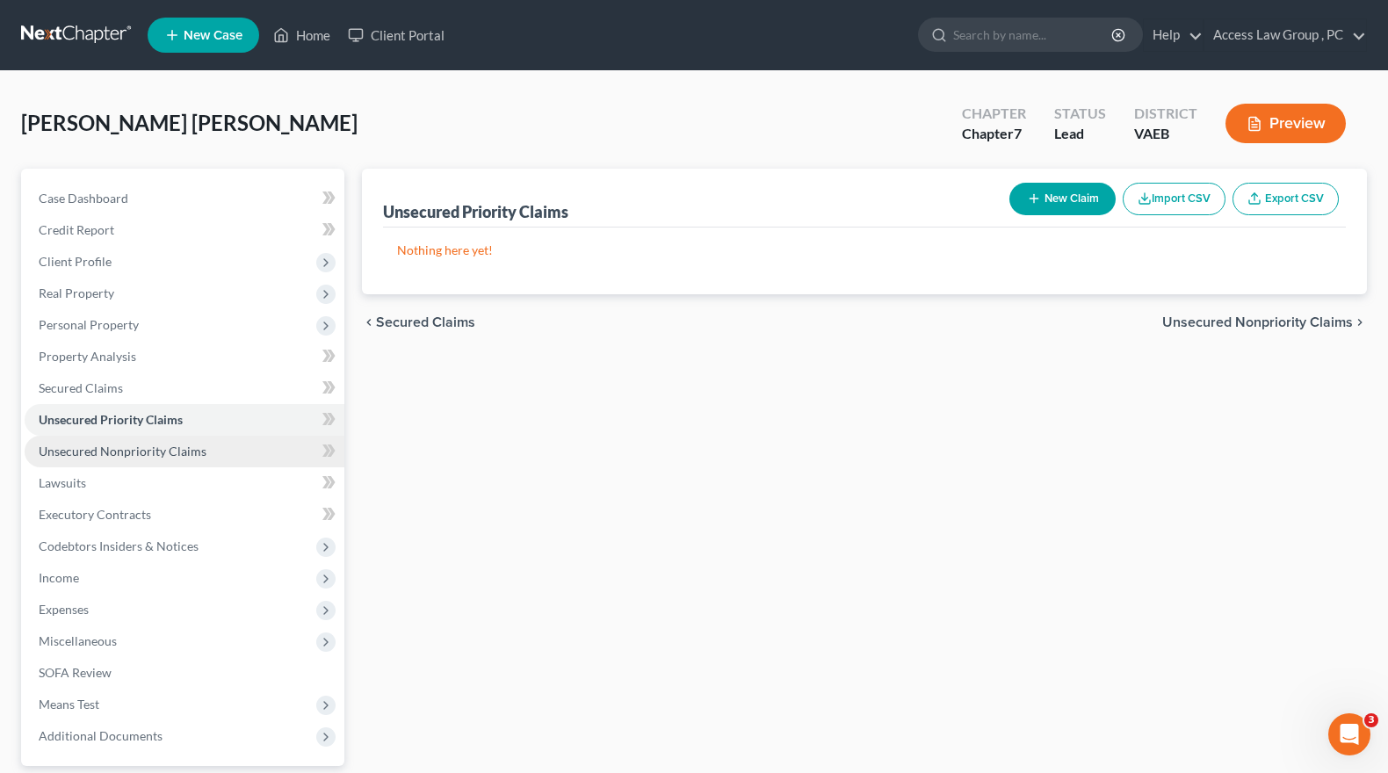
click at [141, 456] on span "Unsecured Nonpriority Claims" at bounding box center [123, 451] width 168 height 15
